Goal: Task Accomplishment & Management: Use online tool/utility

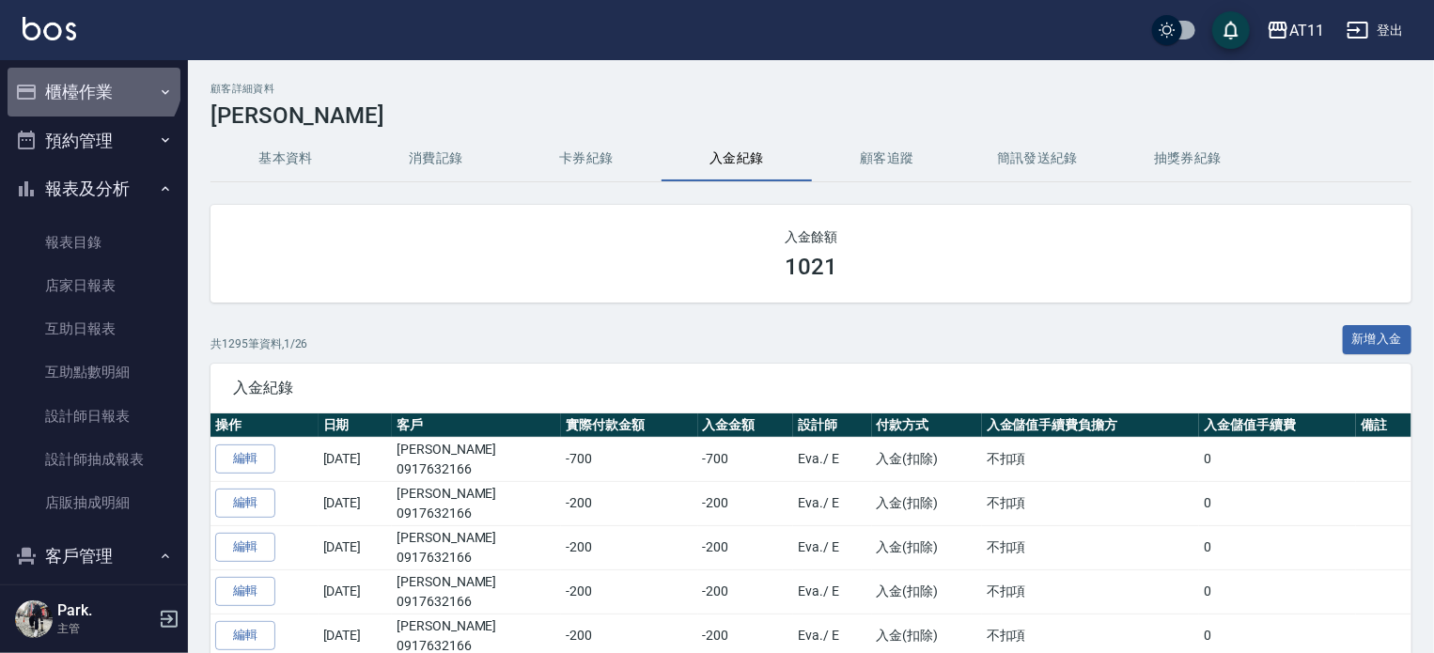
click at [90, 74] on button "櫃檯作業" at bounding box center [94, 92] width 173 height 49
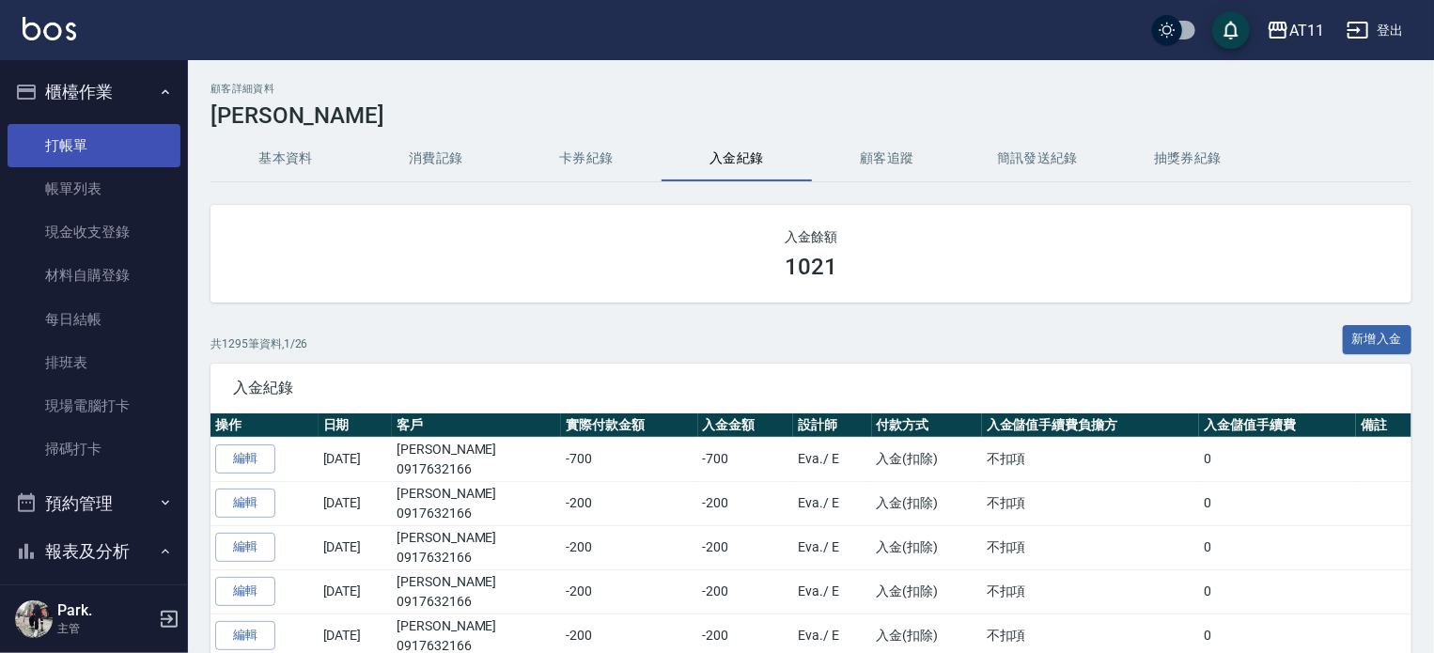
click at [90, 137] on link "打帳單" at bounding box center [94, 145] width 173 height 43
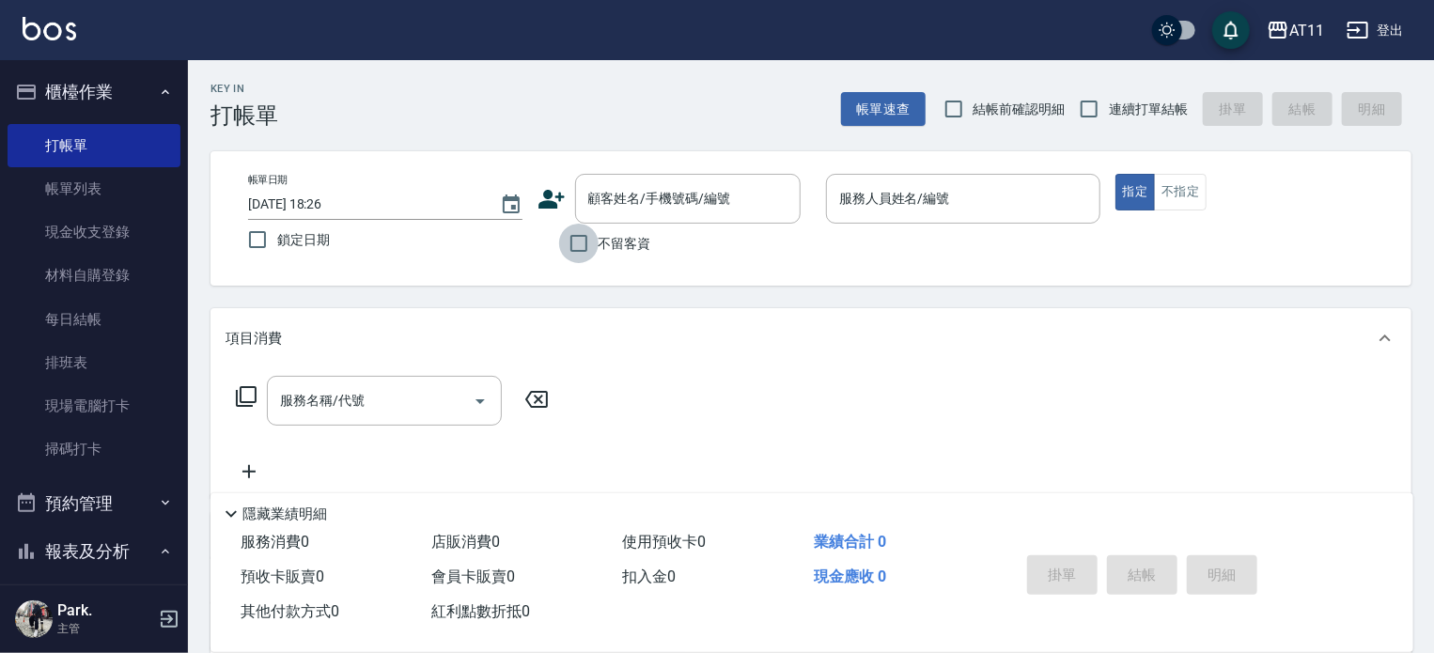
click at [572, 243] on input "不留客資" at bounding box center [578, 243] width 39 height 39
checkbox input "true"
drag, startPoint x: 1094, startPoint y: 106, endPoint x: 1027, endPoint y: 166, distance: 90.6
click at [1091, 109] on input "連續打單結帳" at bounding box center [1089, 108] width 39 height 39
checkbox input "true"
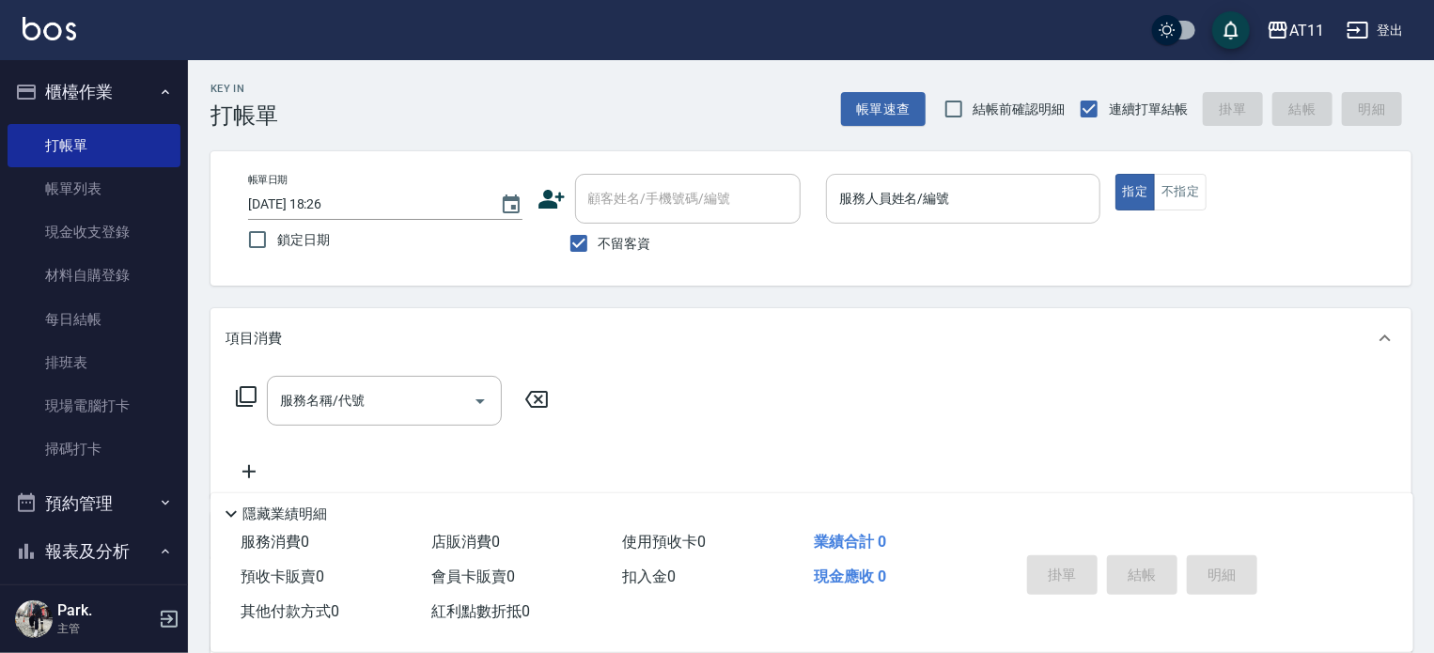
click at [995, 180] on div "服務人員姓名/編號" at bounding box center [963, 199] width 274 height 50
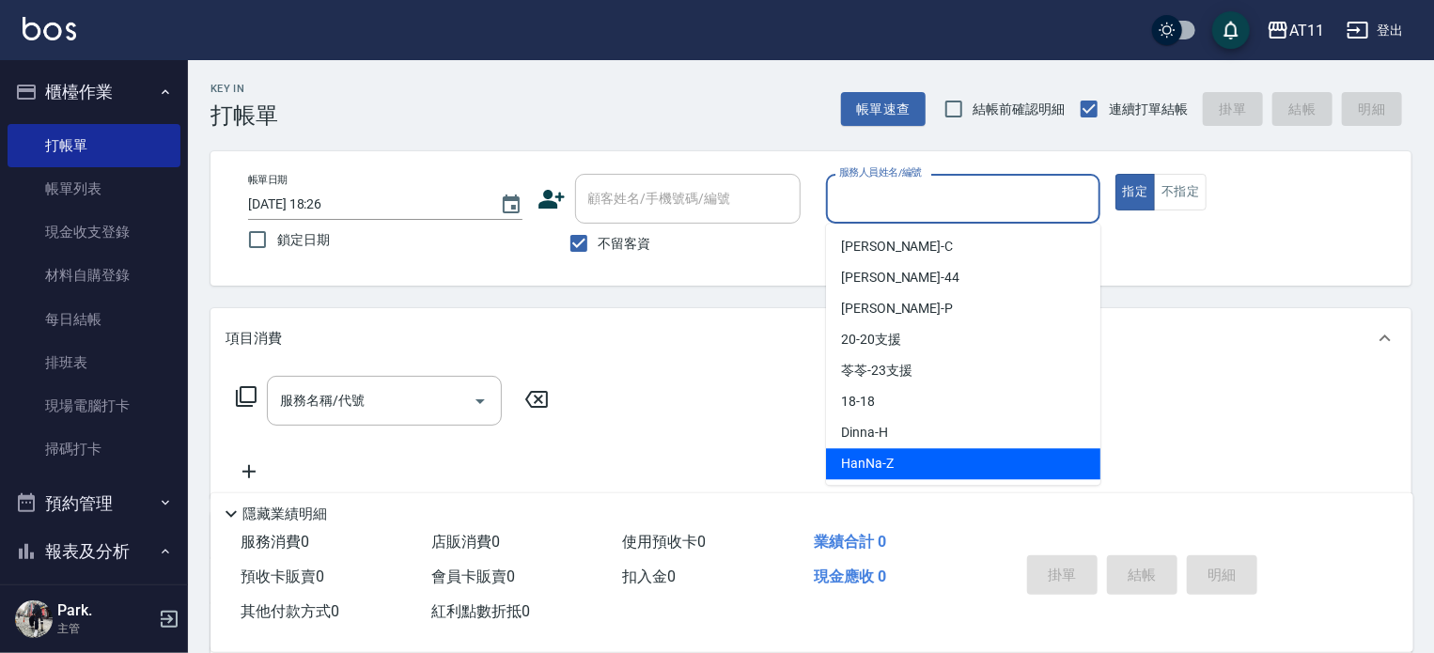
type input "ㄣ"
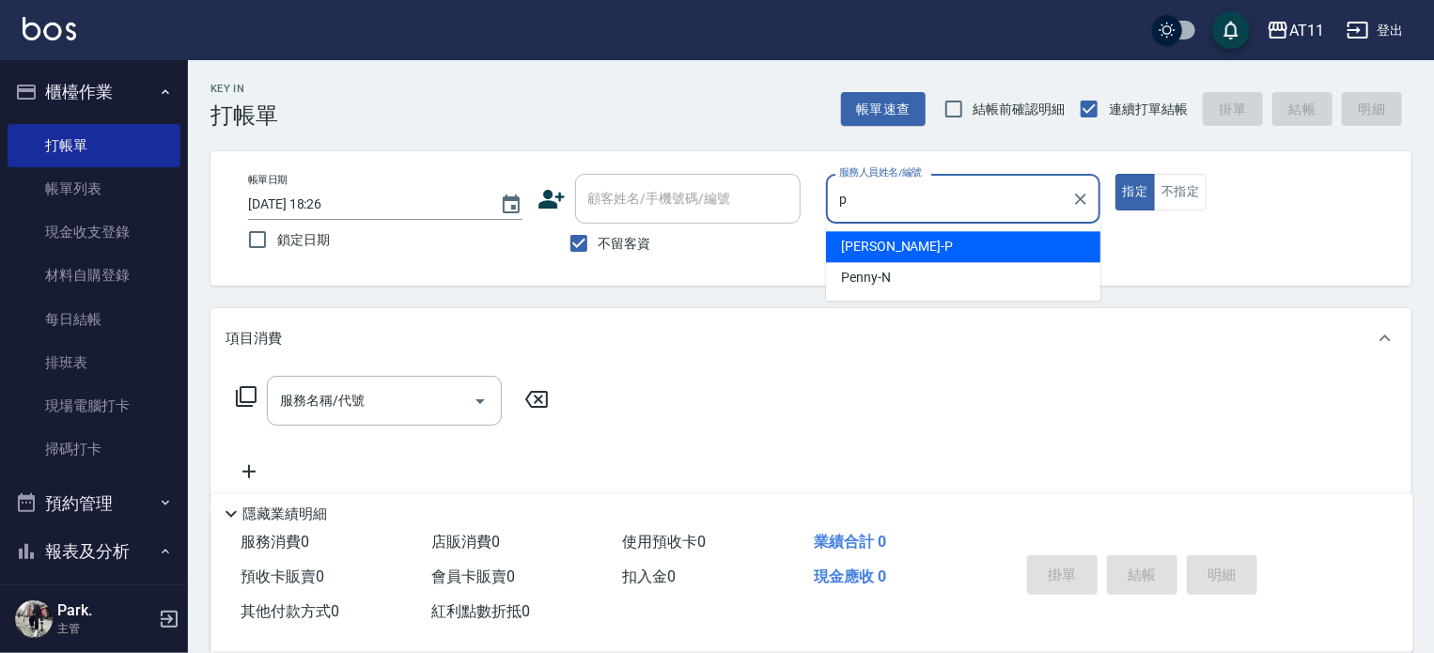
type input "[PERSON_NAME]-P"
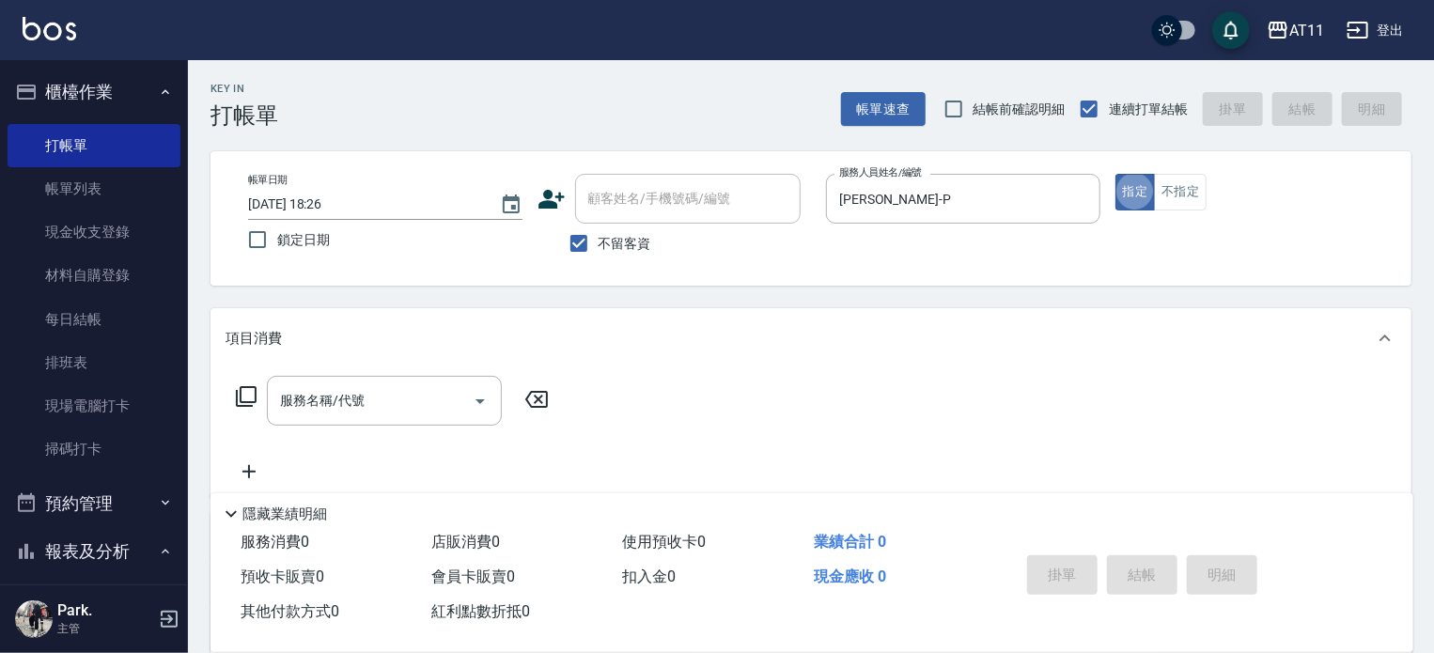
type button "true"
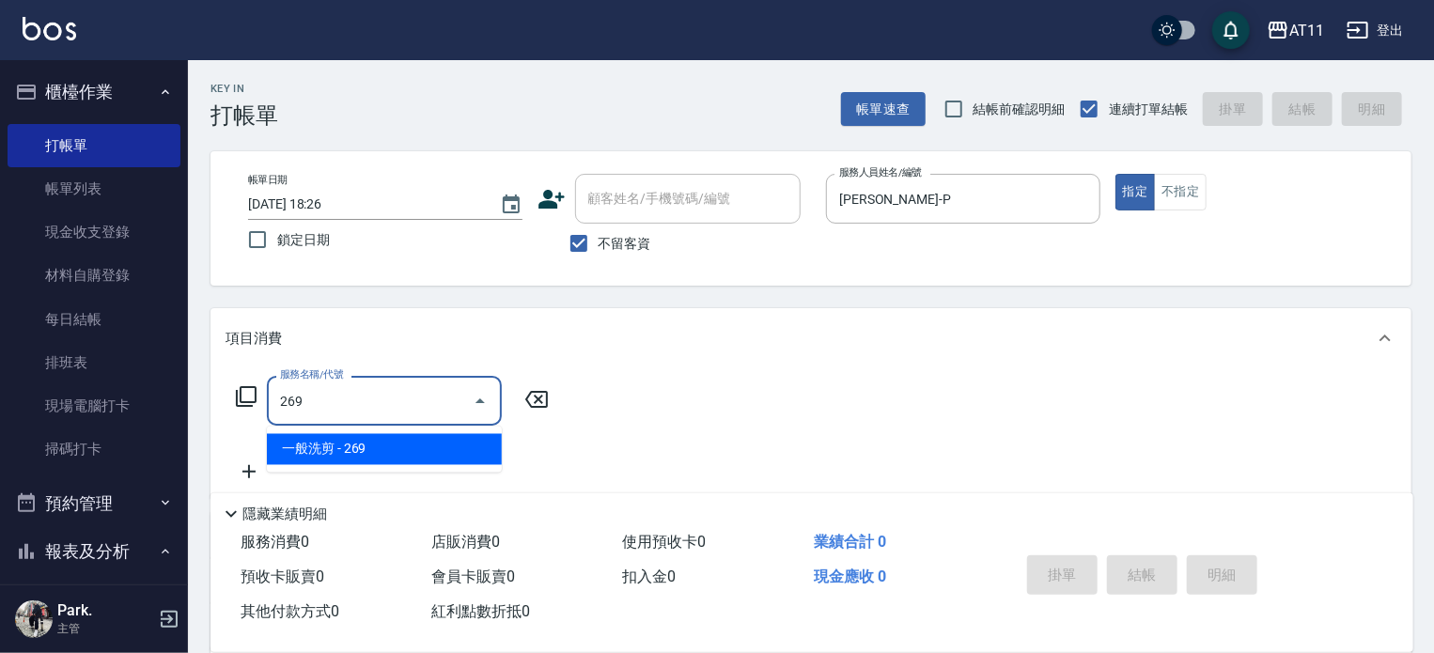
type input "一般洗剪(269)"
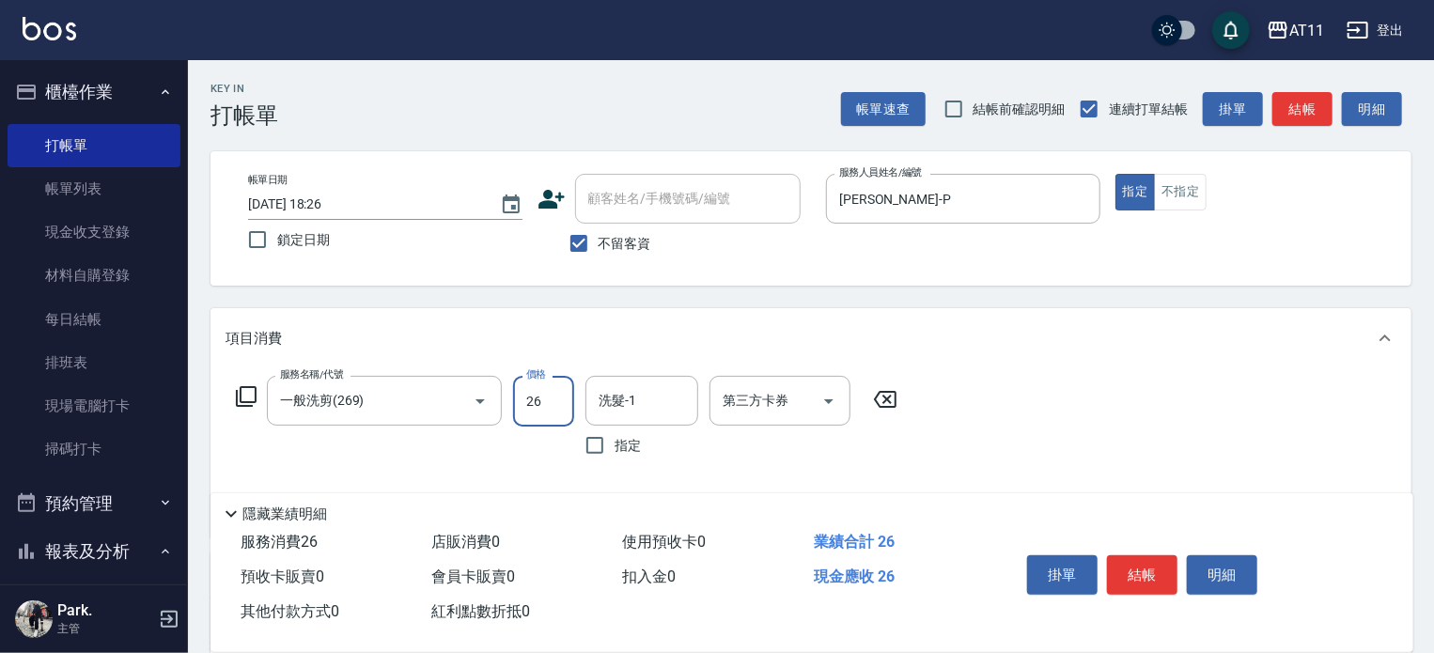
type input "269"
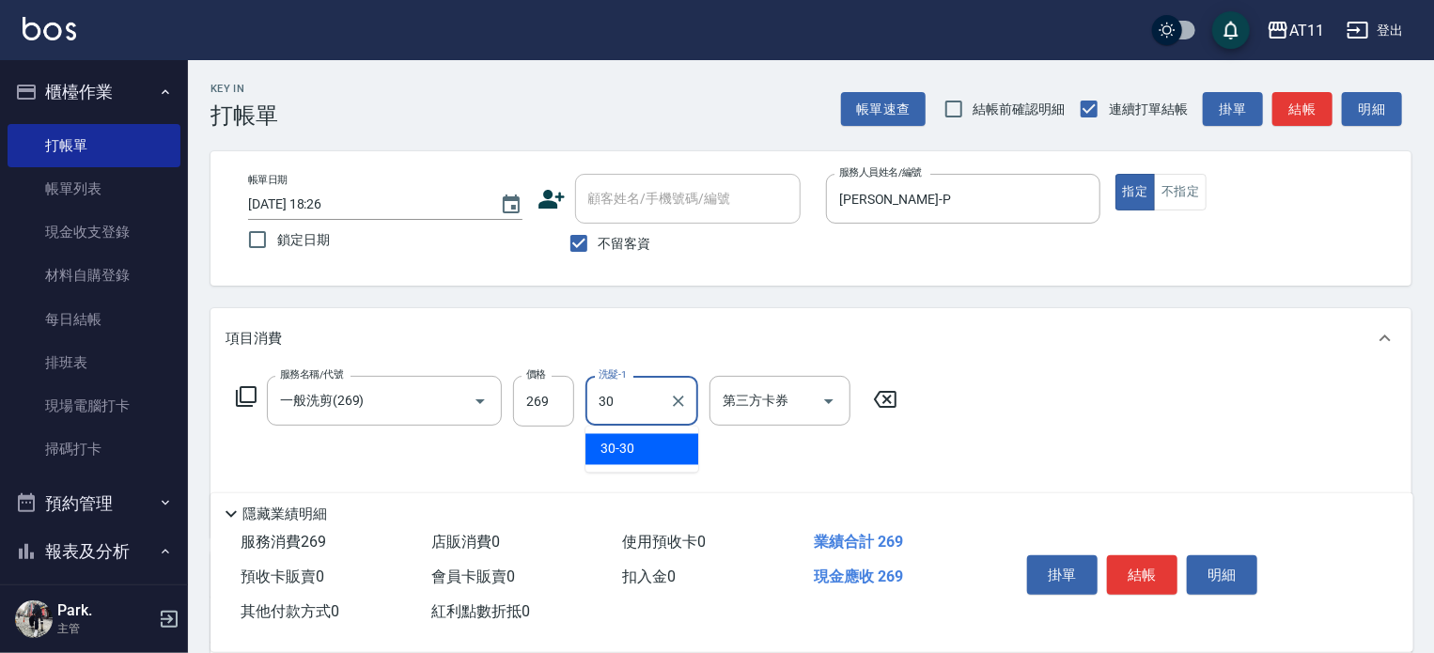
type input "30-30"
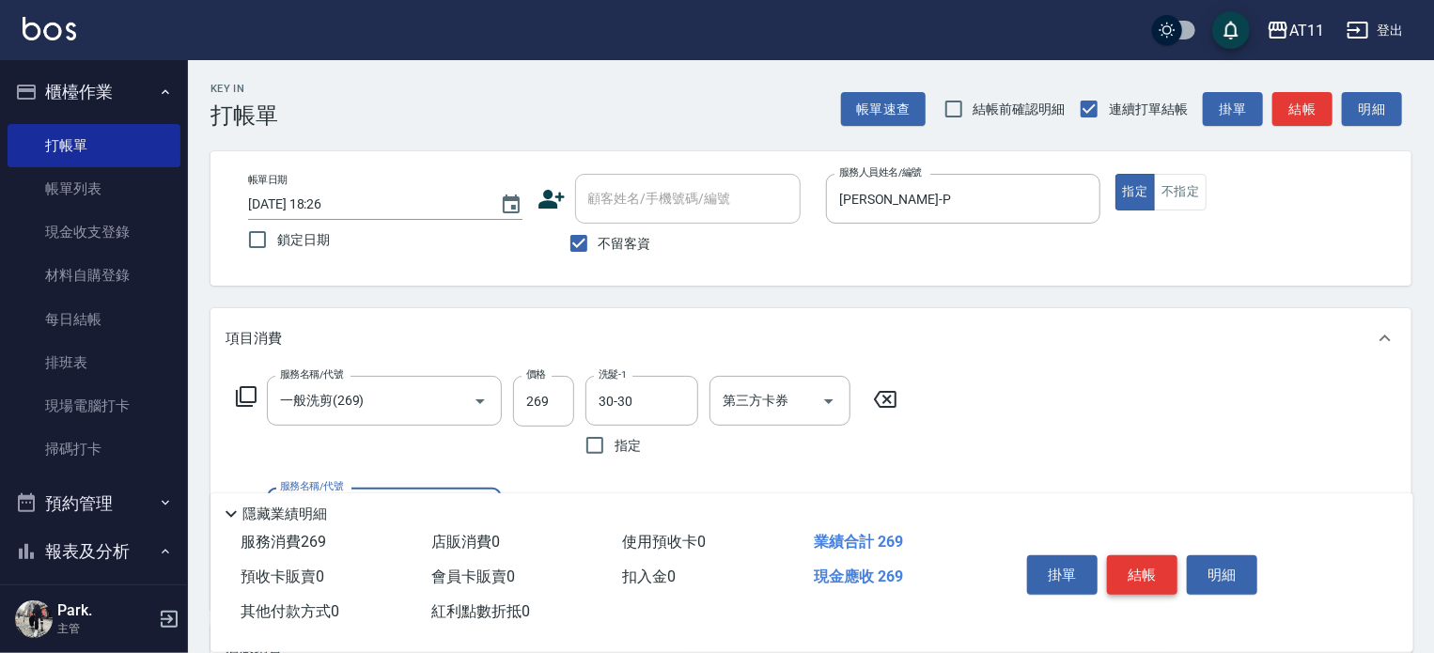
click at [1132, 568] on button "結帳" at bounding box center [1142, 575] width 71 height 39
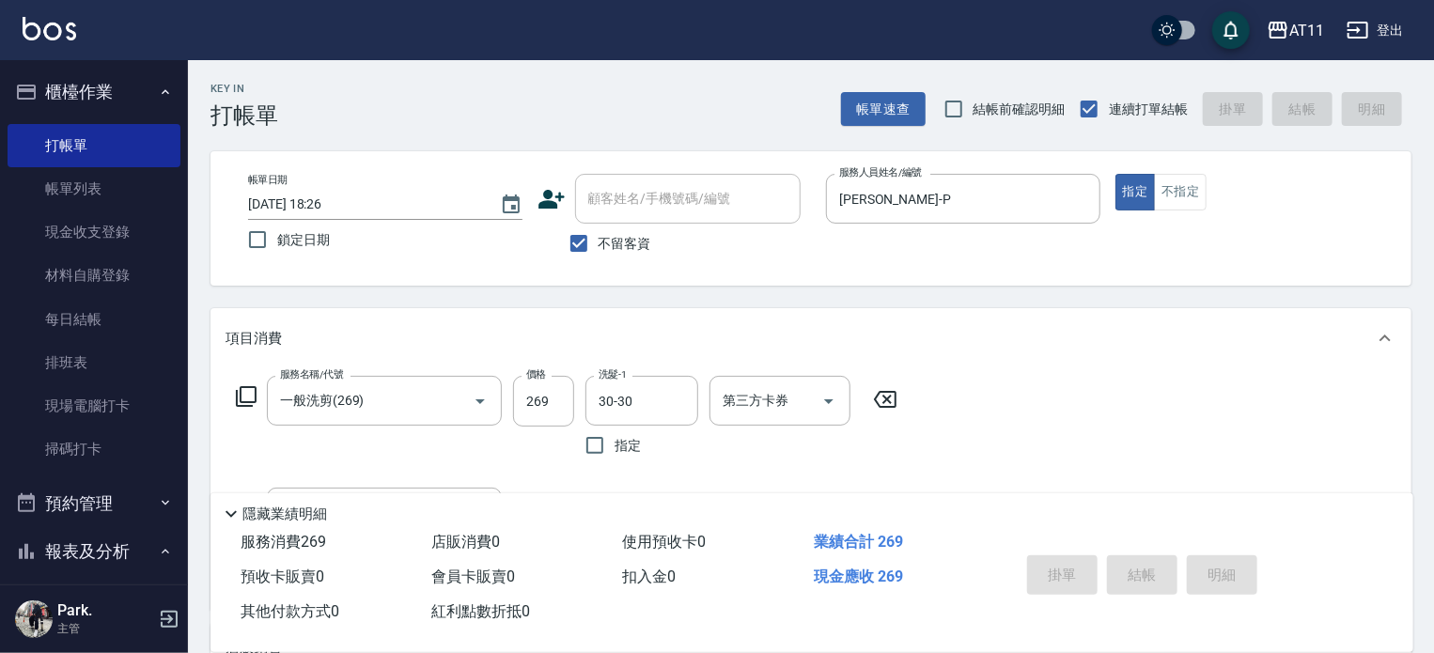
type input "[DATE] 18:35"
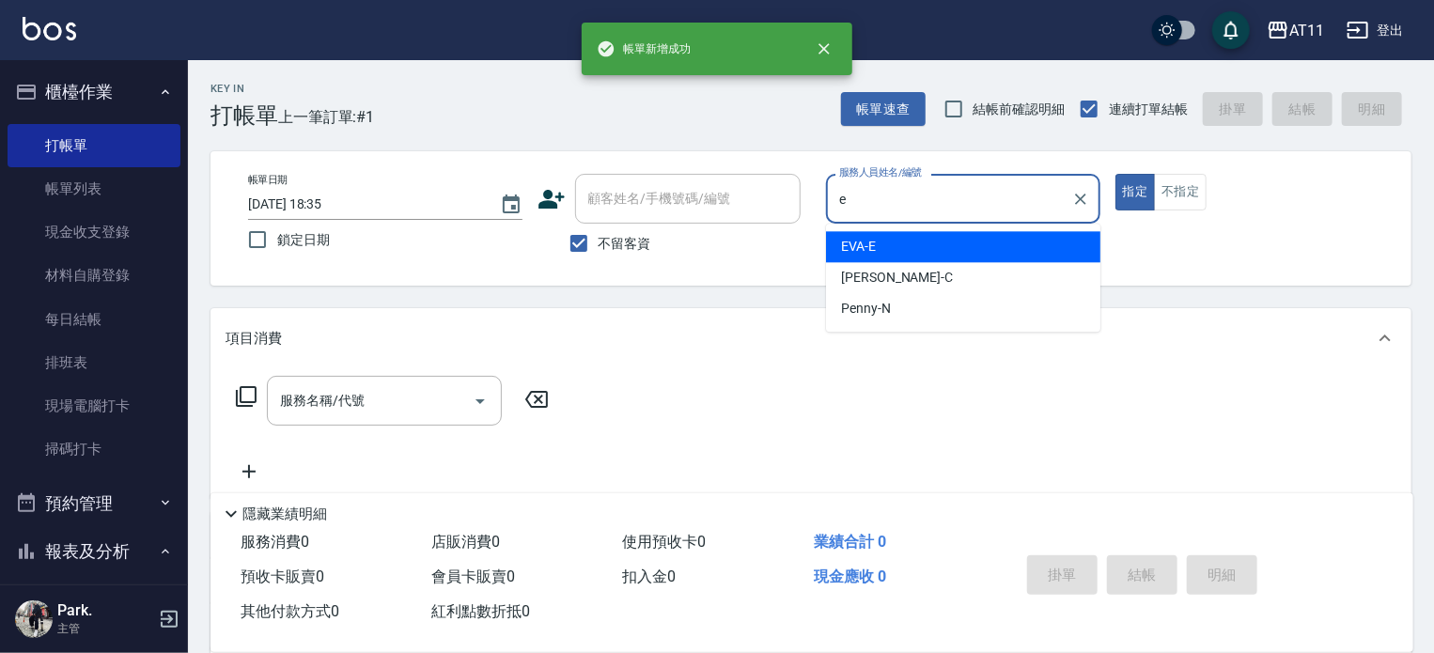
type input "EVA-E"
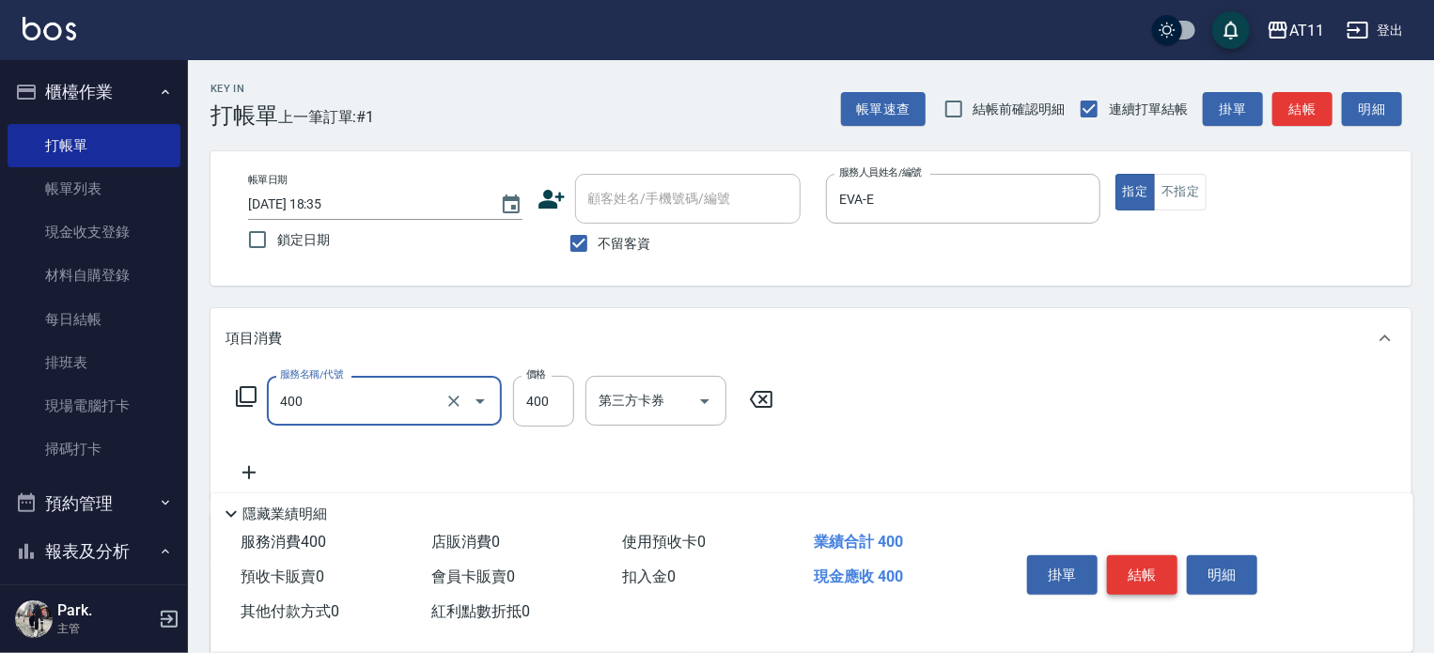
type input "洗剪(400)"
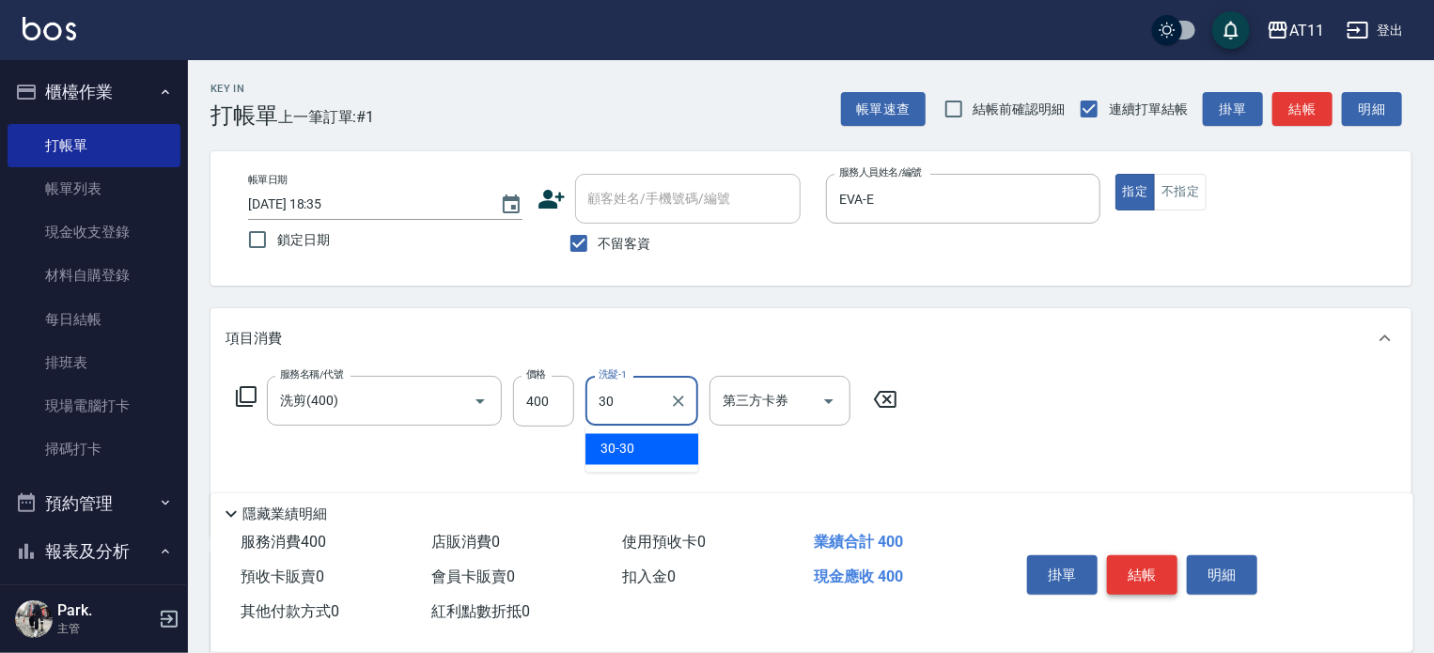
type input "30-30"
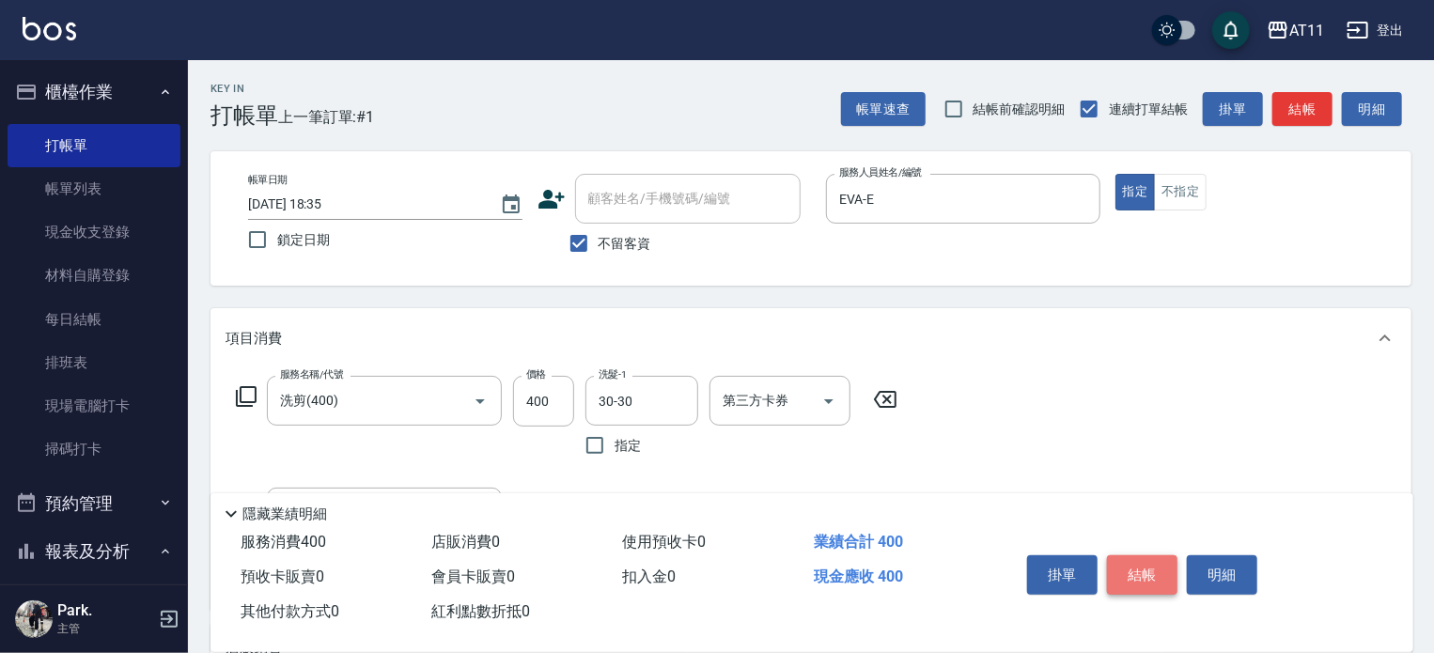
click at [1132, 568] on button "結帳" at bounding box center [1142, 575] width 71 height 39
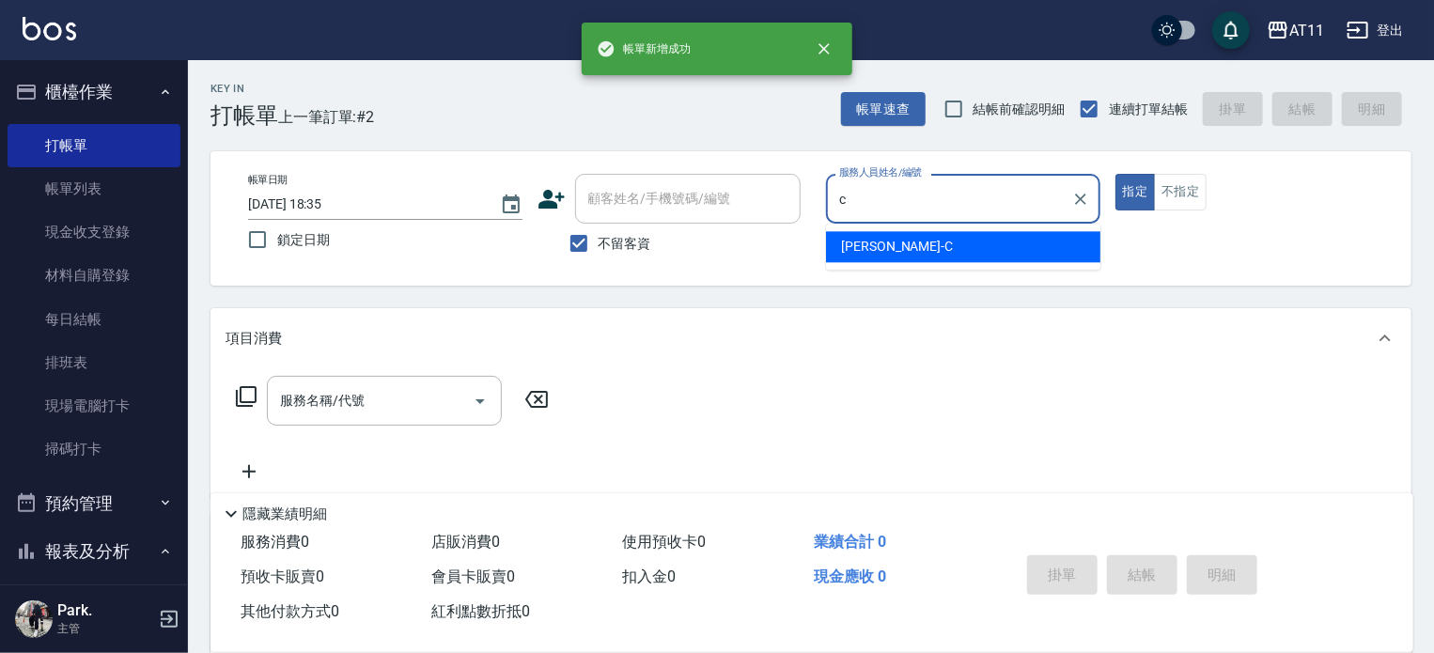
type input "[PERSON_NAME]"
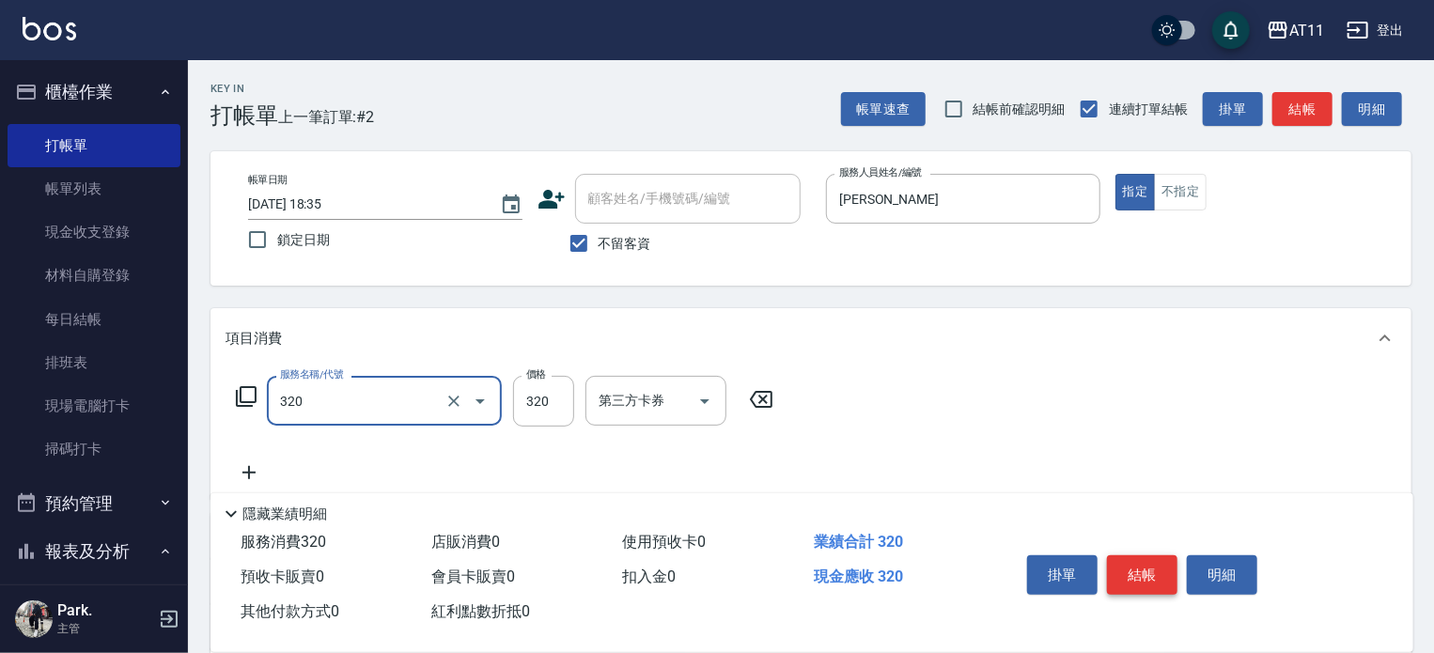
type input "洗剪(320)"
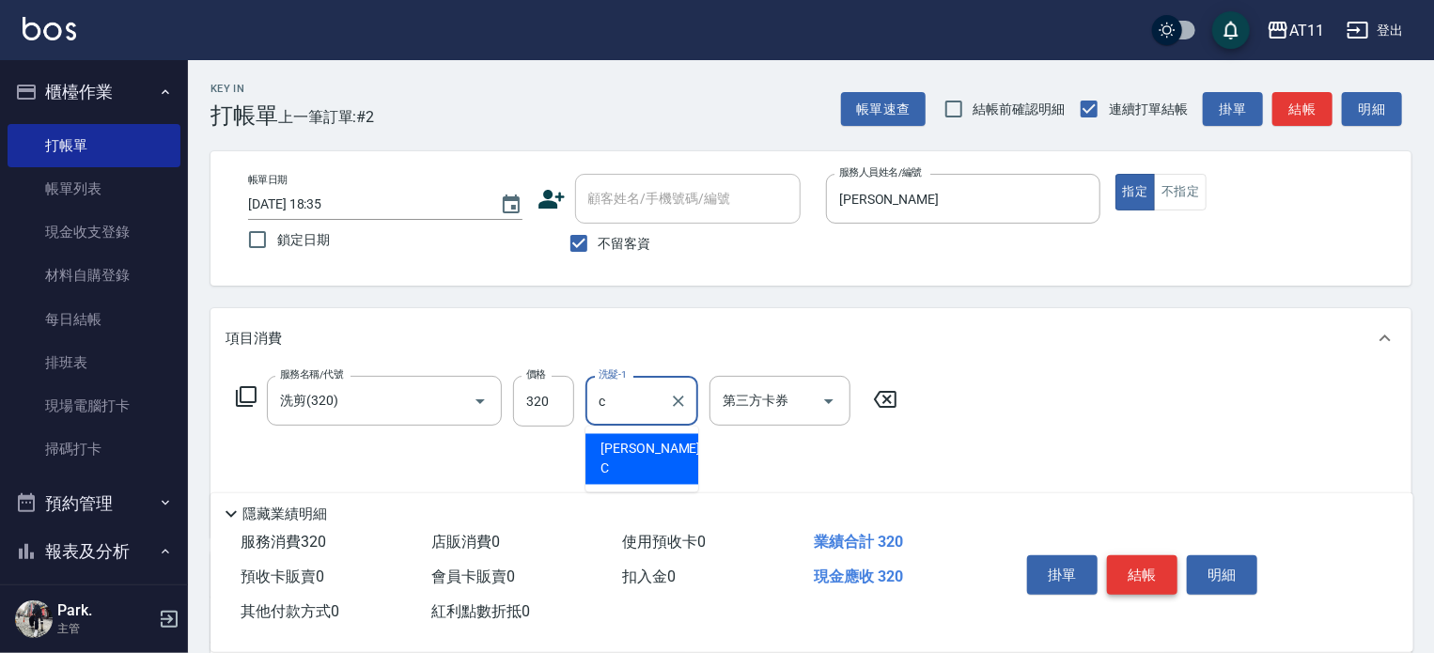
type input "[PERSON_NAME]"
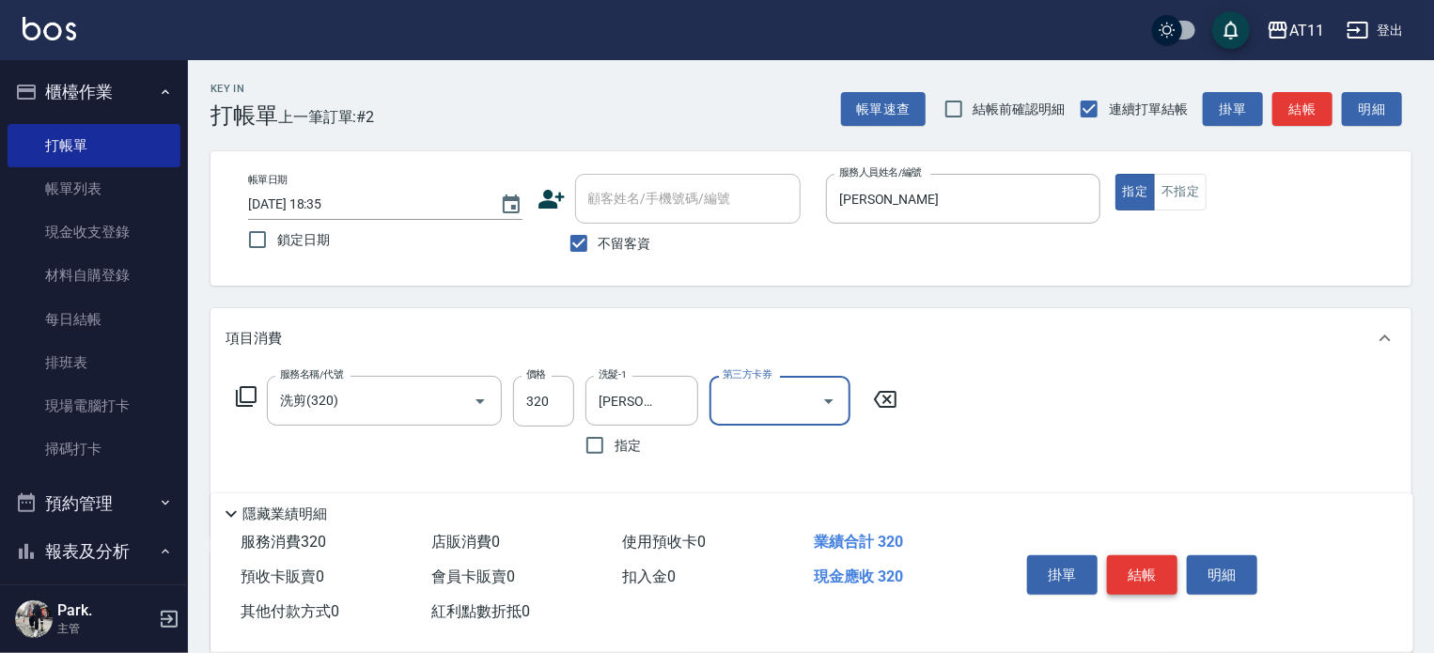
click at [1132, 568] on button "結帳" at bounding box center [1142, 575] width 71 height 39
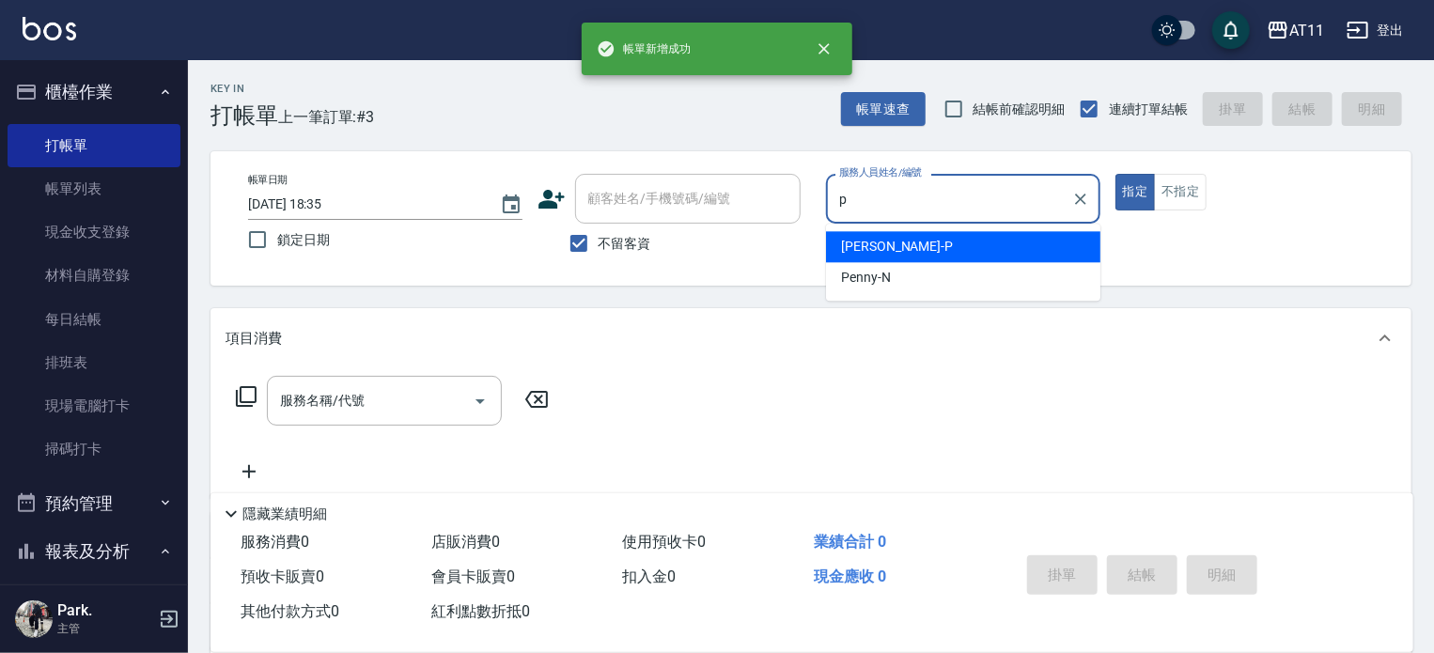
type input "[PERSON_NAME]-P"
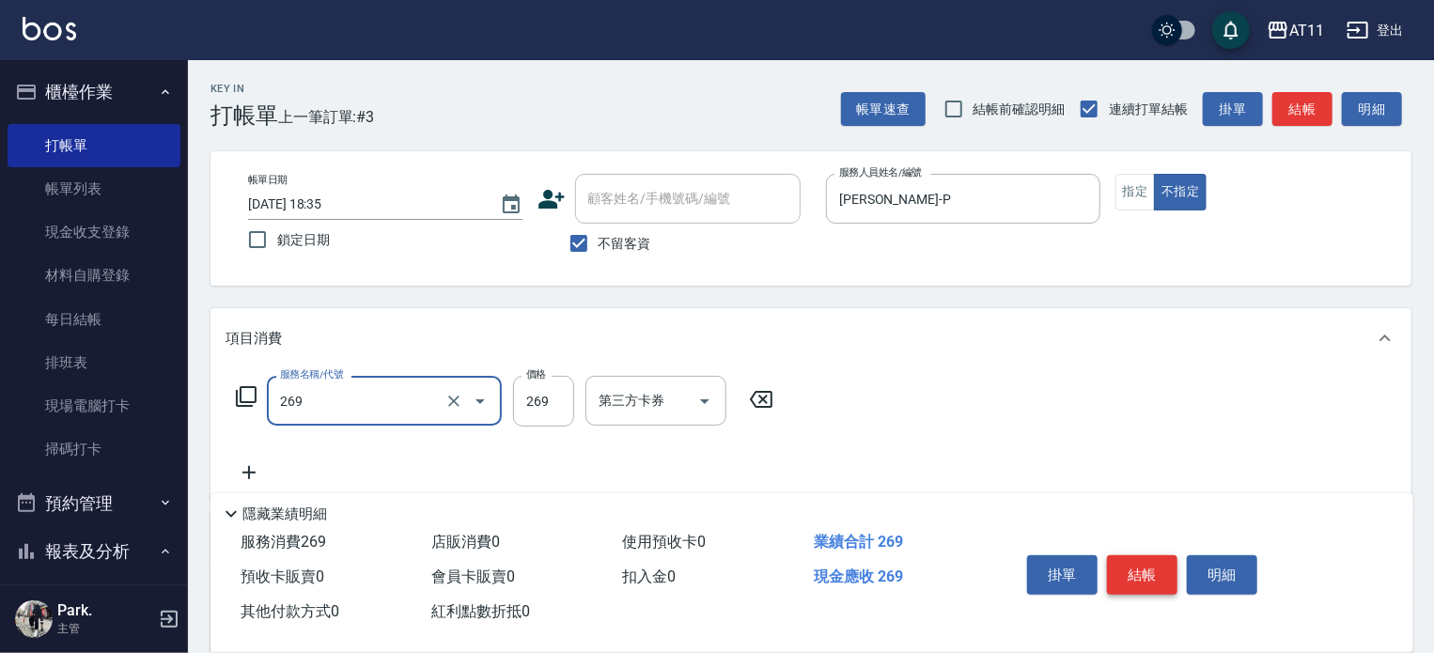
type input "一般洗剪(269)"
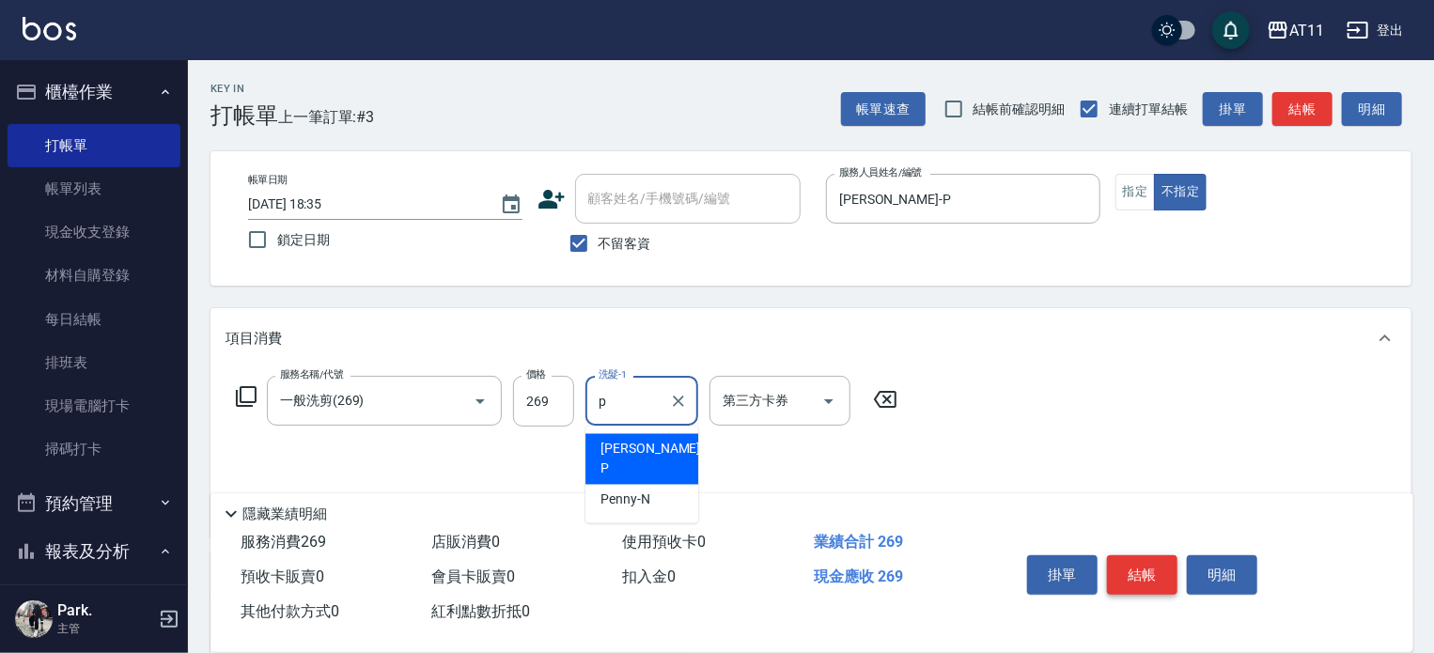
type input "[PERSON_NAME]-P"
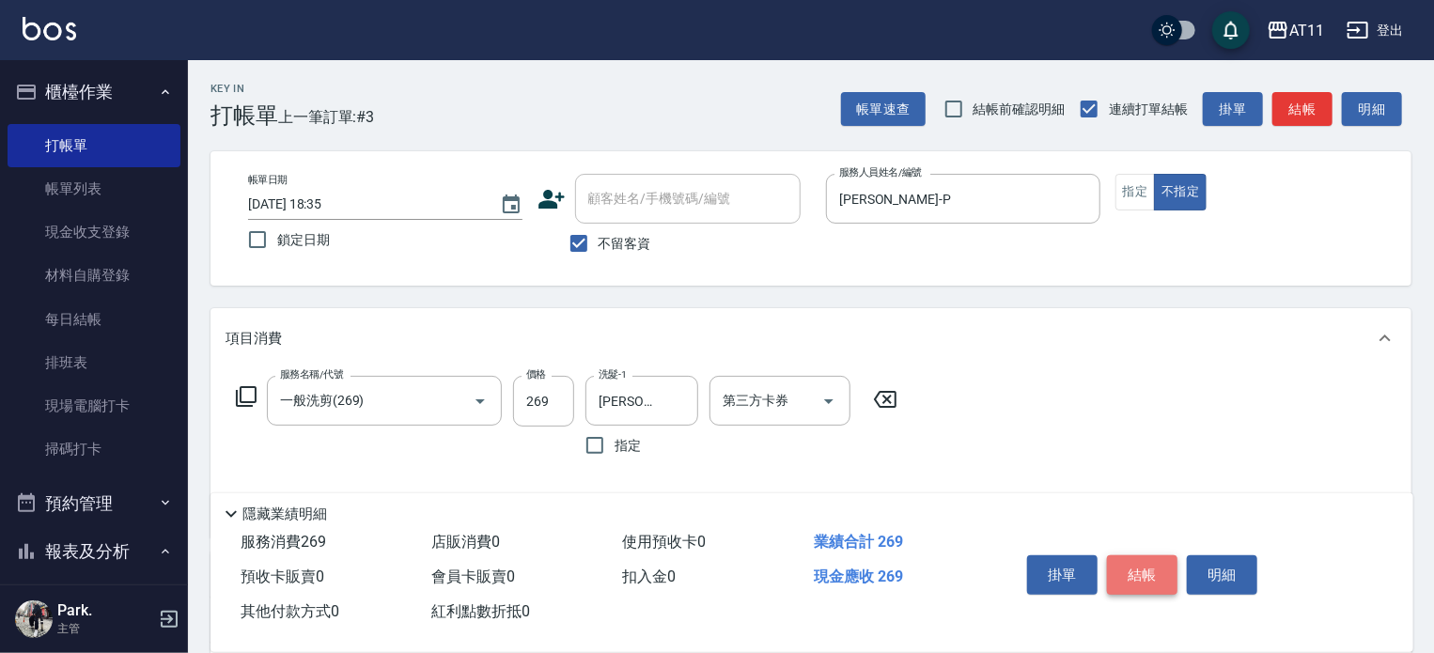
click at [1132, 568] on button "結帳" at bounding box center [1142, 575] width 71 height 39
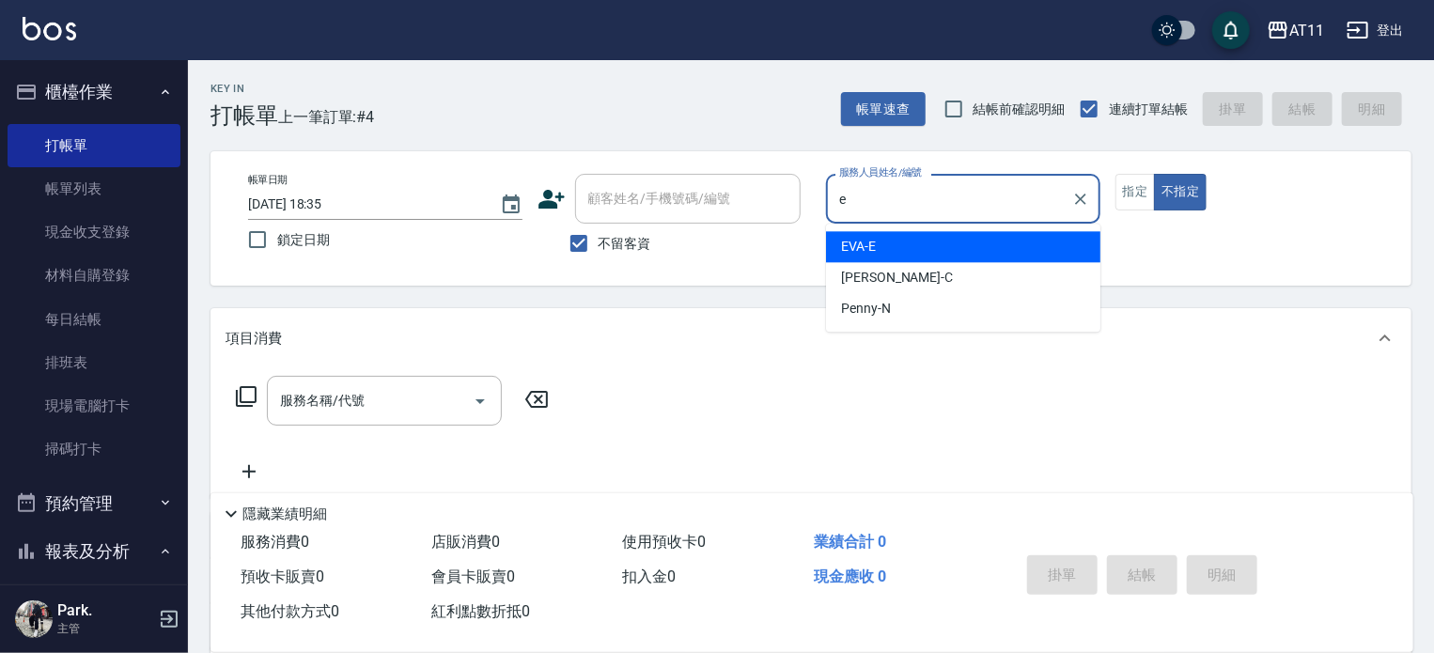
type input "EVA-E"
type button "false"
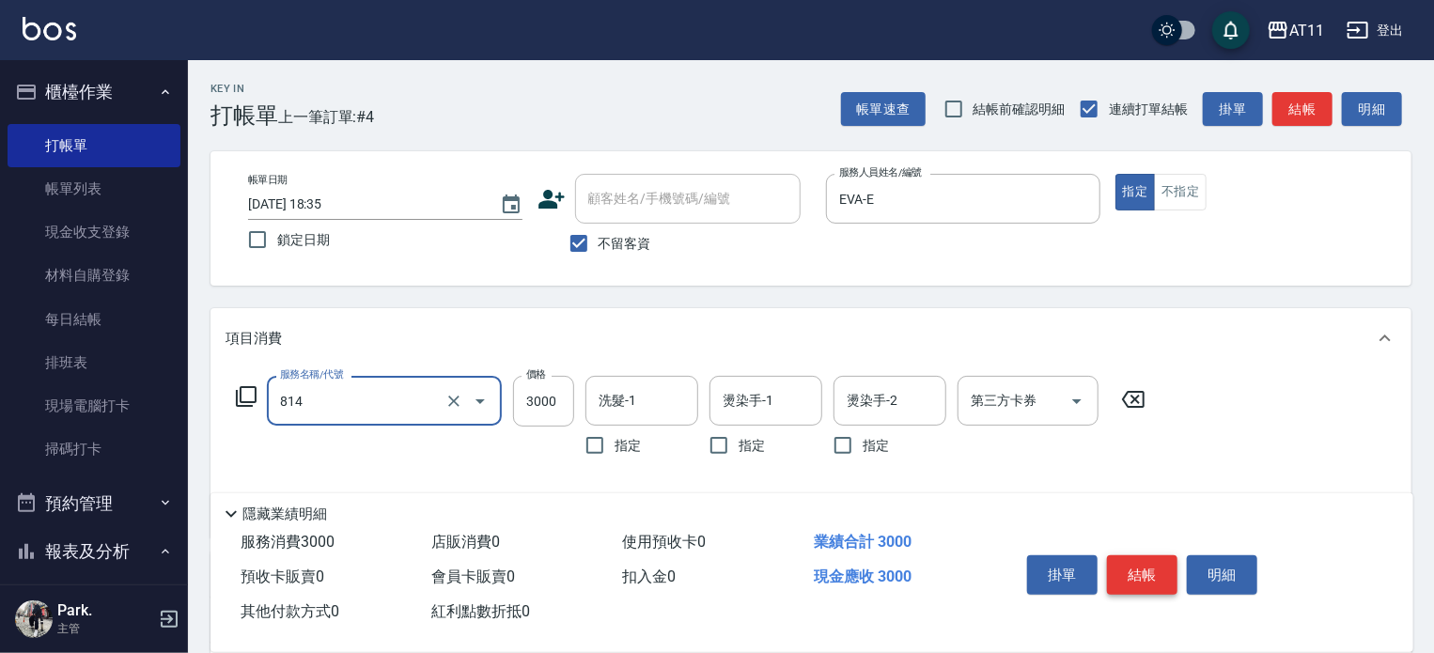
type input "過年染髮B餐(814)"
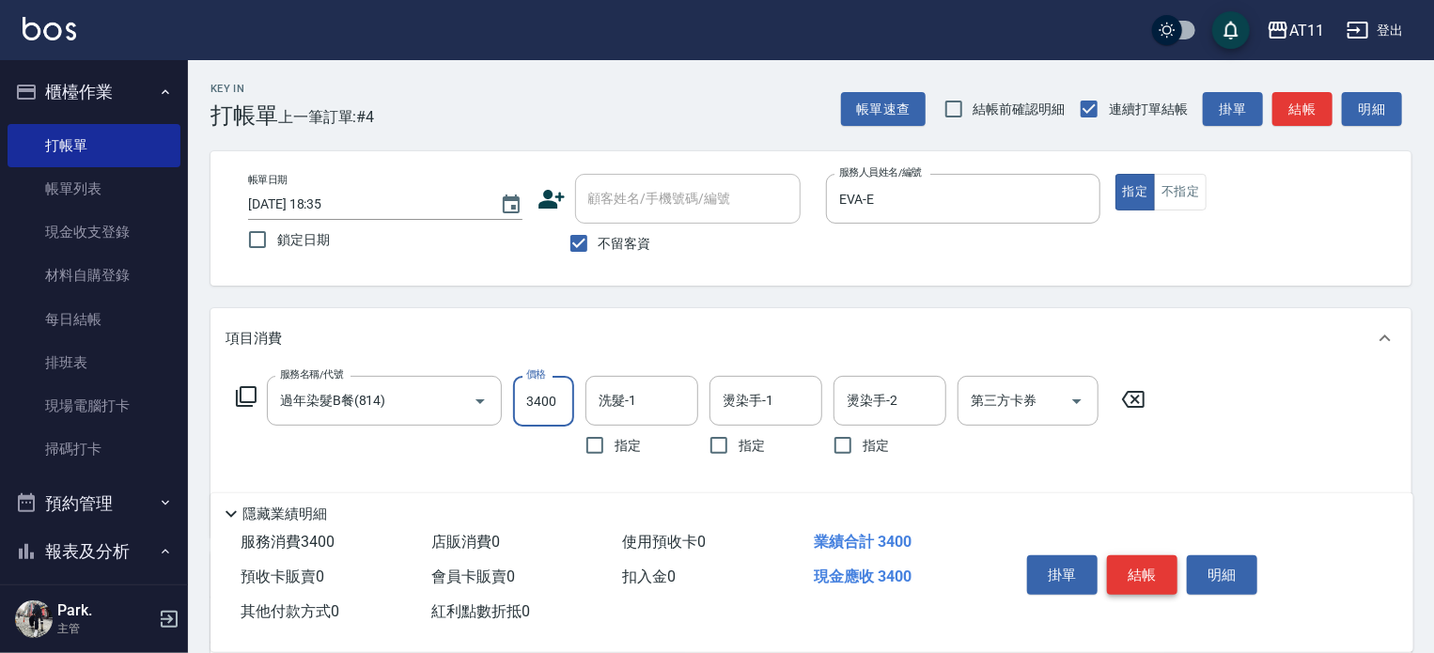
type input "3400"
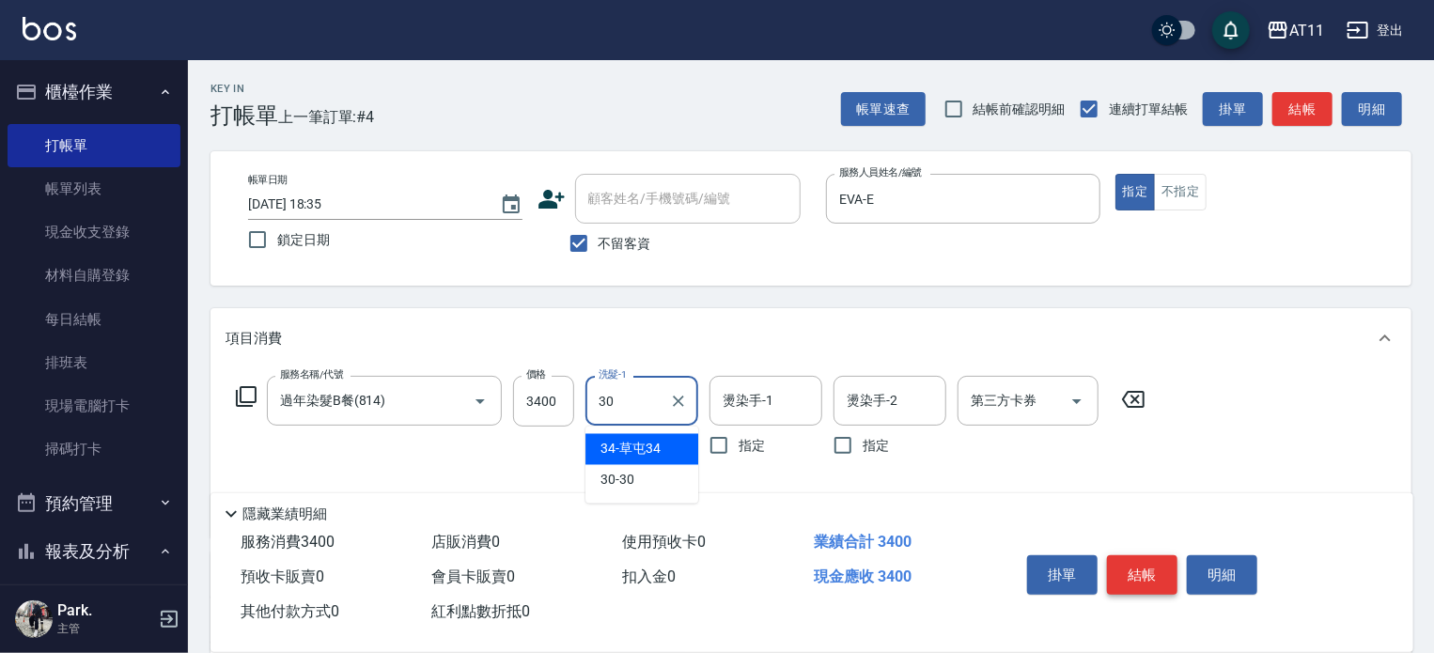
type input "30-30"
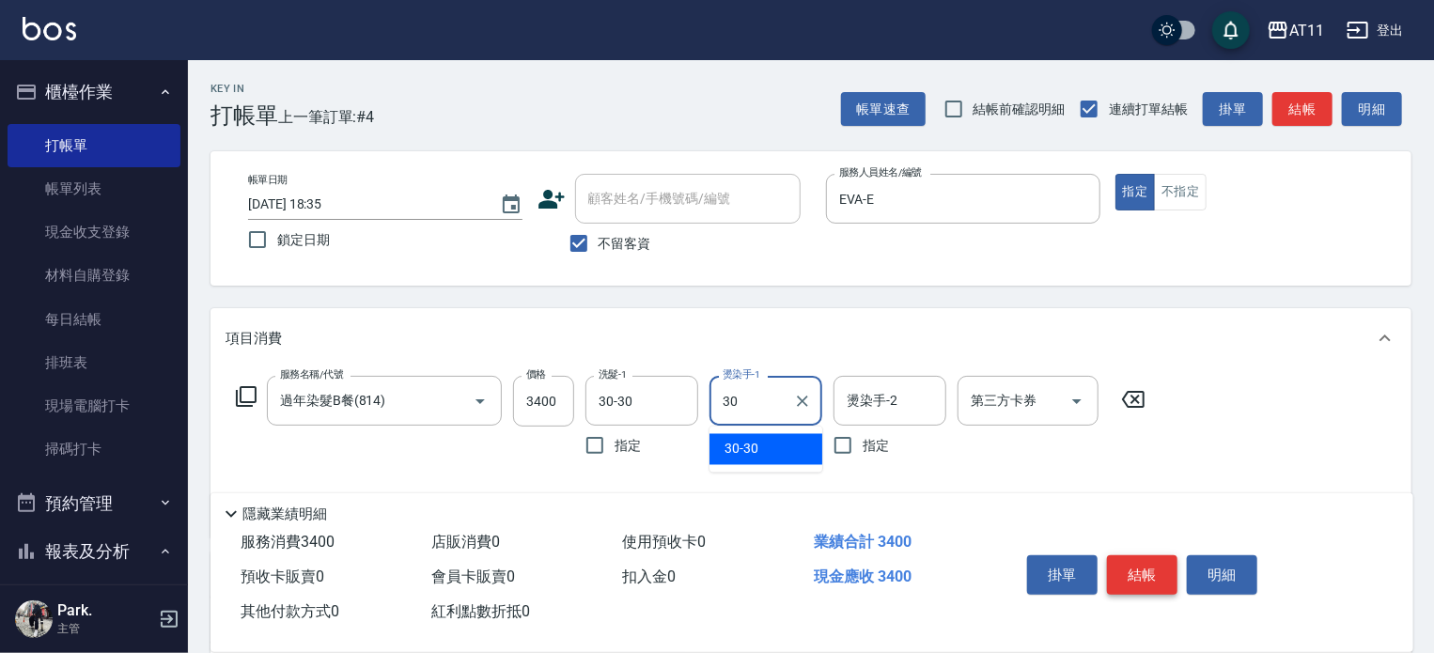
type input "30-30"
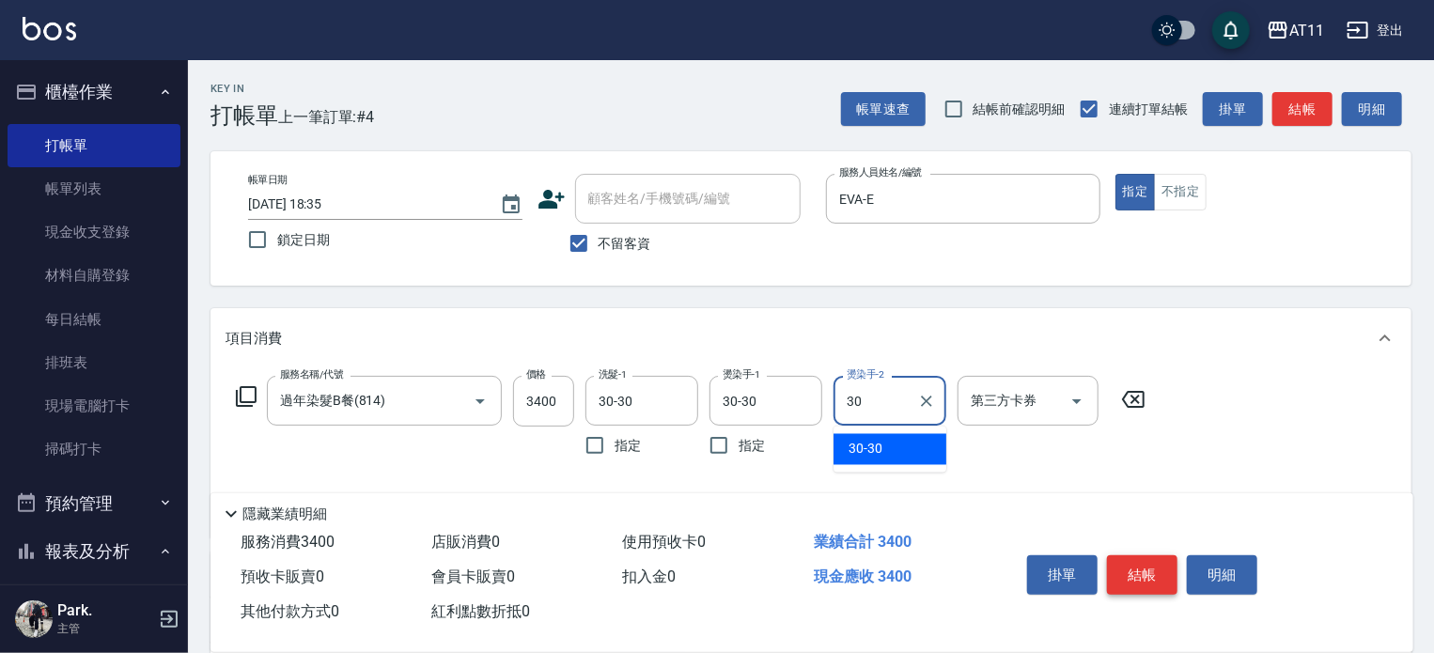
type input "30-30"
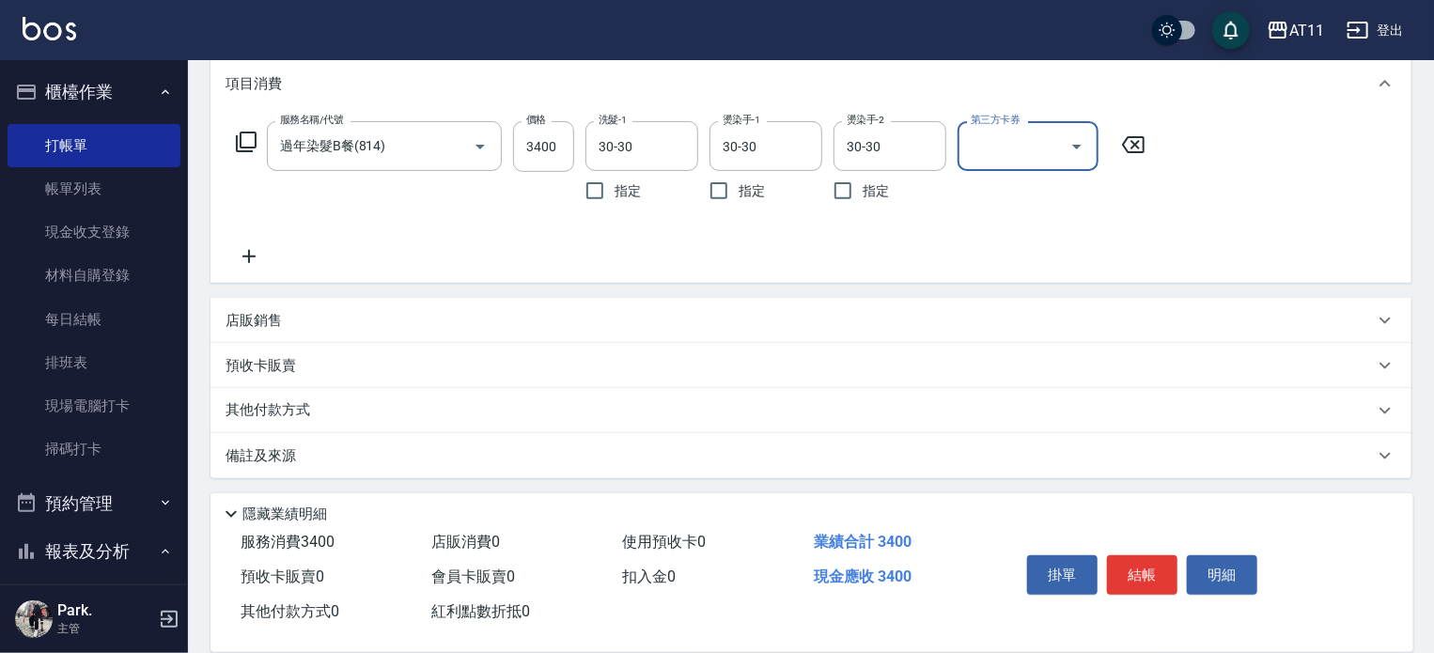
scroll to position [259, 0]
click at [417, 314] on div "店販銷售" at bounding box center [800, 317] width 1149 height 20
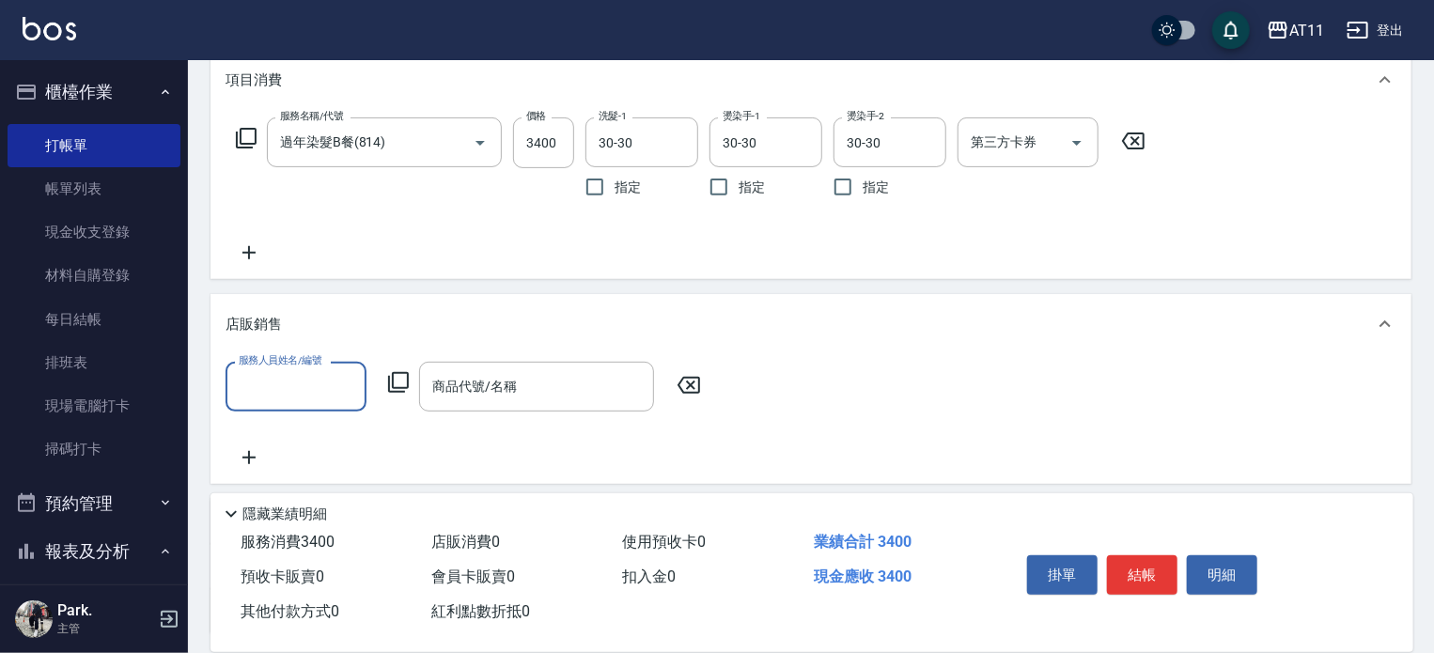
scroll to position [0, 0]
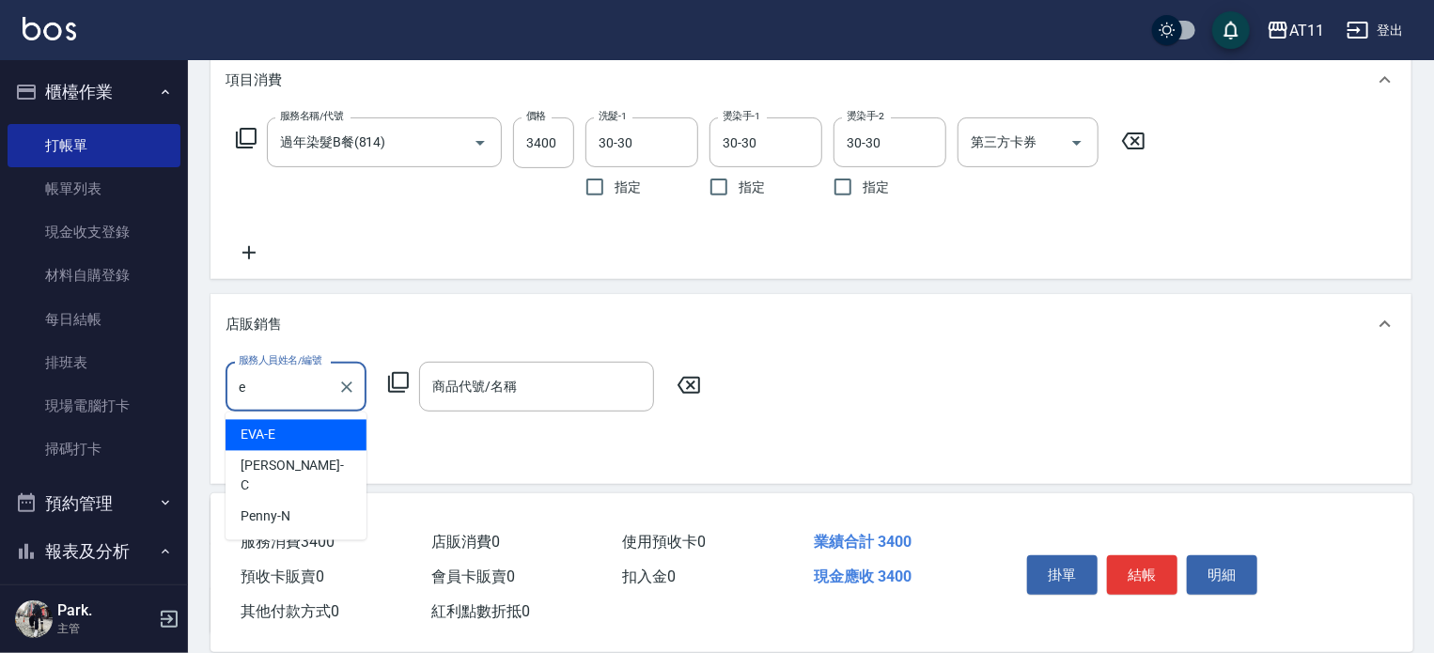
type input "EVA-E"
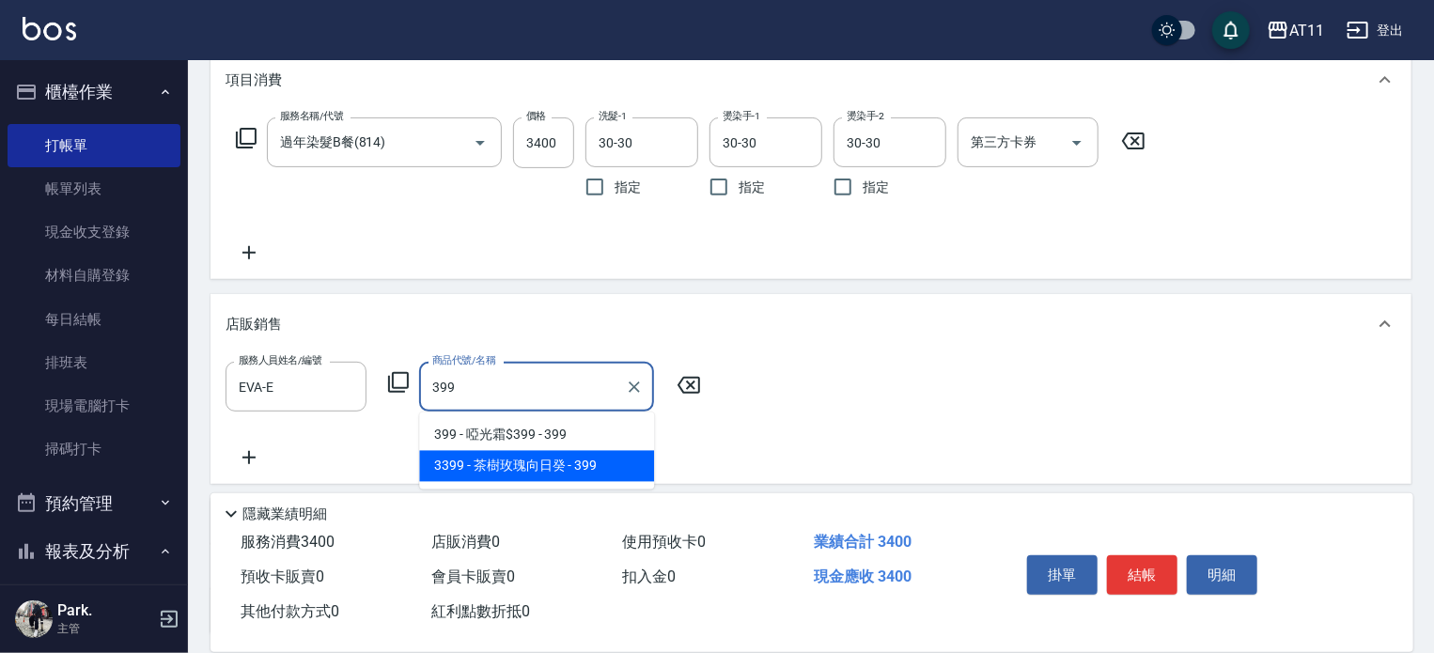
type input "茶樹玫瑰向日癸"
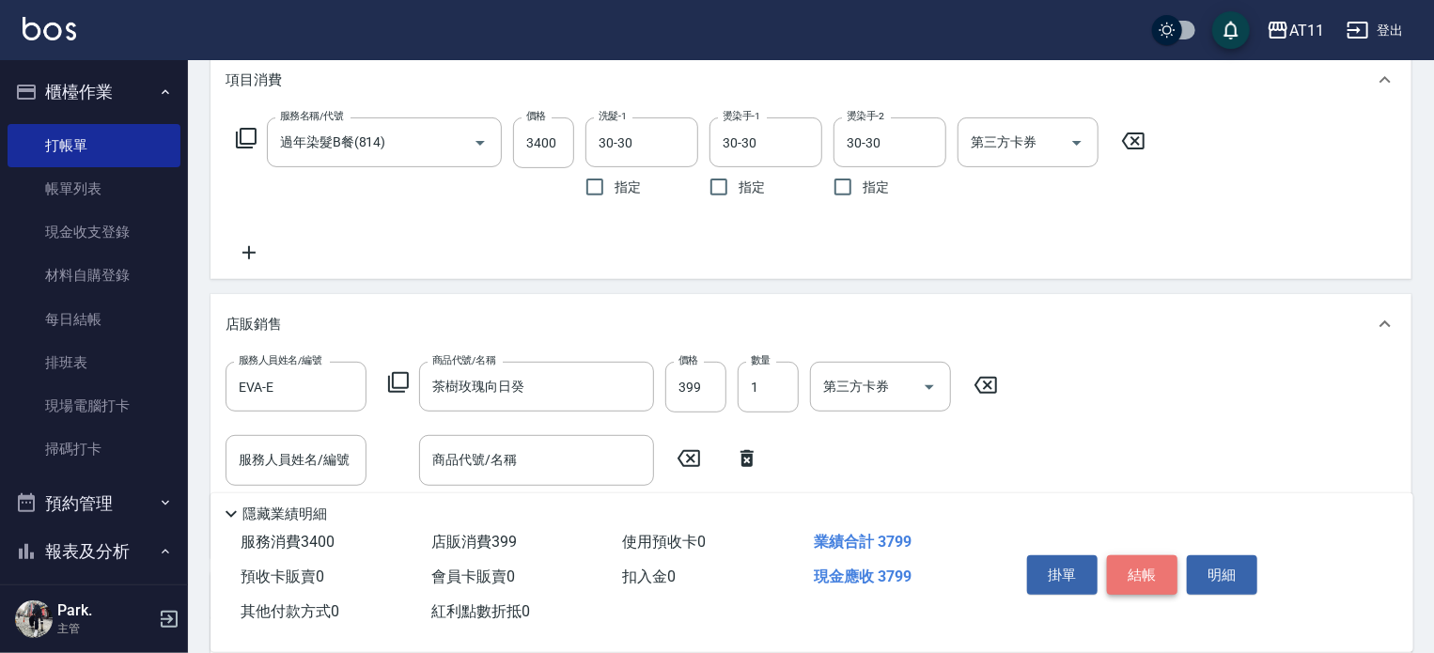
click at [1148, 559] on button "結帳" at bounding box center [1142, 575] width 71 height 39
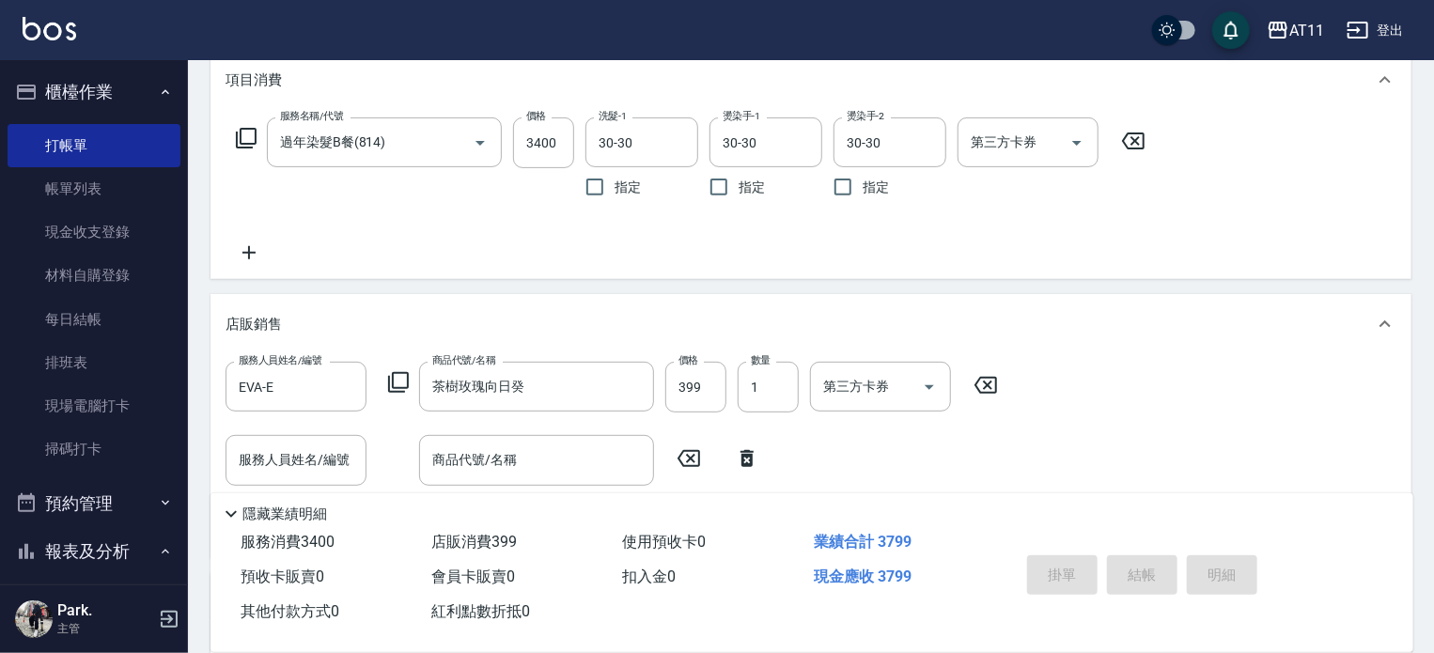
type input "[DATE] 18:36"
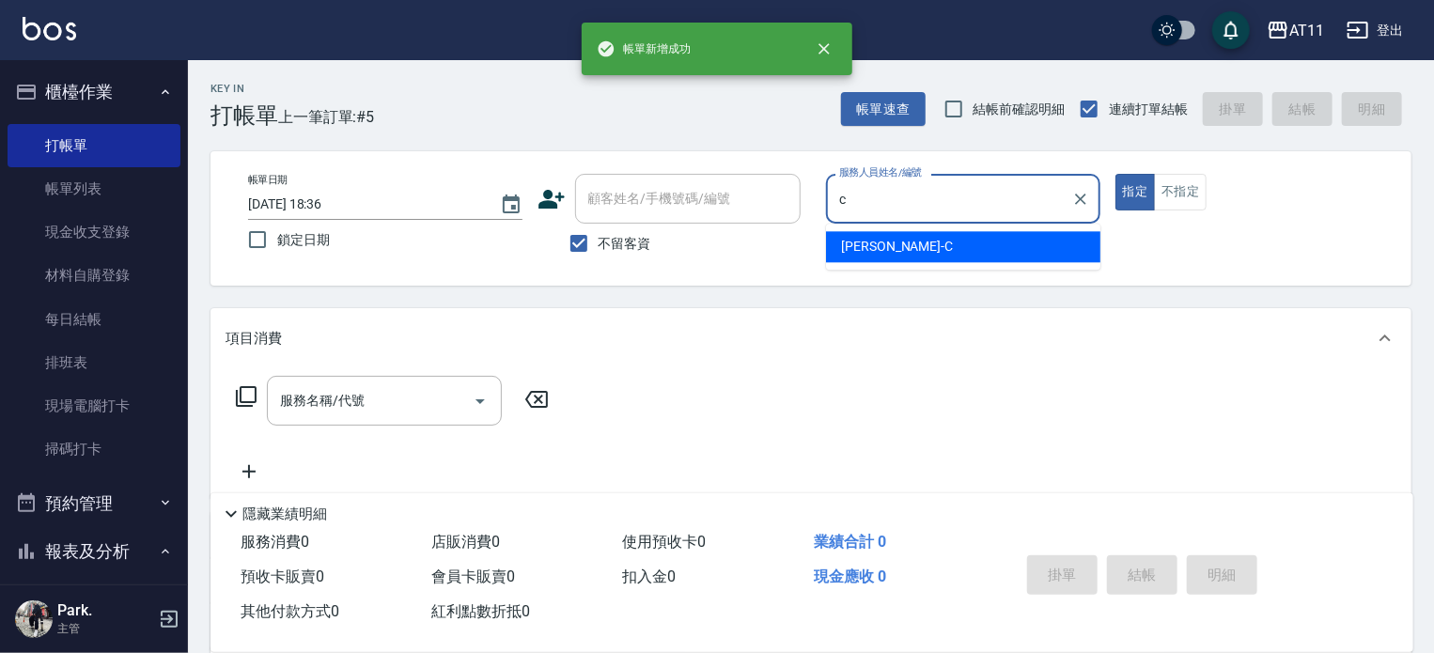
type input "[PERSON_NAME]"
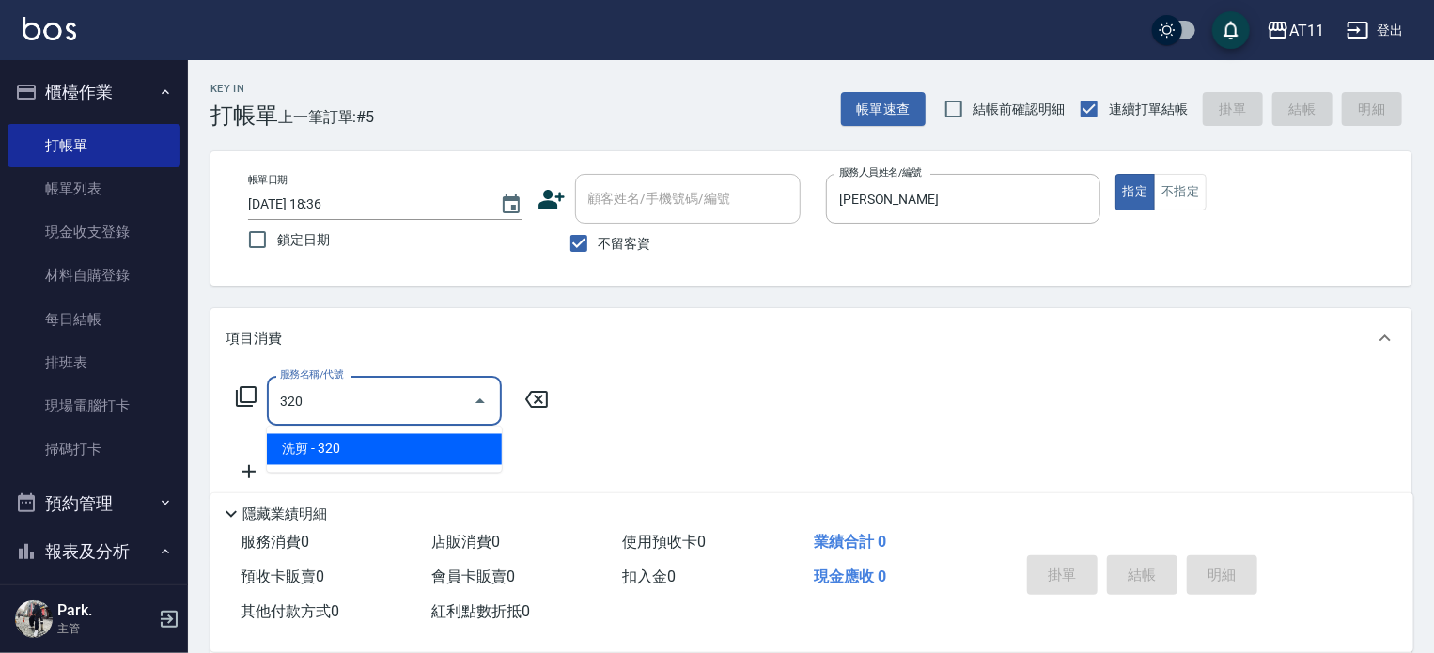
type input "洗剪(320)"
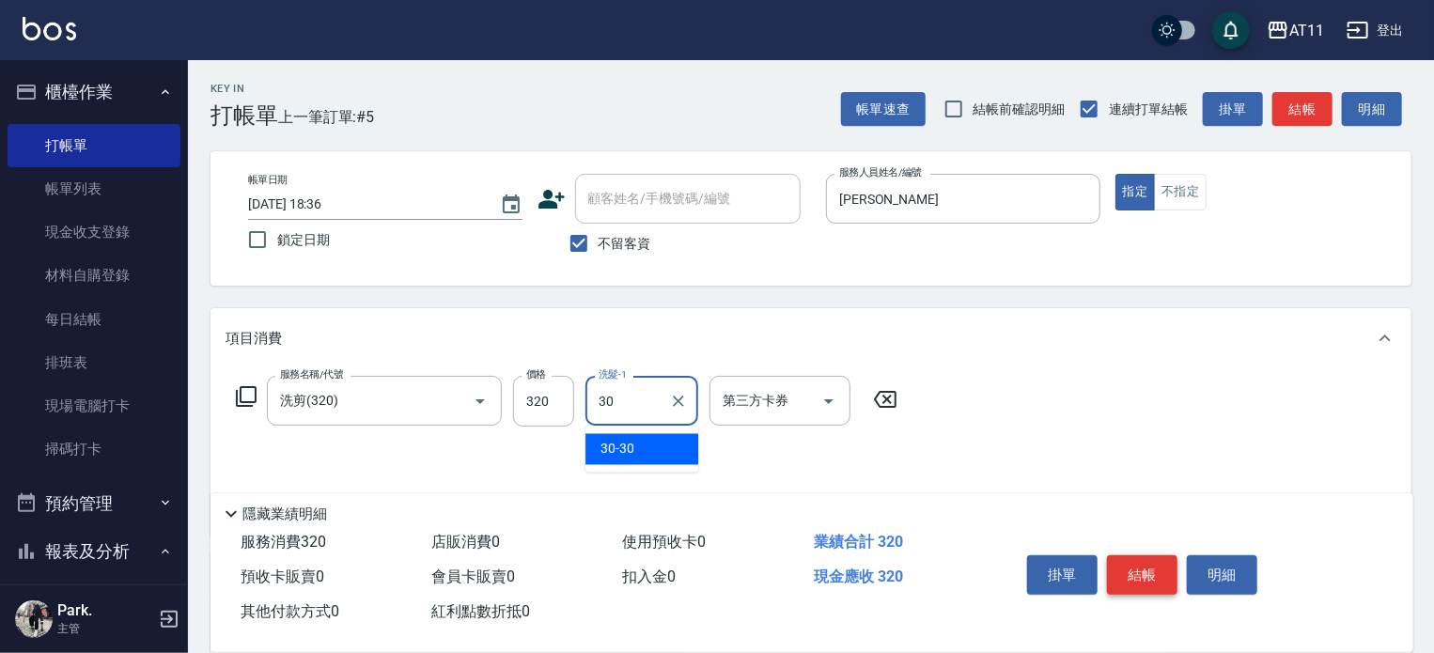
type input "30-30"
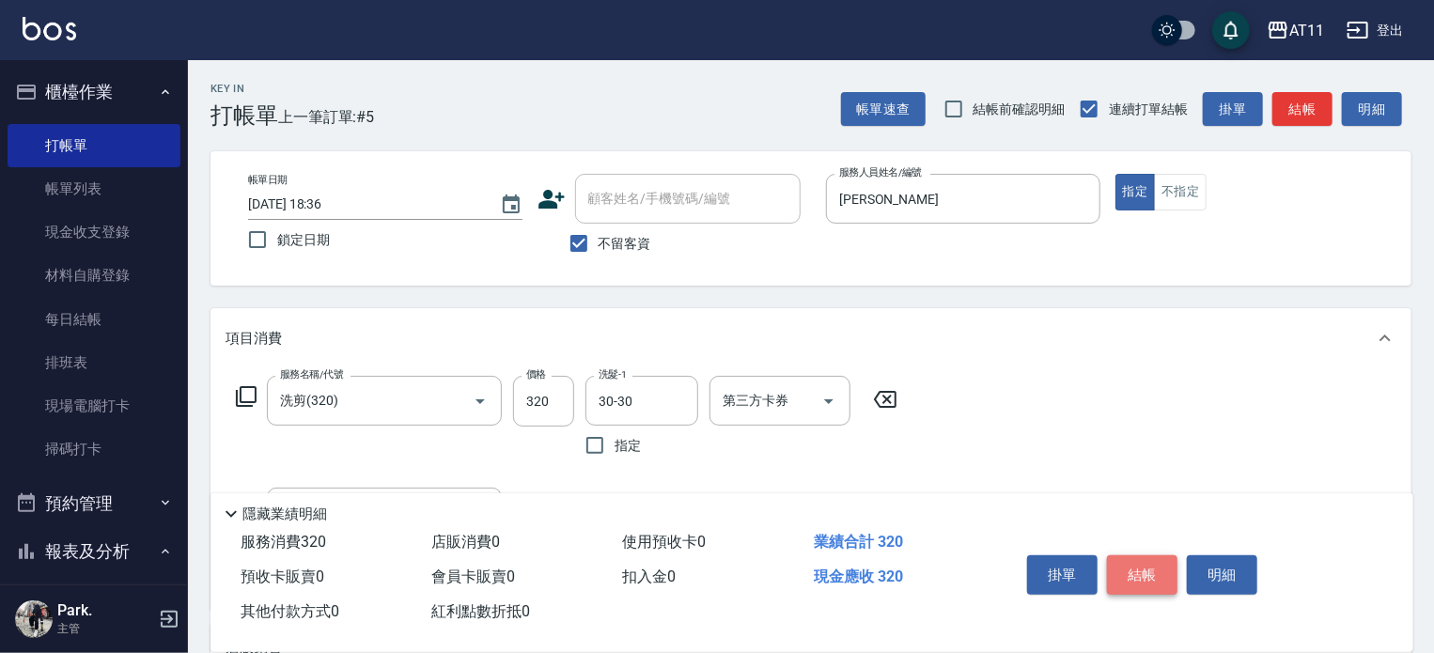
click at [1148, 559] on button "結帳" at bounding box center [1142, 575] width 71 height 39
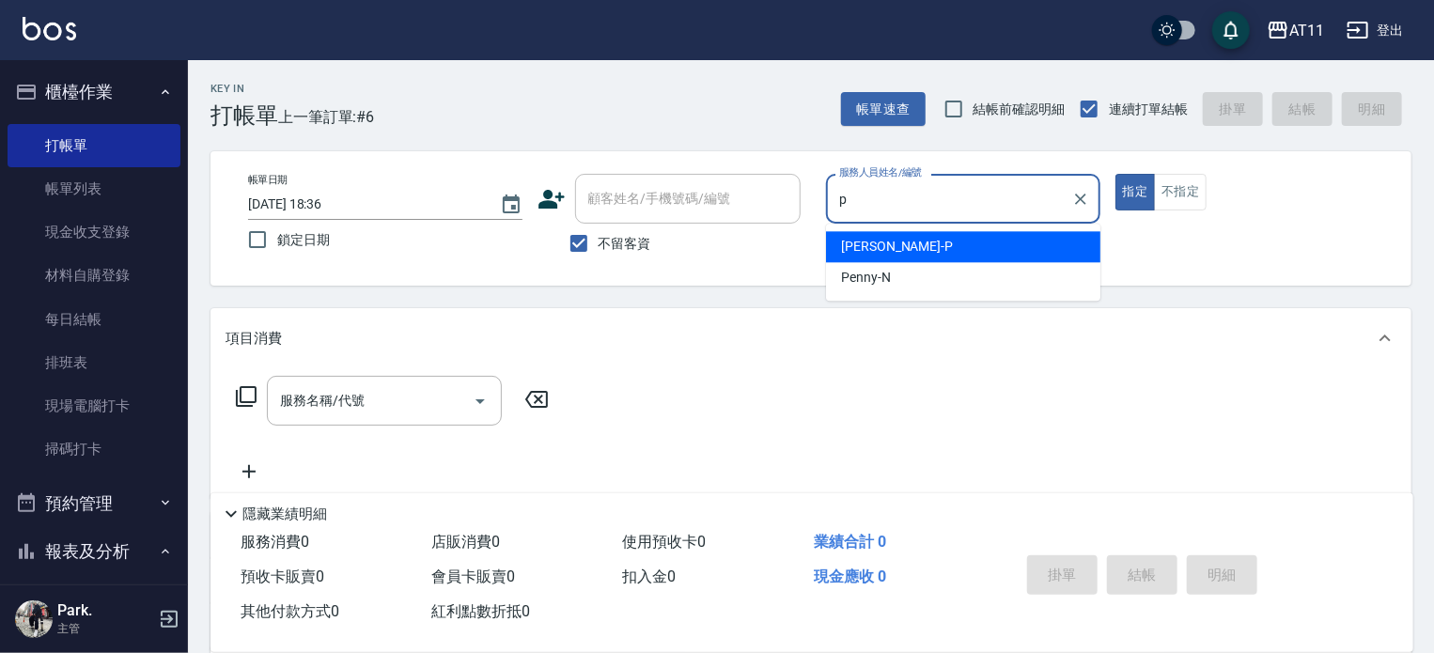
type input "[PERSON_NAME]-P"
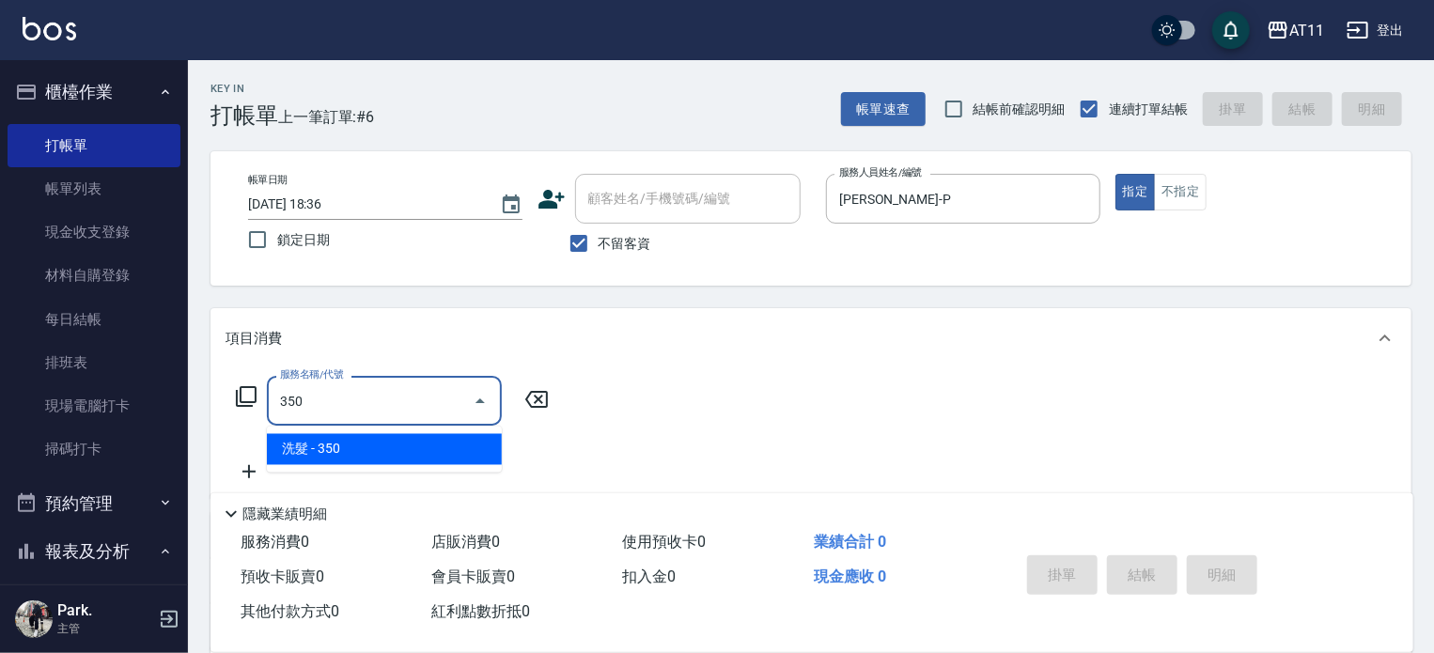
type input "洗髮(350)"
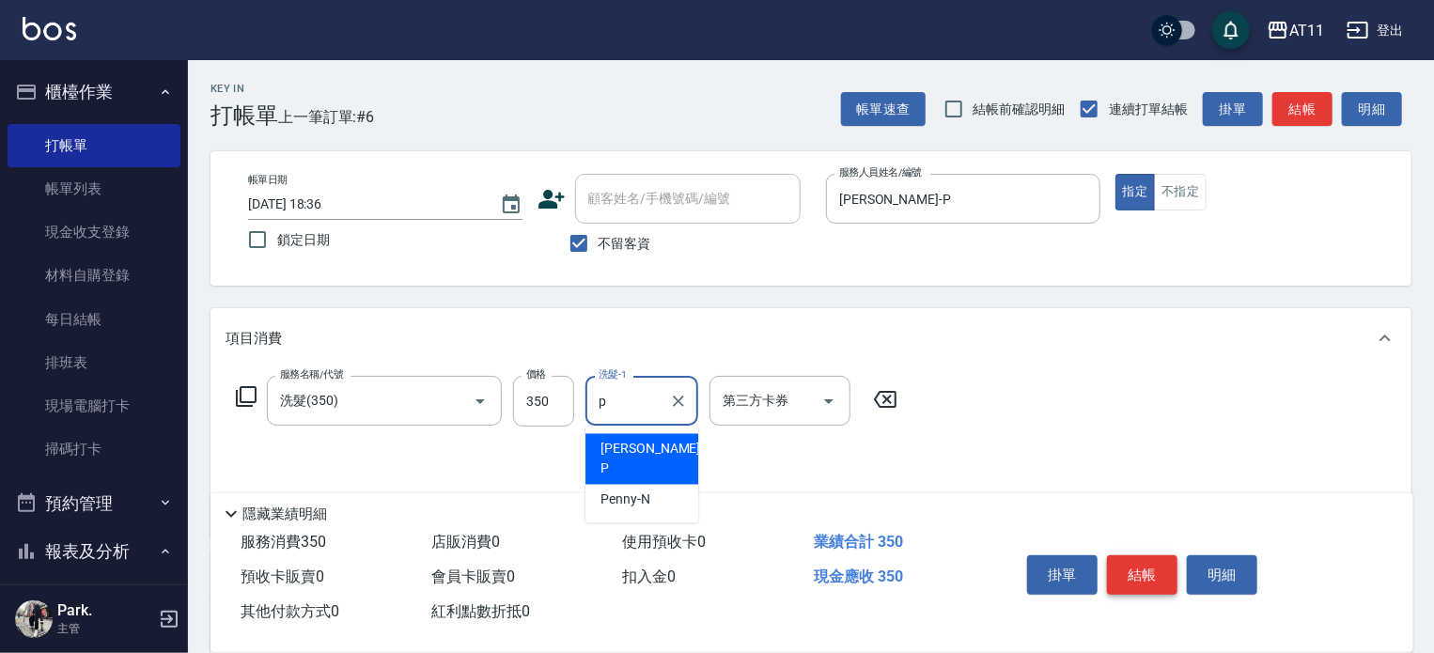
type input "[PERSON_NAME]-P"
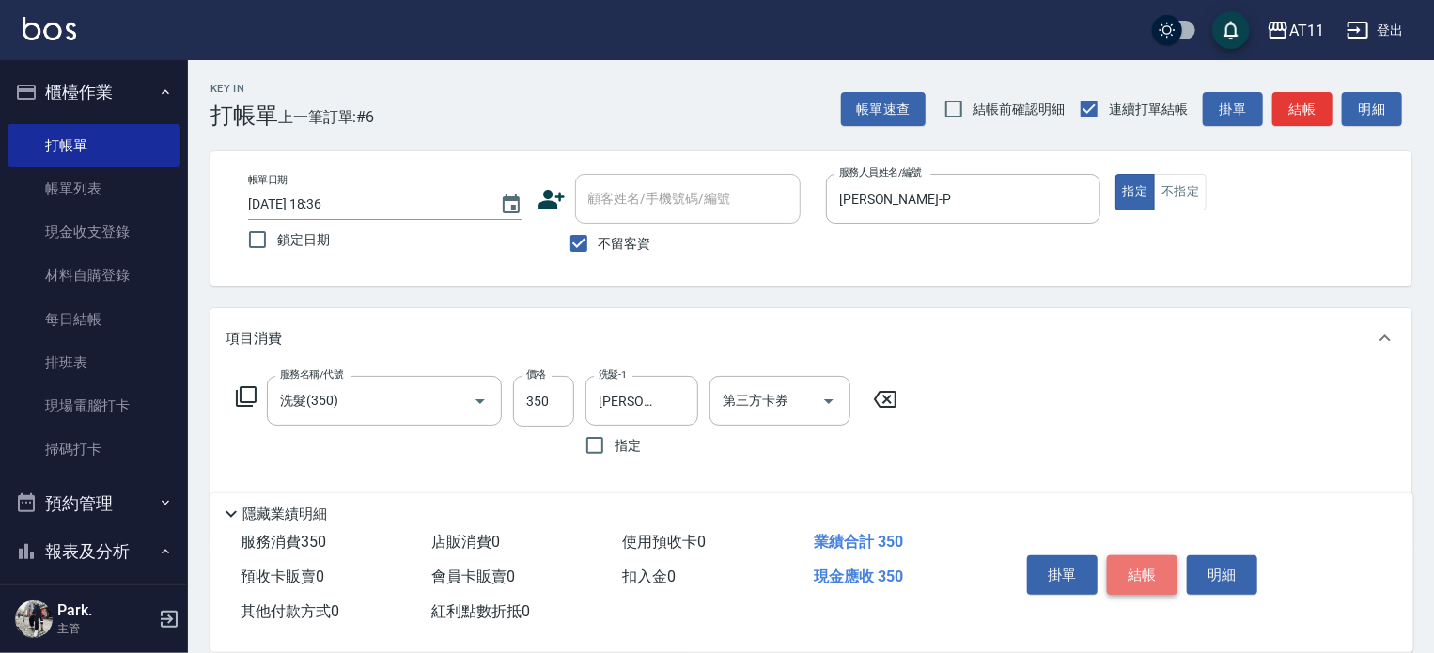
click at [1148, 559] on button "結帳" at bounding box center [1142, 575] width 71 height 39
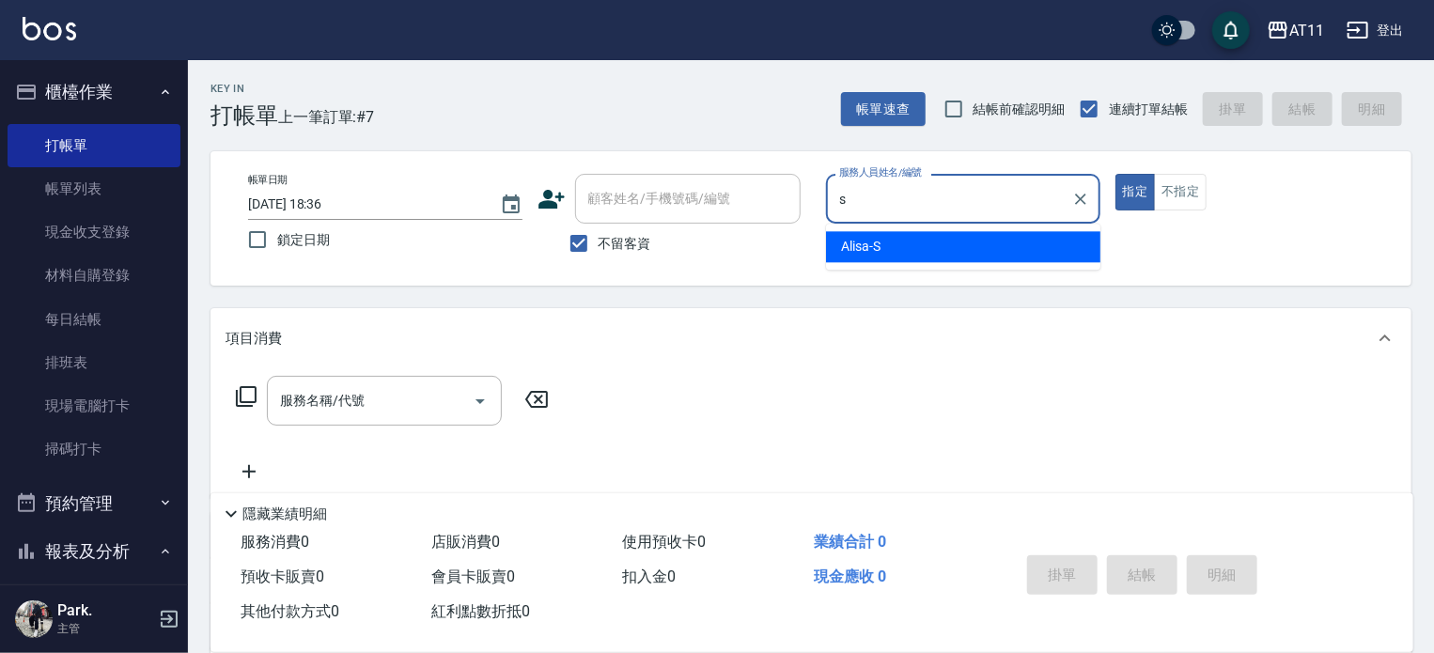
type input "Alisa-S"
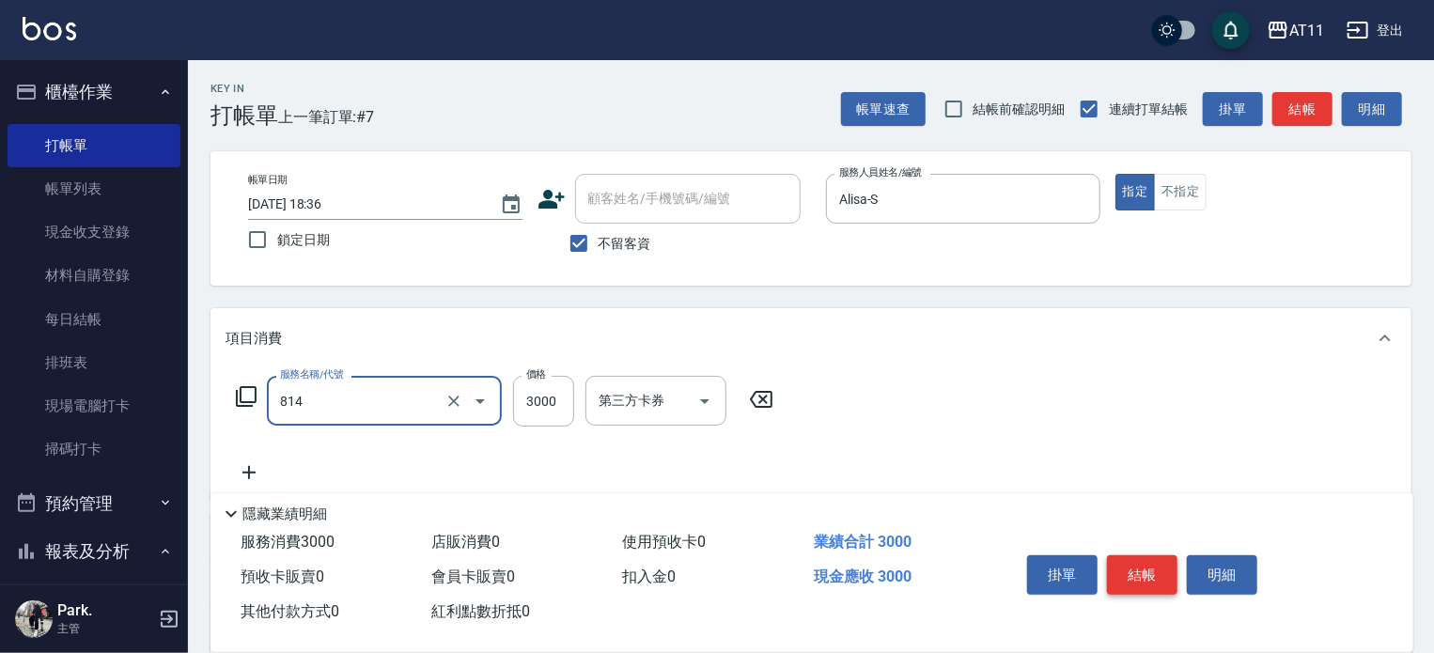
type input "過年染髮B餐(814)"
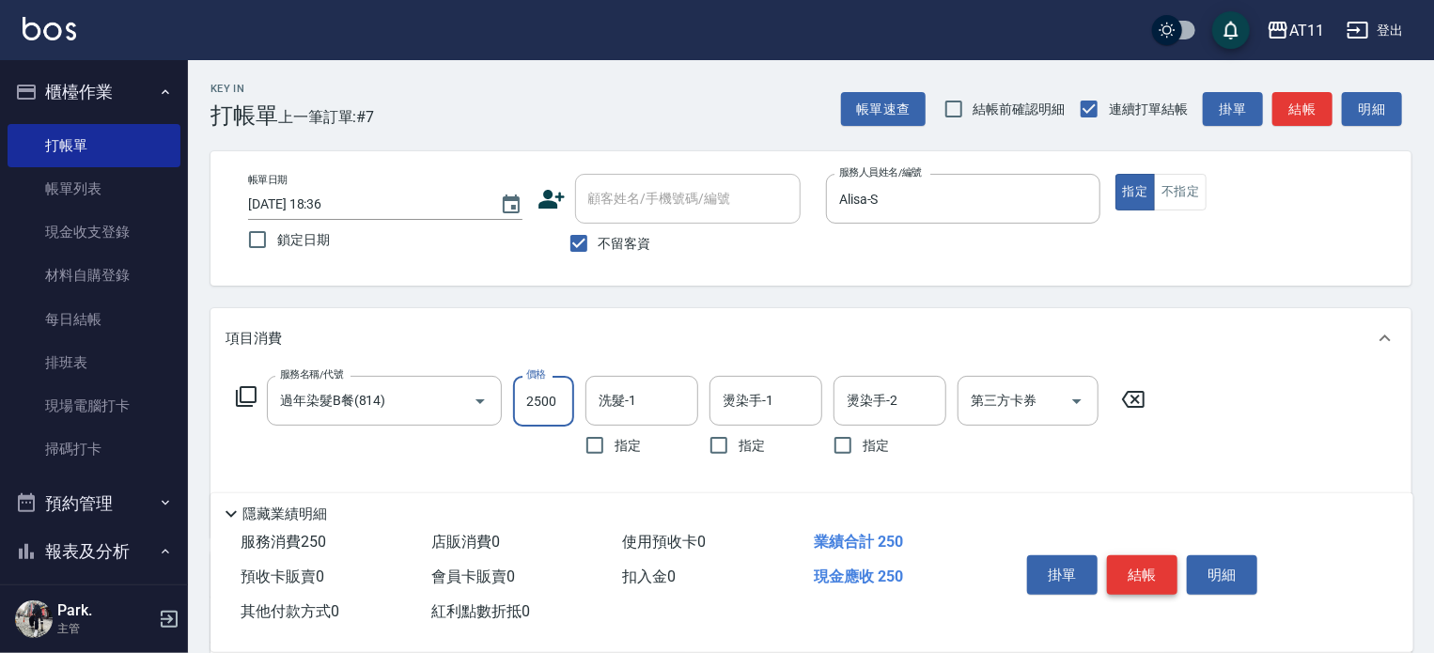
type input "2500"
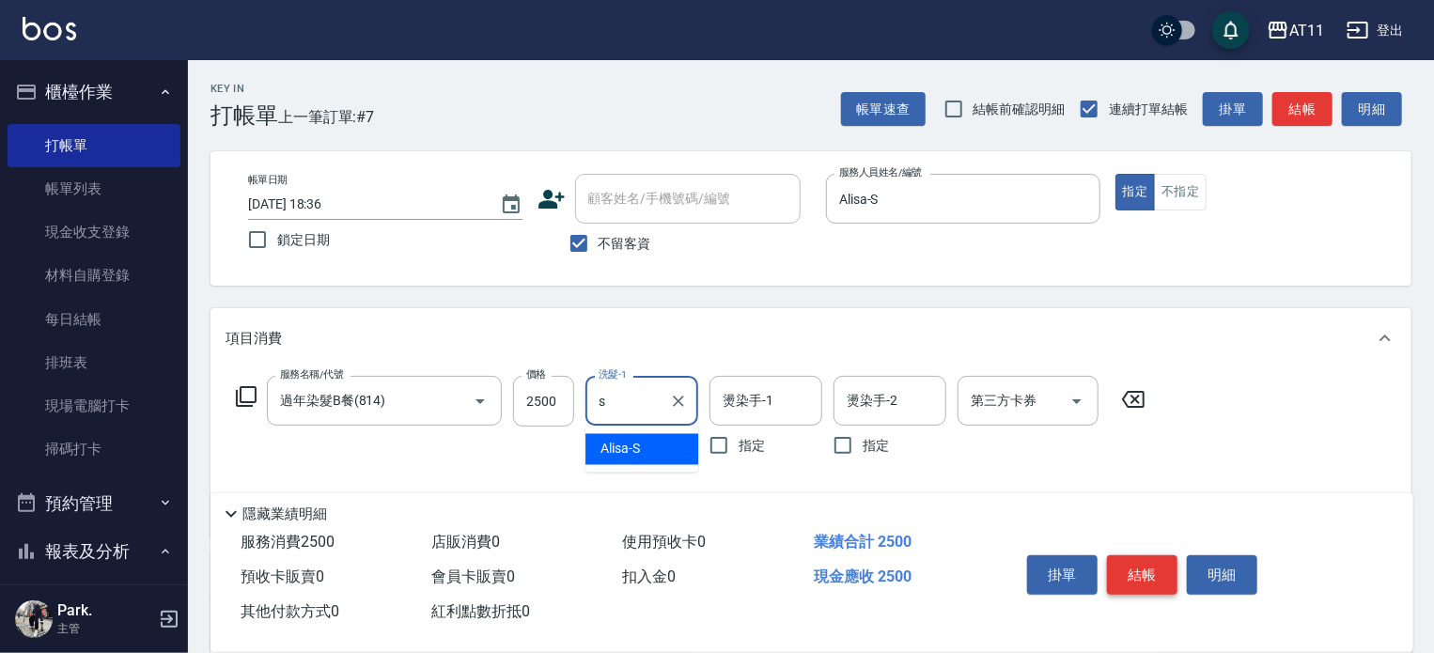
type input "Alisa-S"
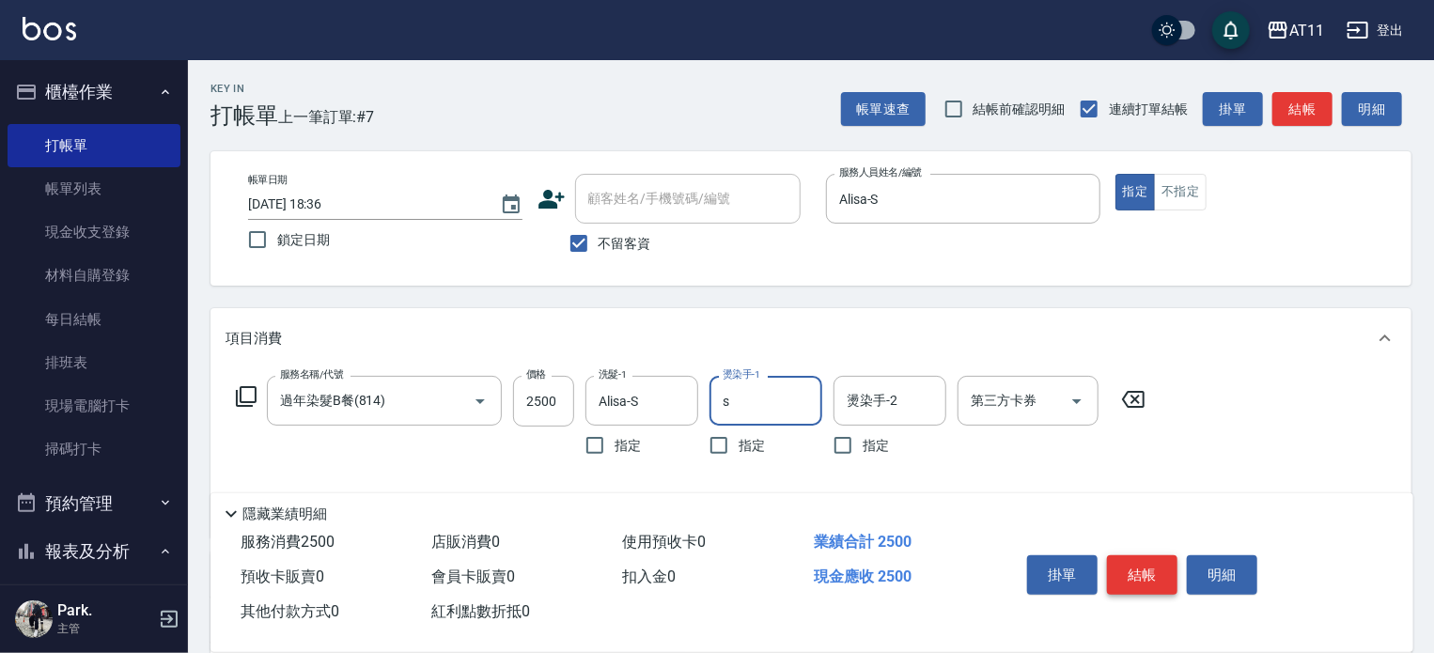
type input "Alisa-S"
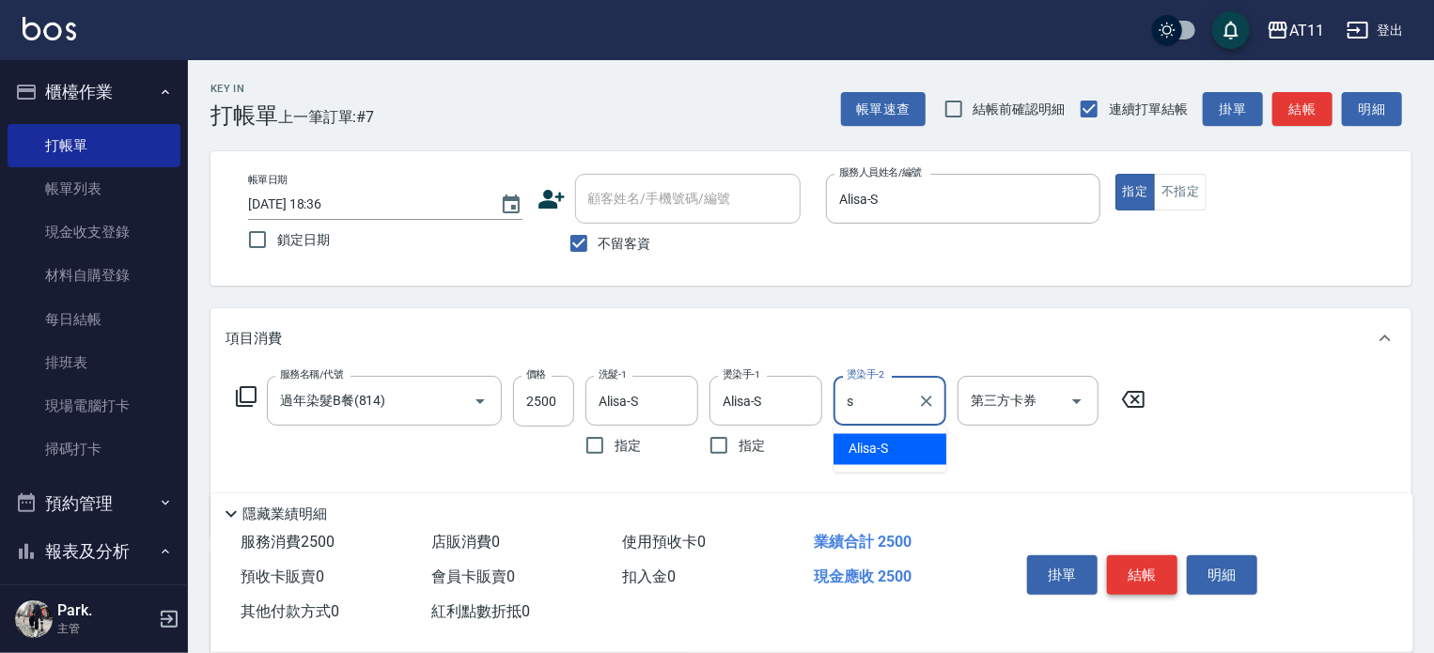
type input "Alisa-S"
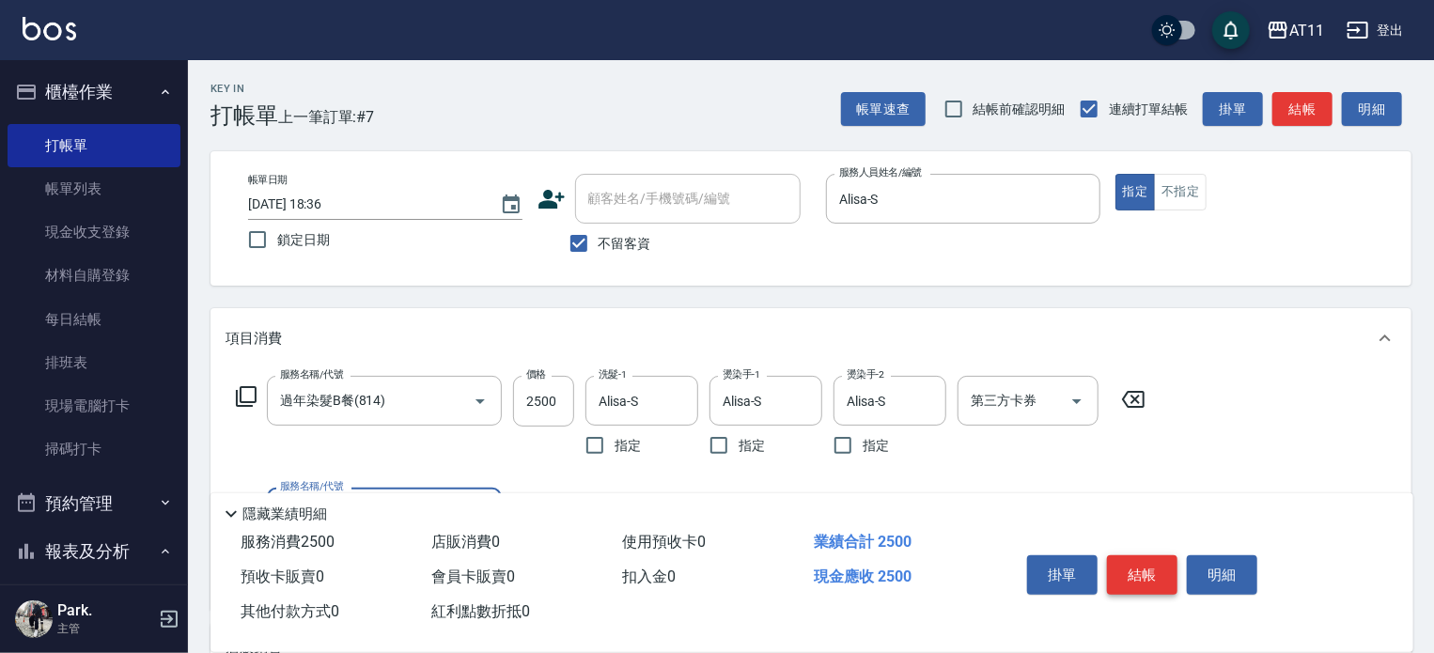
click at [1148, 559] on button "結帳" at bounding box center [1142, 575] width 71 height 39
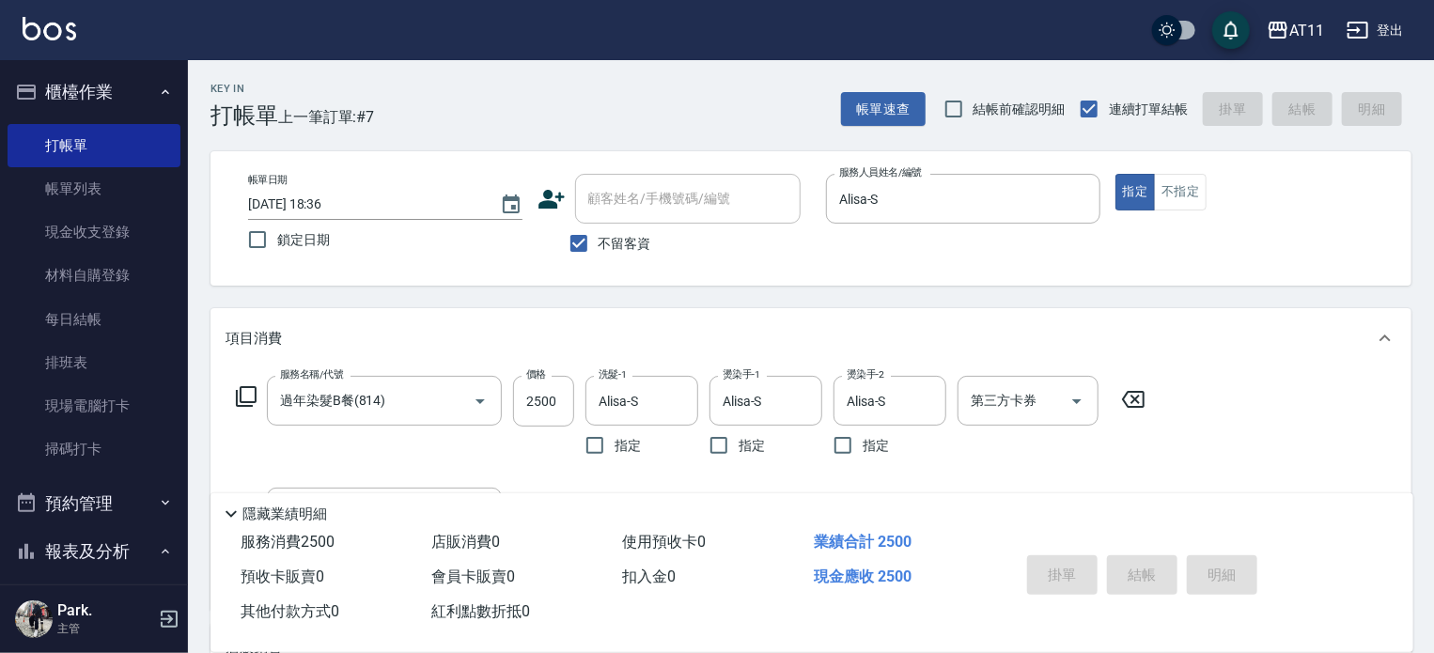
type input "[DATE] 18:37"
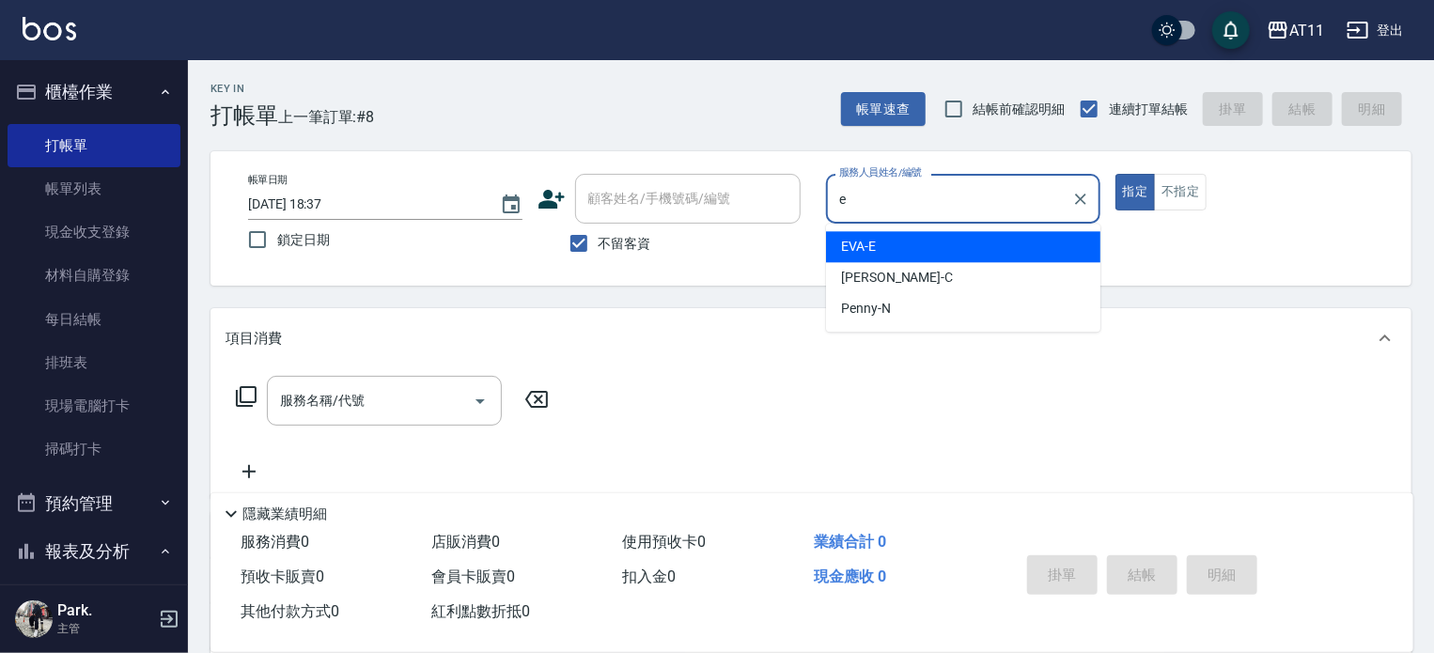
type input "EVA-E"
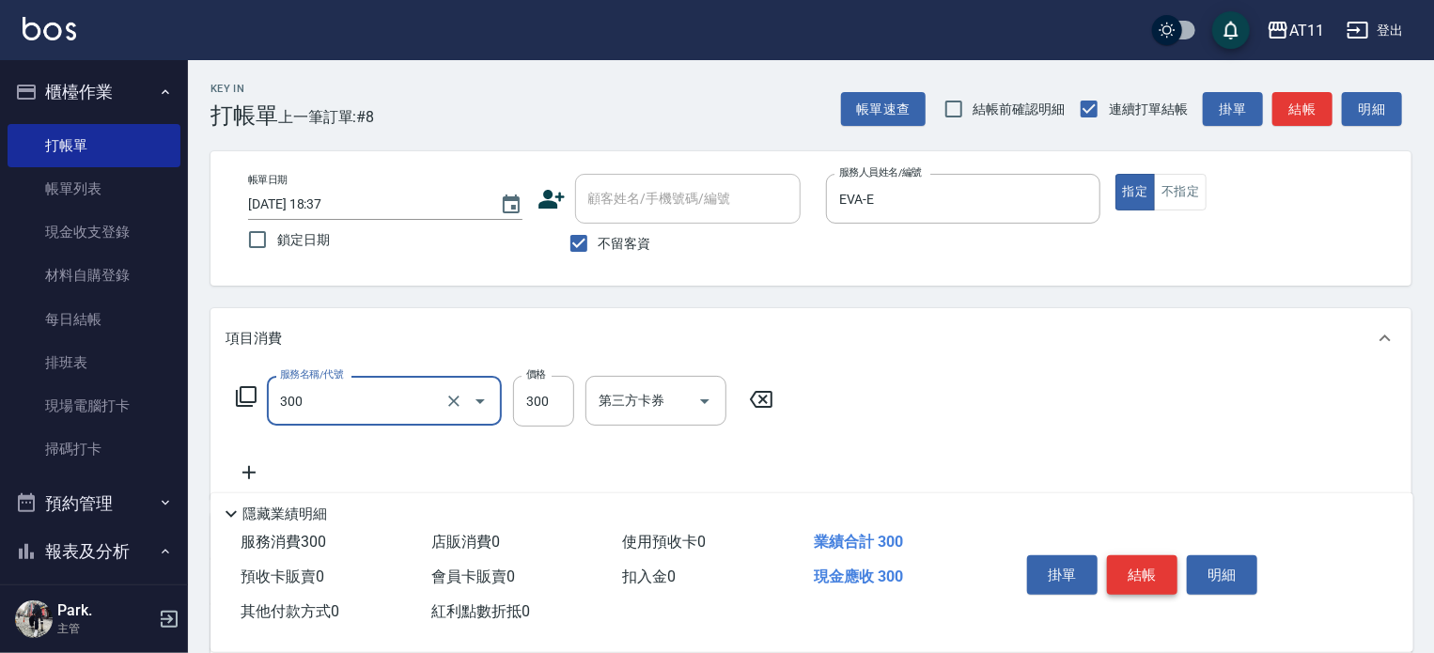
type input "A級剪髮(300)"
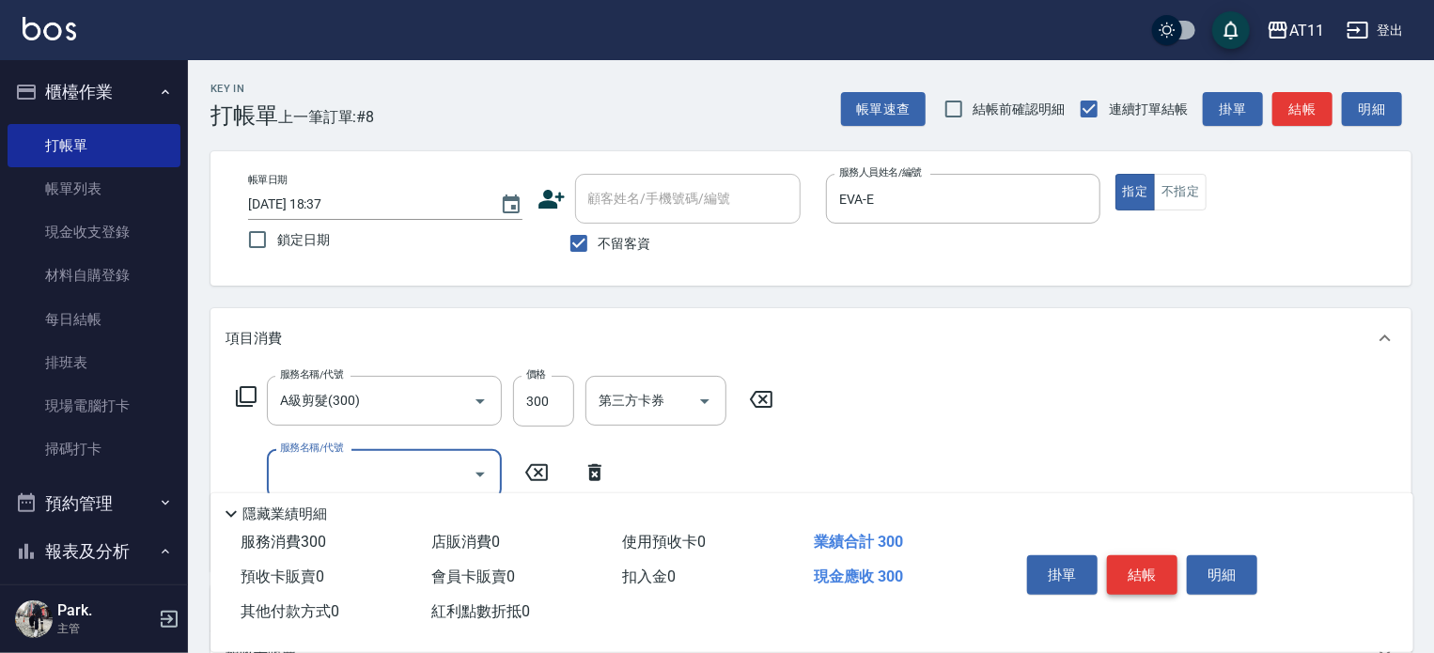
click at [1148, 559] on button "結帳" at bounding box center [1142, 575] width 71 height 39
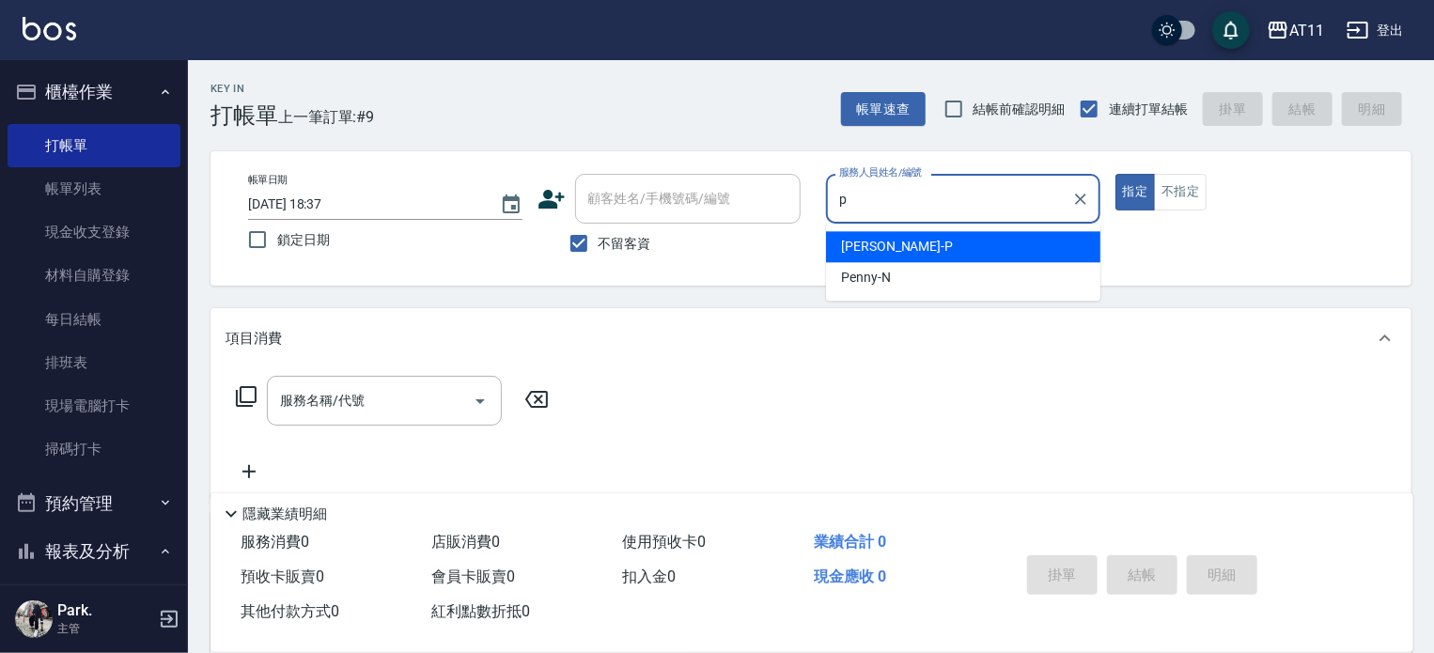
type input "[PERSON_NAME]-P"
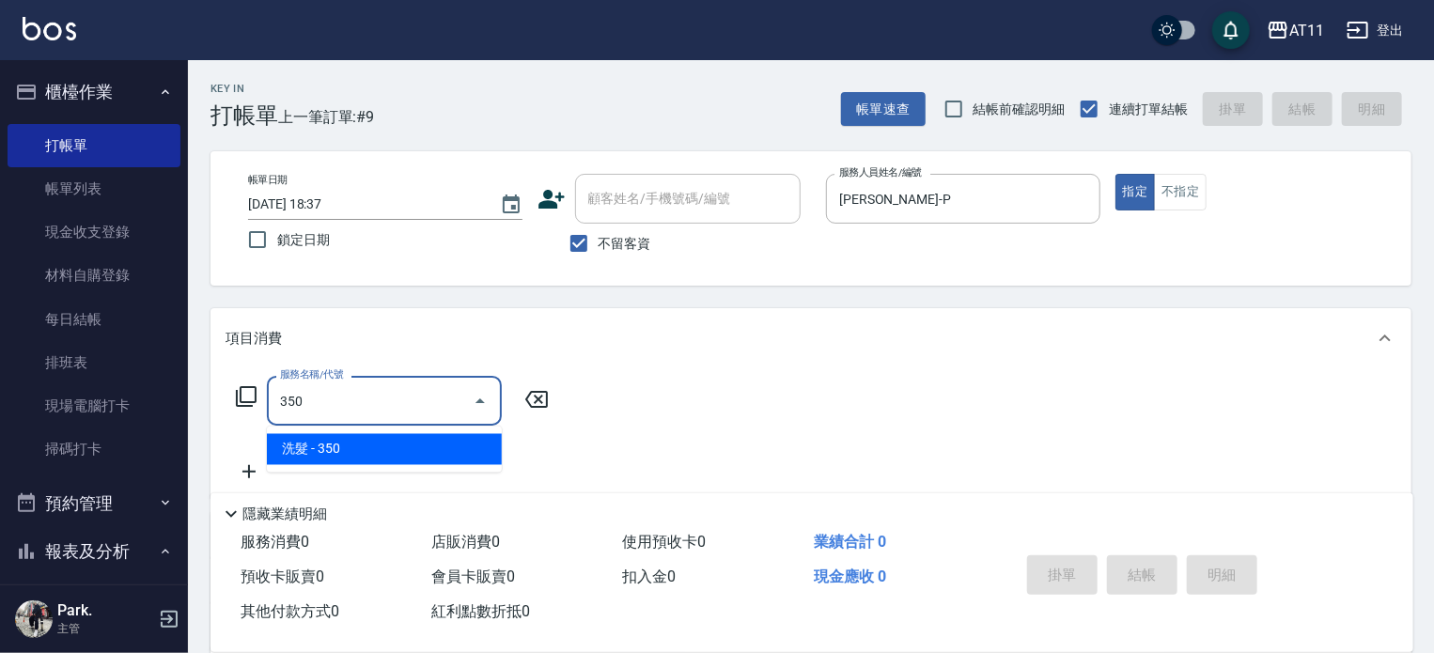
type input "洗髮(350)"
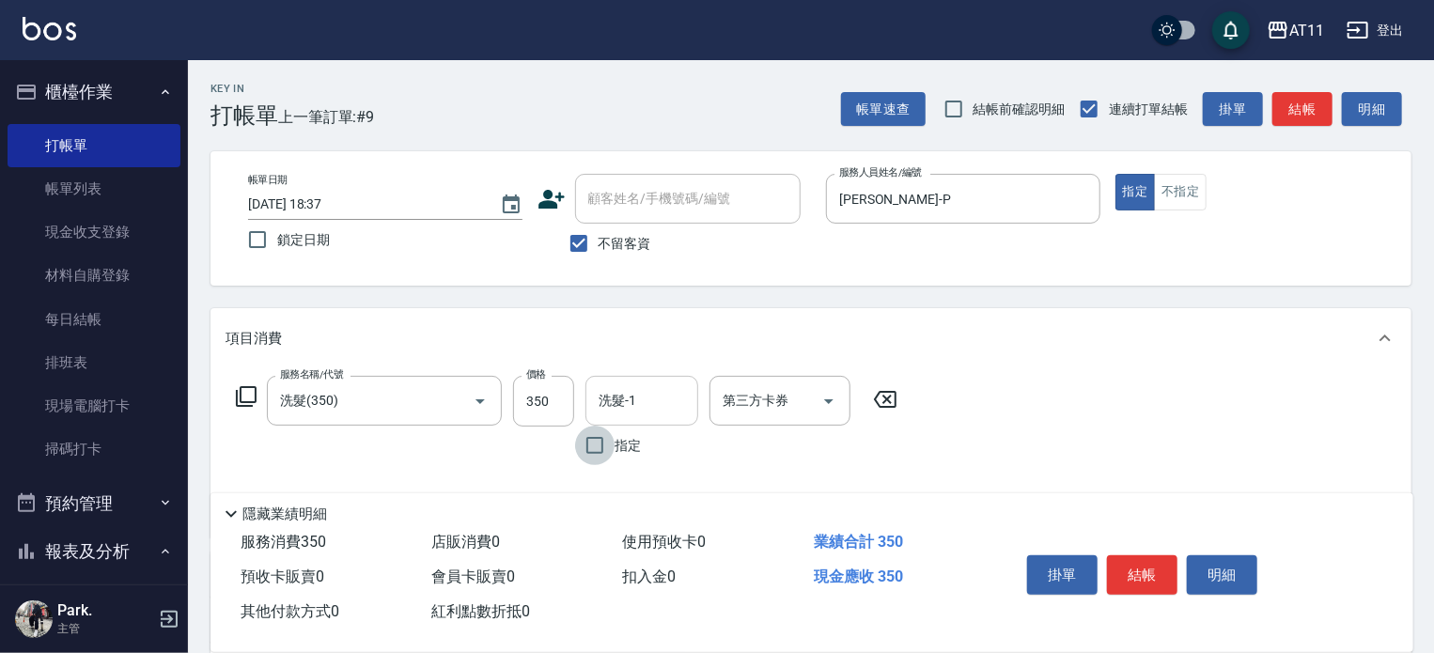
click at [662, 398] on input "洗髮-1" at bounding box center [642, 400] width 96 height 33
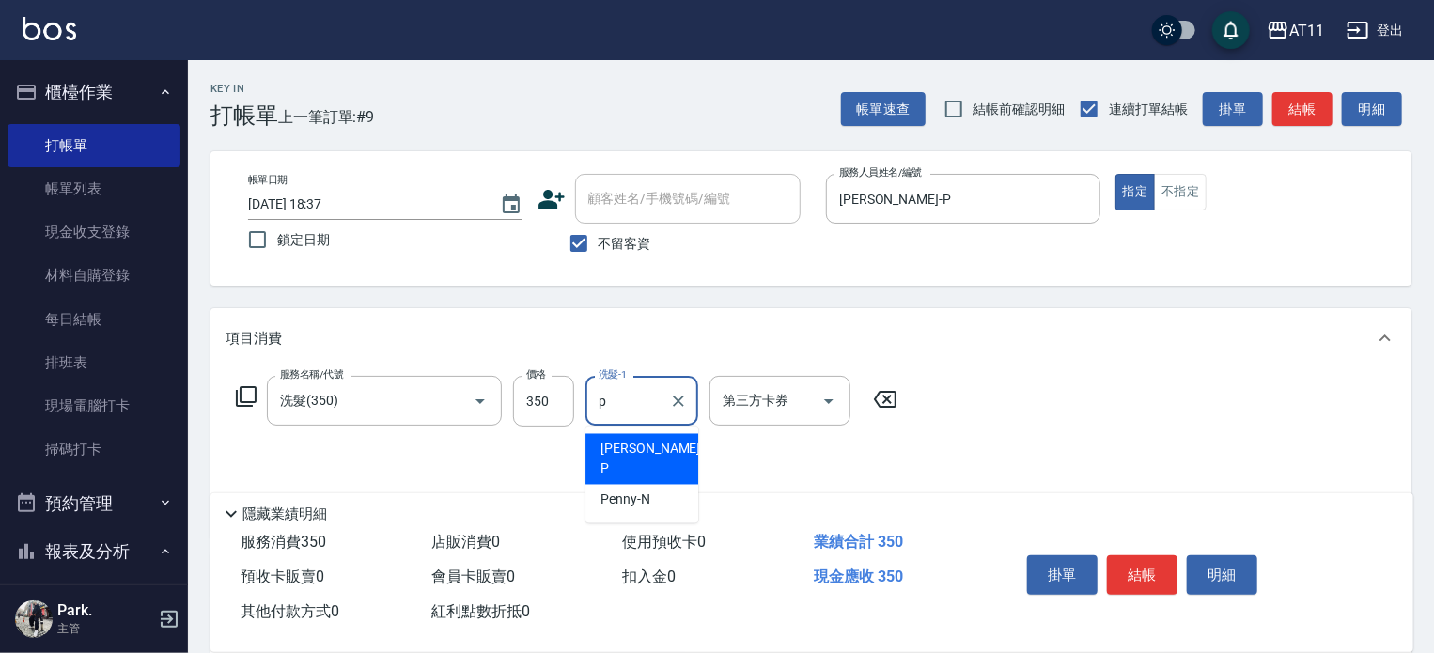
type input "[PERSON_NAME]-P"
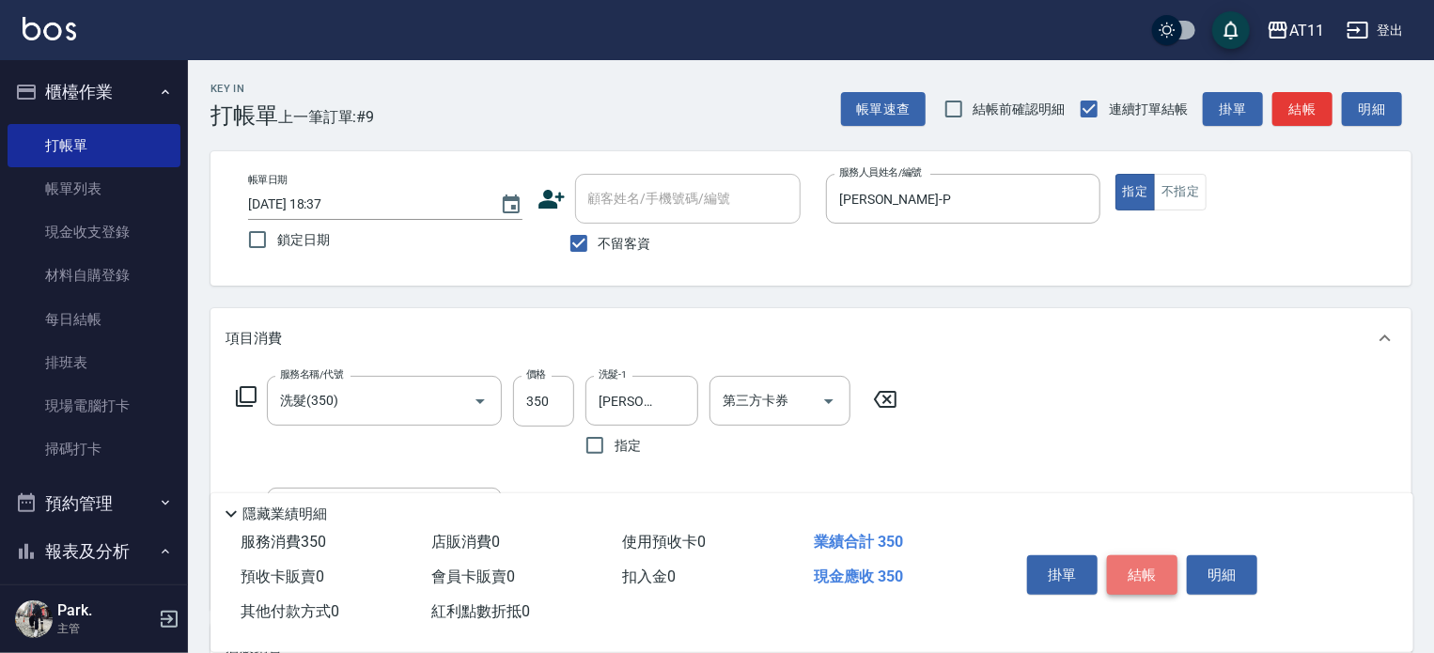
click at [1139, 570] on button "結帳" at bounding box center [1142, 575] width 71 height 39
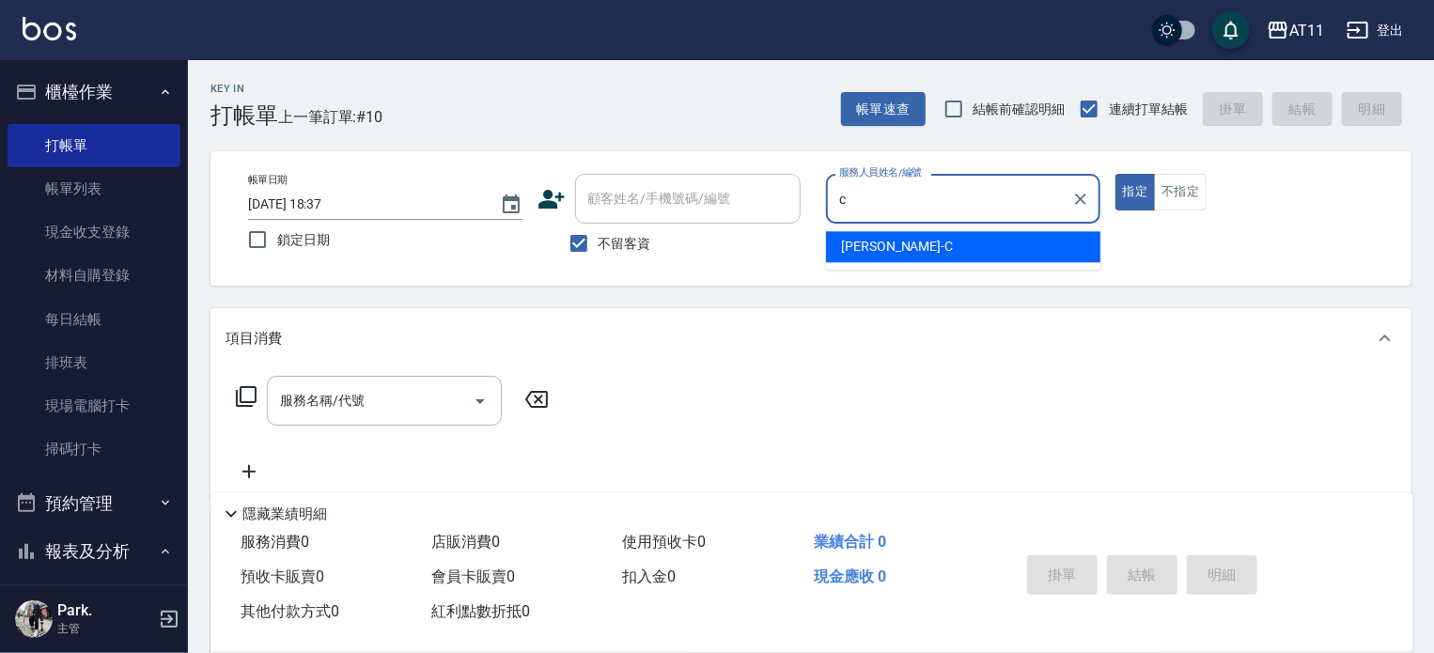
type input "[PERSON_NAME]"
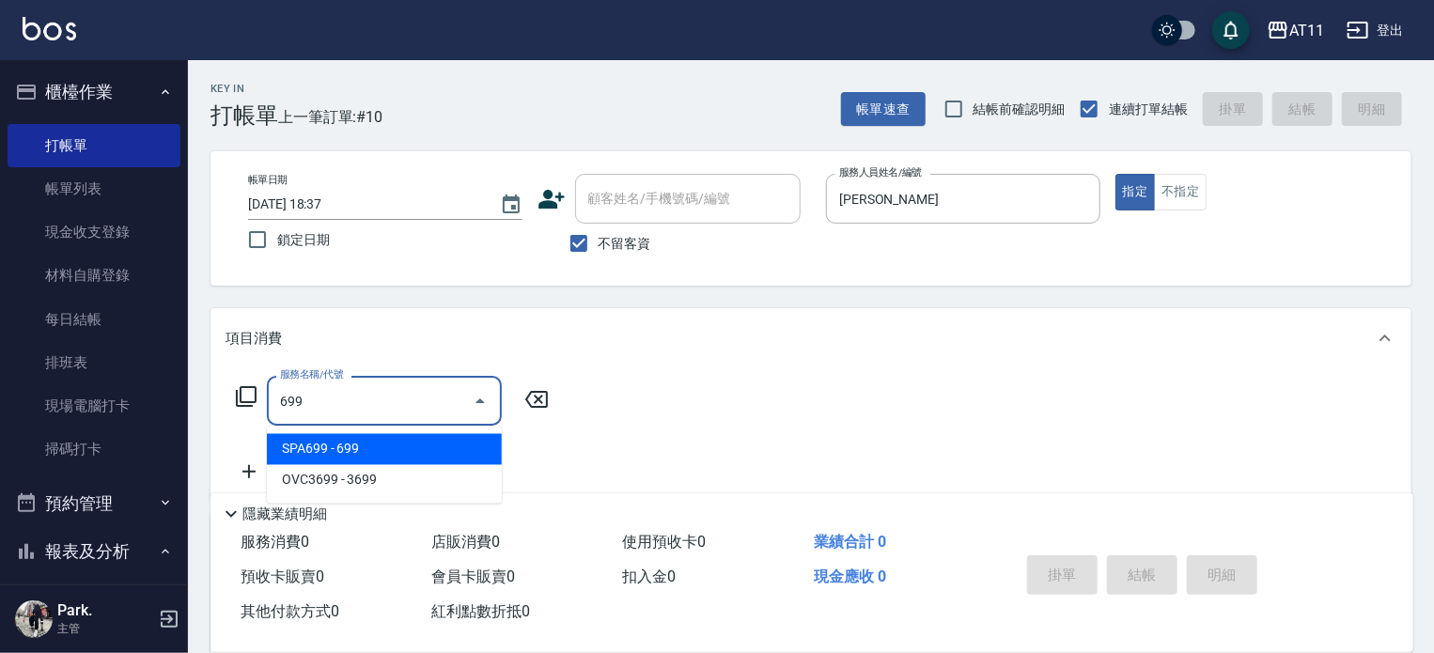
type input "SPA699(699)"
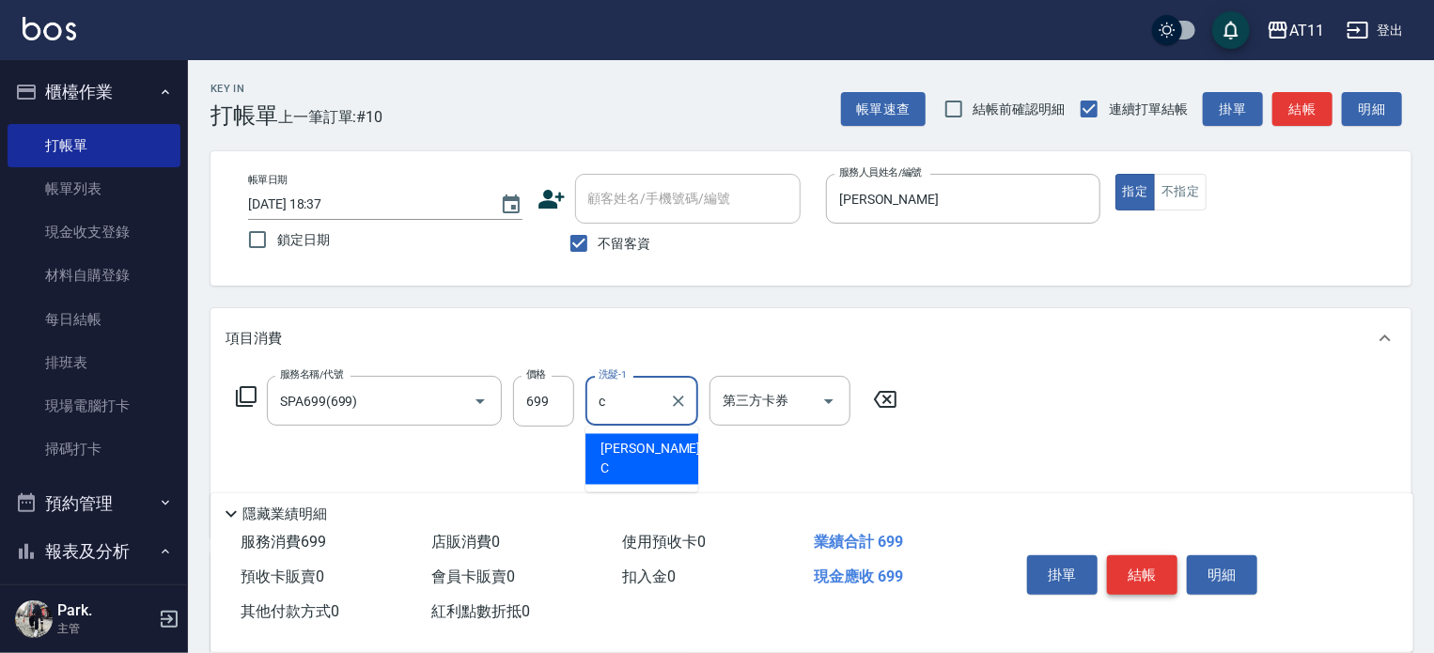
type input "[PERSON_NAME]"
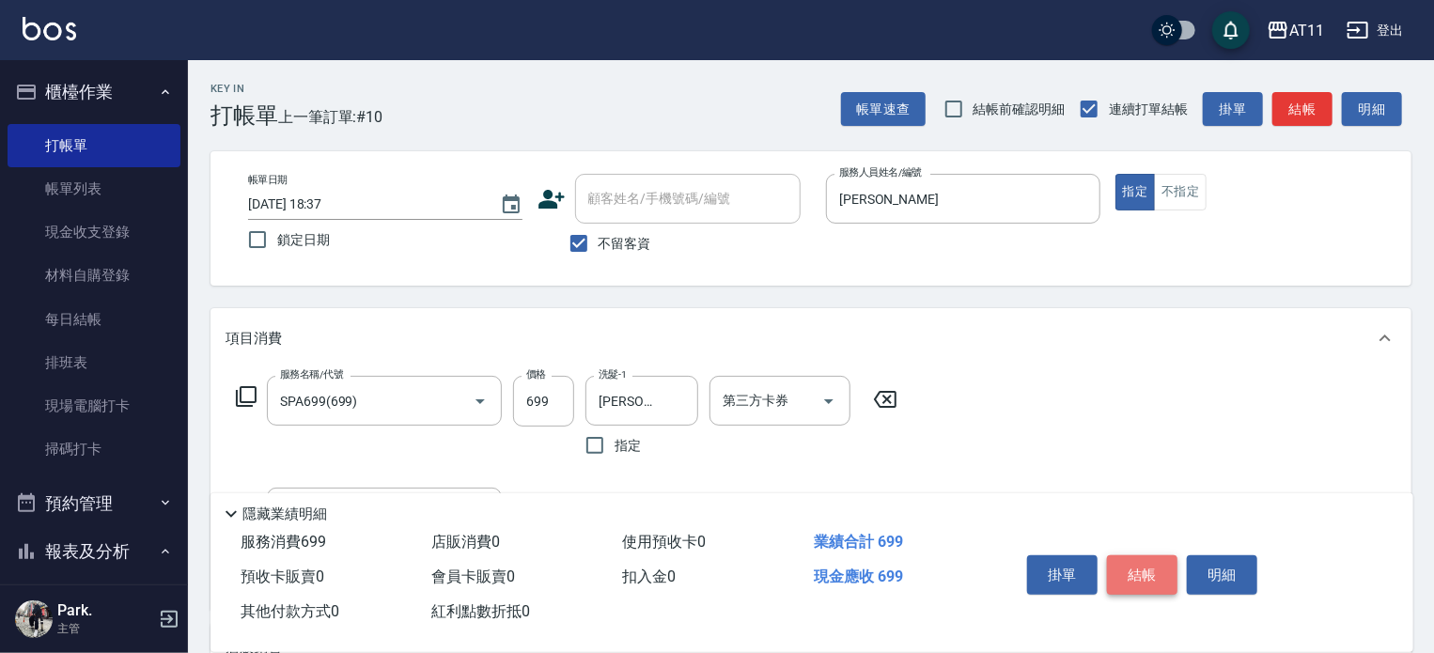
click at [1139, 570] on button "結帳" at bounding box center [1142, 575] width 71 height 39
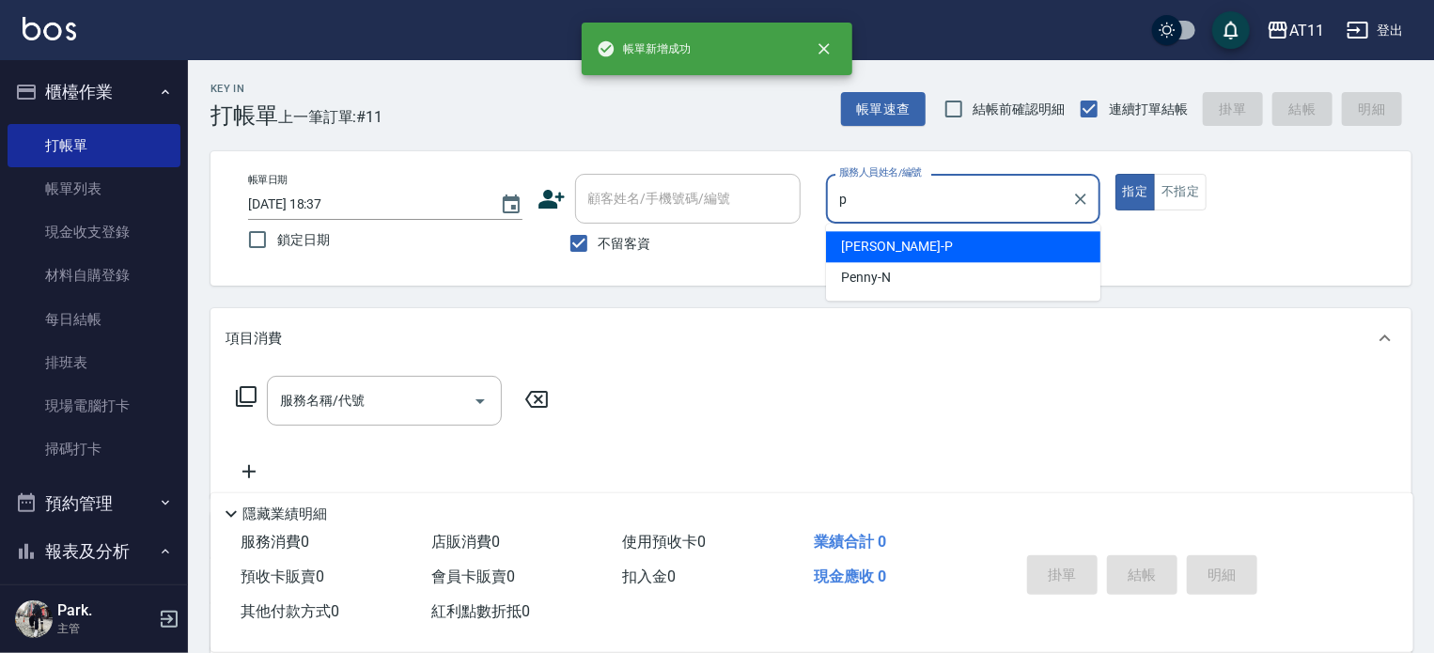
type input "[PERSON_NAME]-P"
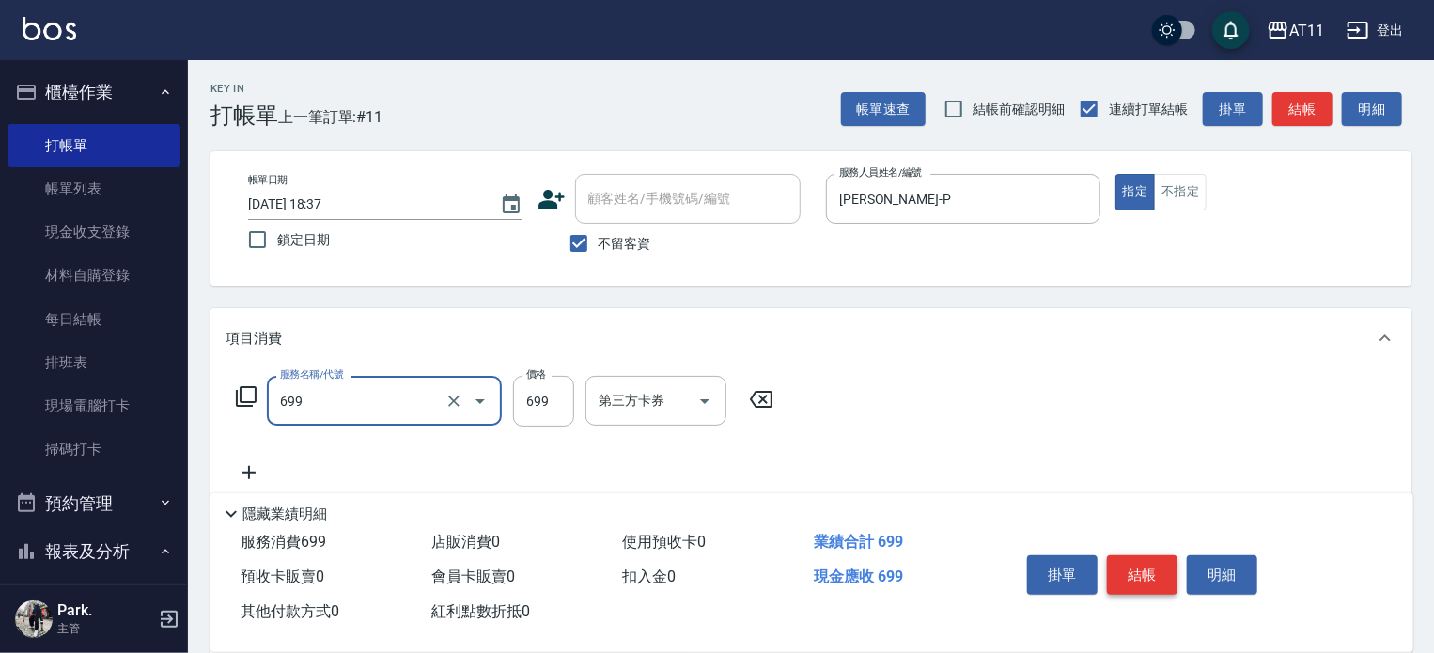
type input "SPA699(699)"
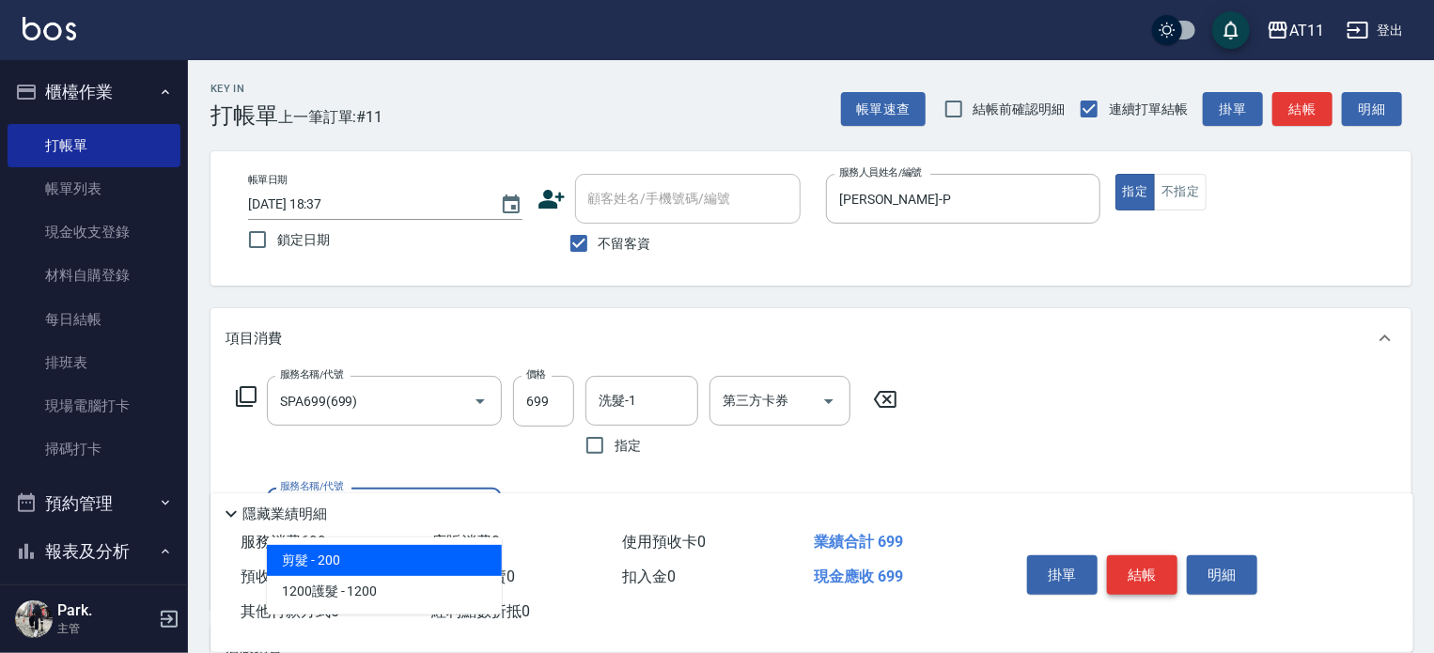
type input "剪髮(200)"
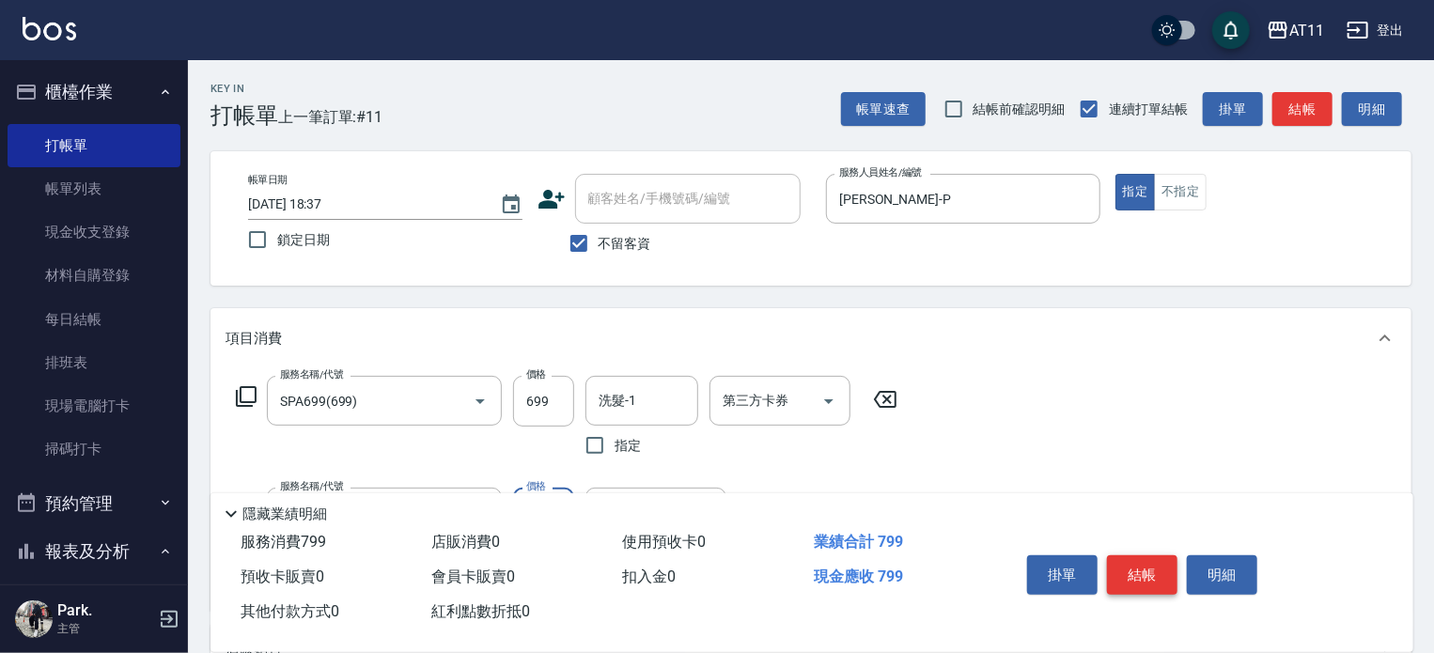
type input "100"
click at [1139, 570] on button "結帳" at bounding box center [1142, 575] width 71 height 39
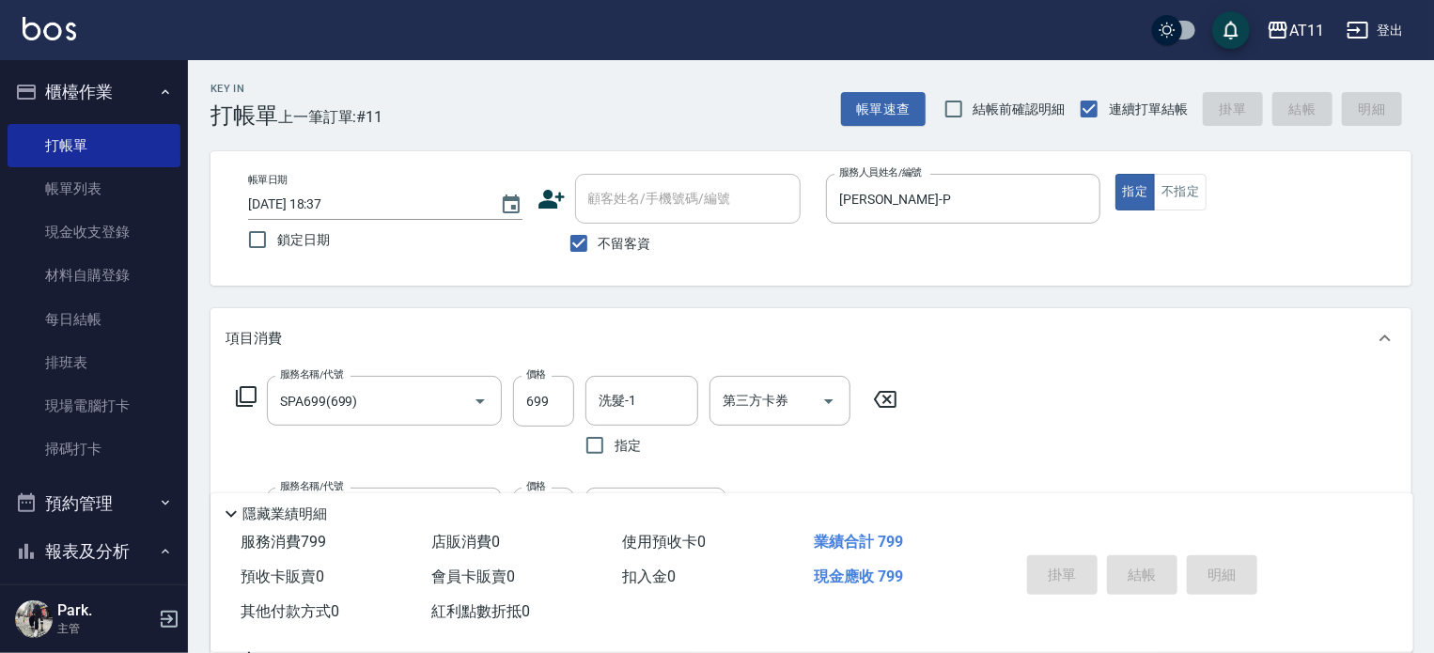
type input "[DATE] 18:38"
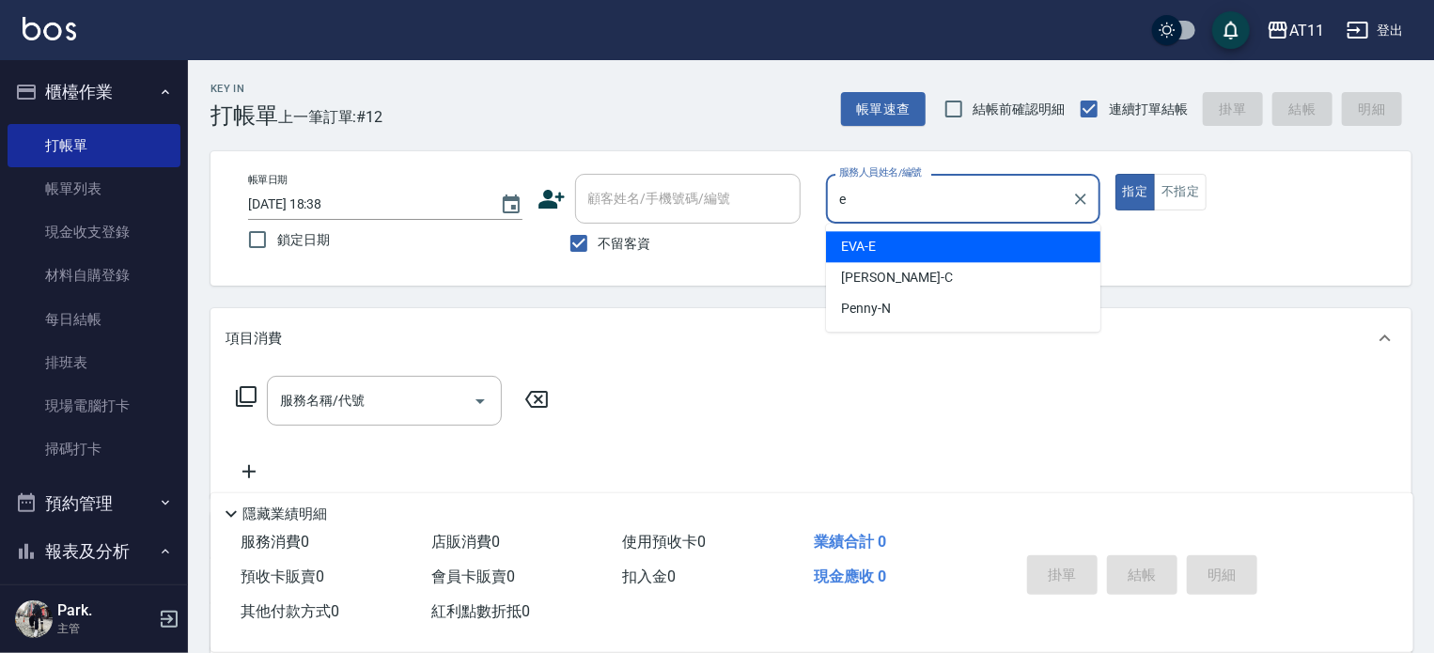
type input "EVA-E"
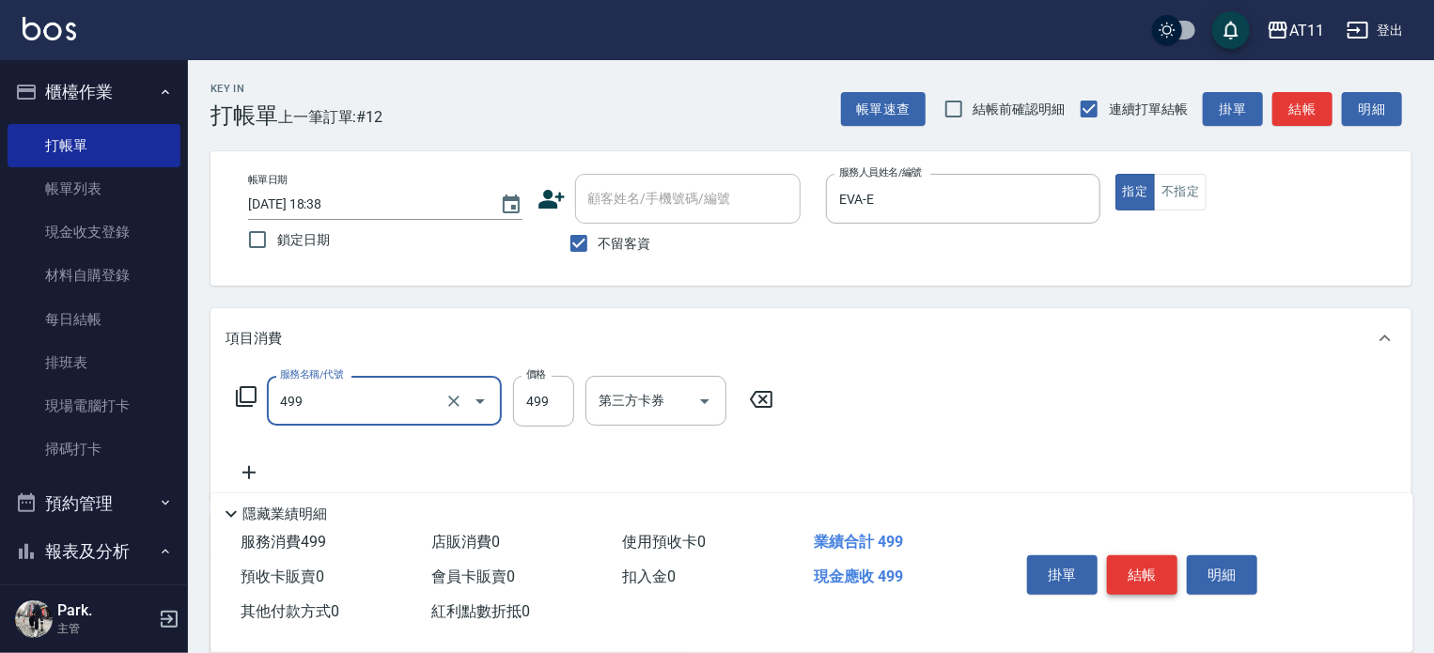
type input "SPA499(499)"
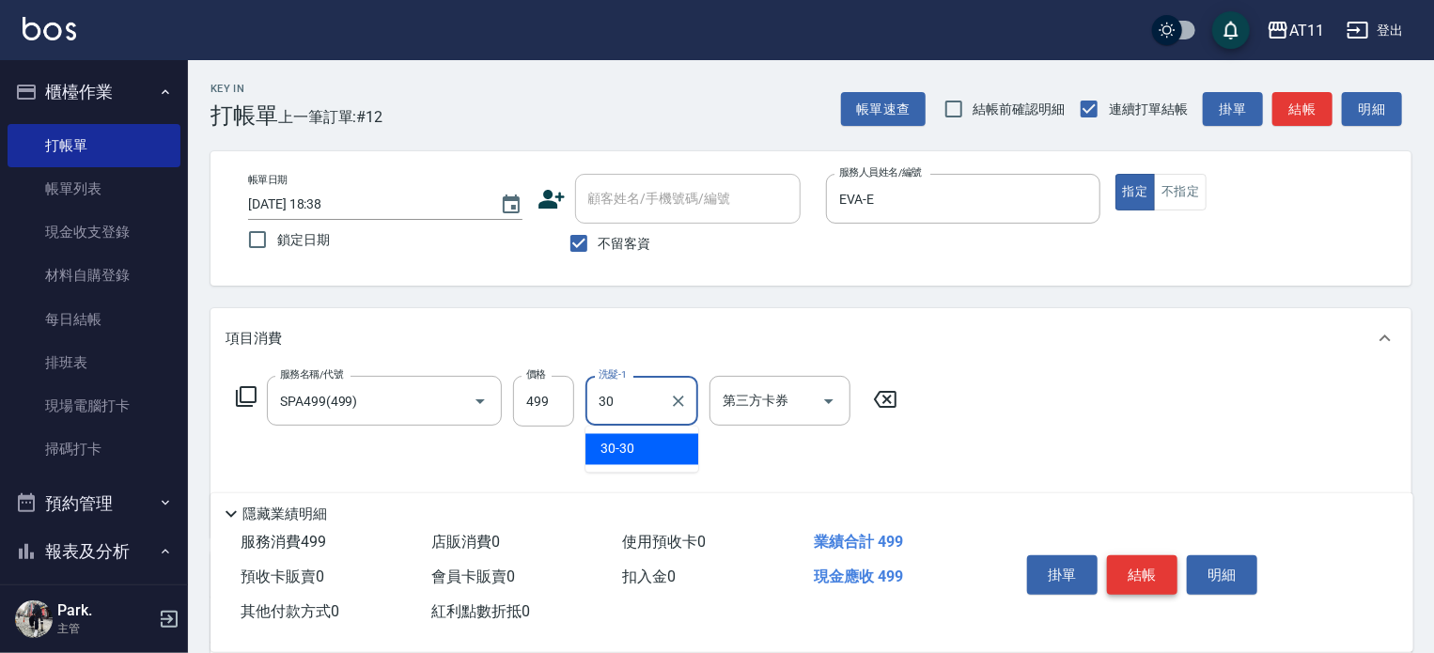
type input "30-30"
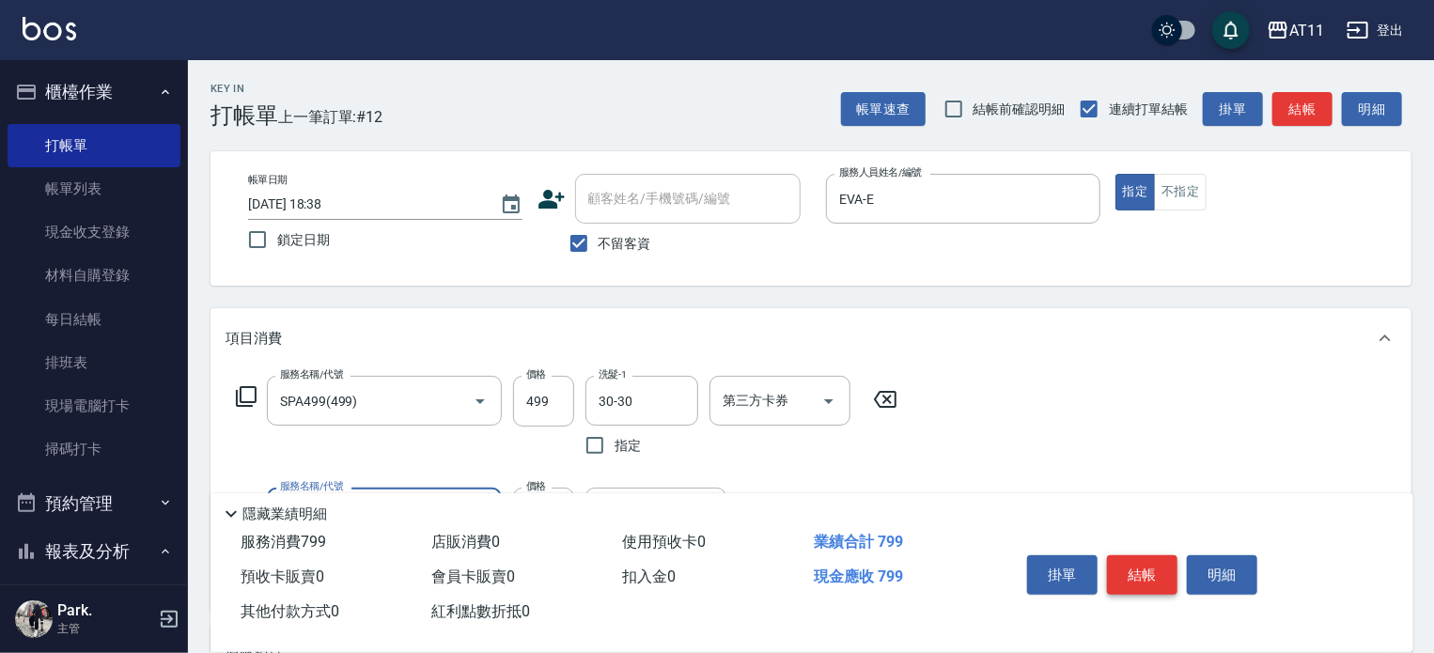
type input "A級剪髮(300)"
click at [1139, 570] on button "結帳" at bounding box center [1142, 575] width 71 height 39
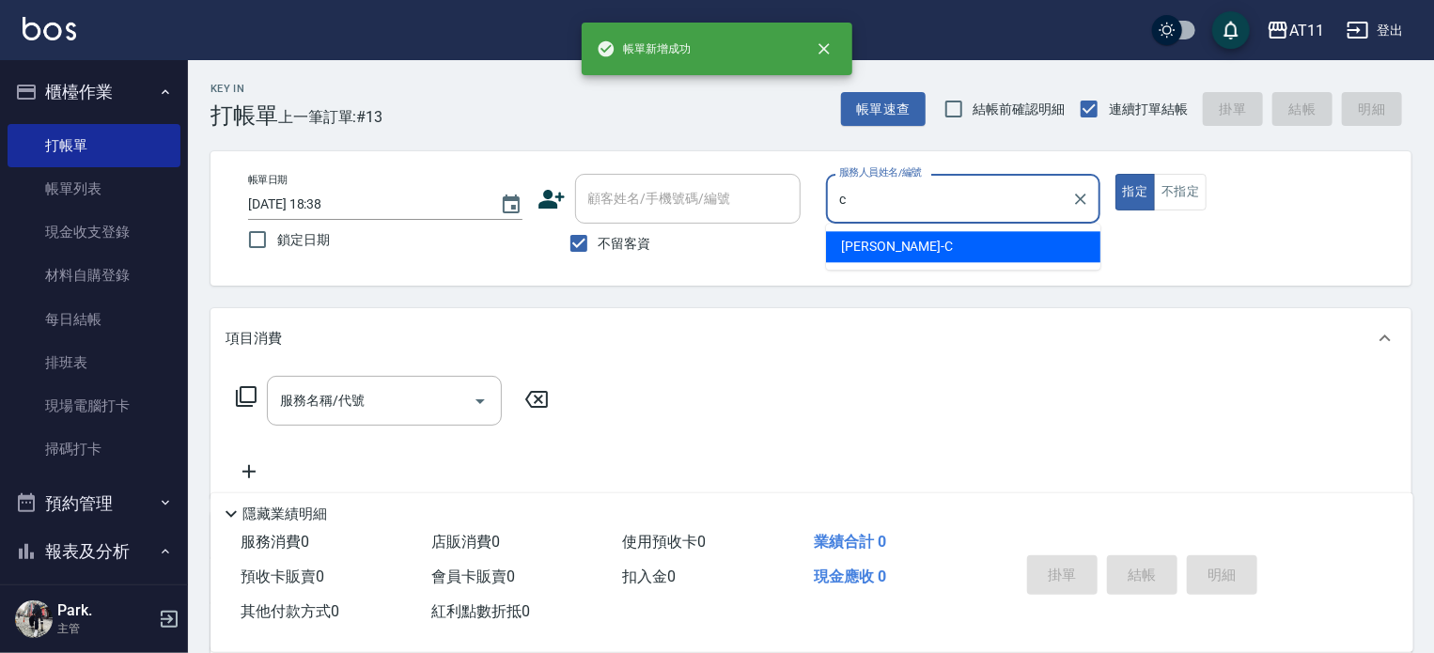
type input "[PERSON_NAME]"
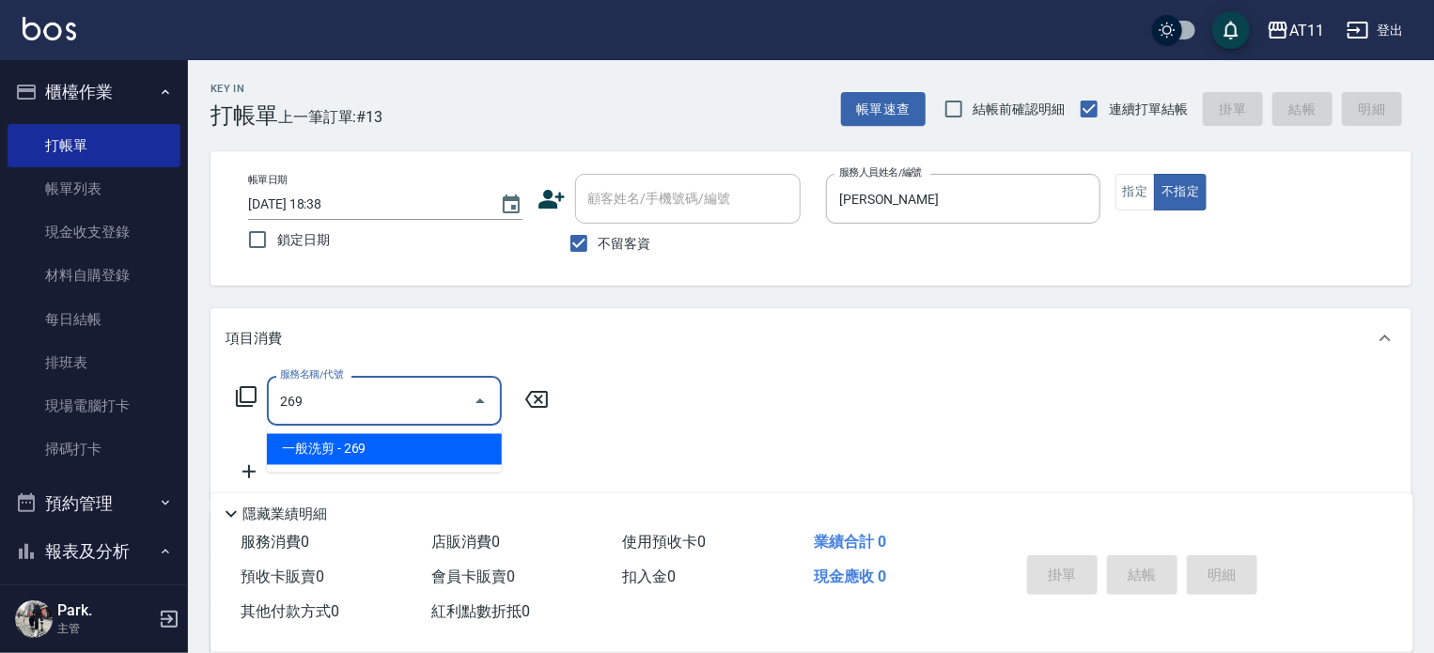
type input "一般洗剪(269)"
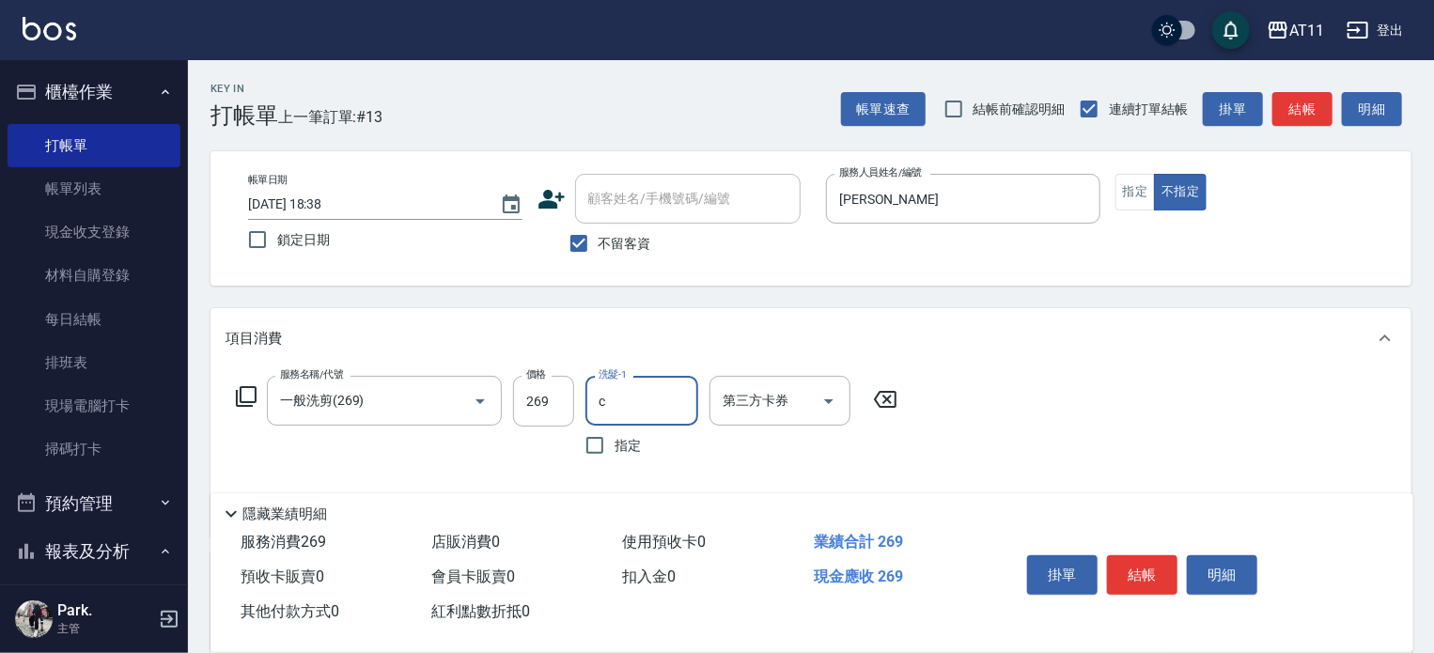
type input "[PERSON_NAME]"
click at [1139, 571] on button "結帳" at bounding box center [1142, 575] width 71 height 39
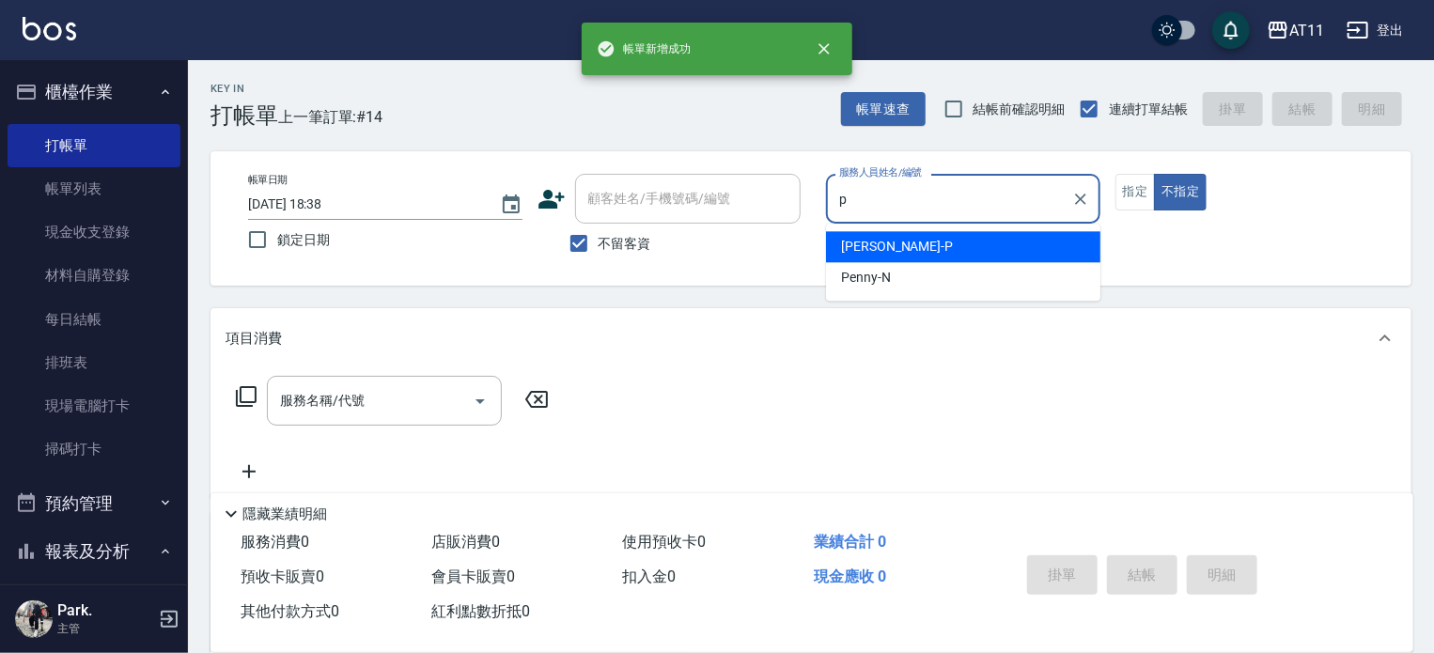
type input "[PERSON_NAME]-P"
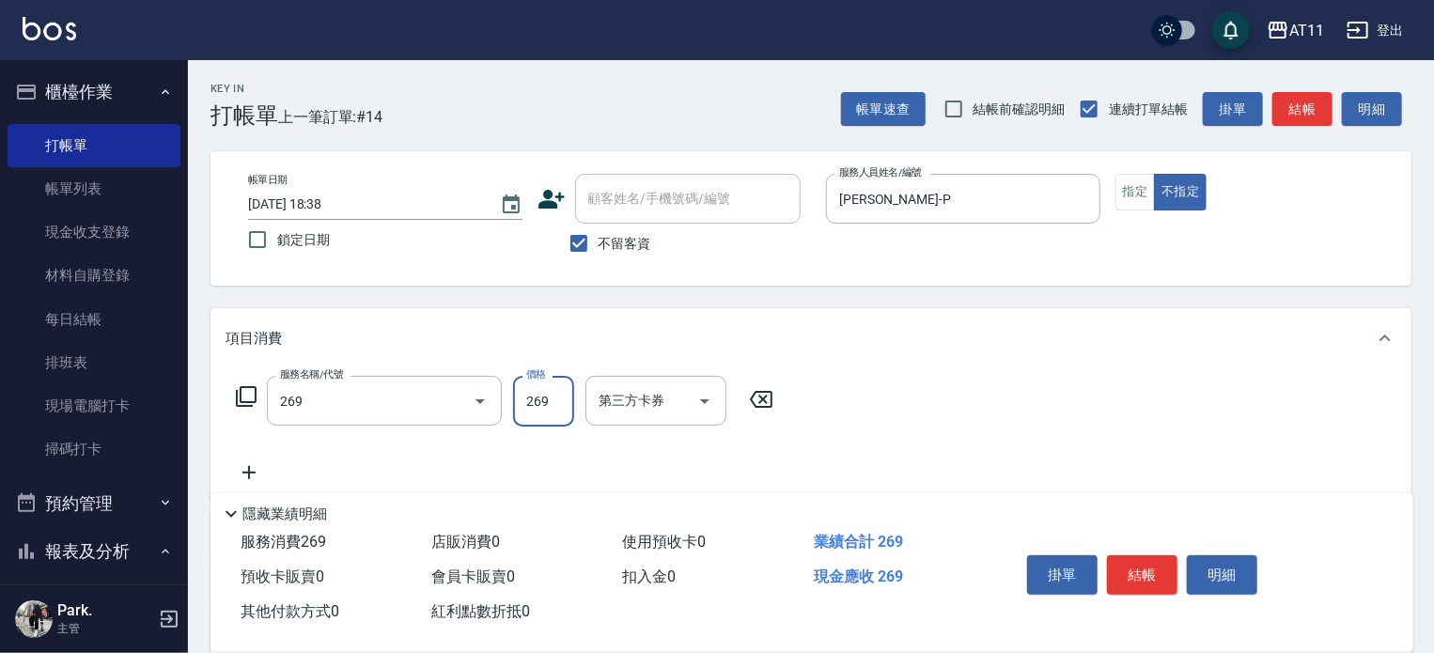
type input "一般洗剪(269)"
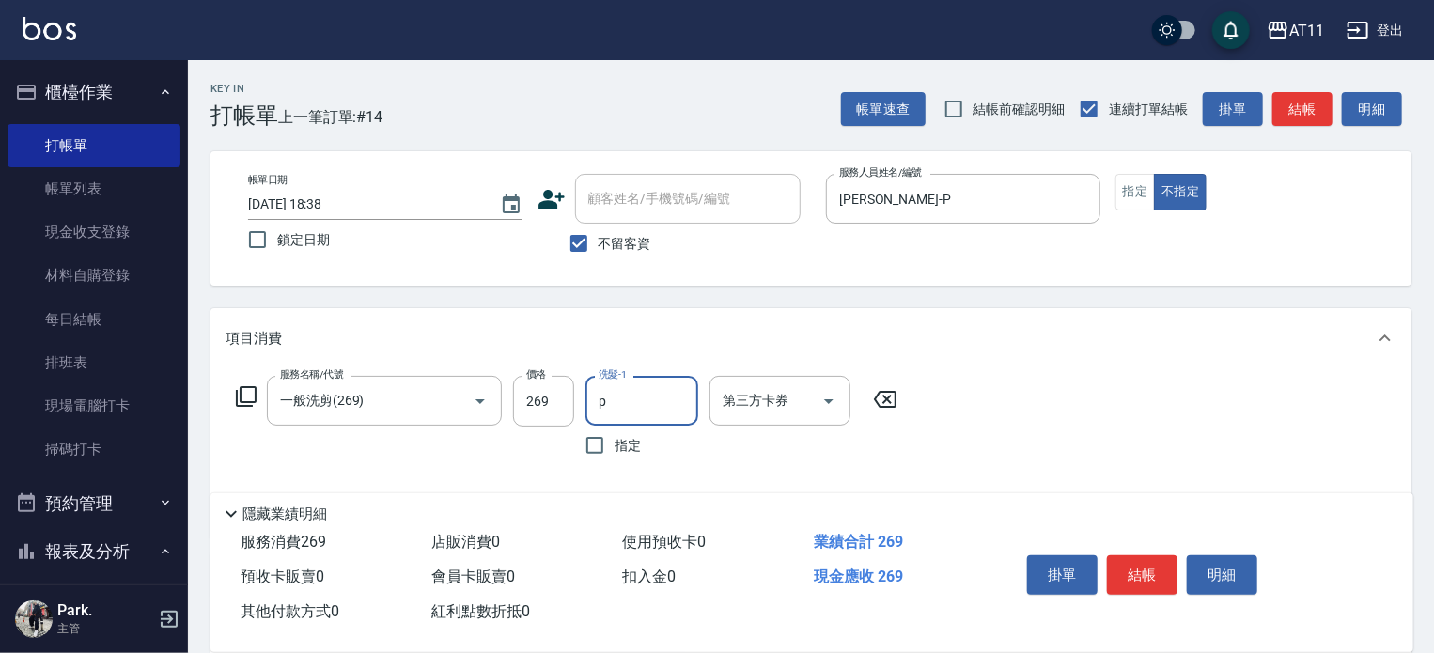
type input "[PERSON_NAME]-P"
click at [1139, 571] on button "結帳" at bounding box center [1142, 575] width 71 height 39
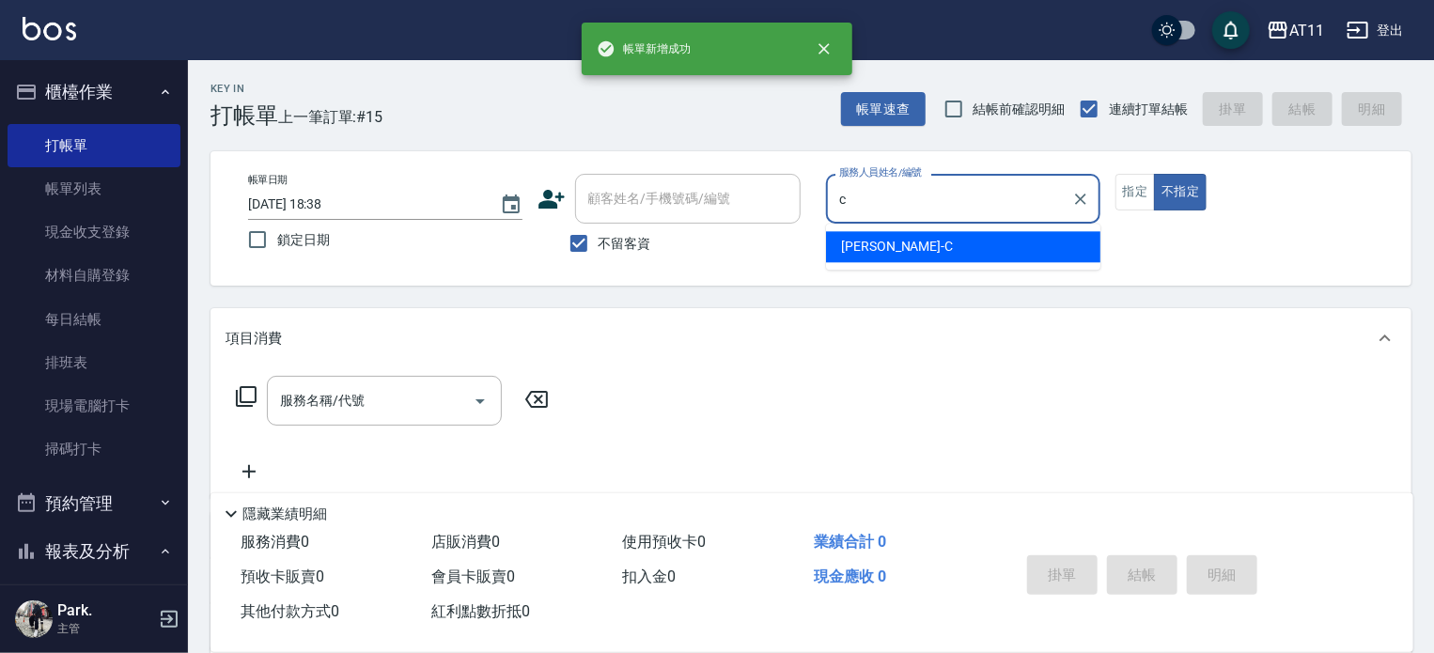
type input "[PERSON_NAME]"
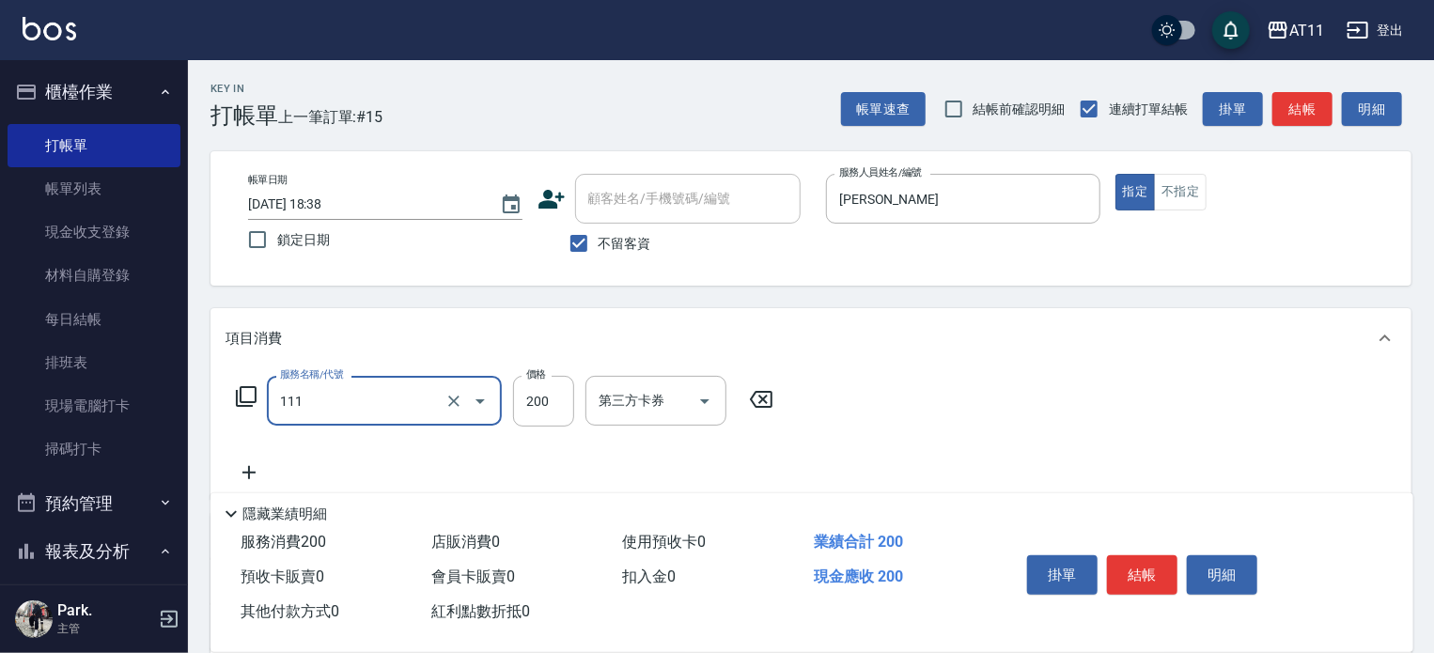
type input "精油洗髮(111)"
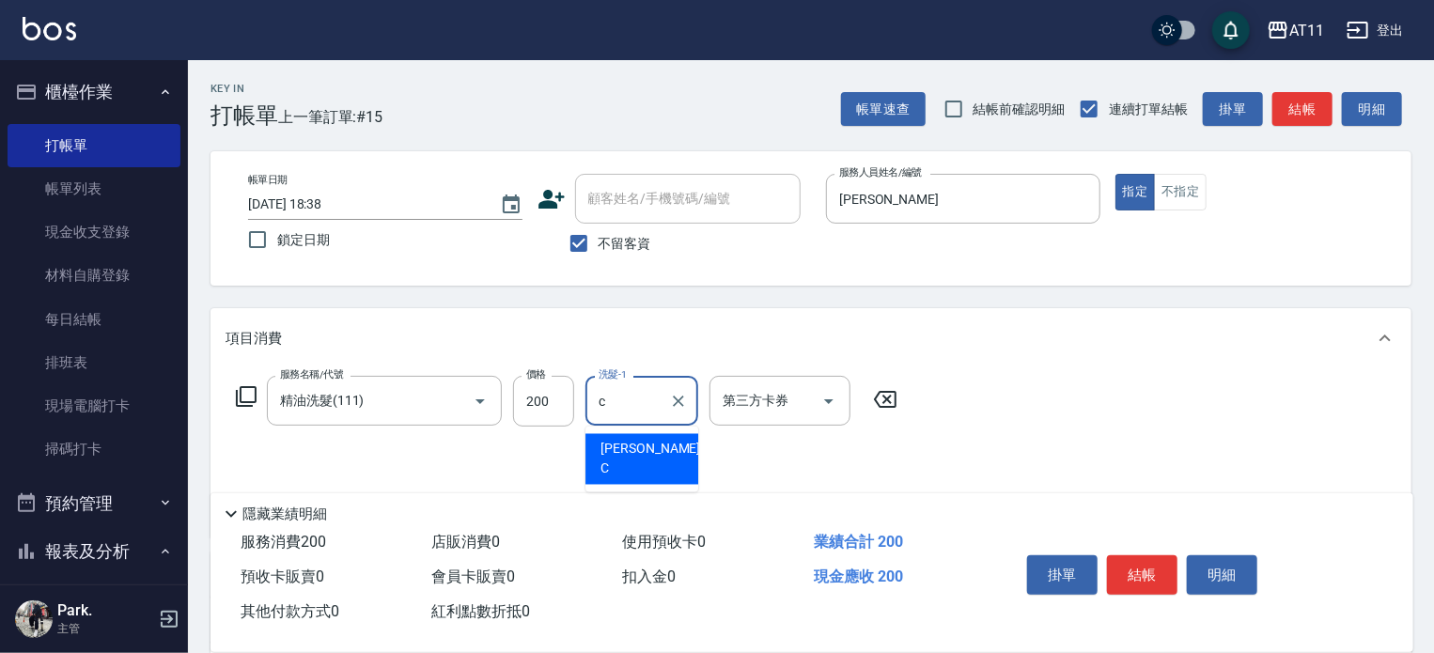
type input "[PERSON_NAME]"
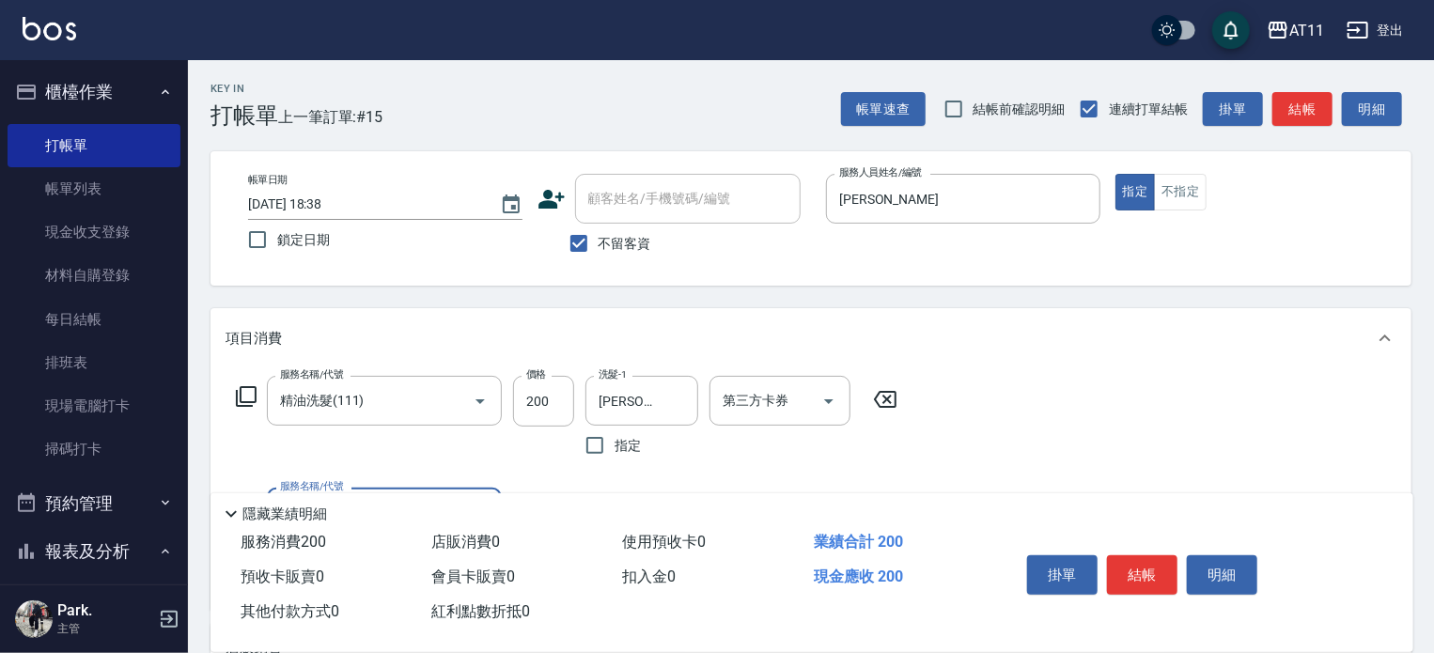
click at [1139, 571] on button "結帳" at bounding box center [1142, 575] width 71 height 39
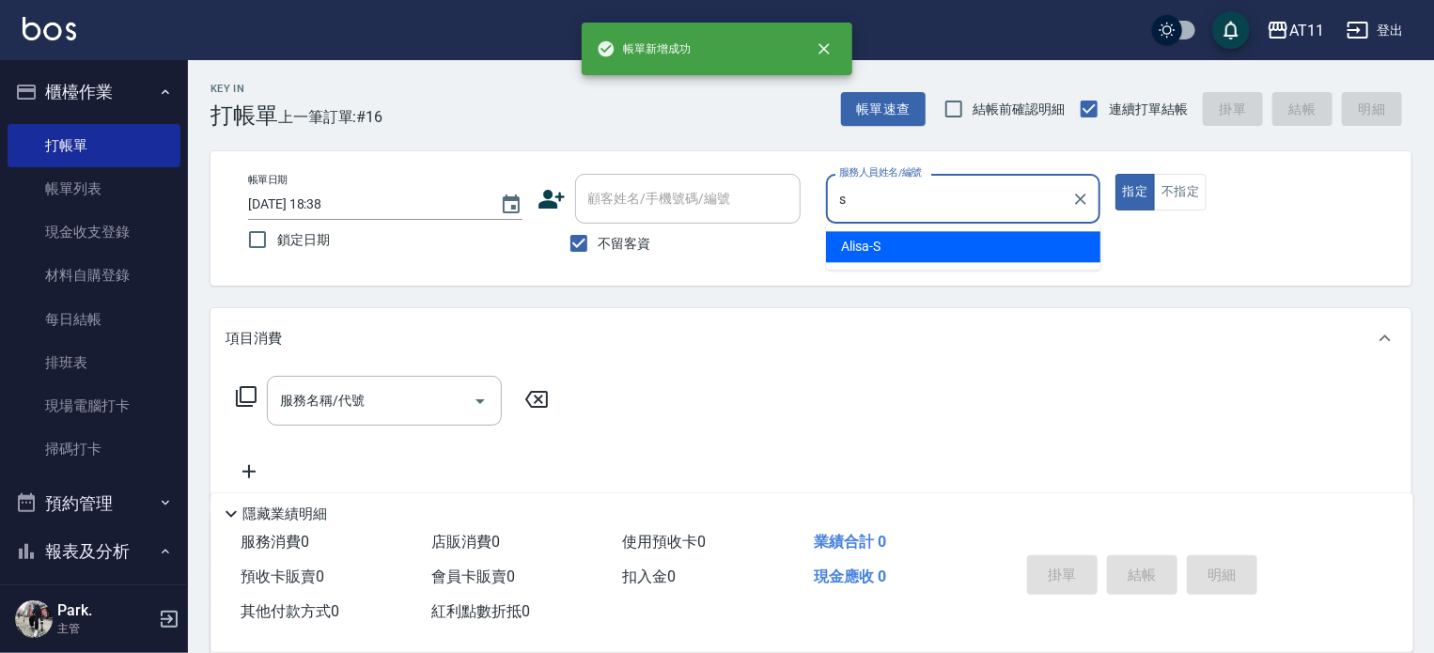
type input "Alisa-S"
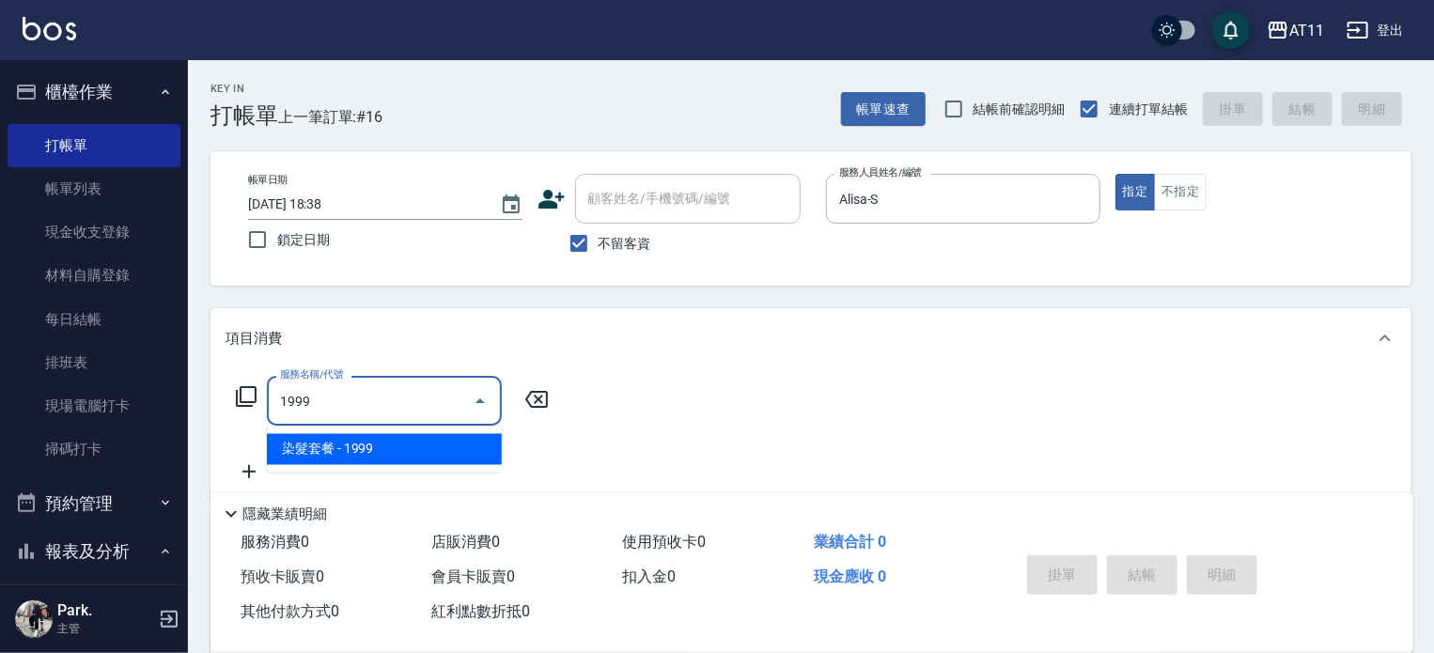
type input "染髮套餐(1999)"
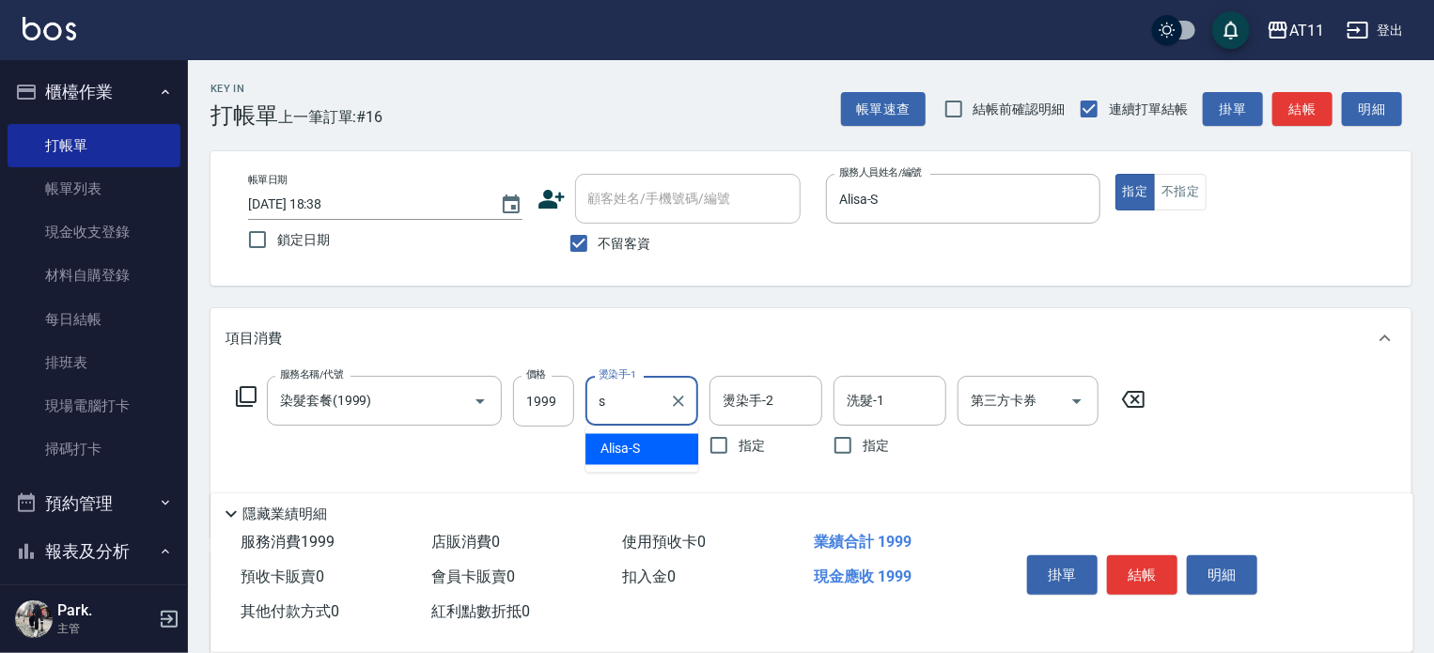
type input "Alisa-S"
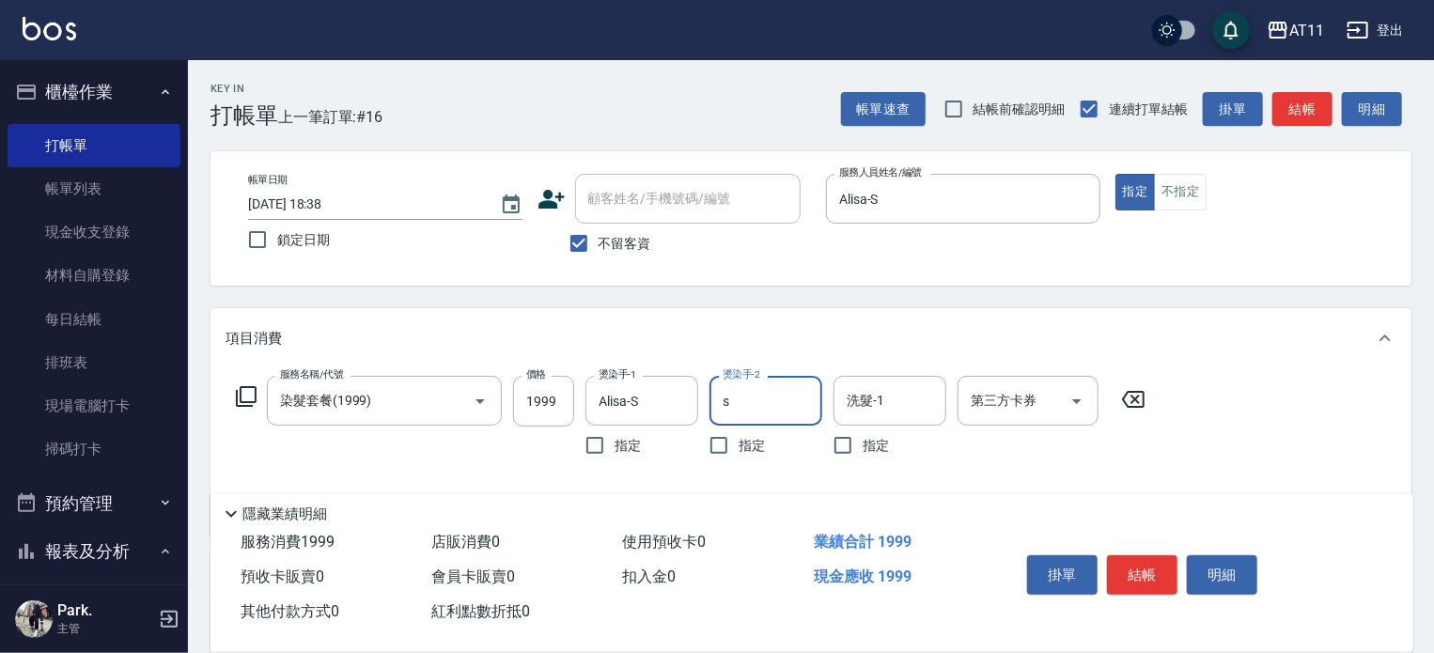
type input "Alisa-S"
type input "染髮加長度(1200)"
type input "600"
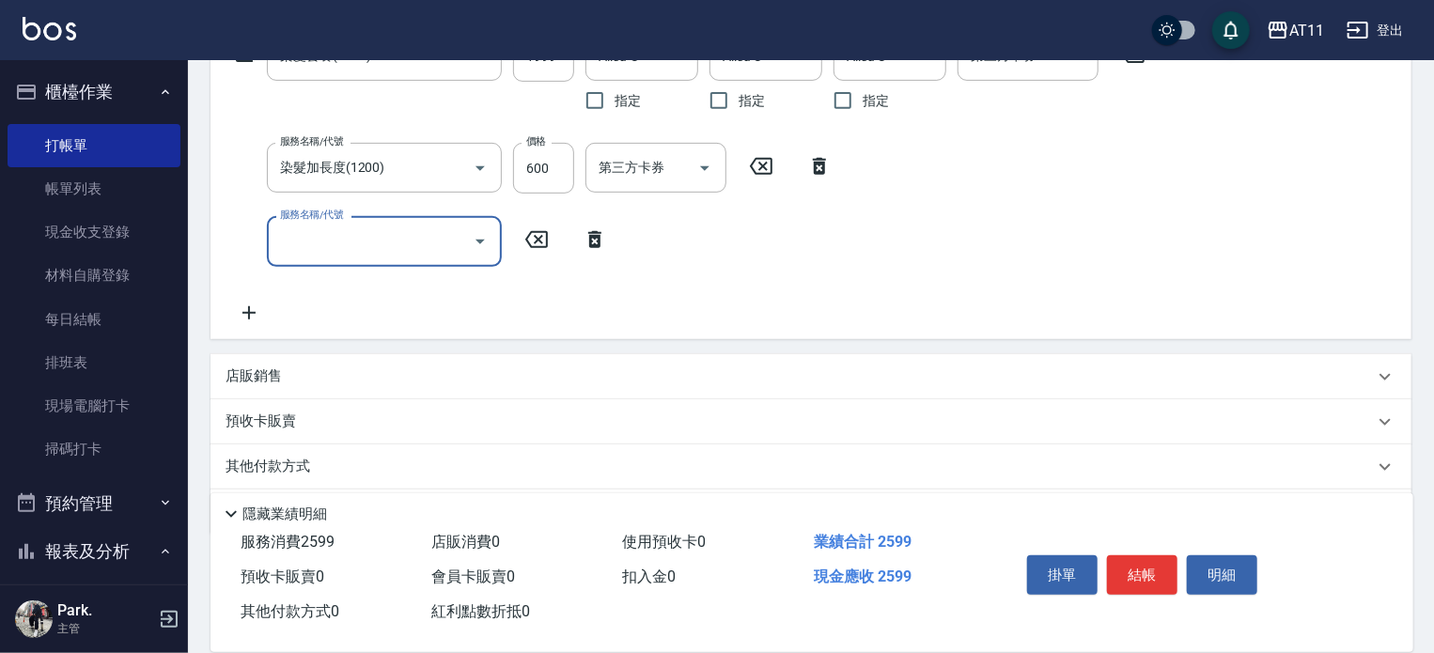
scroll to position [404, 0]
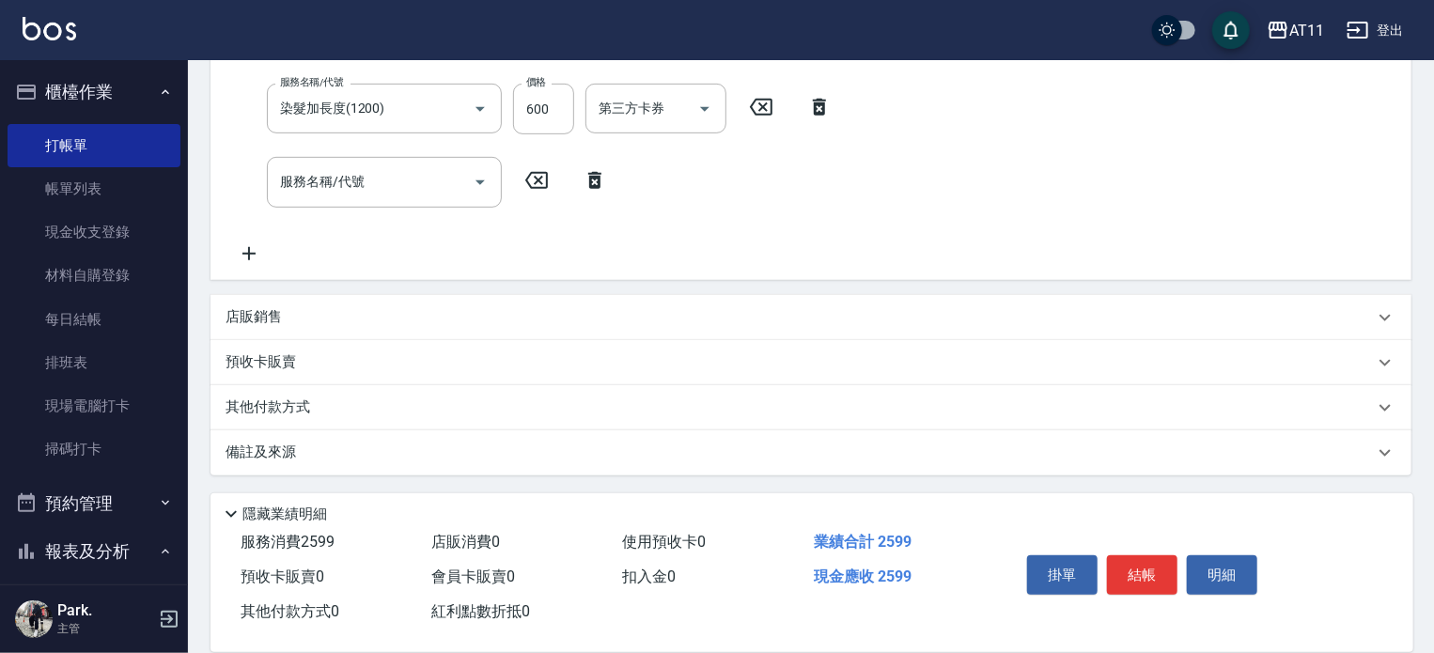
click at [358, 326] on div "店販銷售" at bounding box center [800, 317] width 1149 height 20
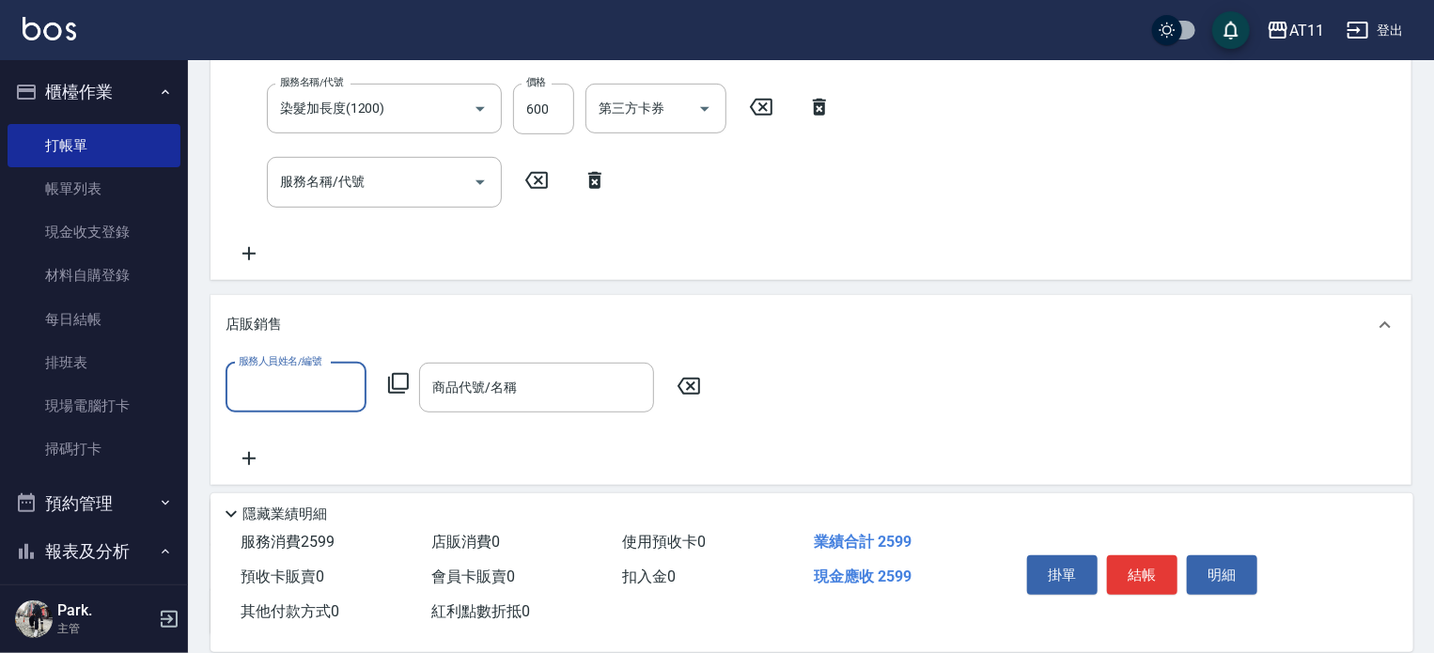
scroll to position [0, 0]
type input "Alisa-S"
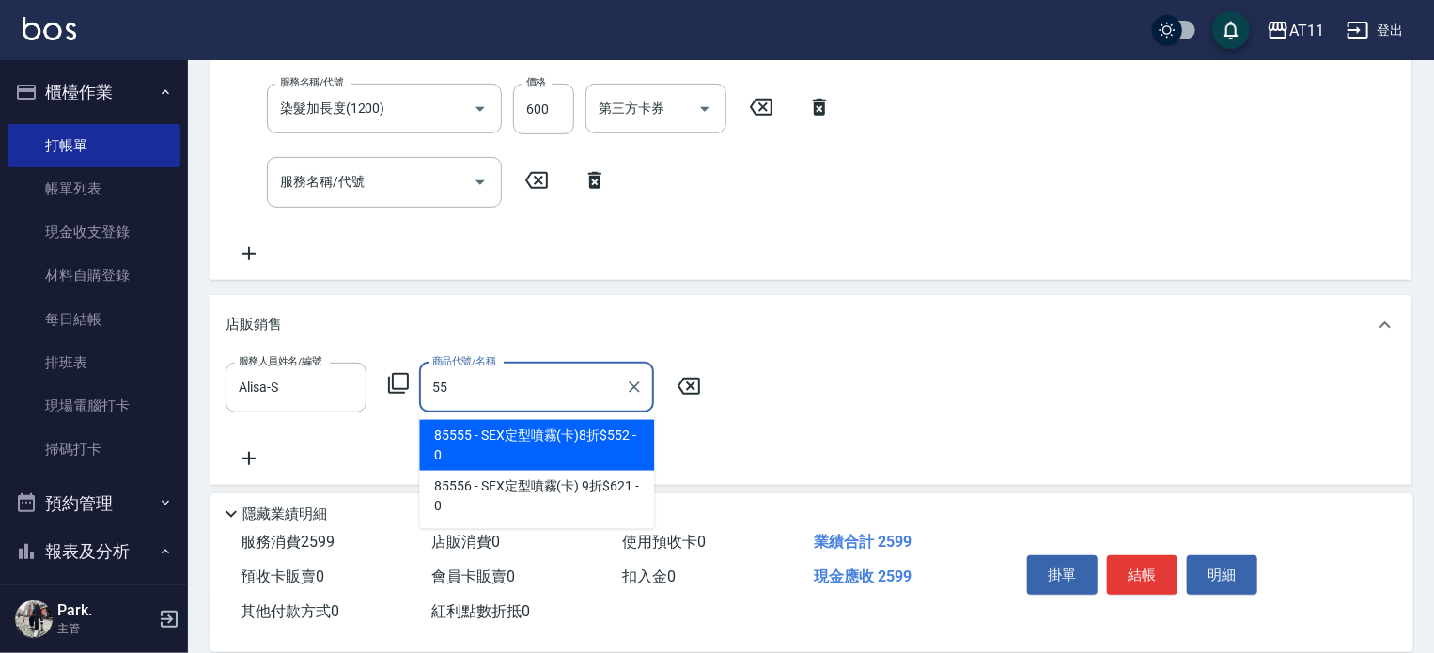
type input "5"
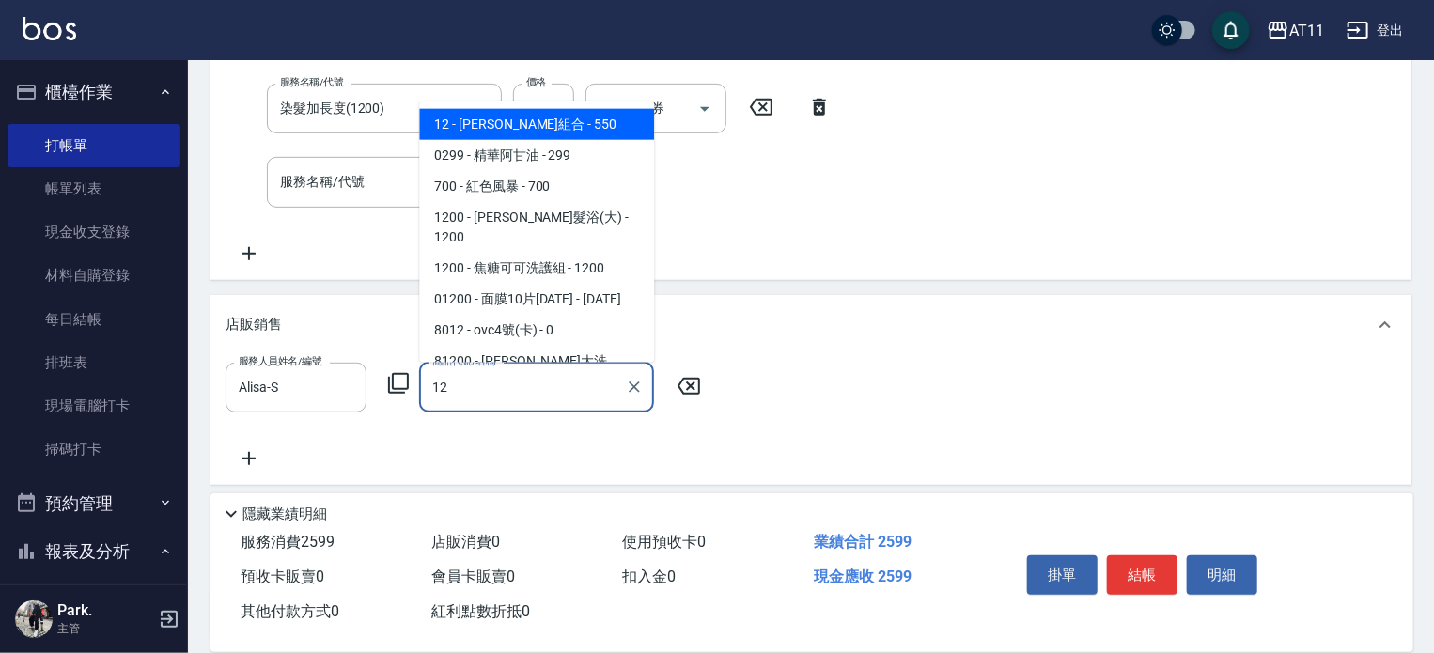
type input "夏柚組合"
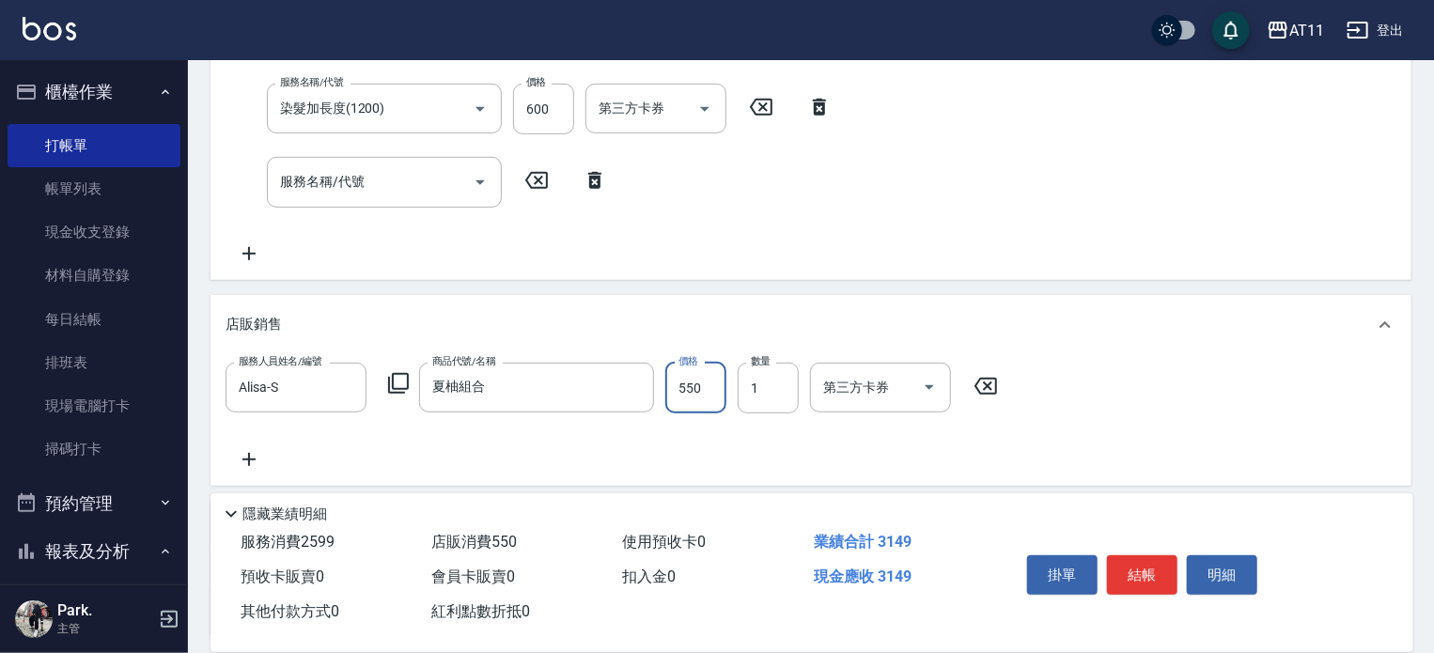
click at [691, 390] on input "550" at bounding box center [696, 388] width 61 height 51
type input "499"
click at [1136, 563] on button "結帳" at bounding box center [1142, 575] width 71 height 39
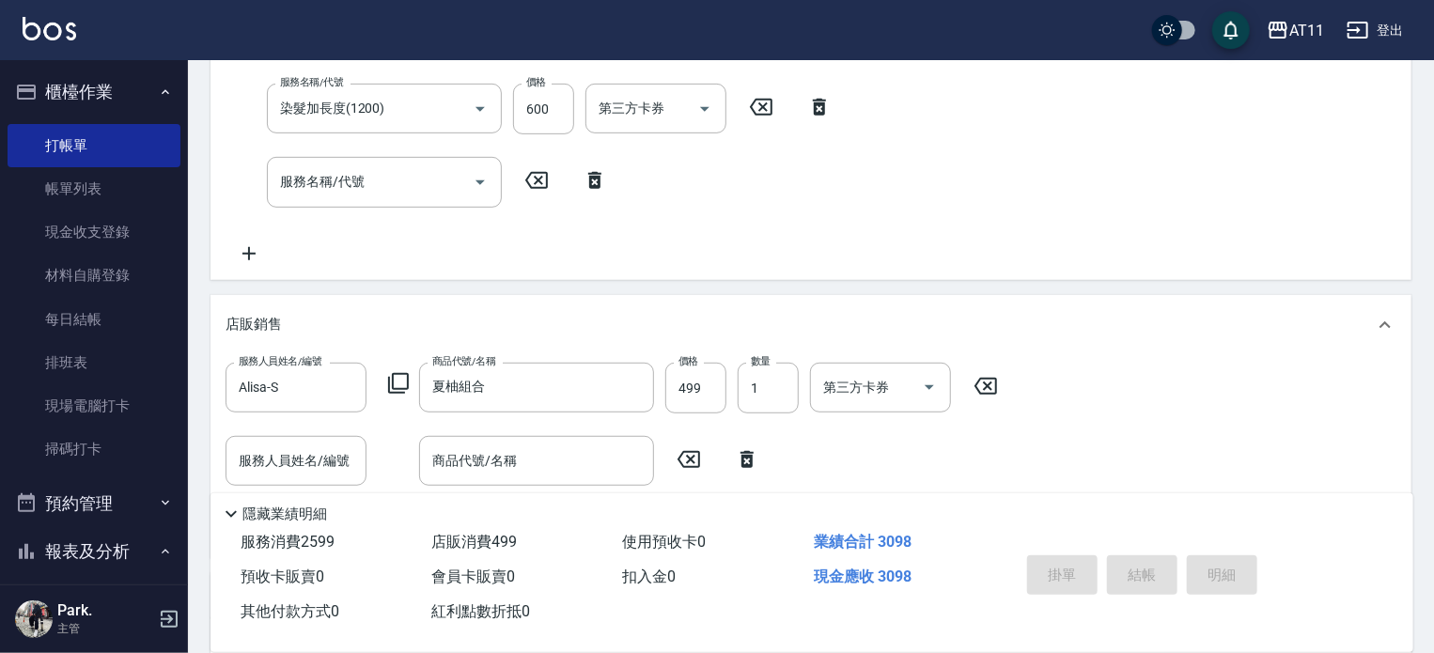
type input "[DATE] 18:39"
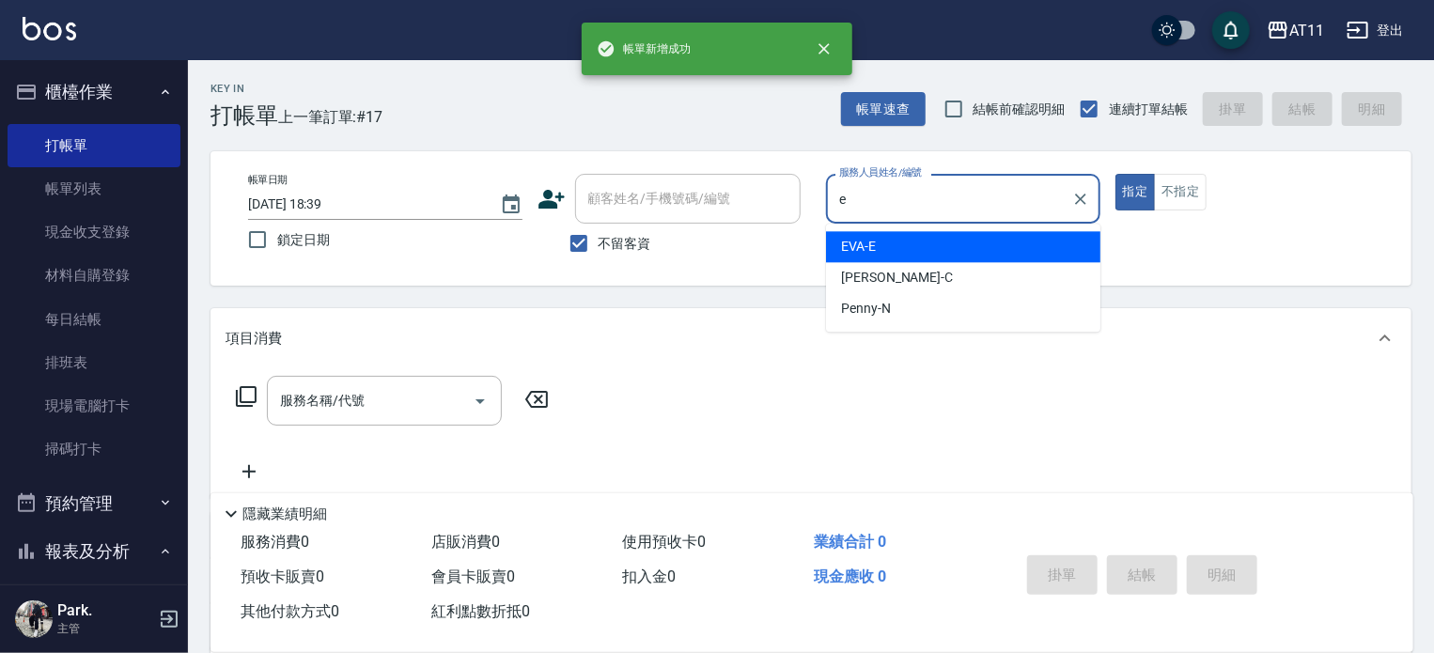
type input "EVA-E"
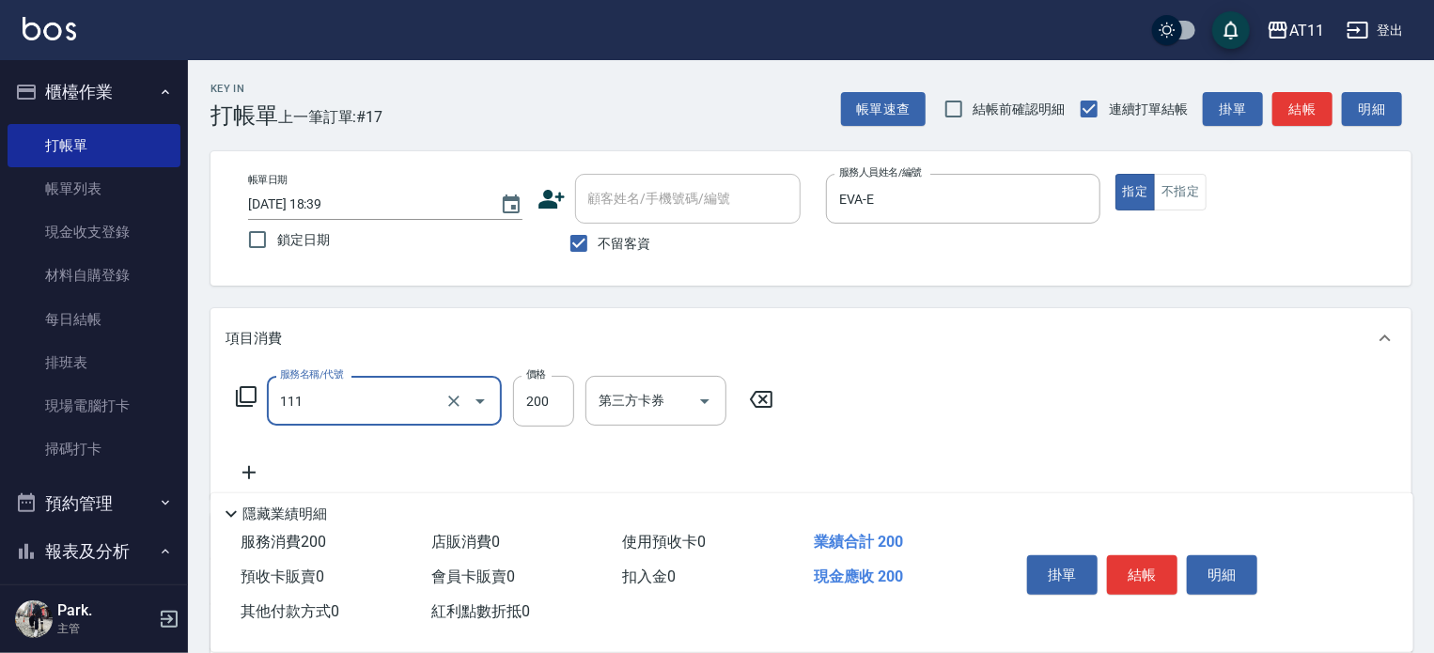
type input "精油洗髮(111)"
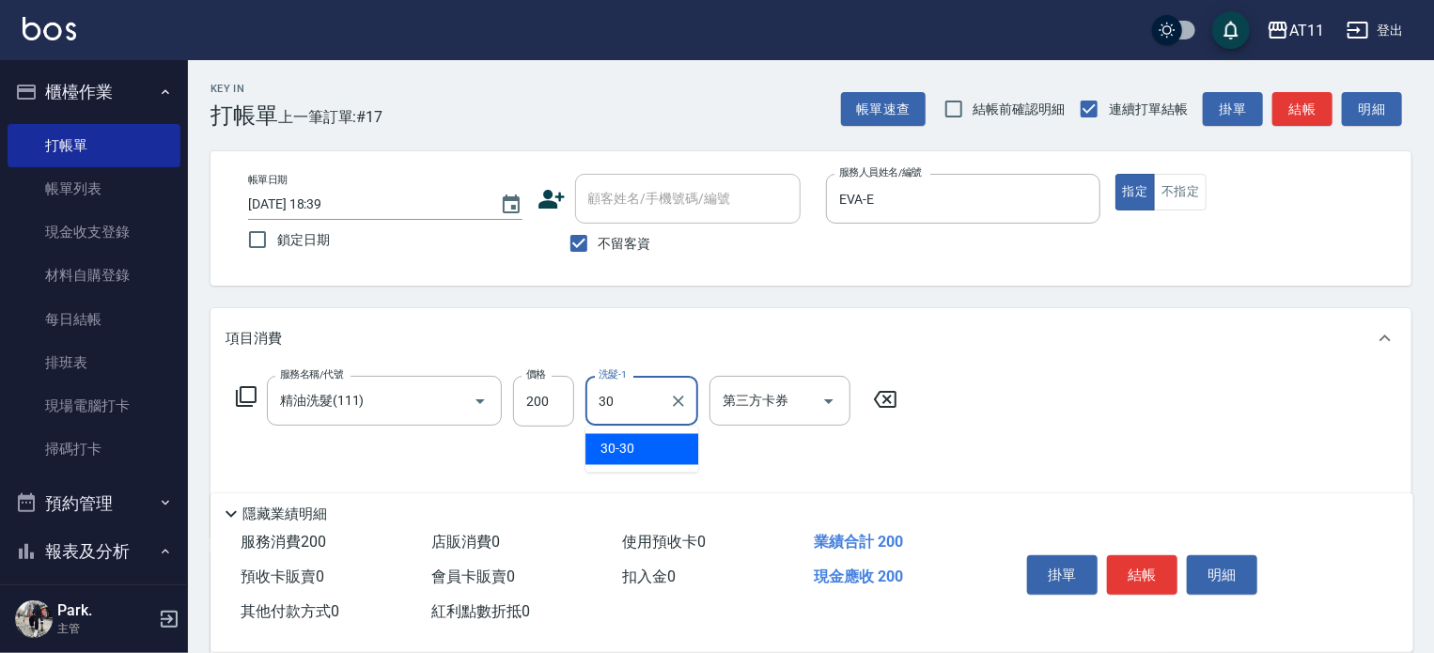
type input "30-30"
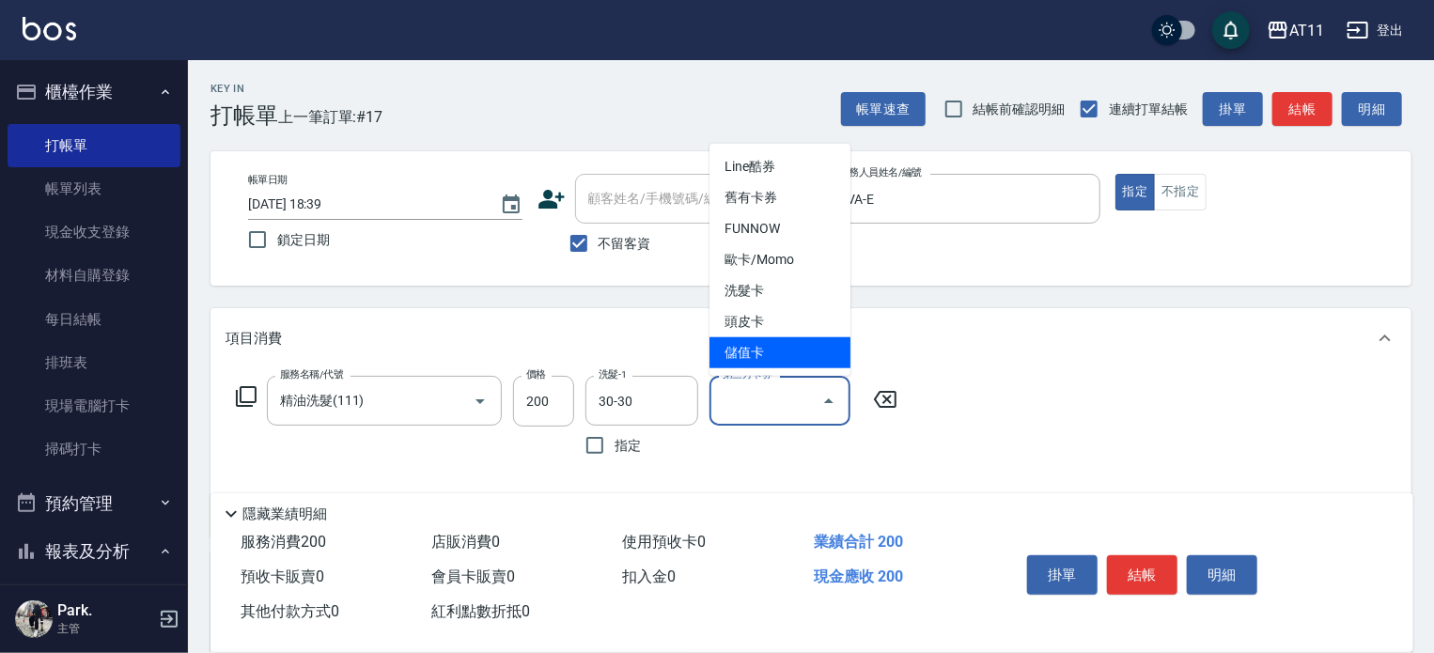
type input "儲值卡"
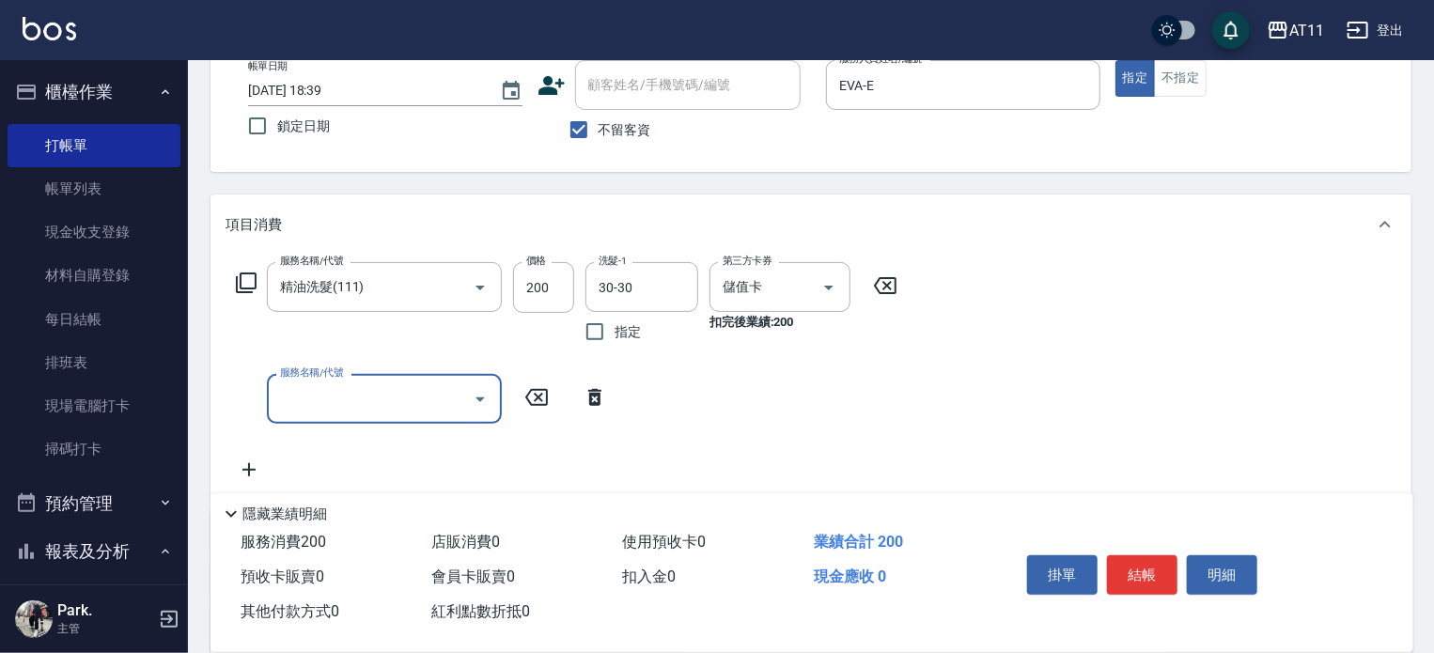
scroll to position [188, 0]
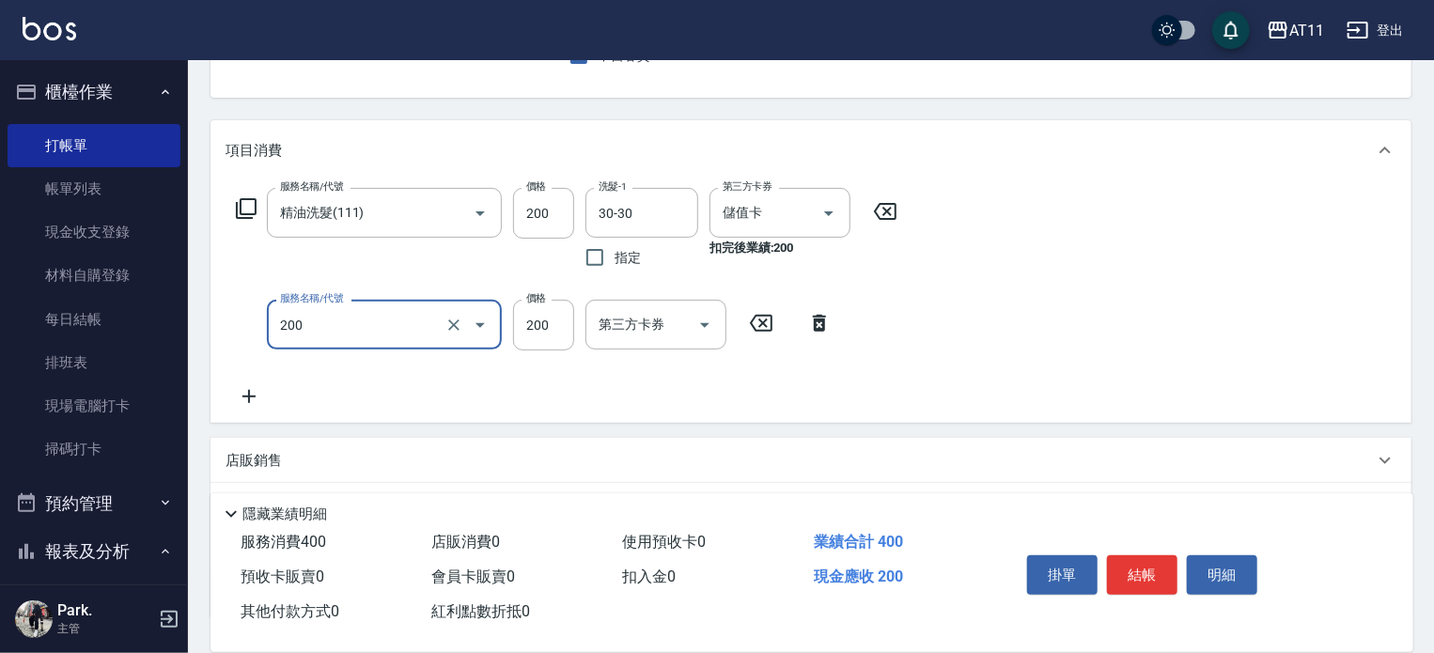
type input "剪髮(200)"
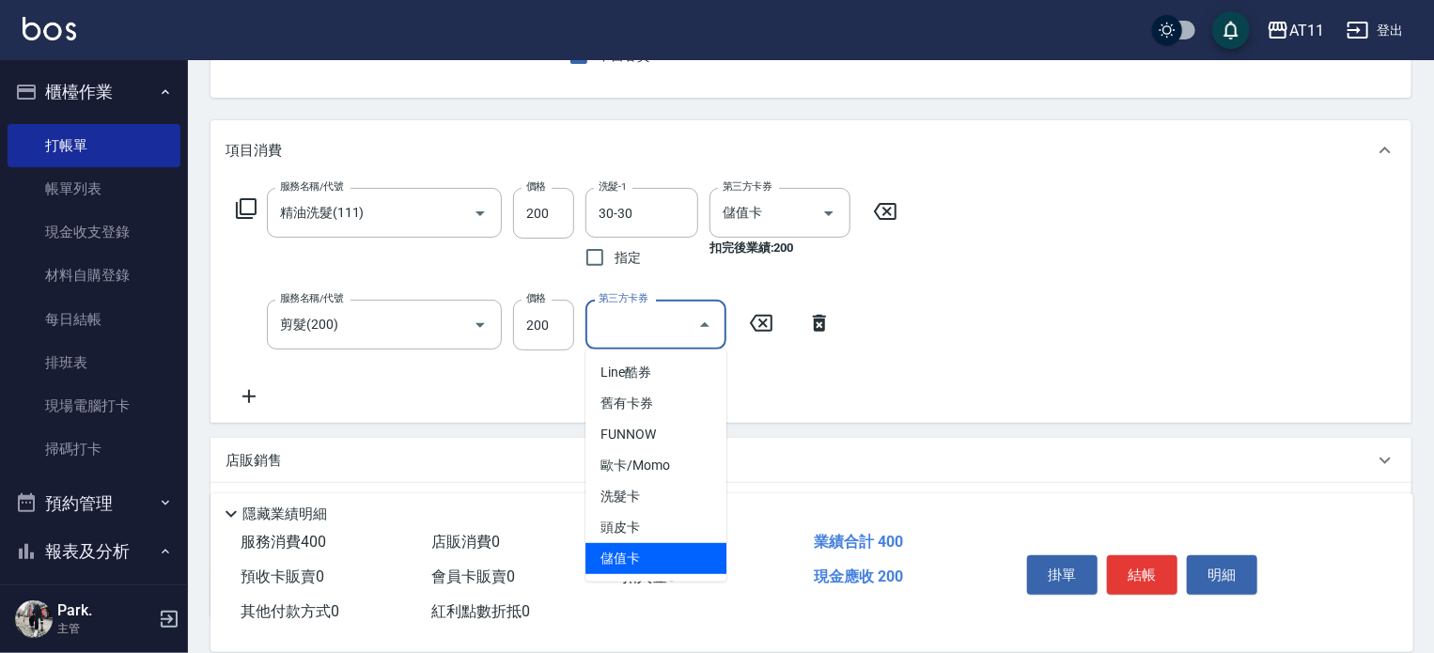
type input "儲值卡"
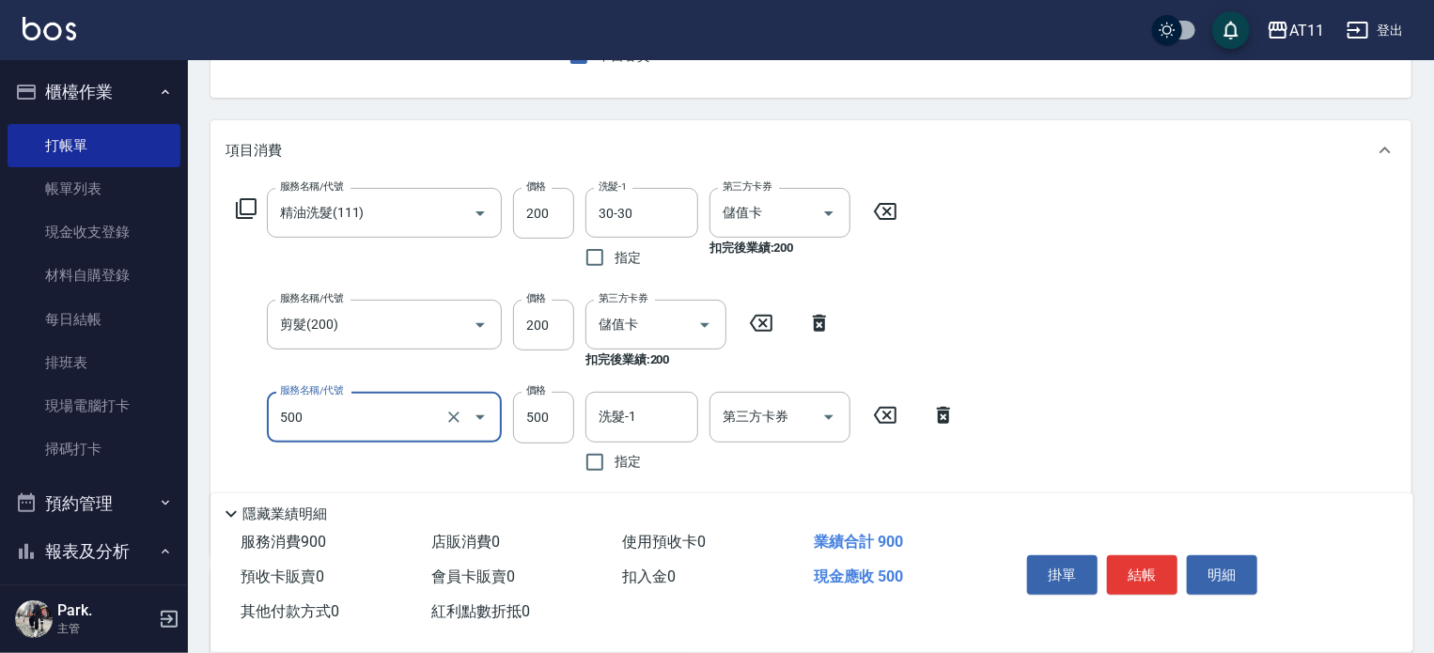
type input "片染(500)"
type input "300"
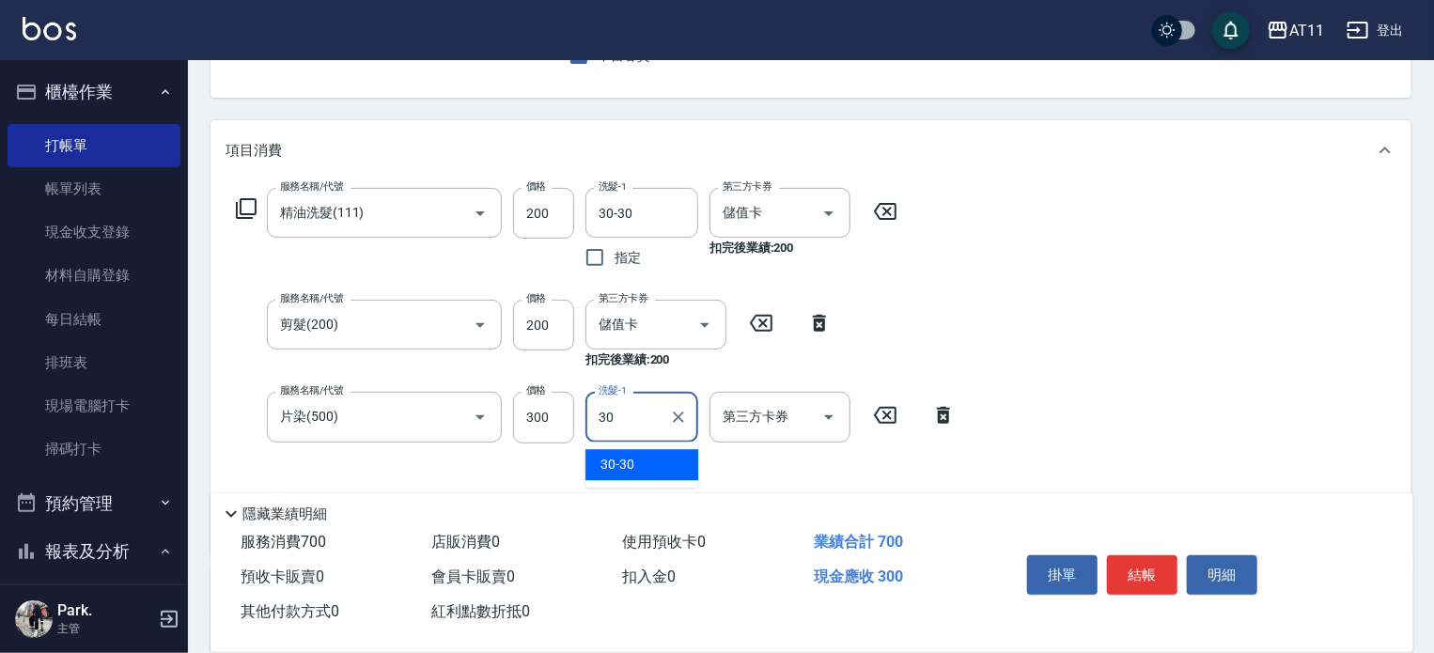
type input "30-30"
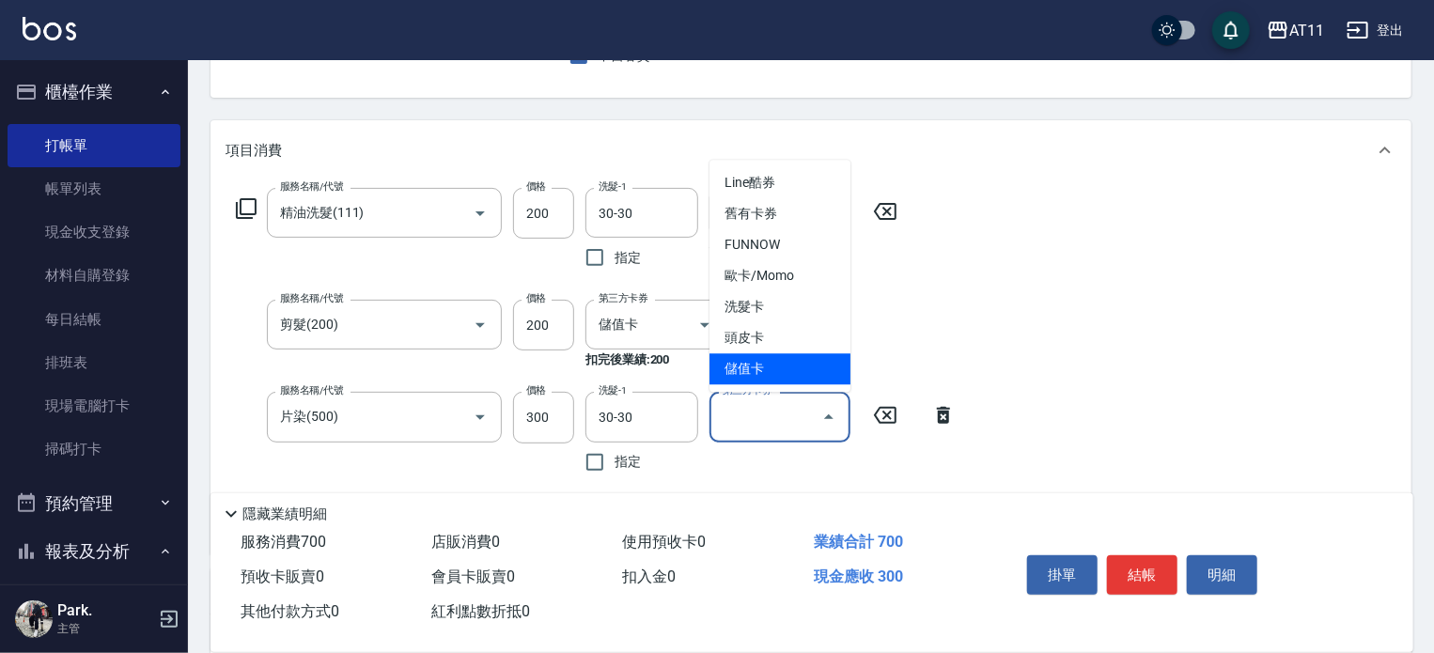
type input "儲值卡"
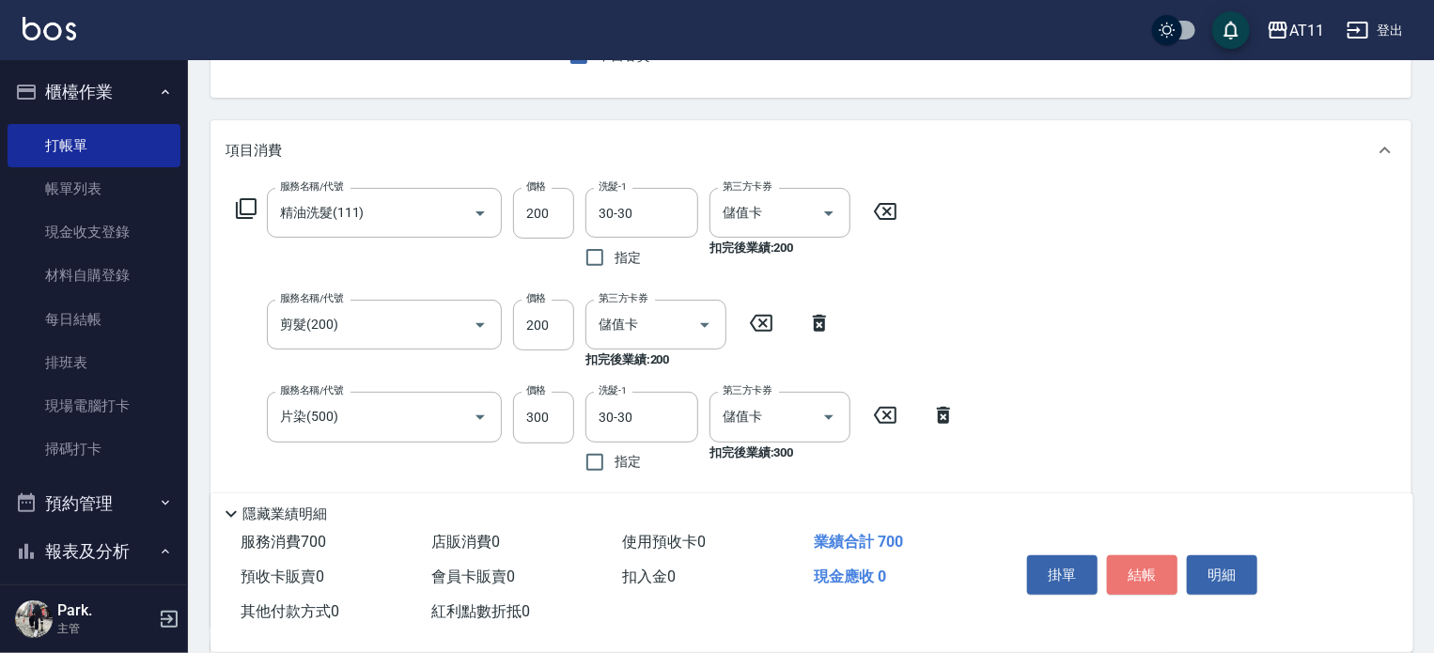
click at [1136, 563] on button "結帳" at bounding box center [1142, 575] width 71 height 39
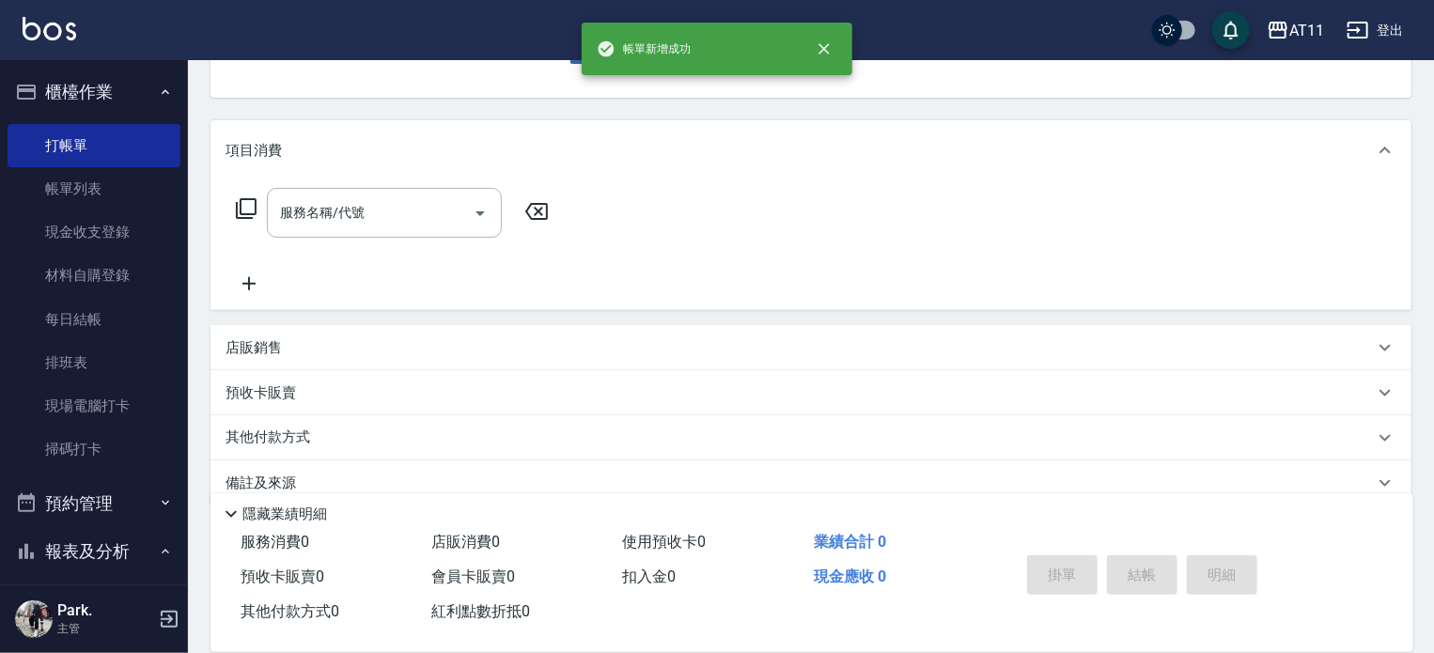
scroll to position [182, 0]
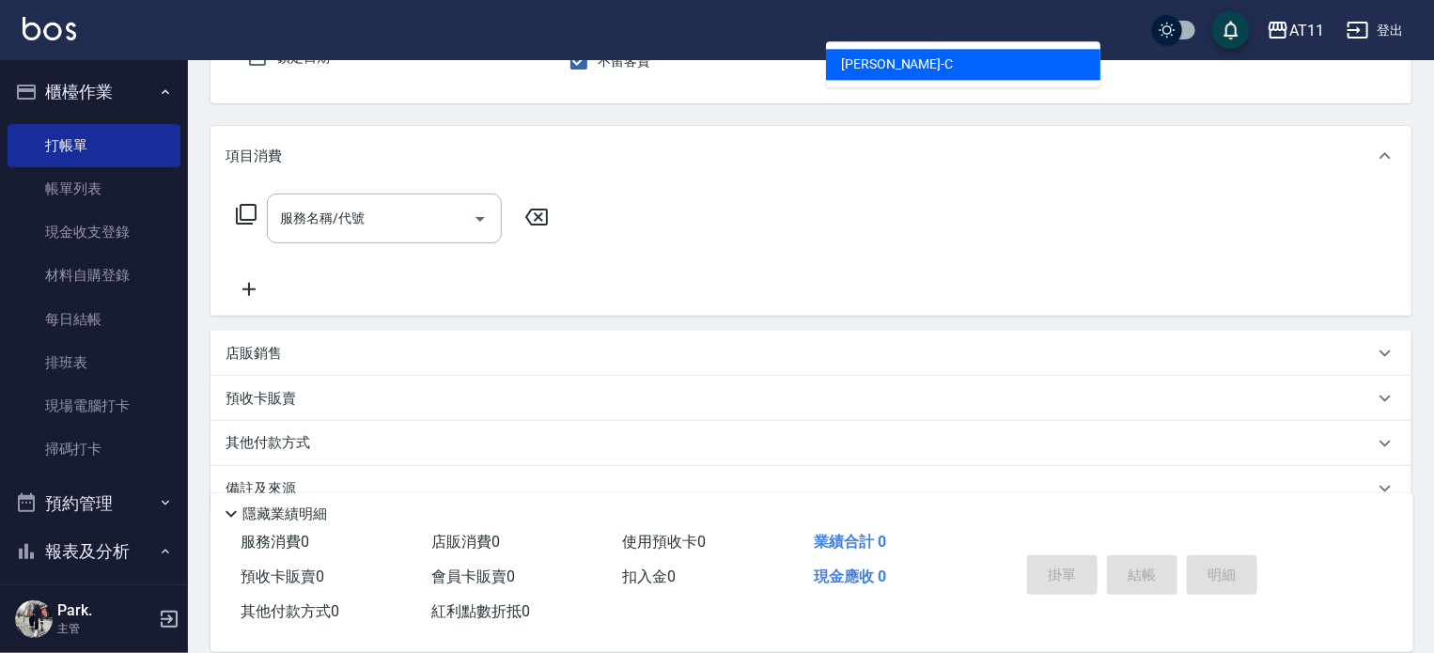
type input "[PERSON_NAME]"
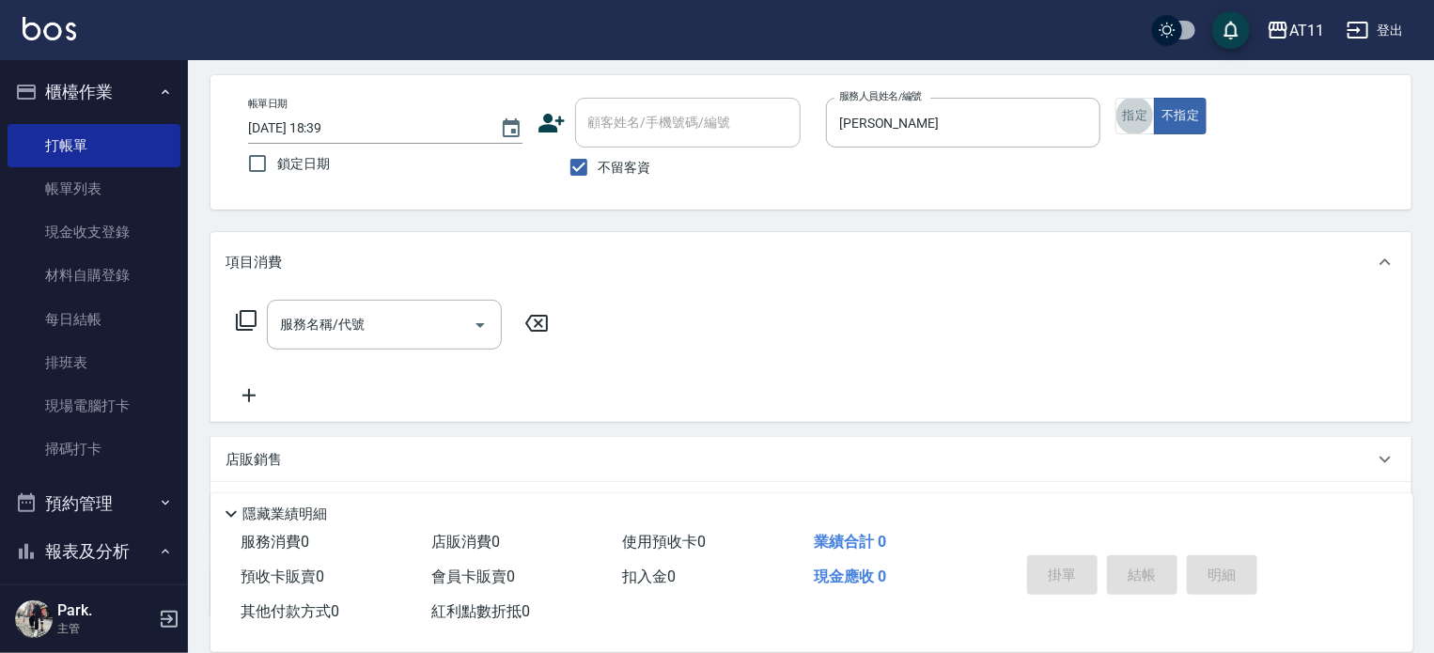
scroll to position [0, 0]
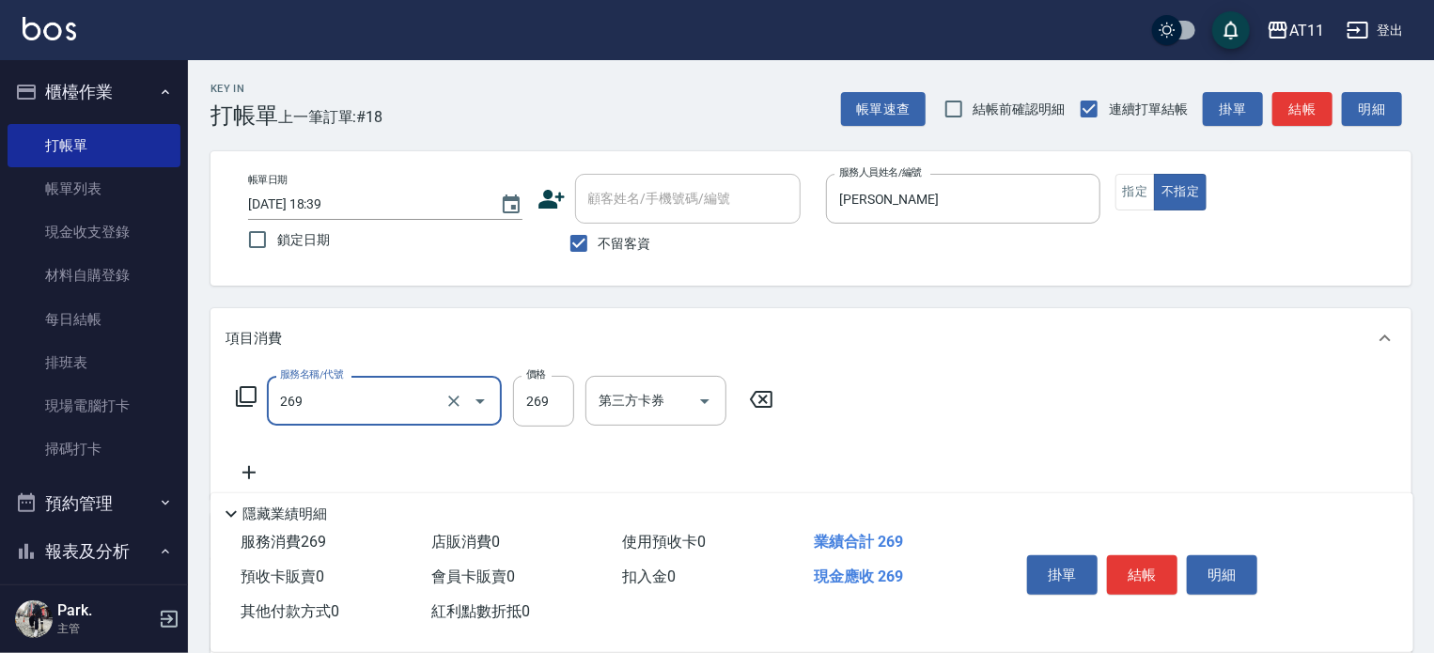
type input "一般洗剪(269)"
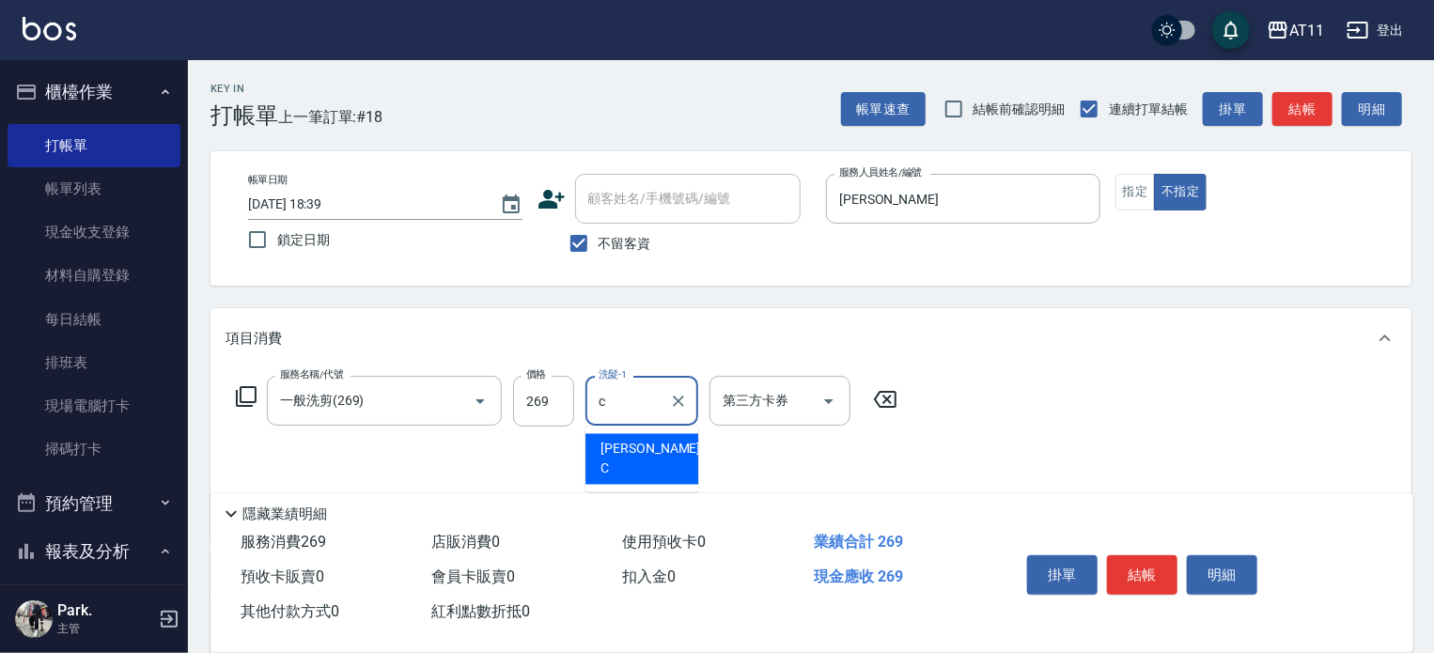
type input "[PERSON_NAME]"
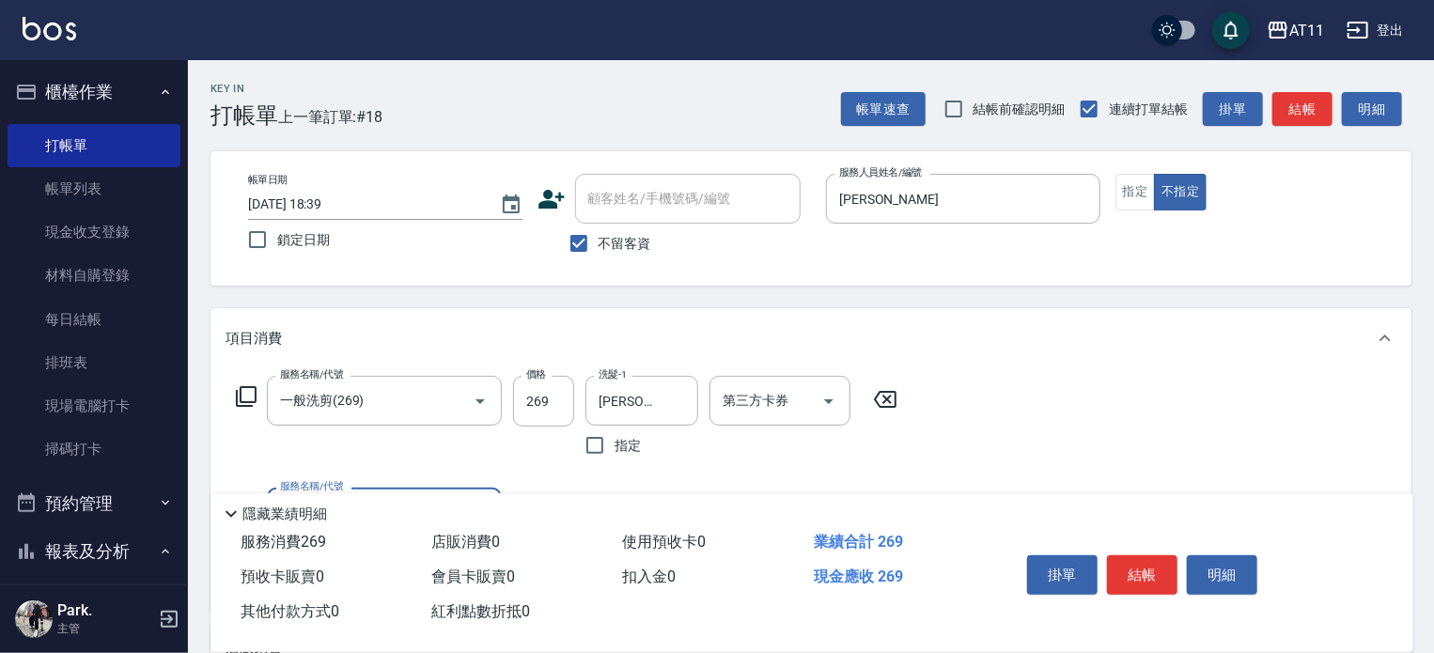
click at [1136, 563] on button "結帳" at bounding box center [1142, 575] width 71 height 39
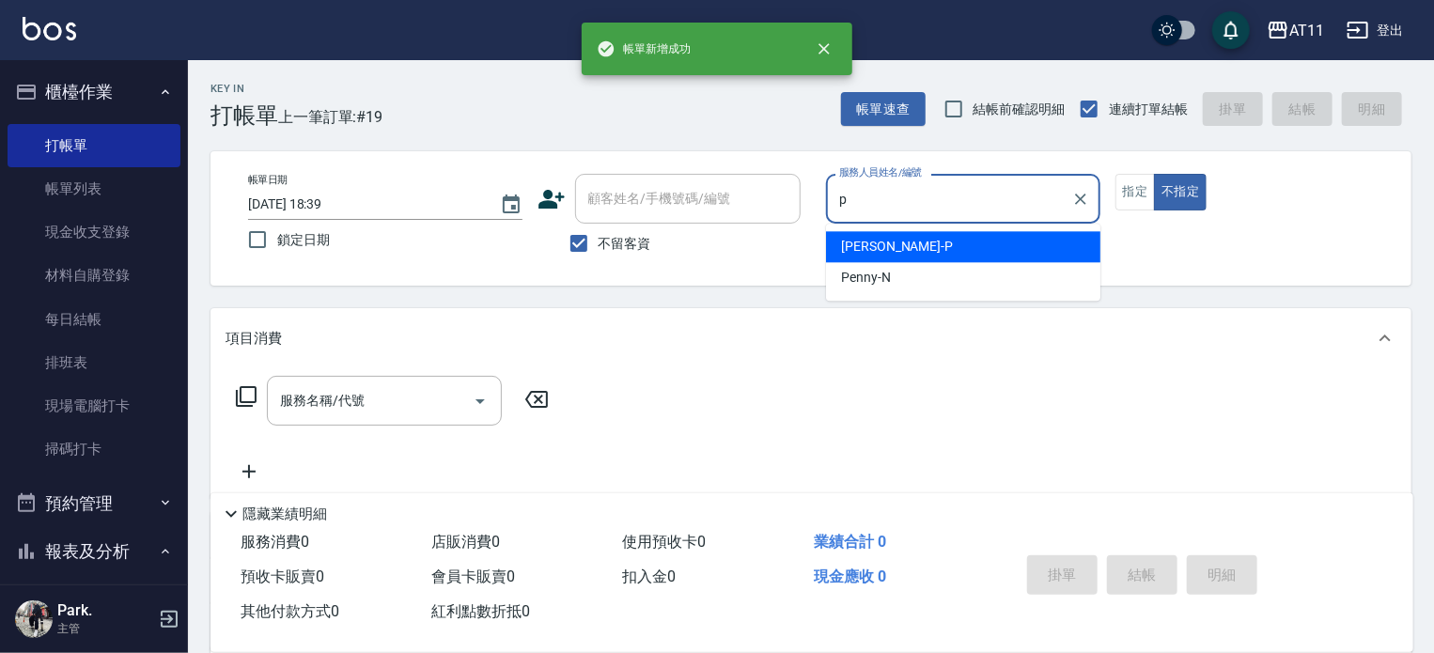
type input "[PERSON_NAME]-P"
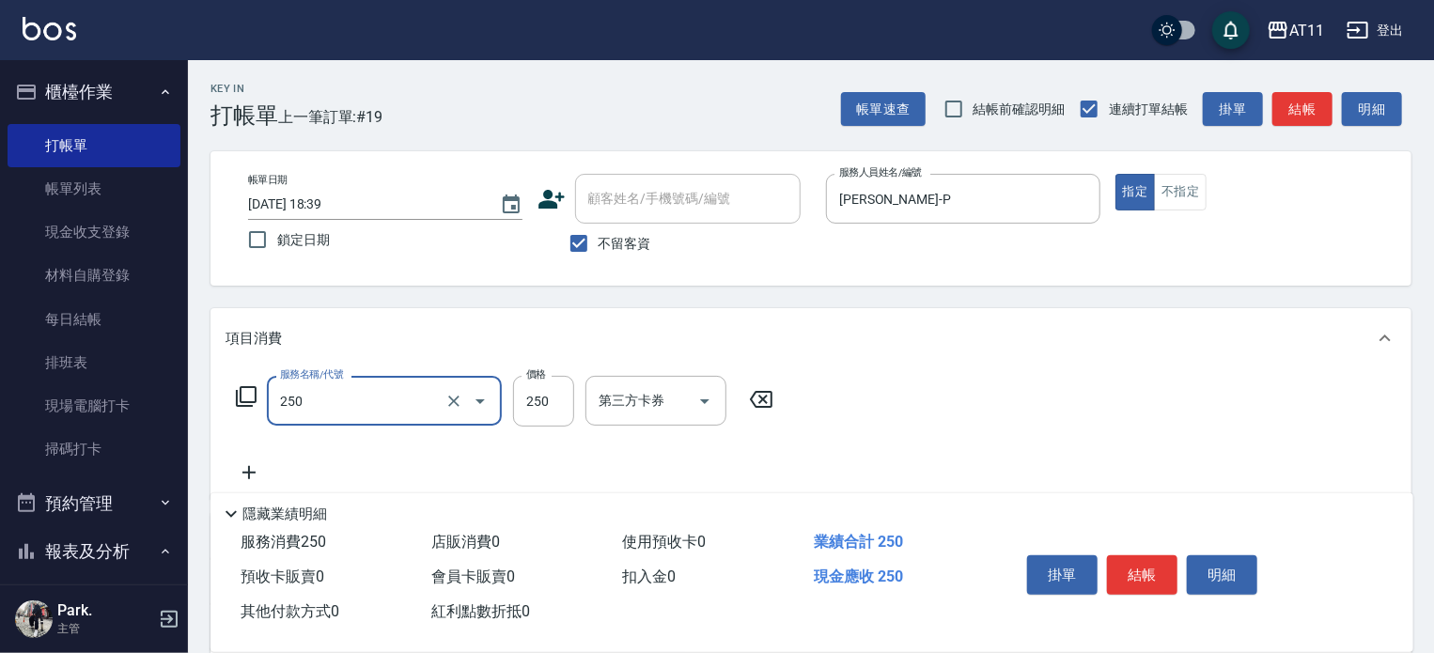
type input "B級單剪(250)"
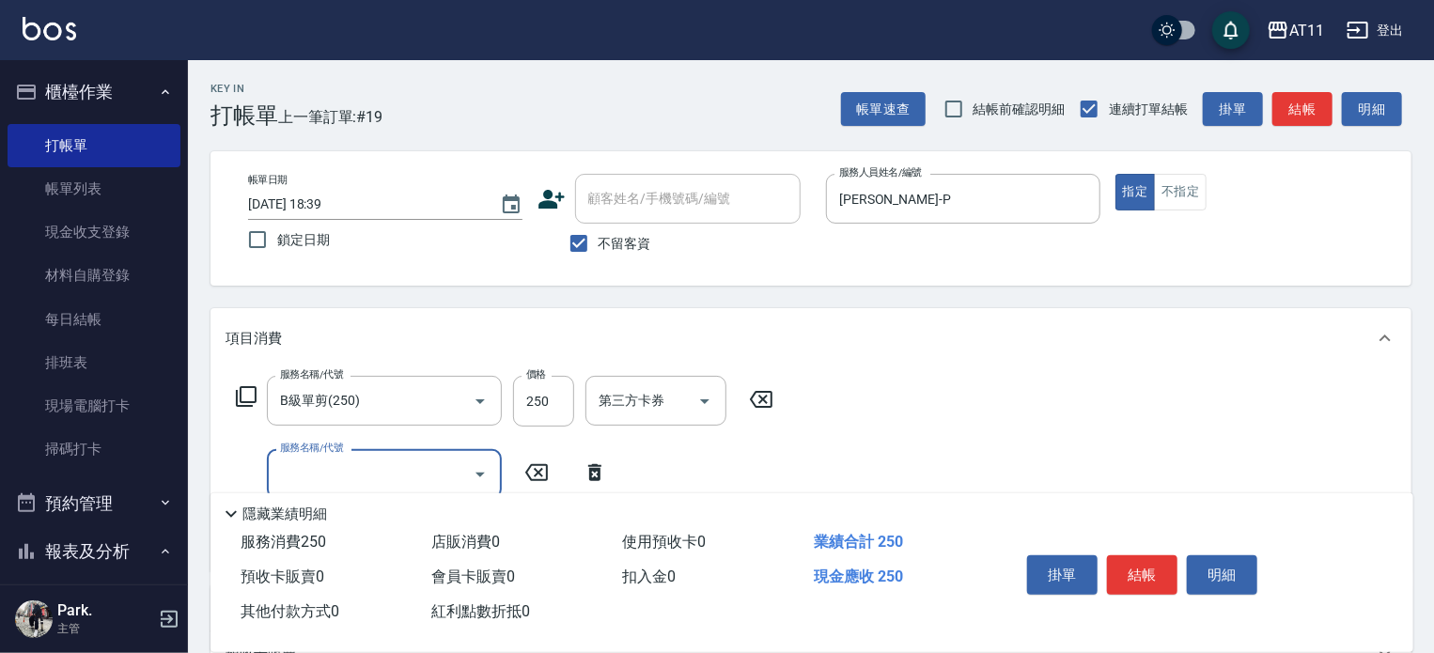
click at [1136, 563] on button "結帳" at bounding box center [1142, 575] width 71 height 39
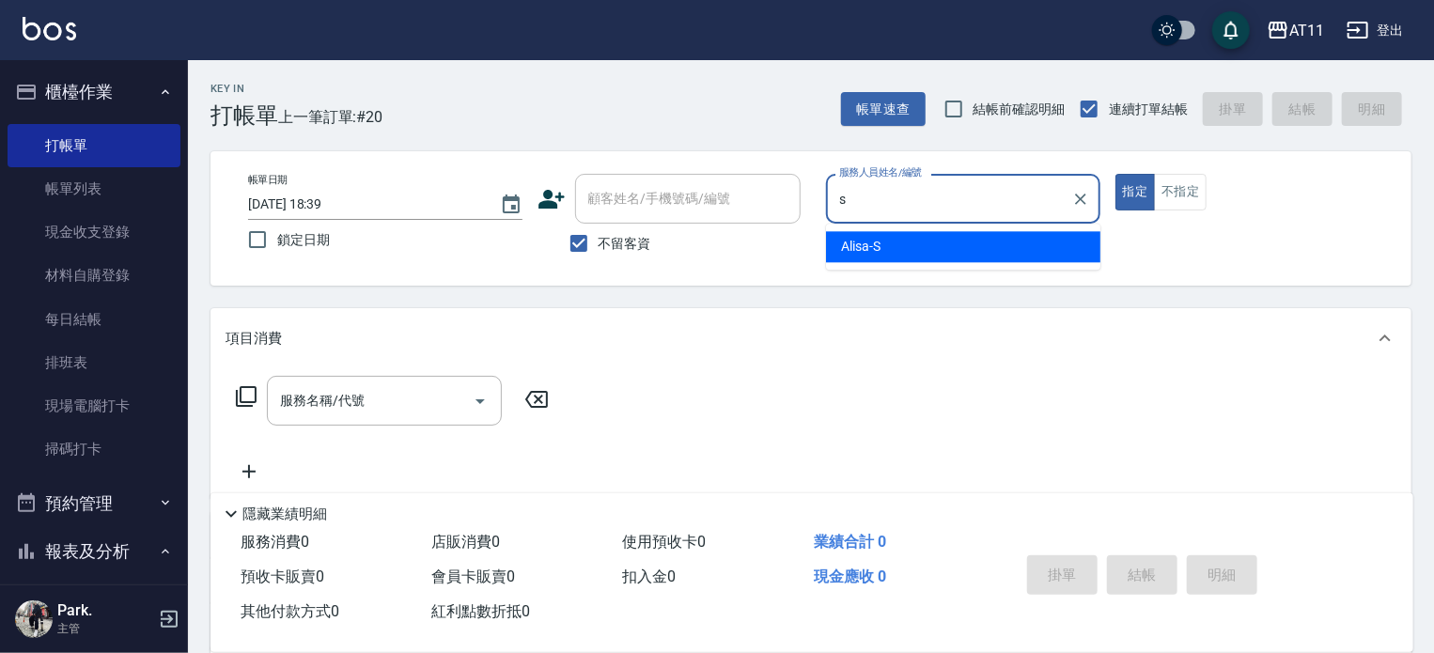
type input "Alisa-S"
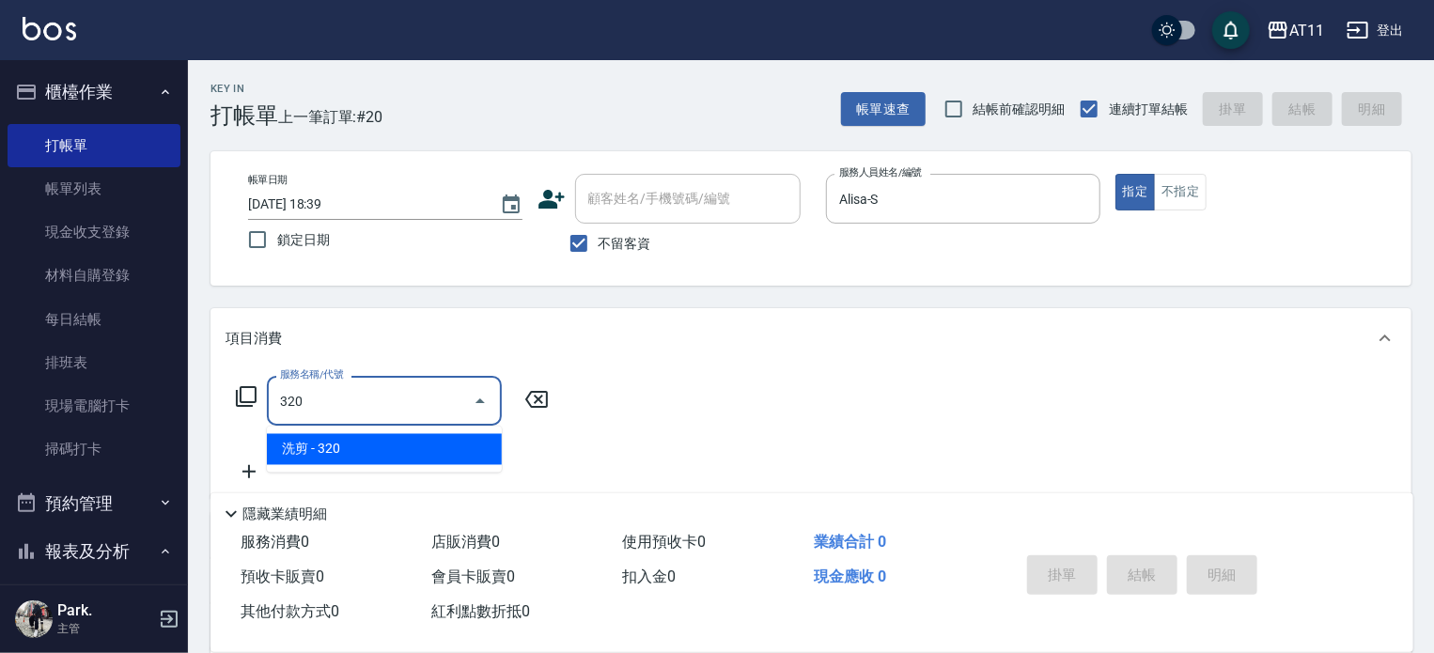
type input "洗剪(320)"
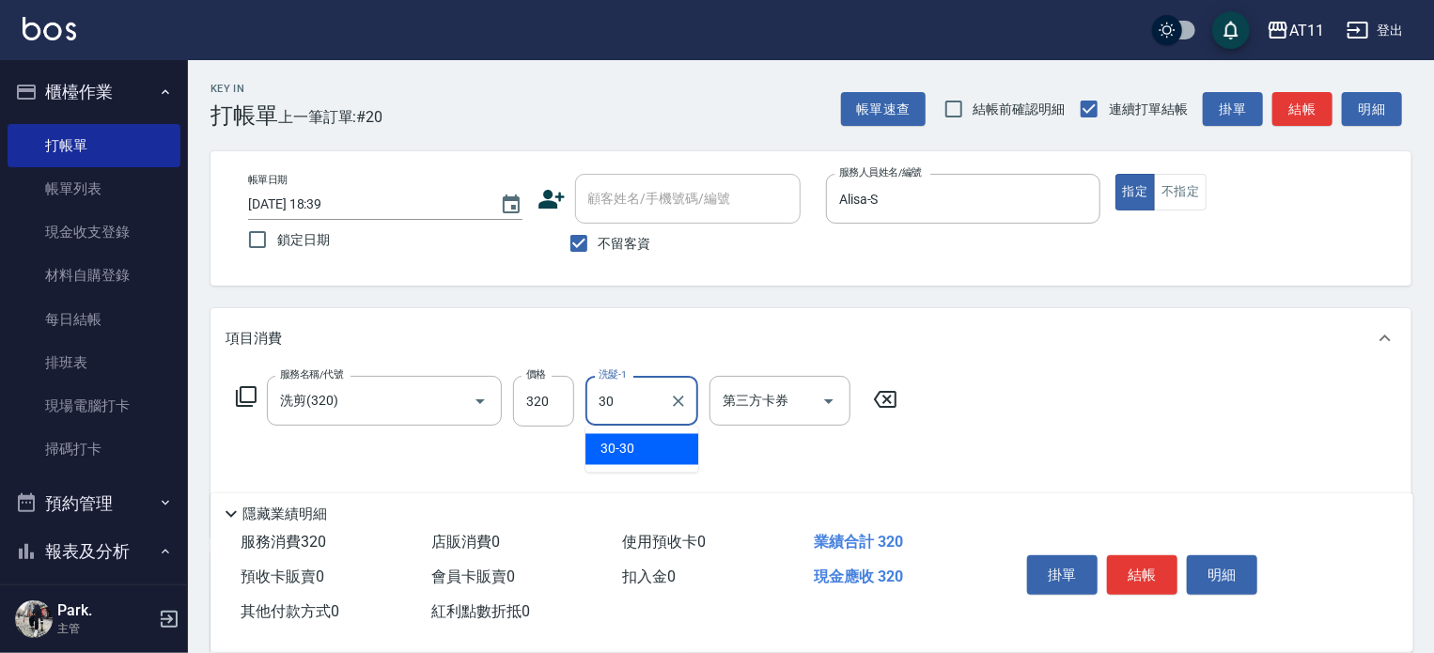
type input "30-30"
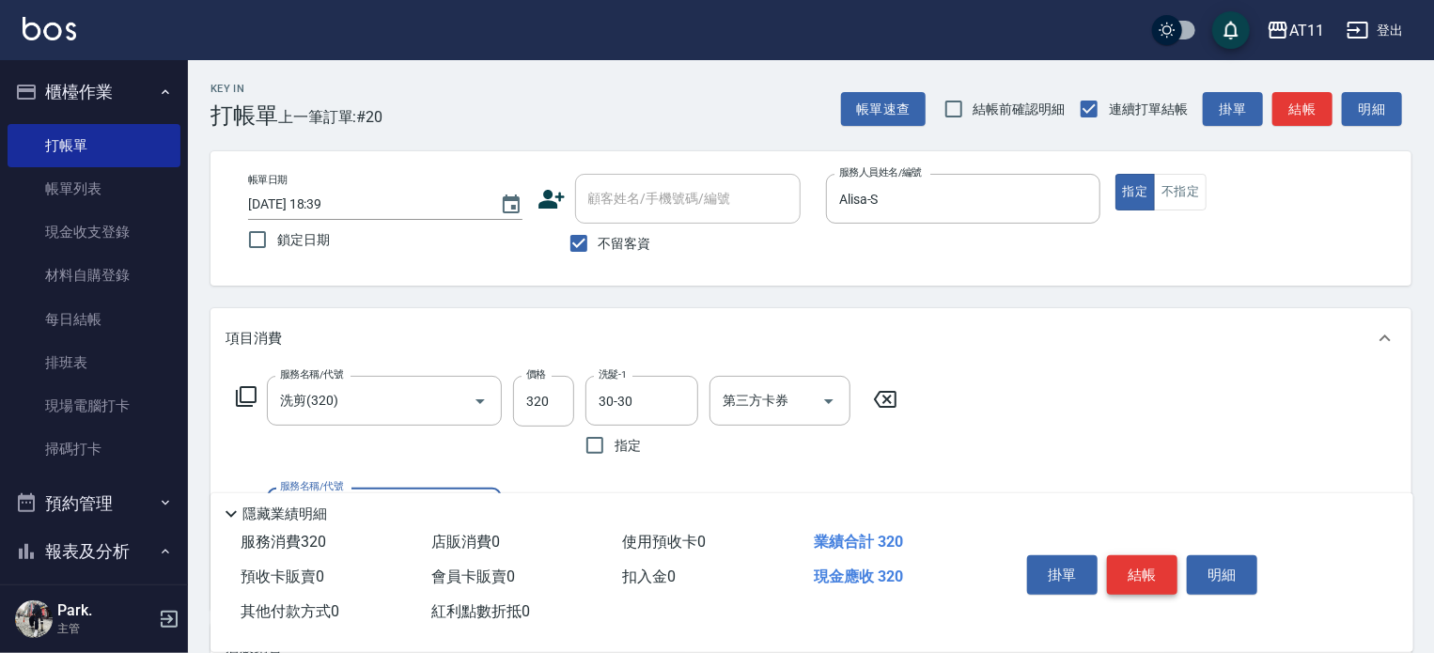
click at [1148, 559] on button "結帳" at bounding box center [1142, 575] width 71 height 39
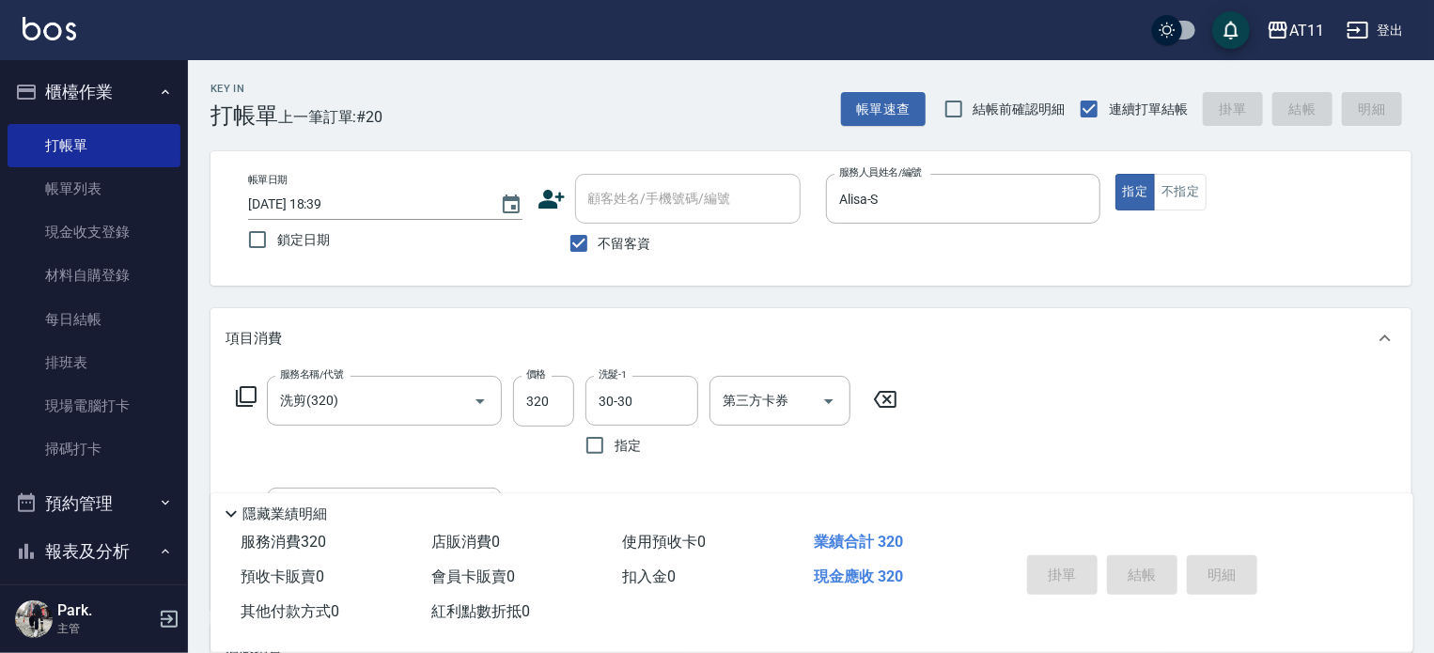
type input "[DATE] 18:41"
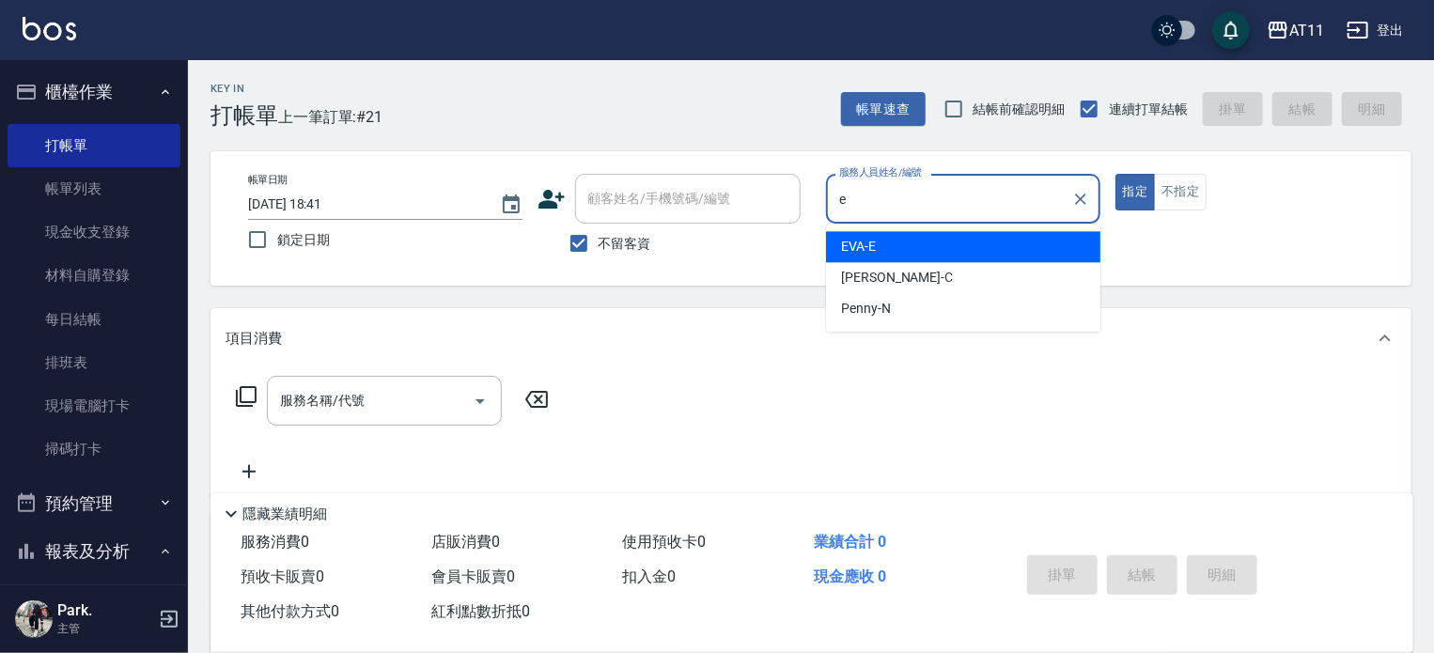
type input "EVA-E"
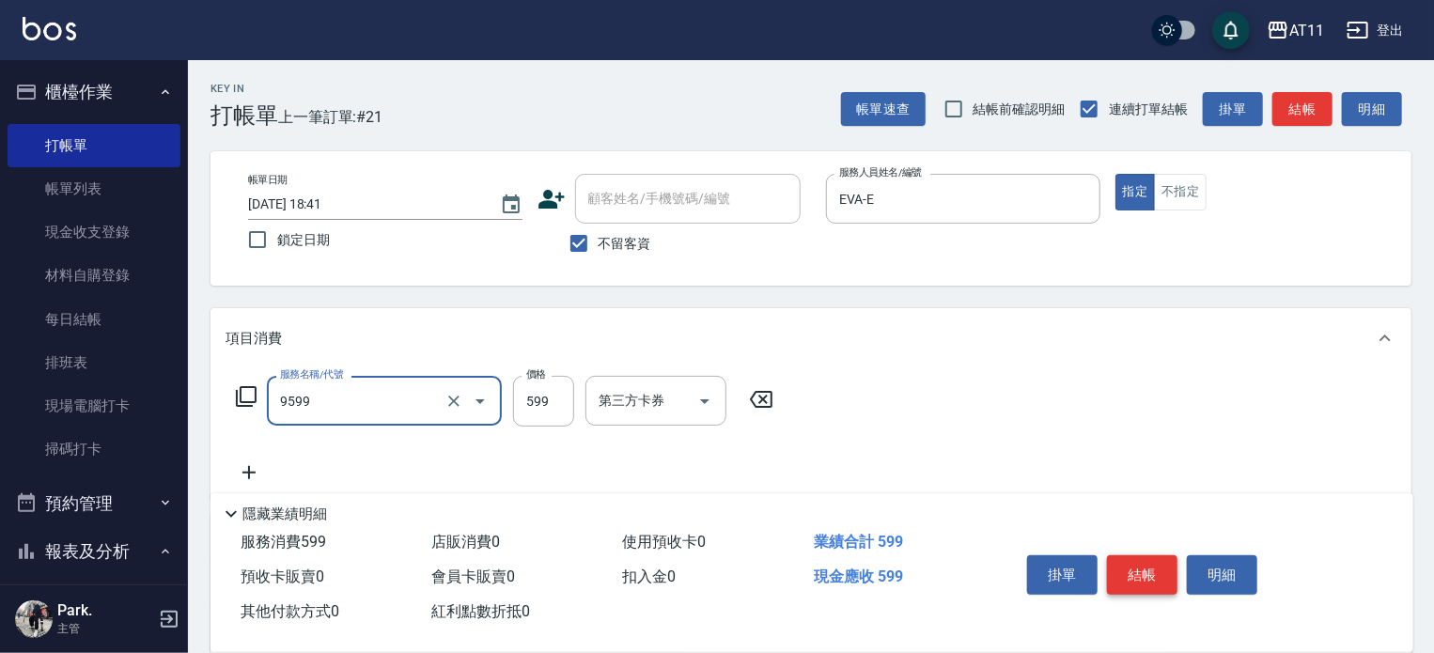
type input "D套餐(9599)"
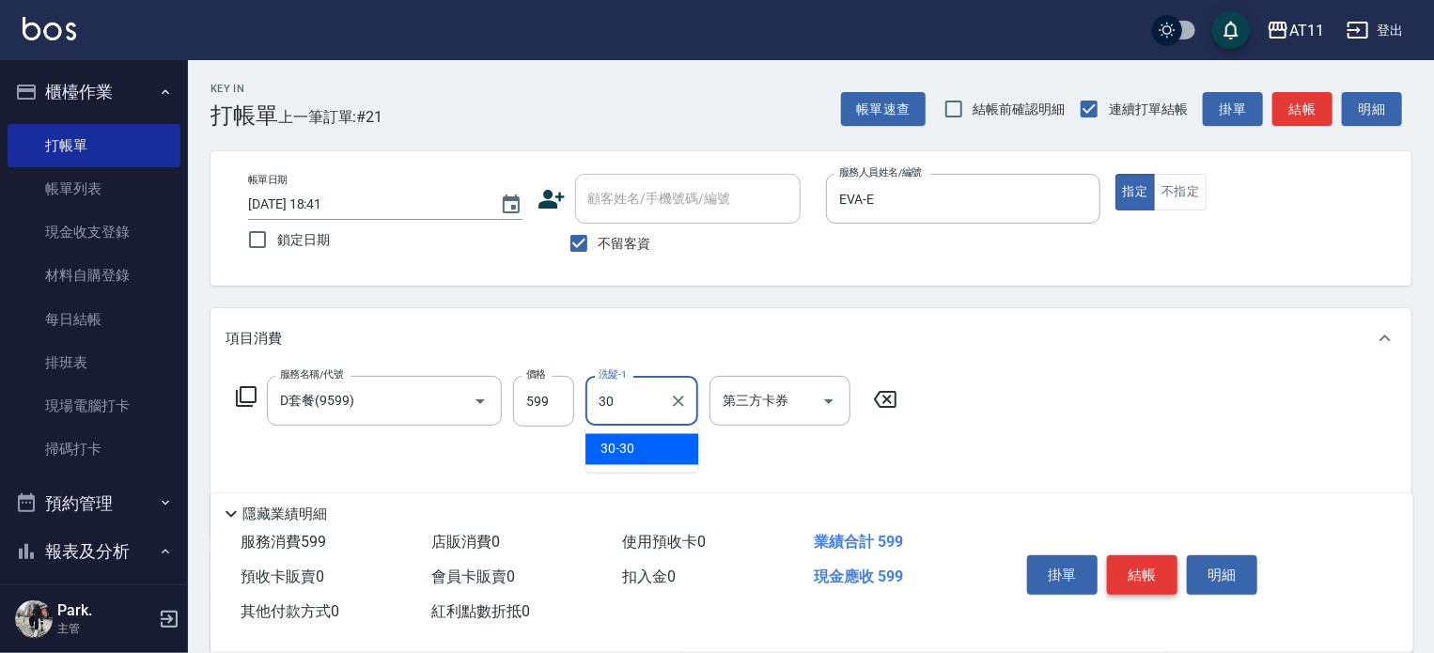
type input "30-30"
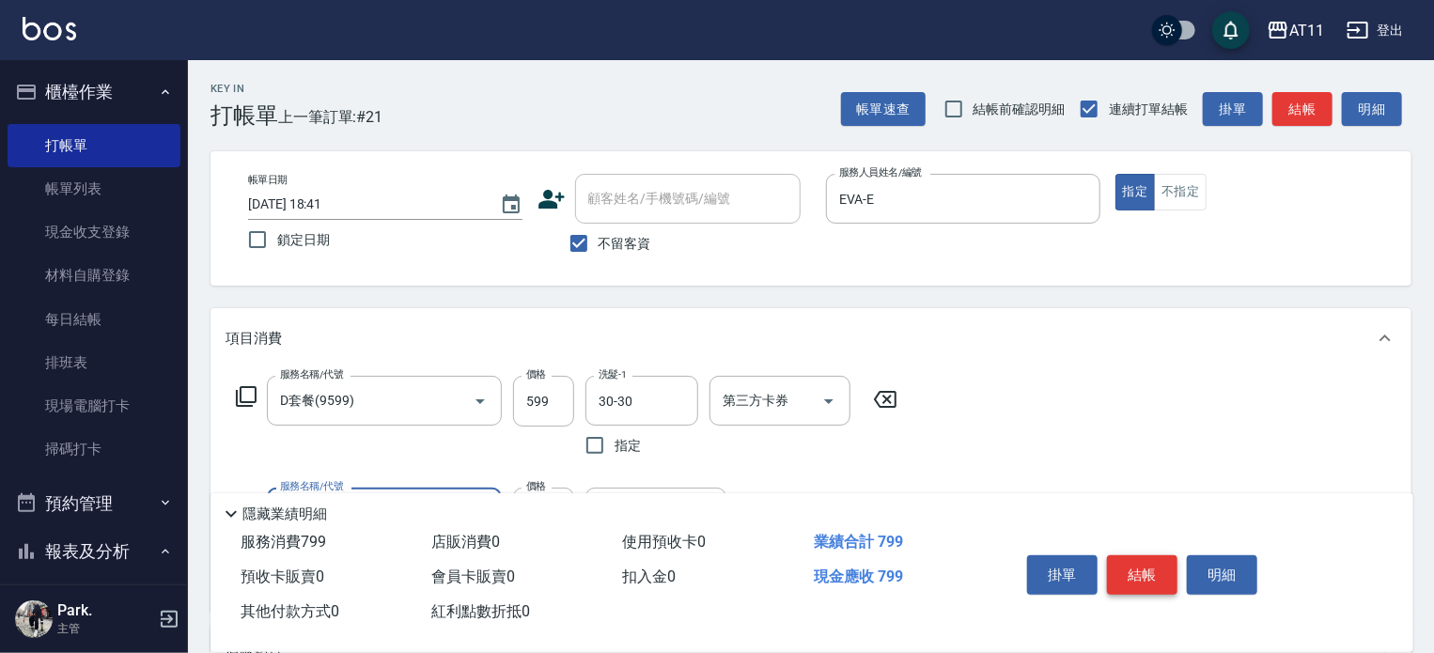
type input "剪髮(200)"
type input "100"
click at [1150, 574] on button "結帳" at bounding box center [1142, 575] width 71 height 39
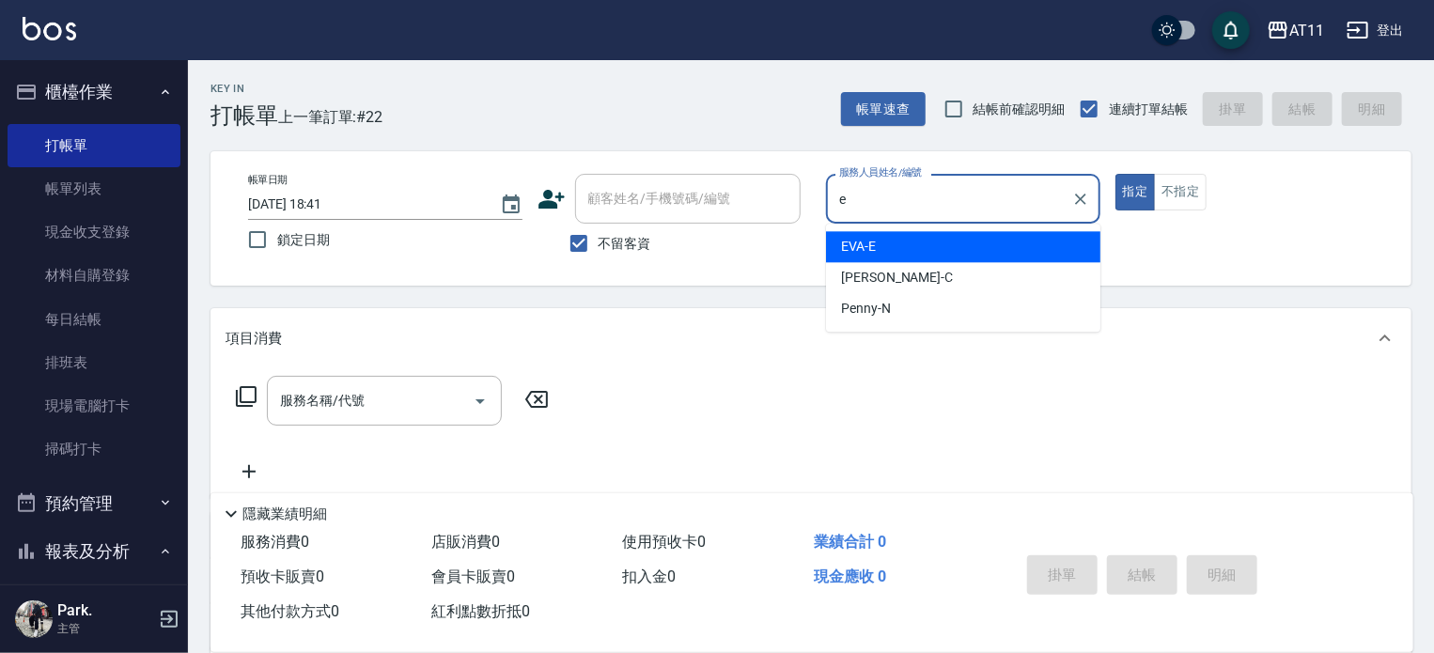
type input "EVA-E"
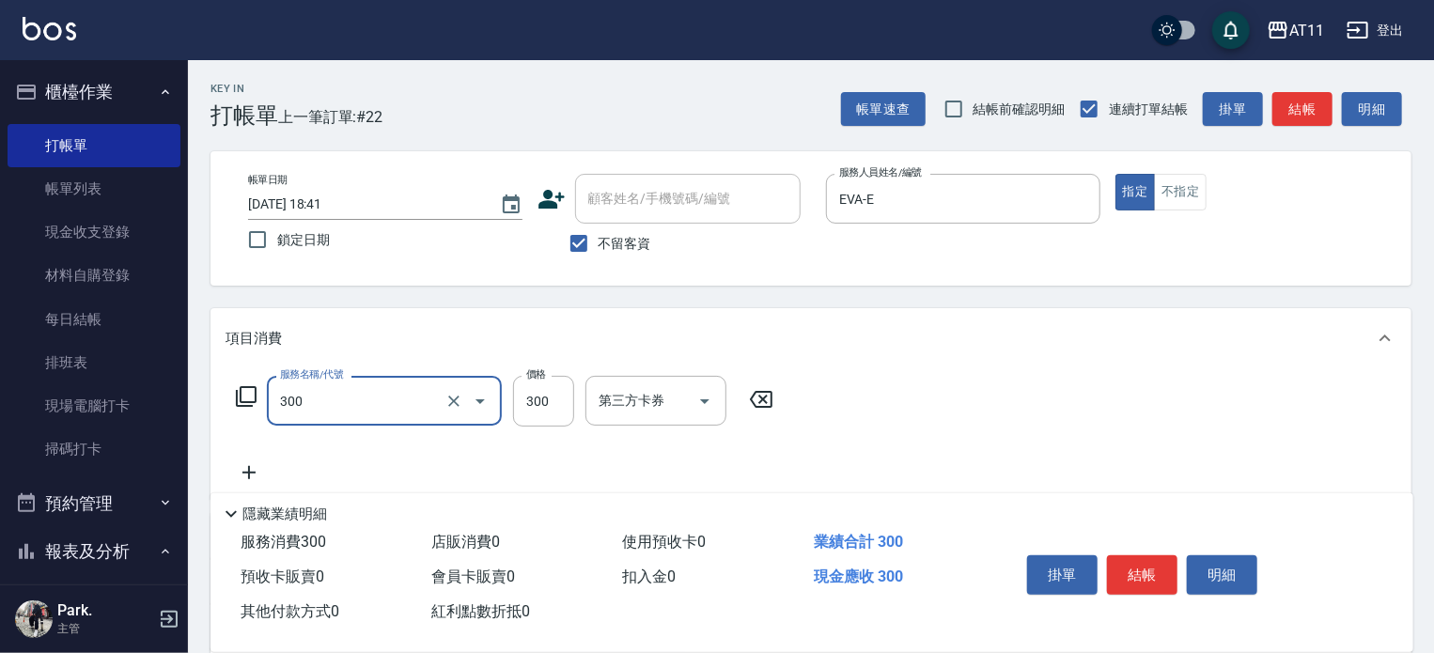
type input "A級剪髮(300)"
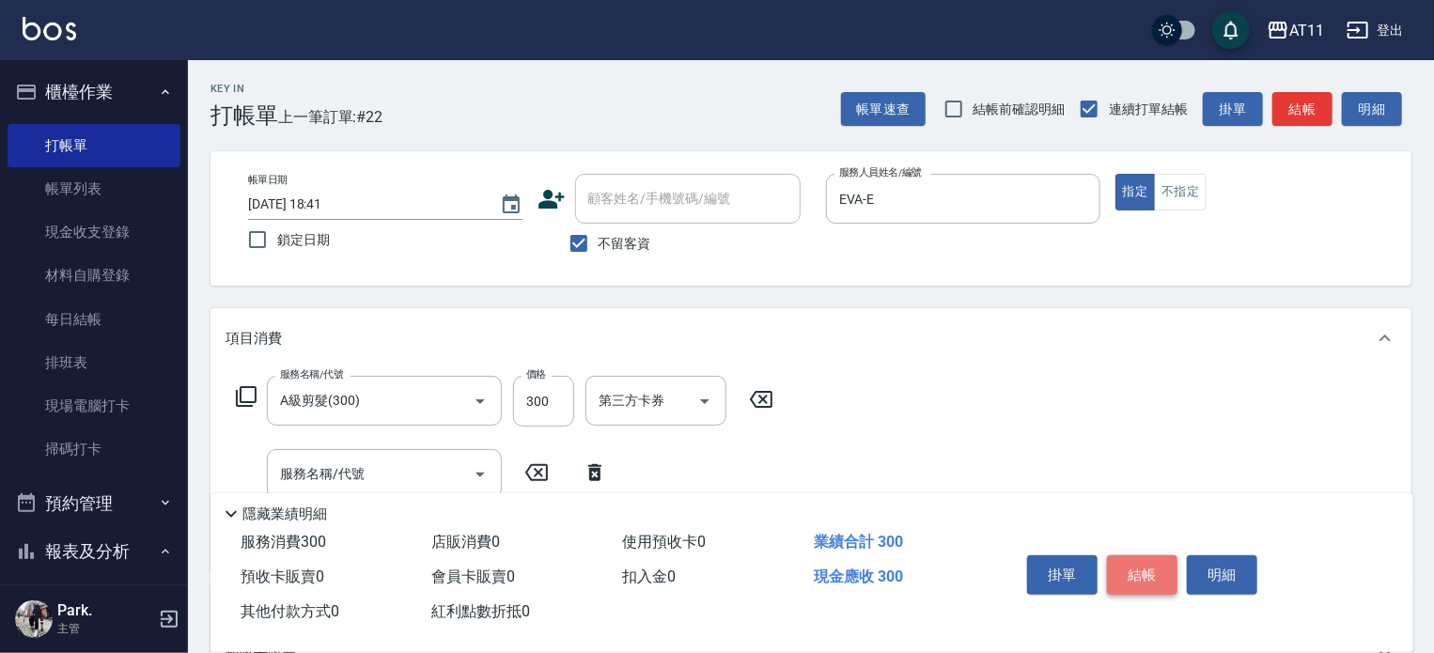
click at [1147, 562] on button "結帳" at bounding box center [1142, 575] width 71 height 39
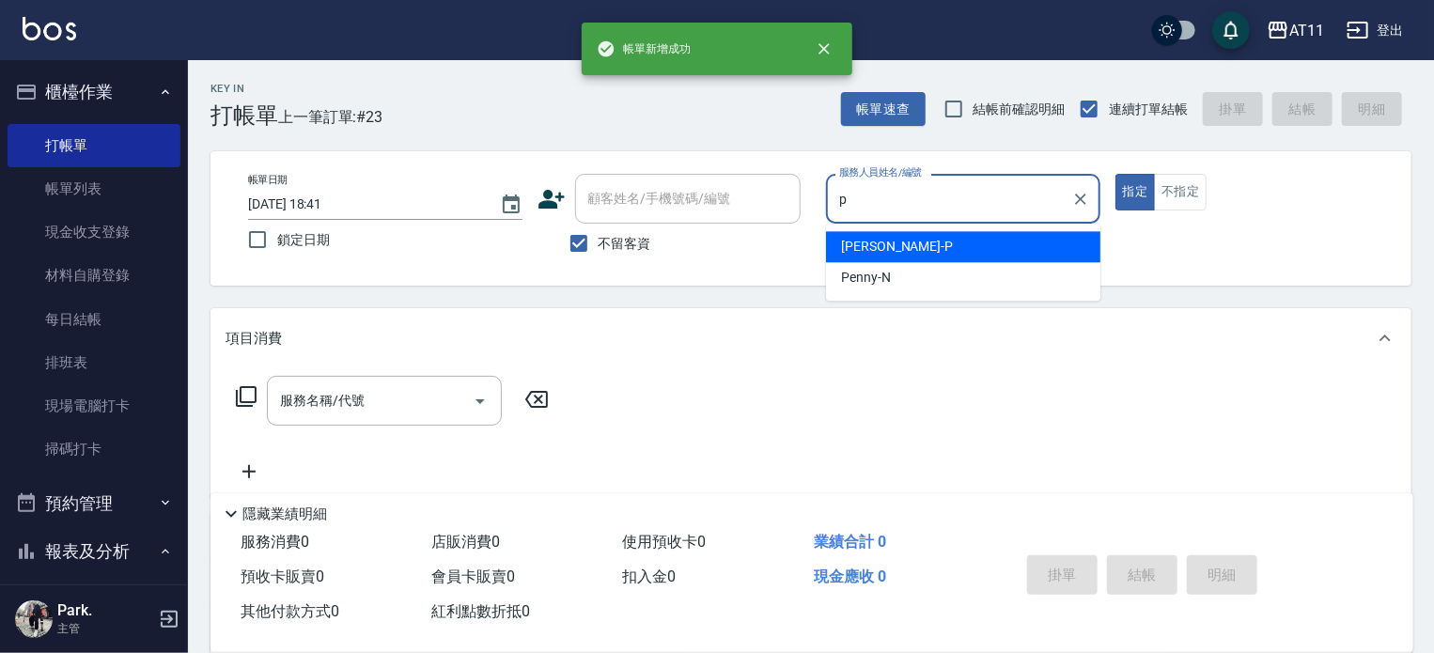
type input "[PERSON_NAME]-P"
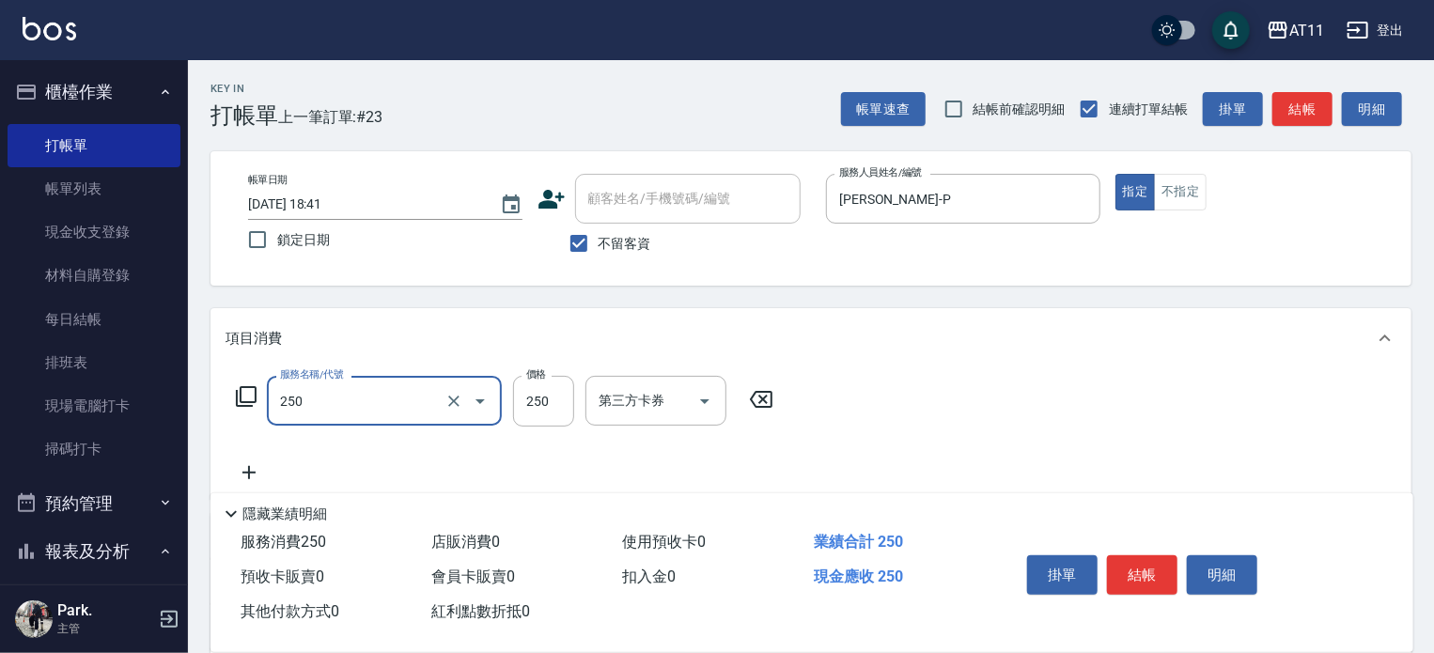
type input "B級單剪(250)"
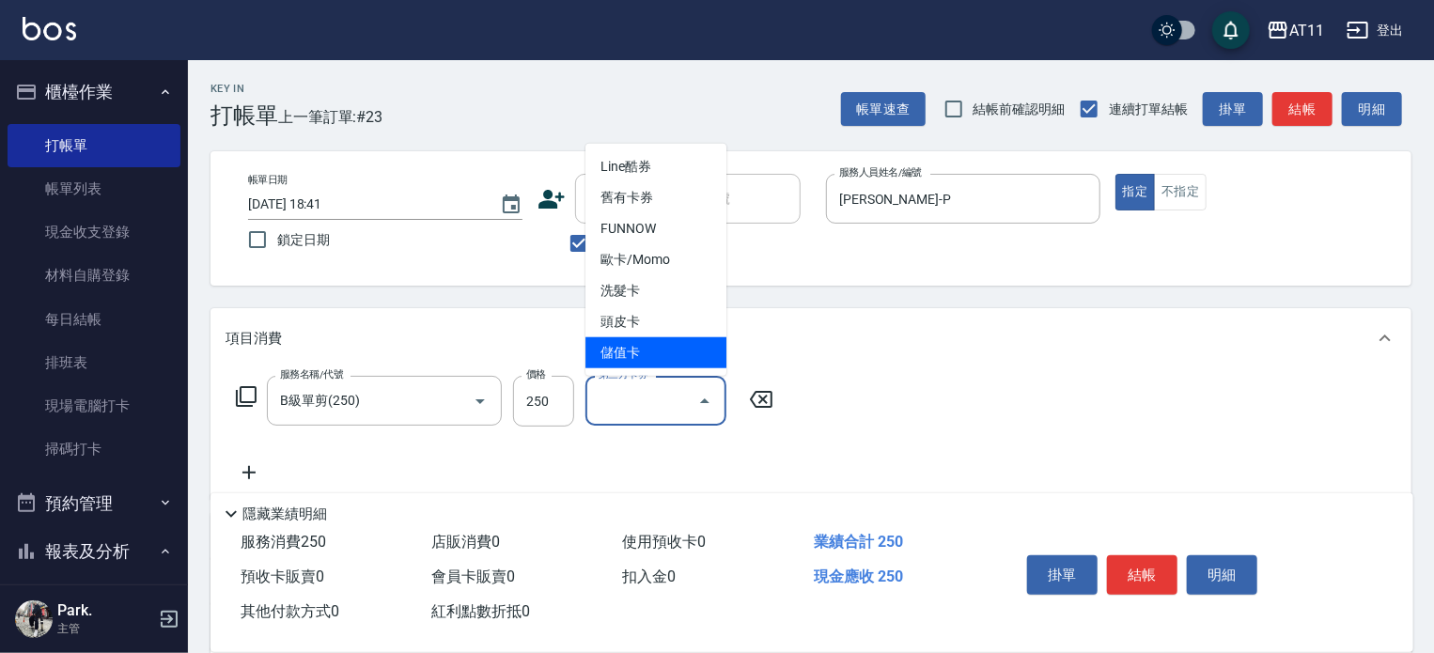
type input "儲值卡"
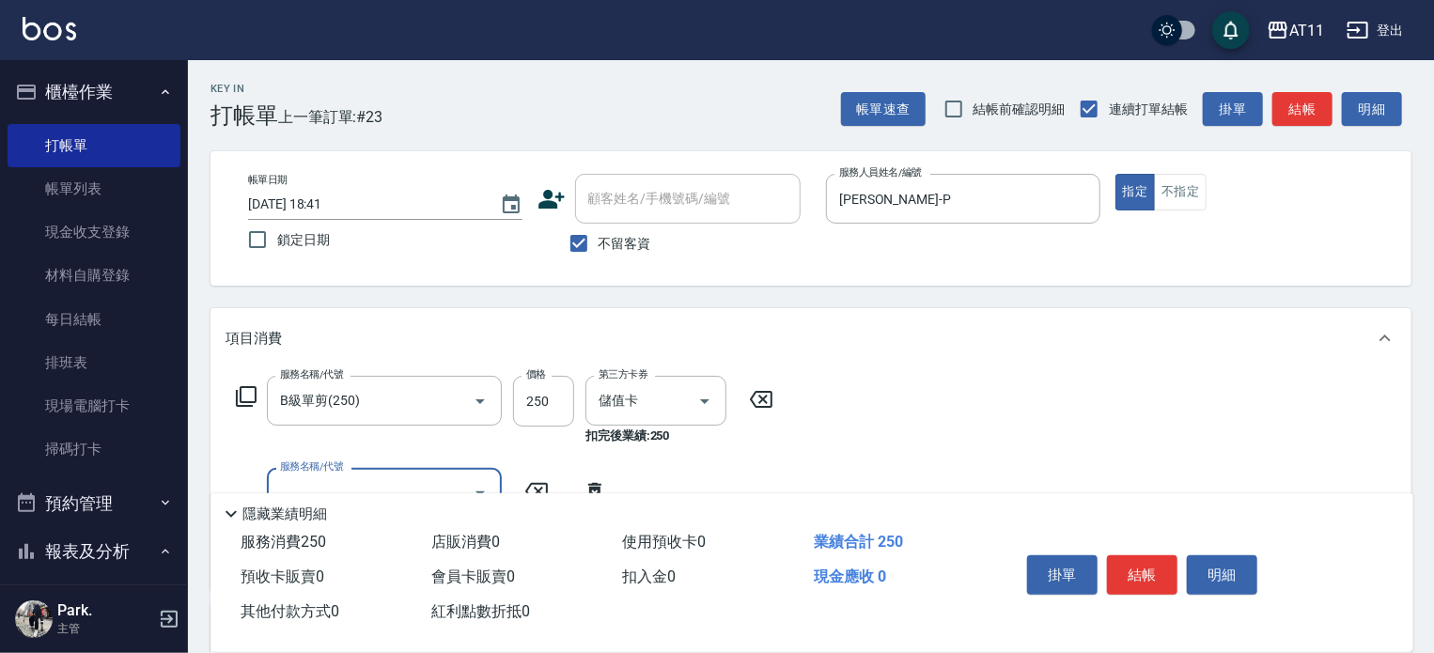
click at [1169, 571] on button "結帳" at bounding box center [1142, 575] width 71 height 39
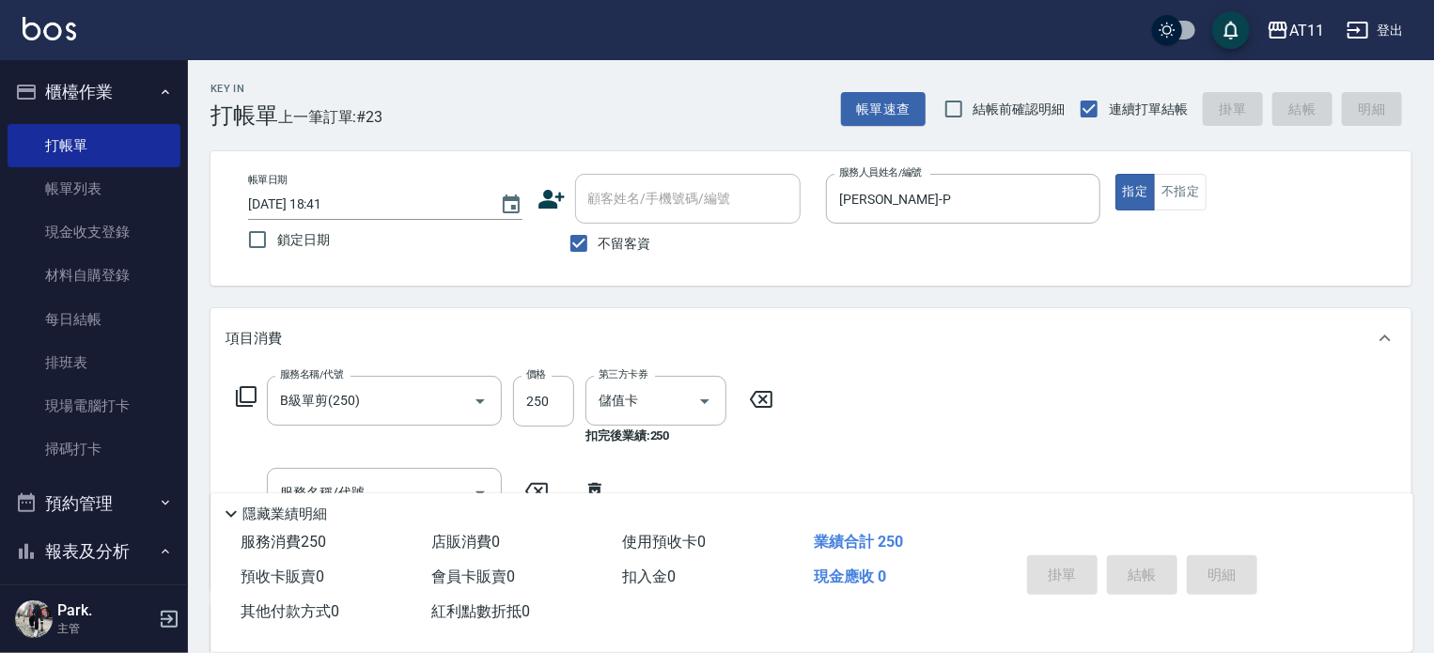
type input "[DATE] 18:42"
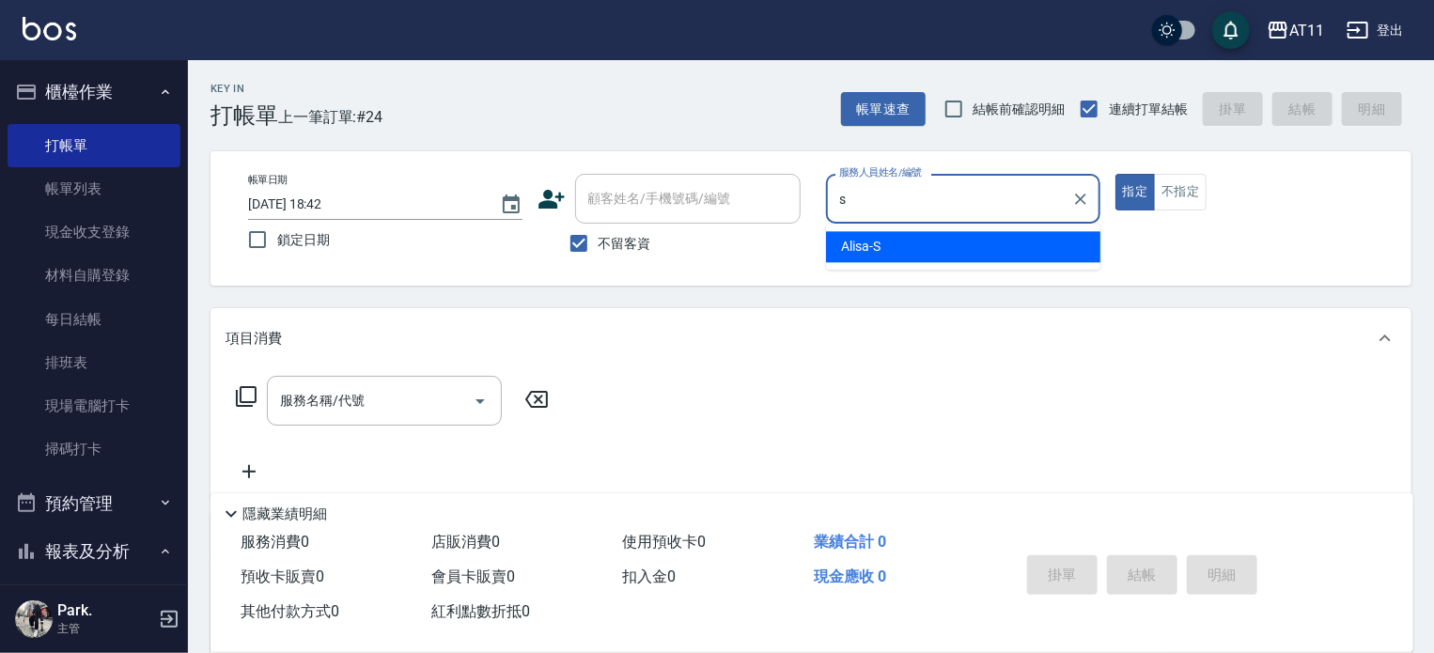
type input "Alisa-S"
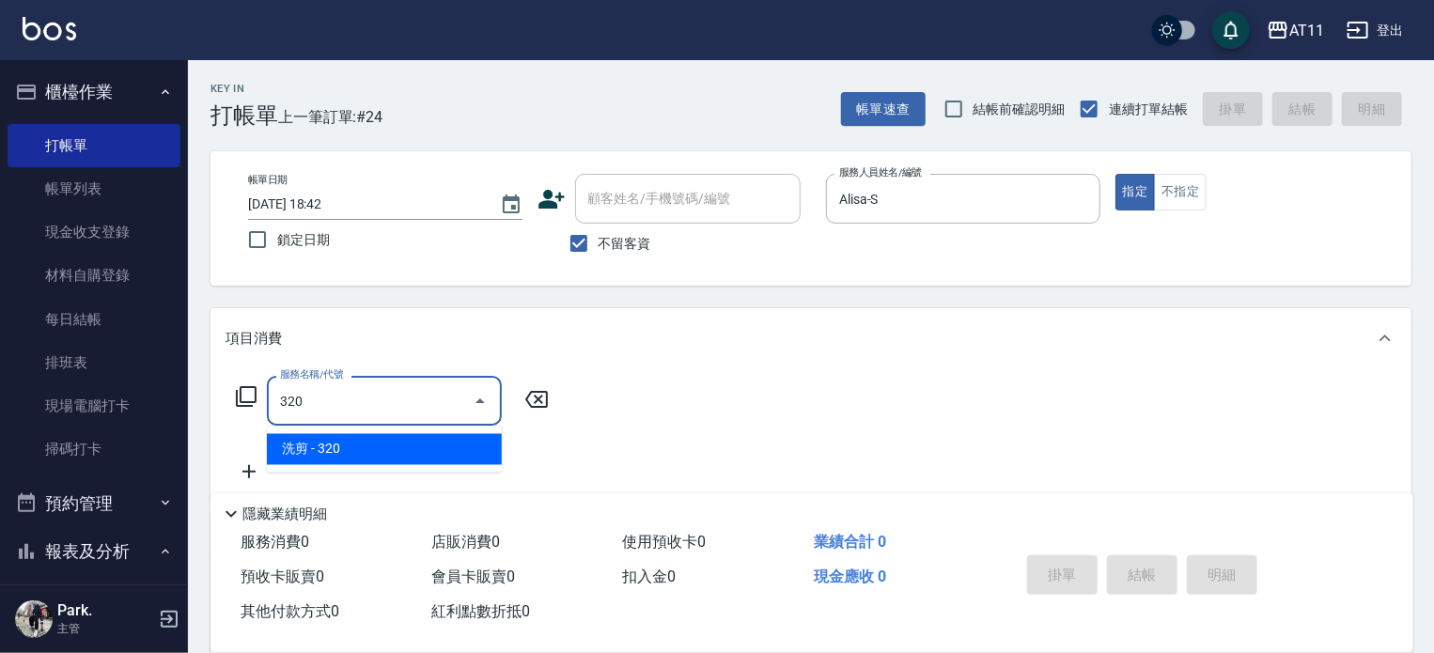
type input "洗剪(320)"
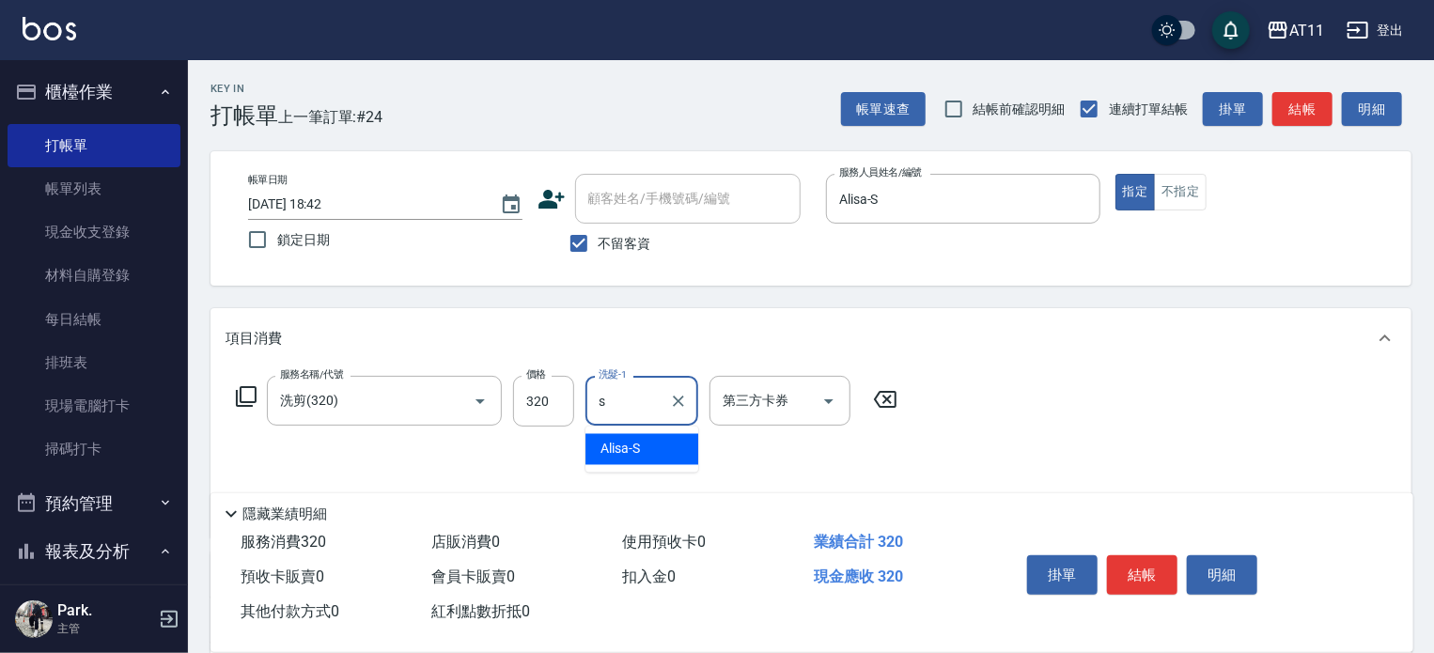
type input "Alisa-S"
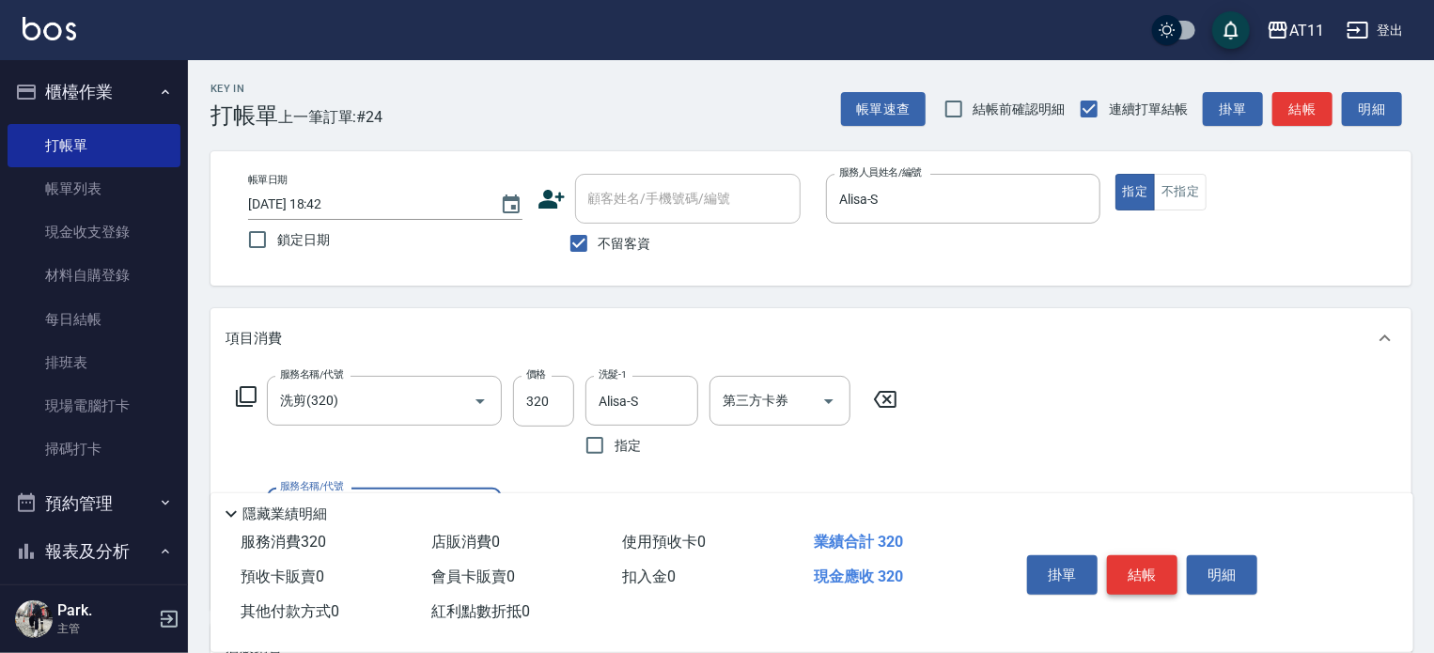
click at [1152, 567] on button "結帳" at bounding box center [1142, 575] width 71 height 39
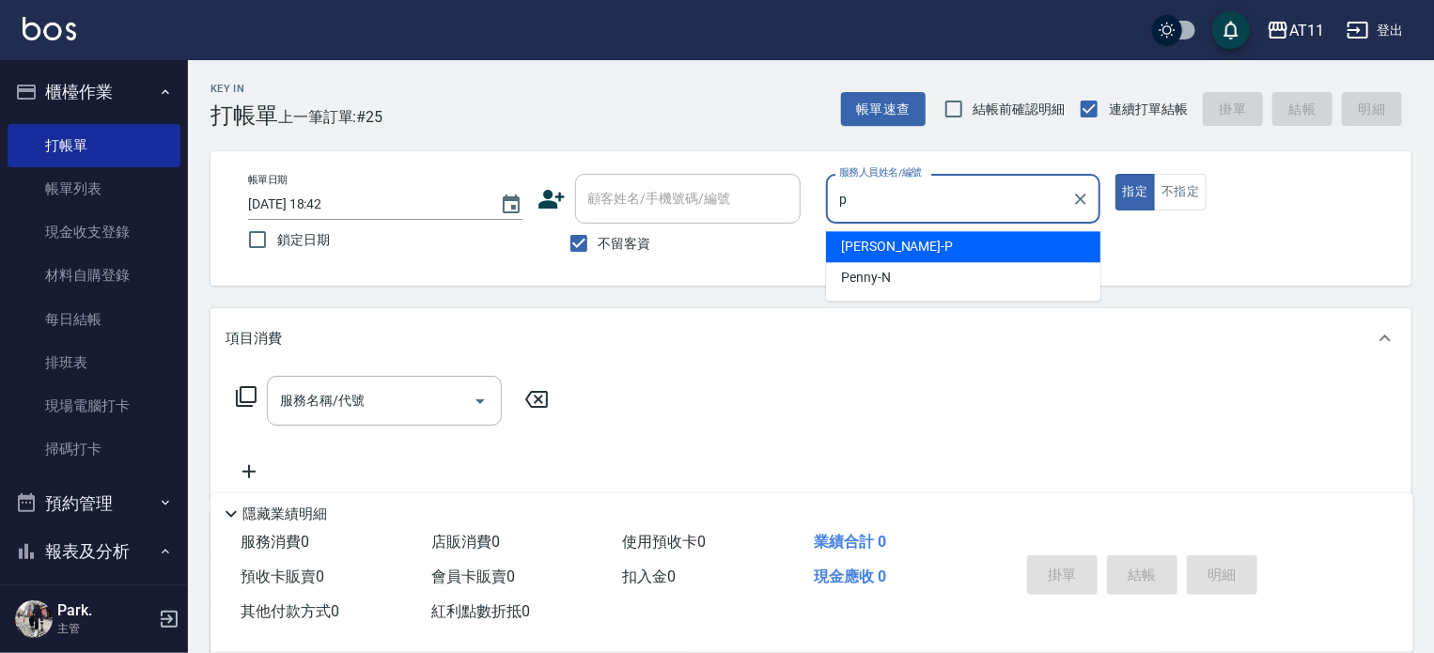
type input "[PERSON_NAME]-P"
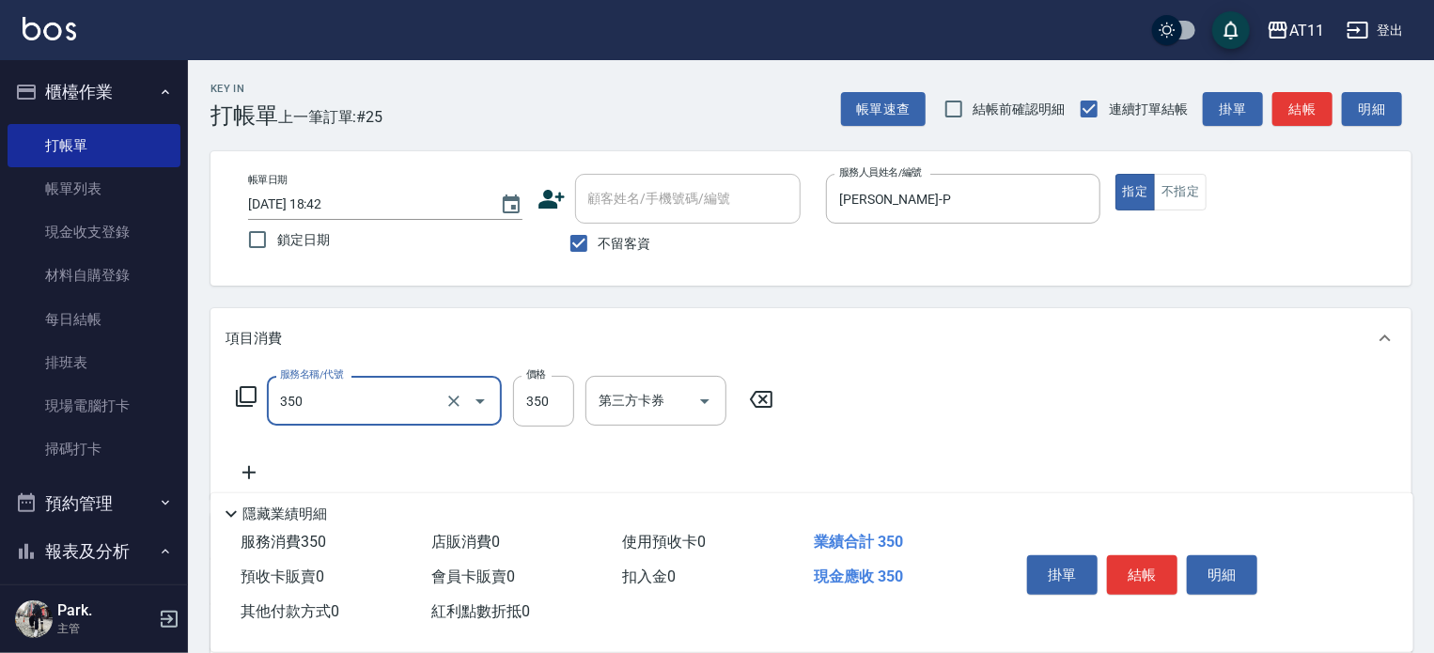
type input "洗髮(350)"
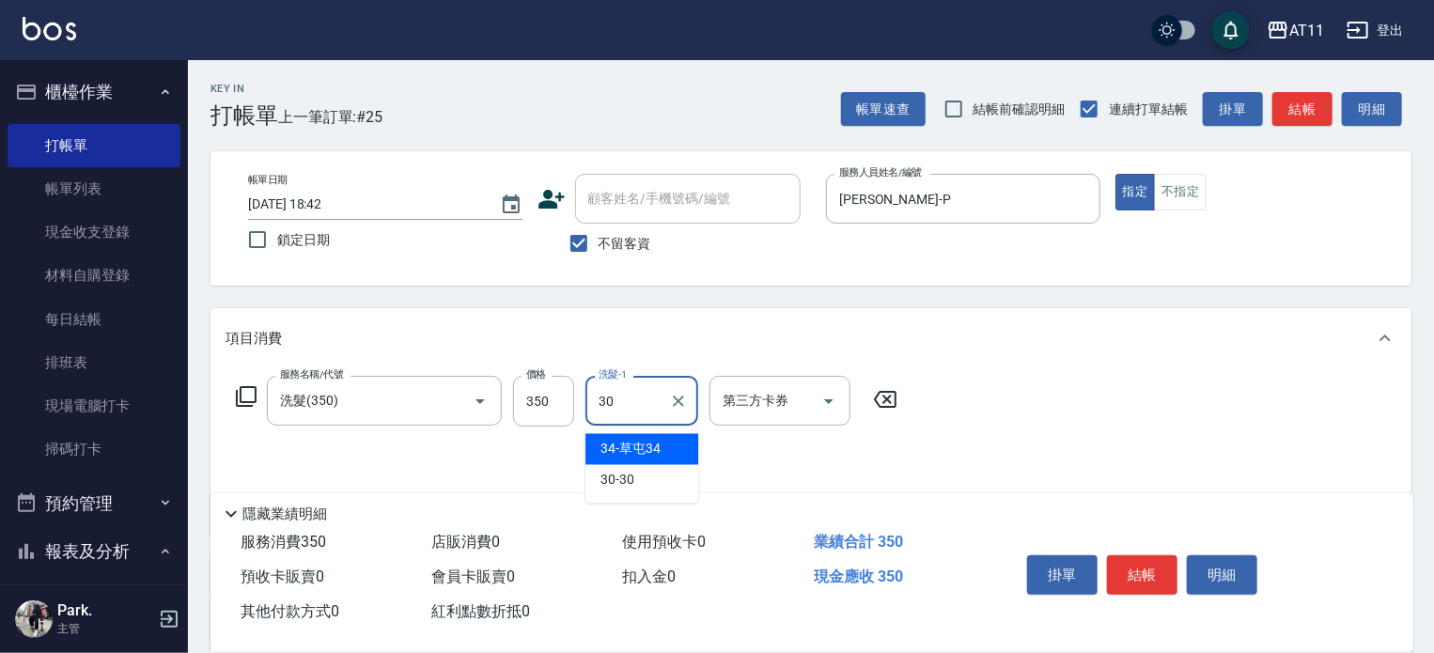
type input "30-30"
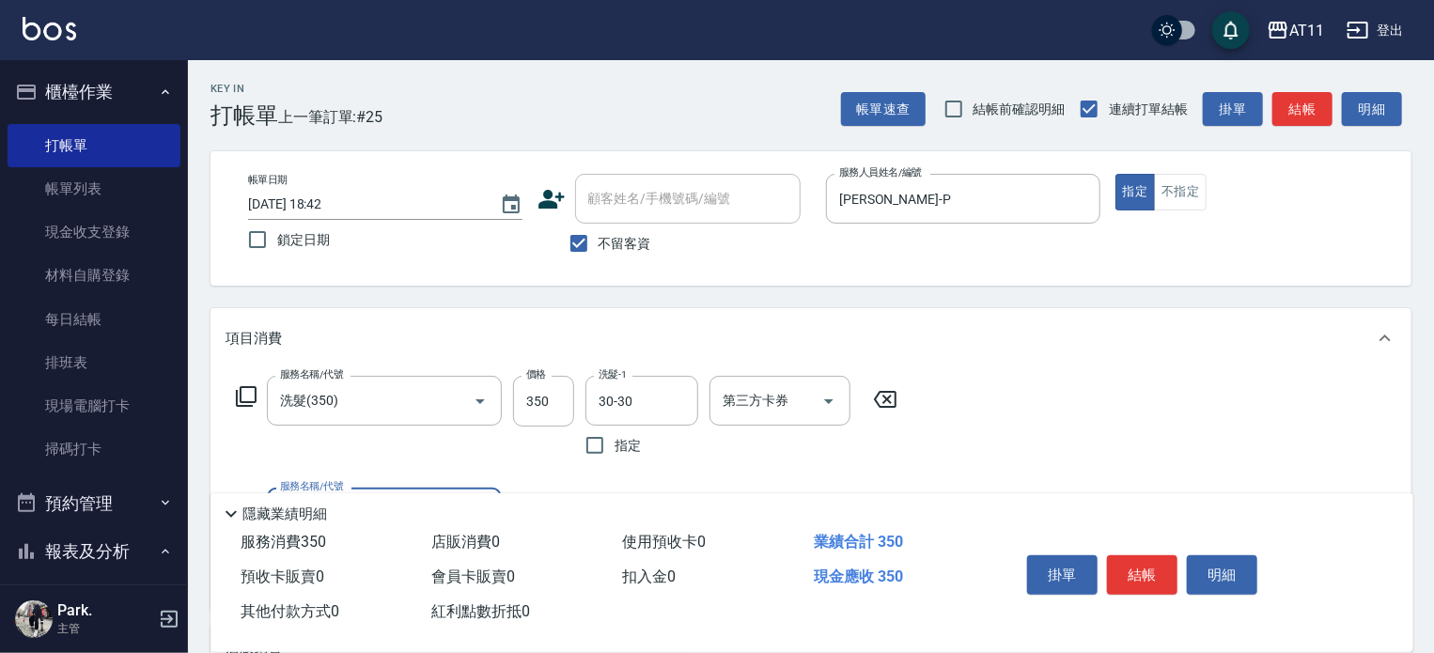
click at [1152, 569] on button "結帳" at bounding box center [1142, 575] width 71 height 39
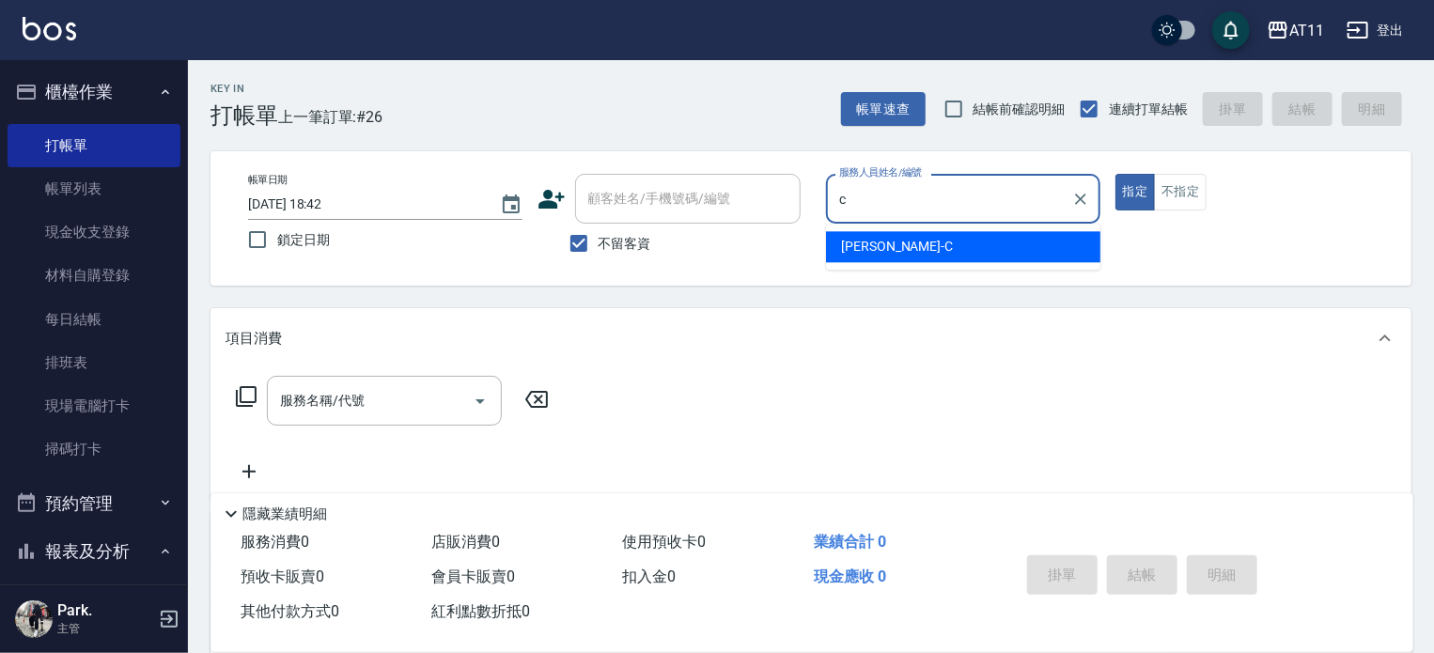
type input "[PERSON_NAME]"
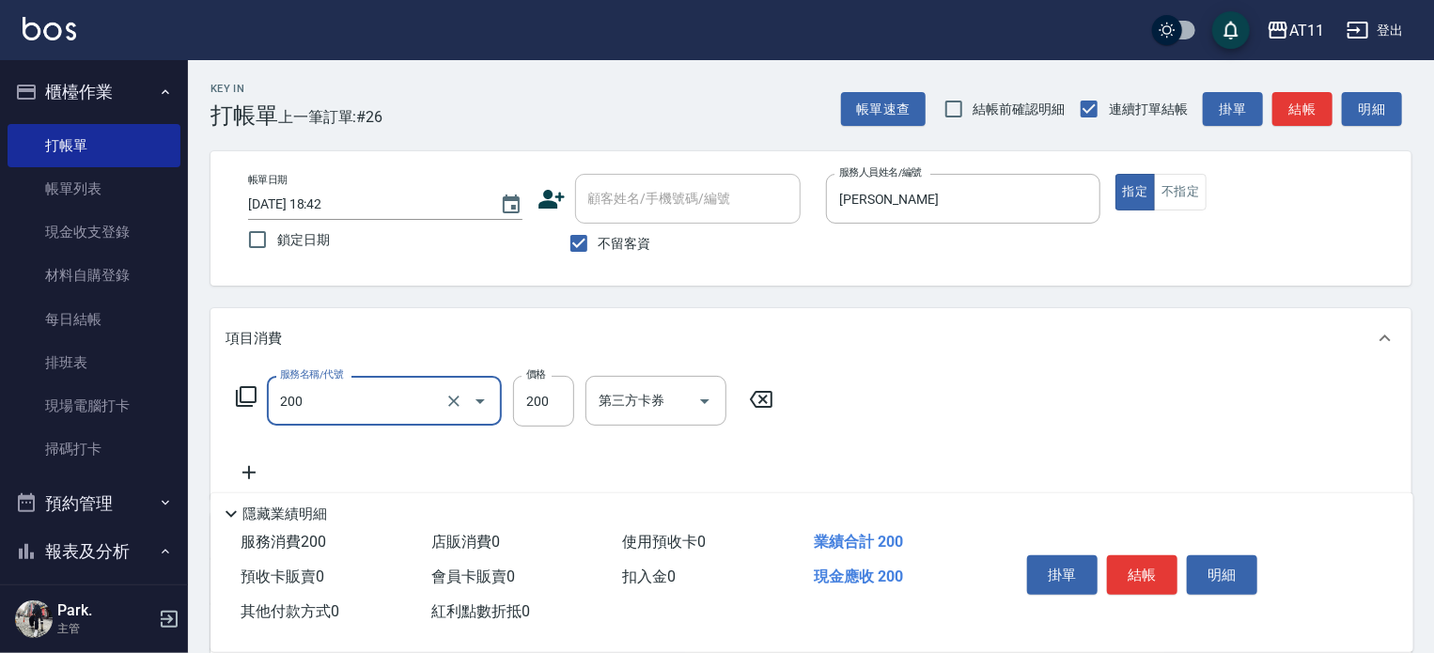
type input "剪髮(200)"
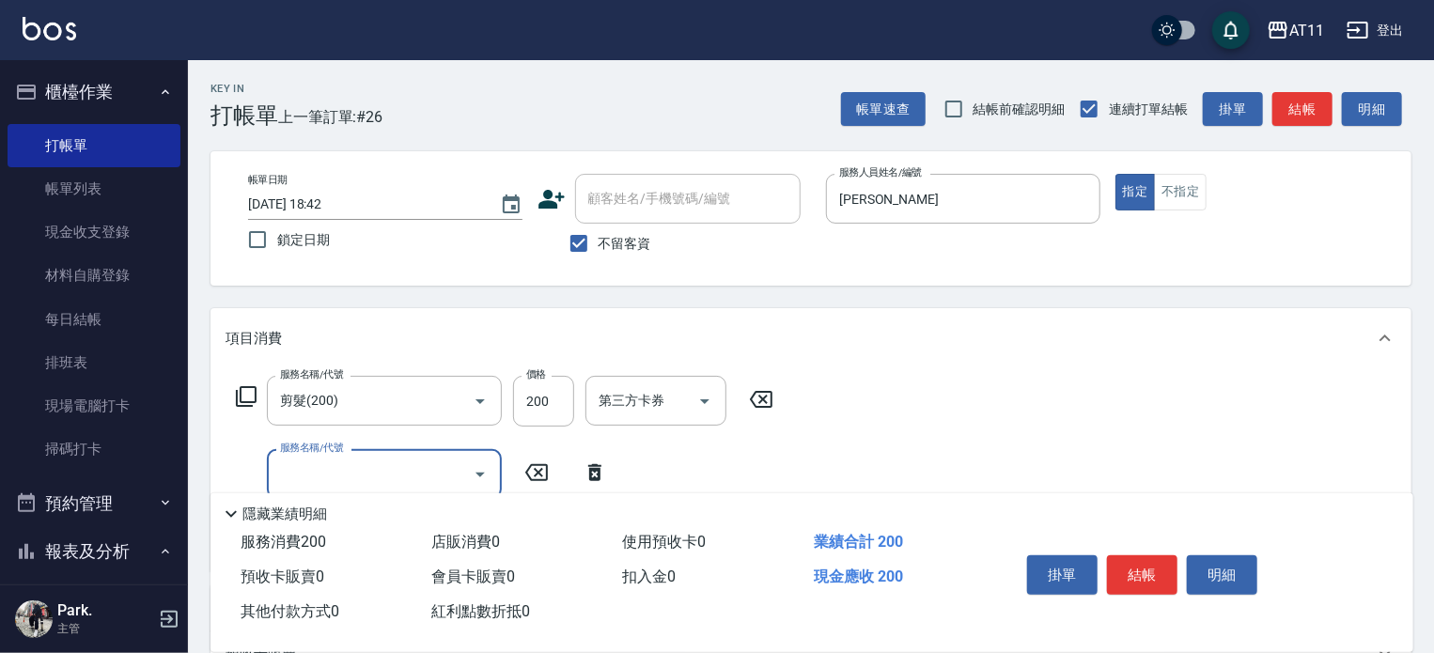
click at [1152, 569] on button "結帳" at bounding box center [1142, 575] width 71 height 39
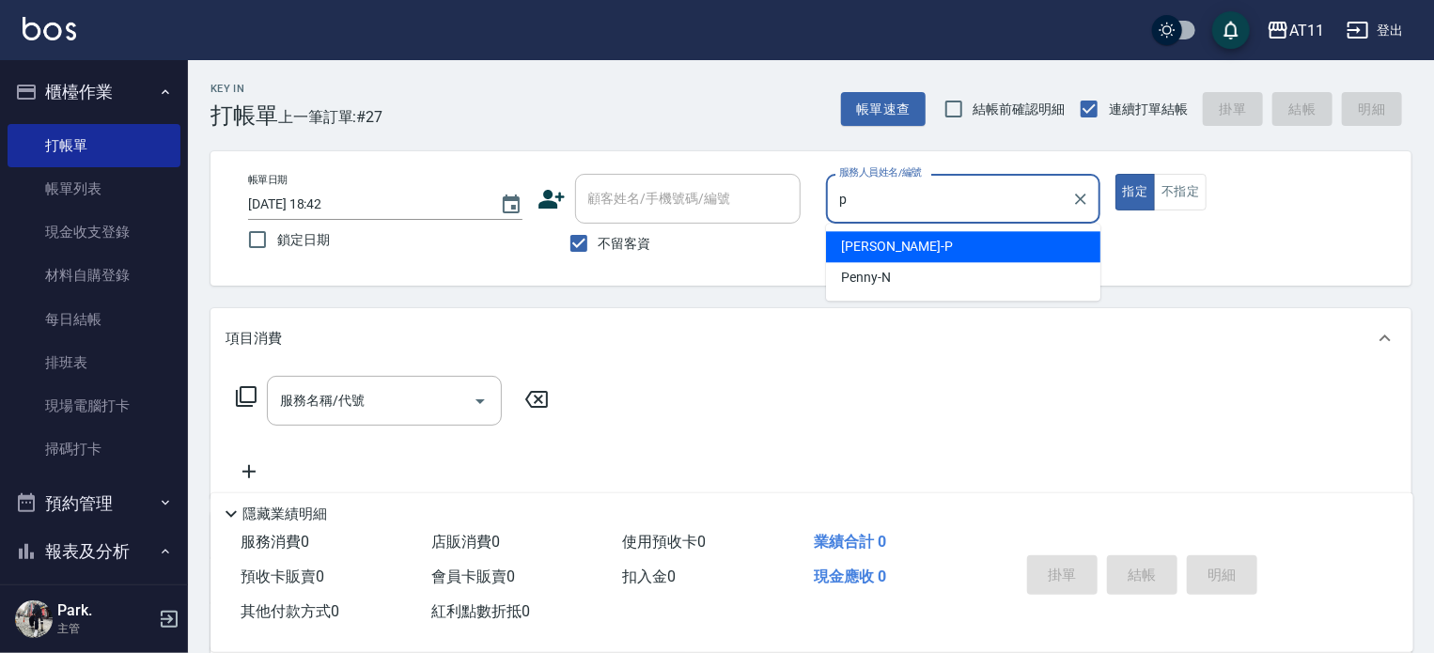
type input "[PERSON_NAME]-P"
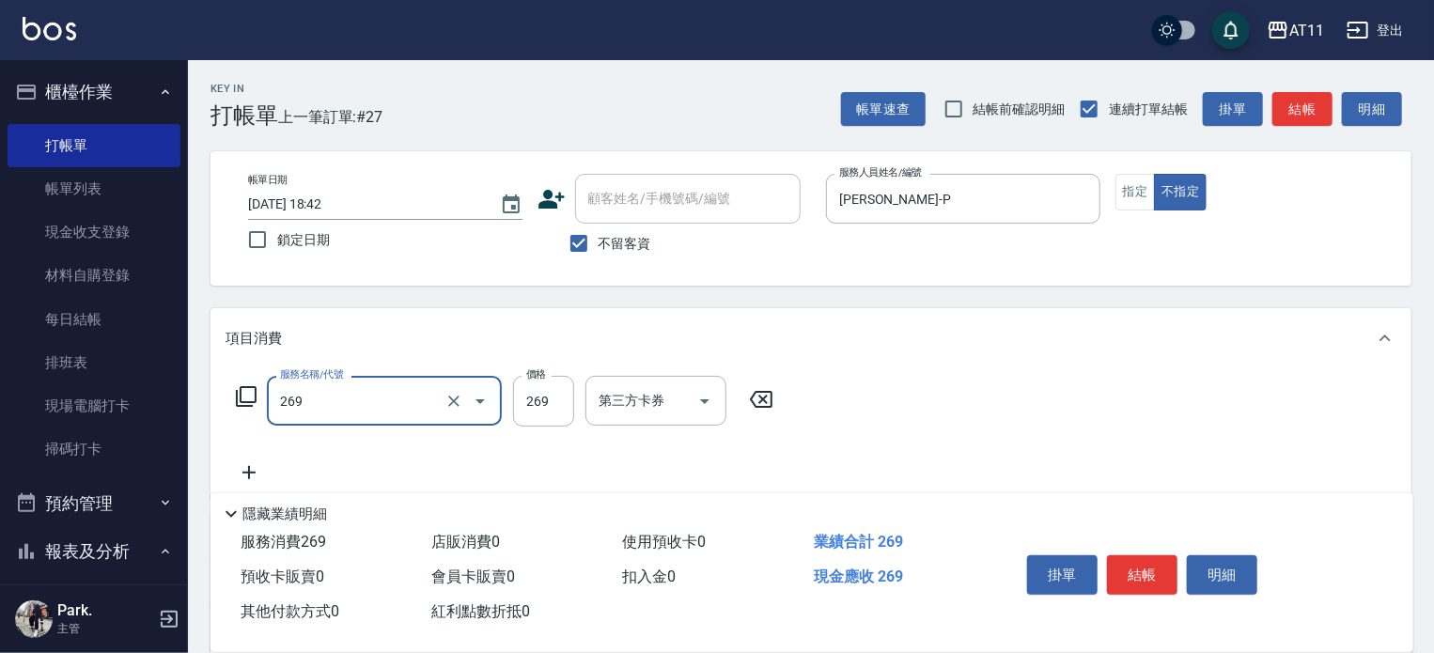
type input "一般洗剪(269)"
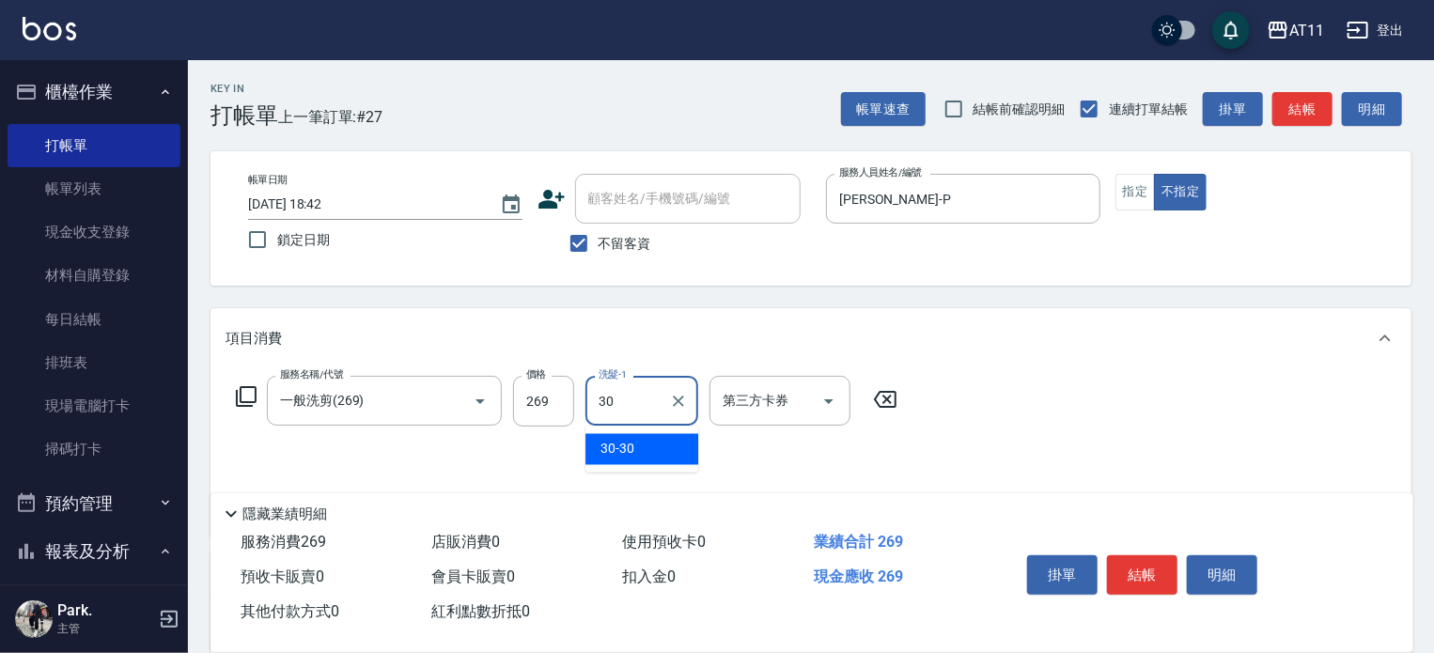
type input "30-30"
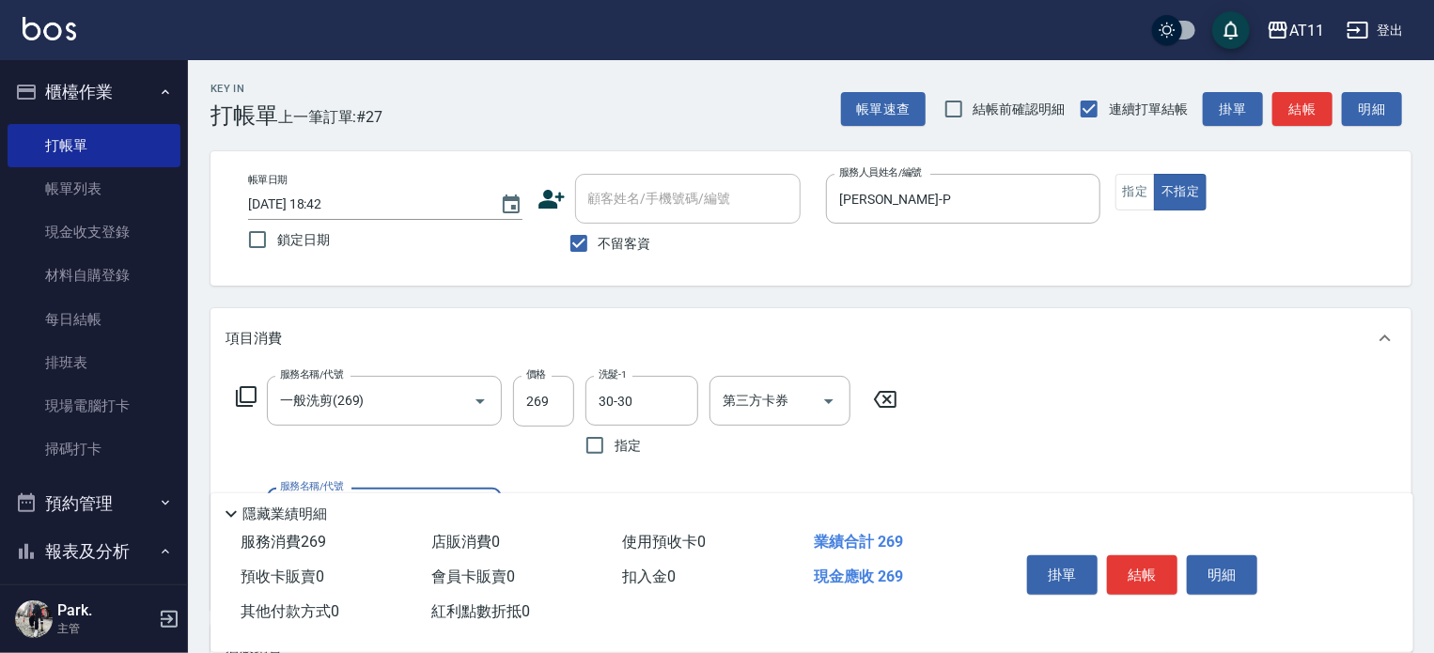
click at [1152, 569] on button "結帳" at bounding box center [1142, 575] width 71 height 39
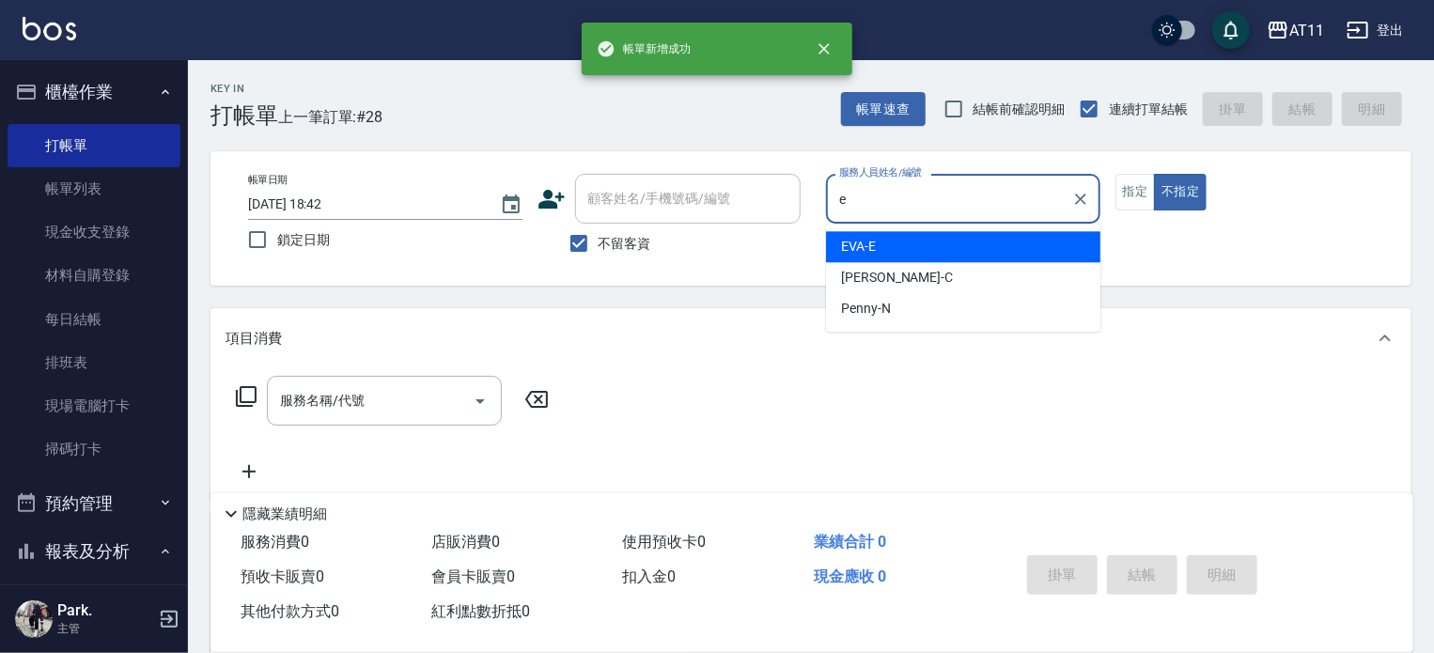
type input "EVA-E"
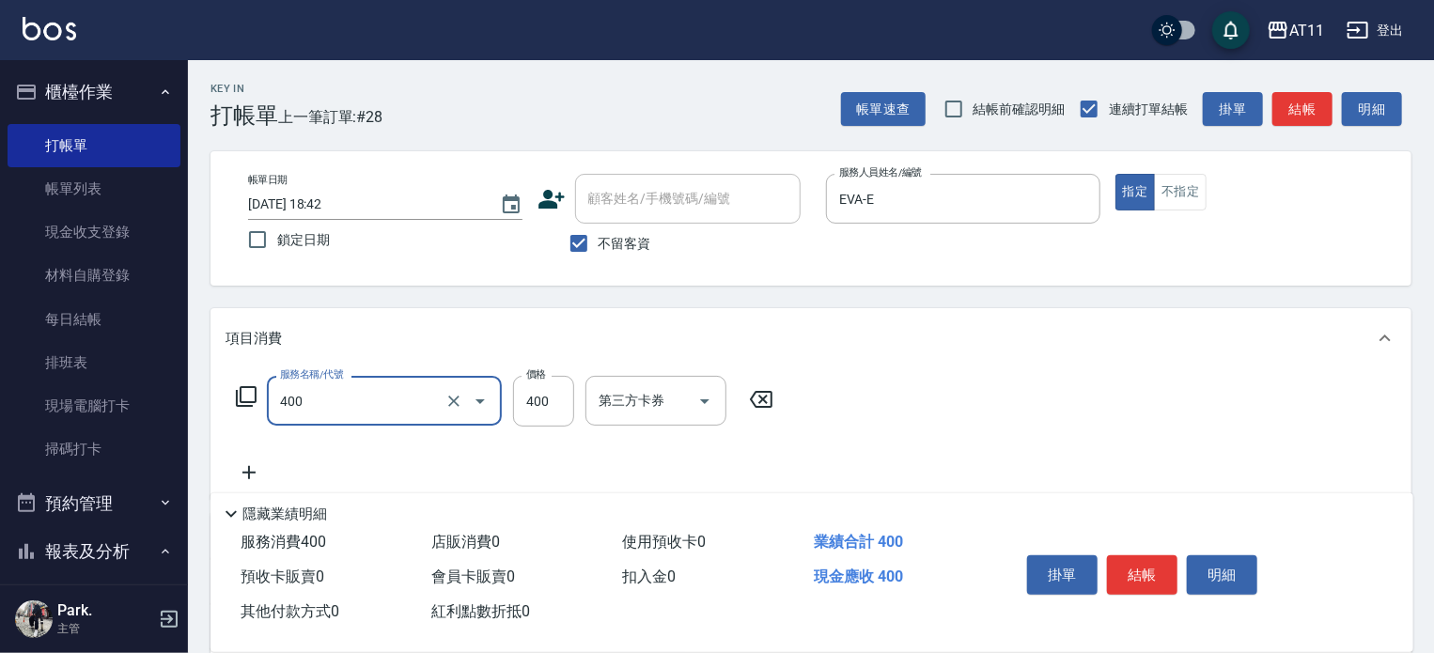
type input "洗剪(400)"
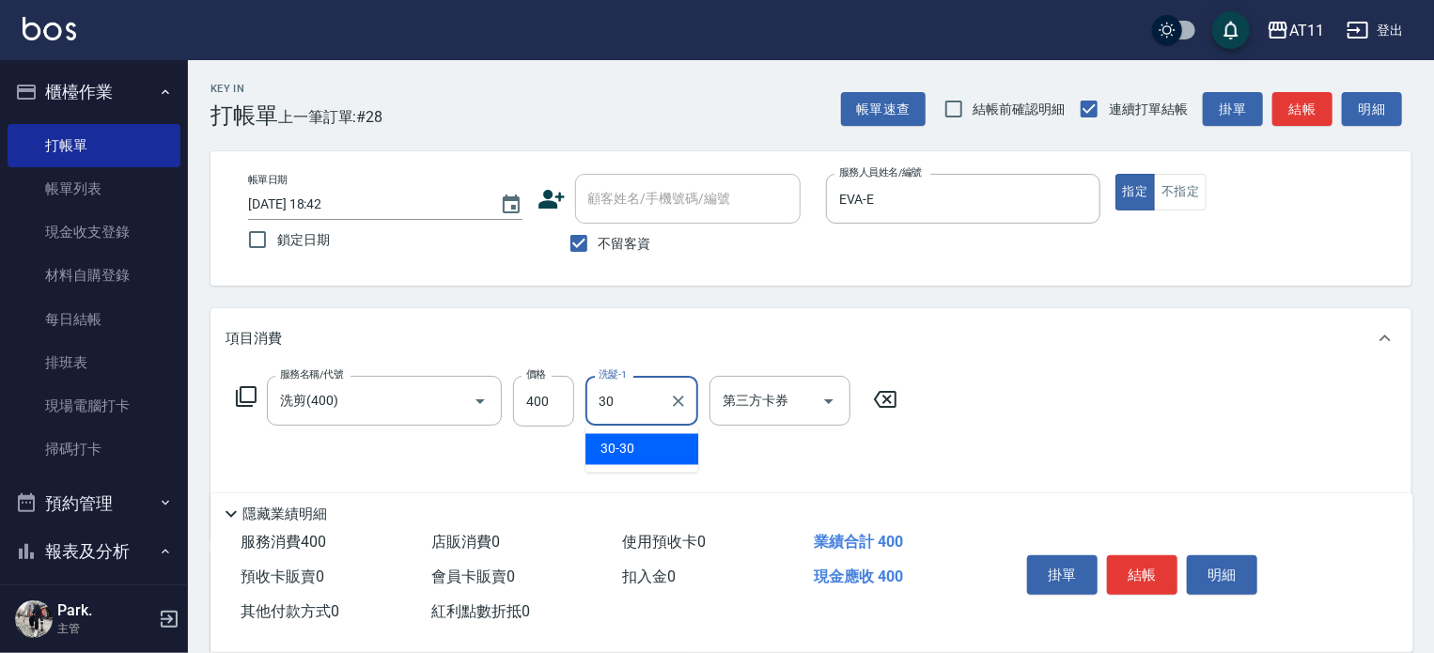
type input "30-30"
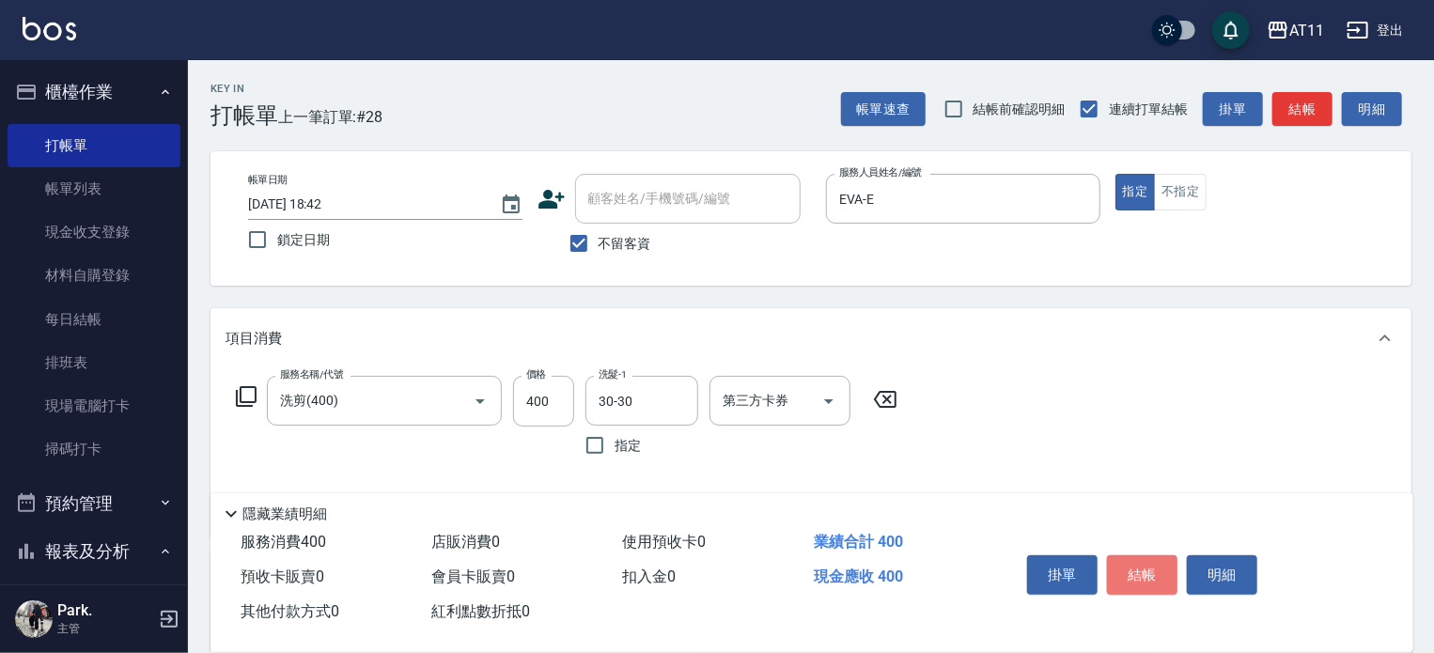
click at [1152, 573] on button "結帳" at bounding box center [1142, 575] width 71 height 39
